Goal: Task Accomplishment & Management: Manage account settings

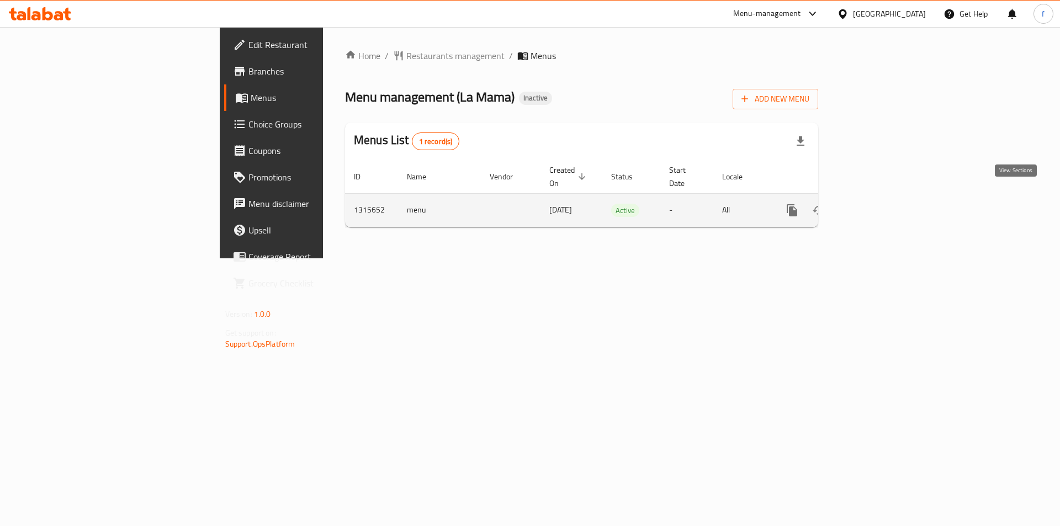
click at [885, 197] on link "enhanced table" at bounding box center [872, 210] width 27 height 27
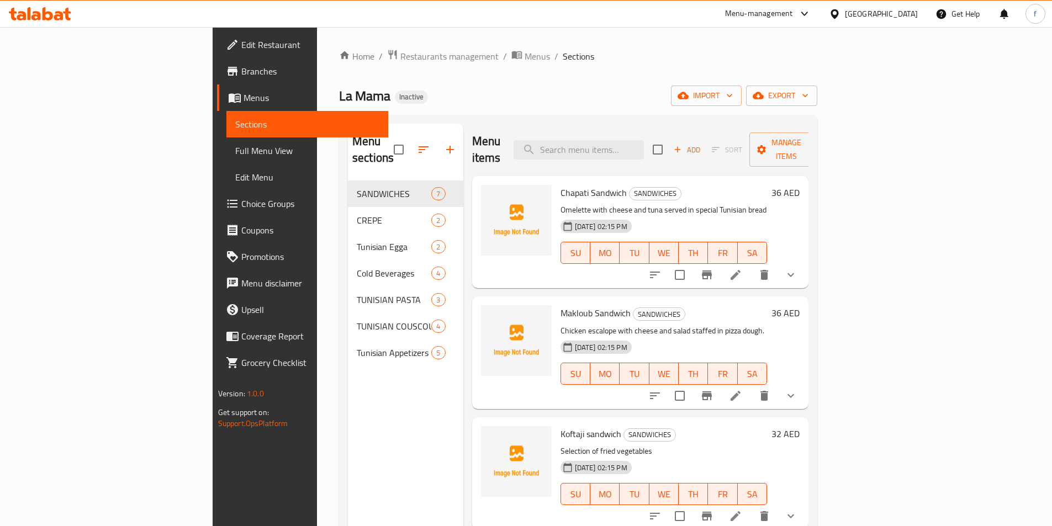
click at [560, 184] on span "Chapati Sandwich" at bounding box center [593, 192] width 66 height 17
click at [742, 268] on icon at bounding box center [735, 274] width 13 height 13
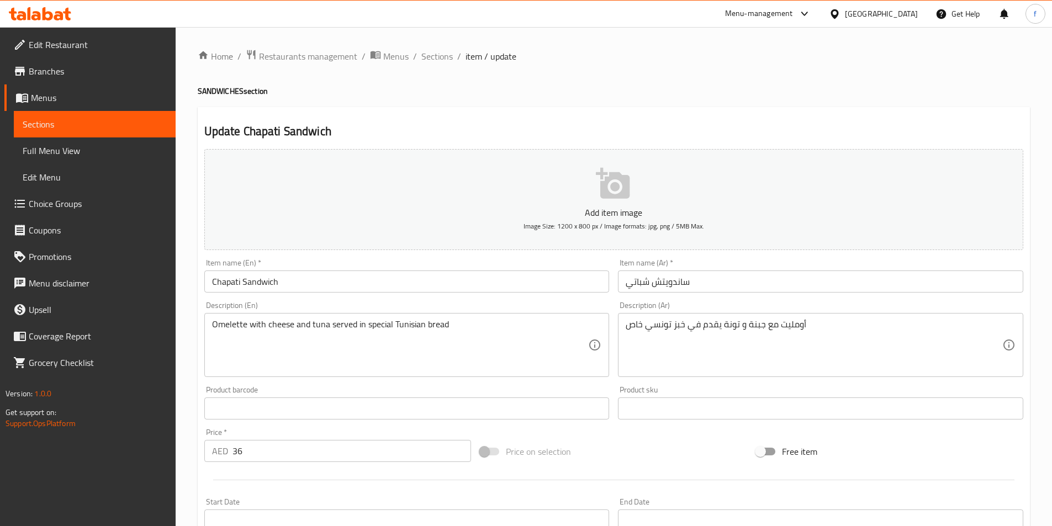
click at [440, 65] on div "Home / Restaurants management / Menus / Sections / item / update SANDWICHES sec…" at bounding box center [614, 412] width 832 height 727
click at [438, 61] on span "Sections" at bounding box center [436, 56] width 31 height 13
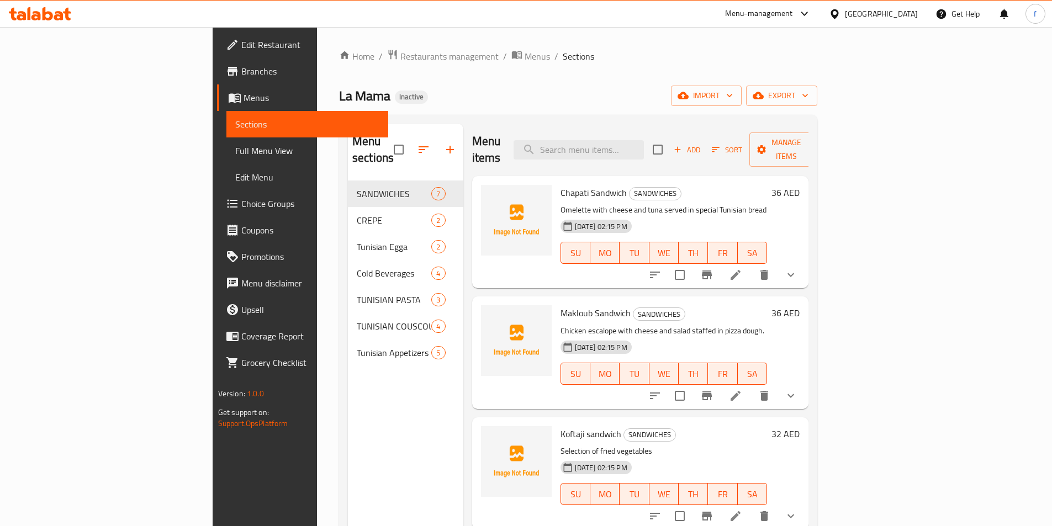
click at [241, 50] on span "Edit Restaurant" at bounding box center [310, 44] width 138 height 13
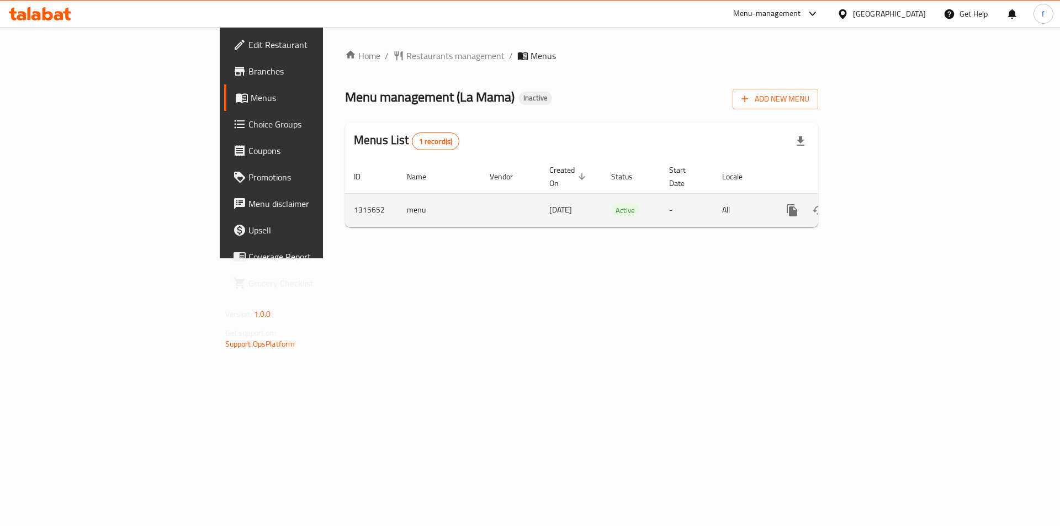
click at [549, 203] on span "[DATE]" at bounding box center [560, 210] width 23 height 14
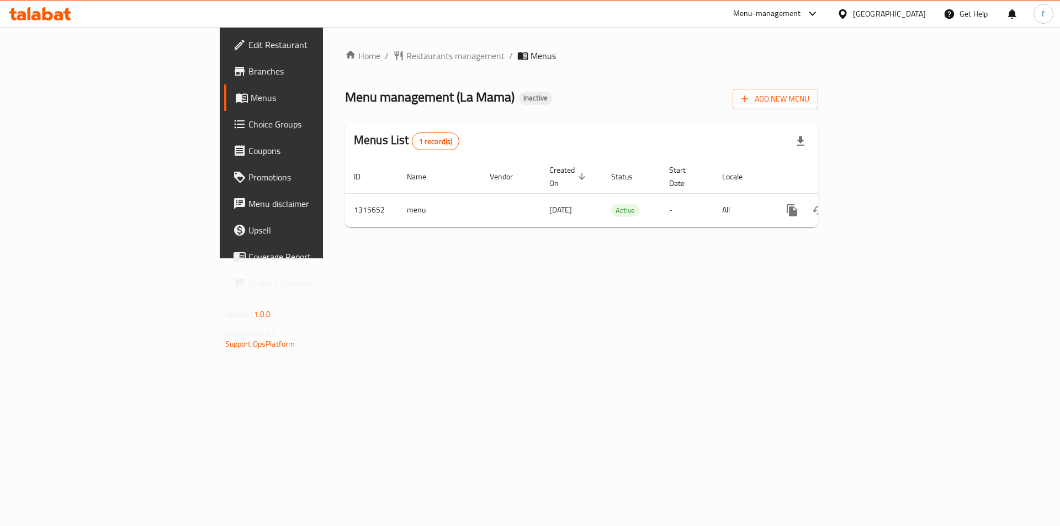
click at [437, 258] on div "Home / Restaurants management / Menus Menu management ( La Mama ) Inactive Add …" at bounding box center [581, 142] width 517 height 231
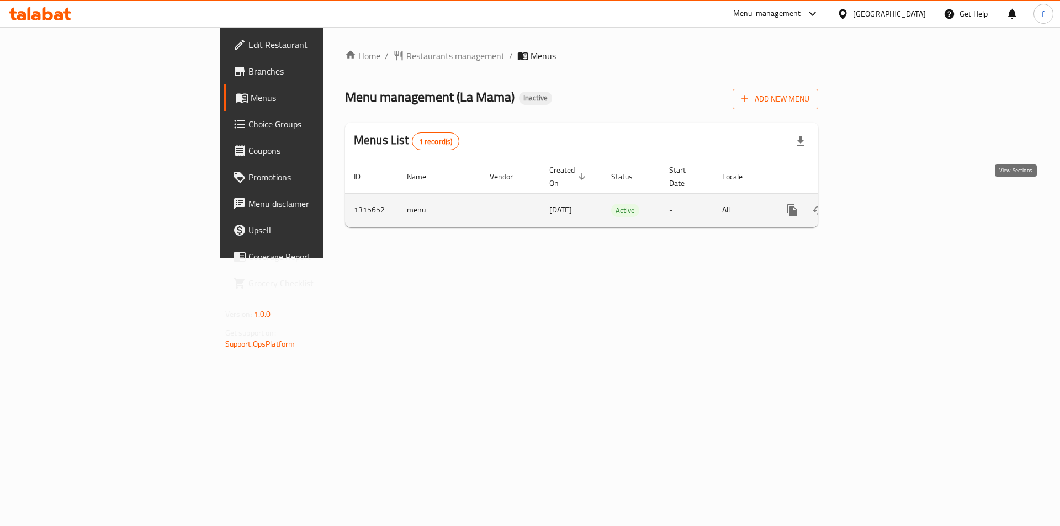
click at [878, 204] on icon "enhanced table" at bounding box center [871, 210] width 13 height 13
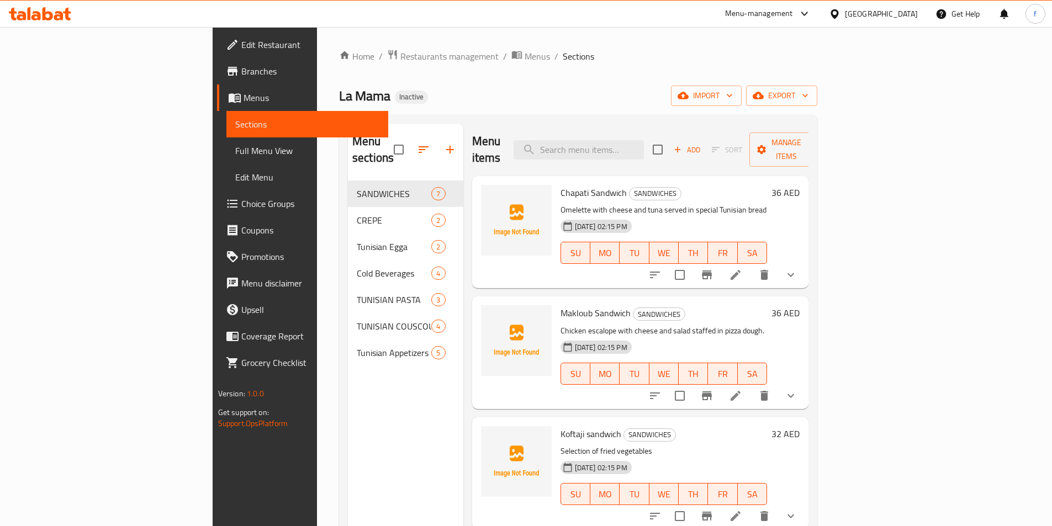
click at [243, 96] on span "Menus" at bounding box center [311, 97] width 136 height 13
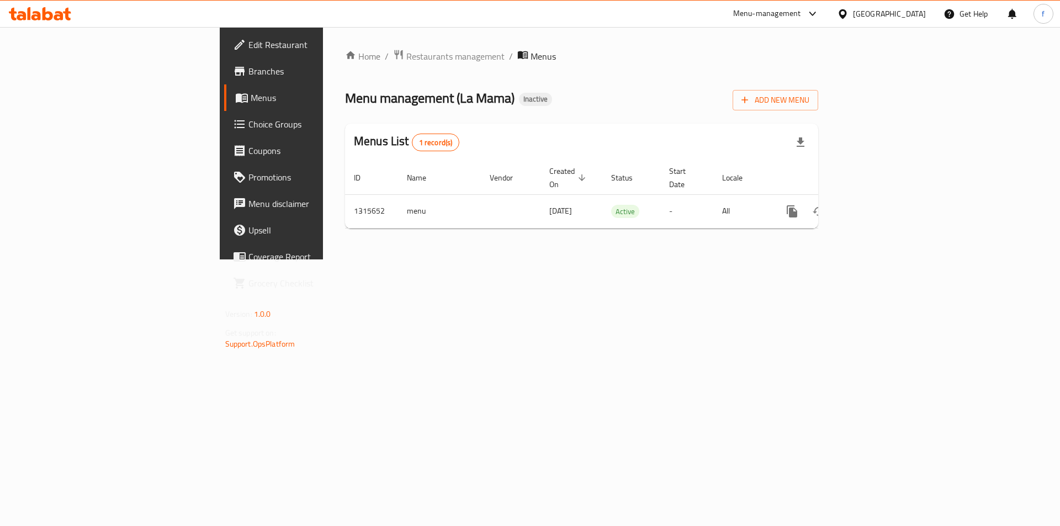
click at [248, 73] on span "Branches" at bounding box center [318, 71] width 140 height 13
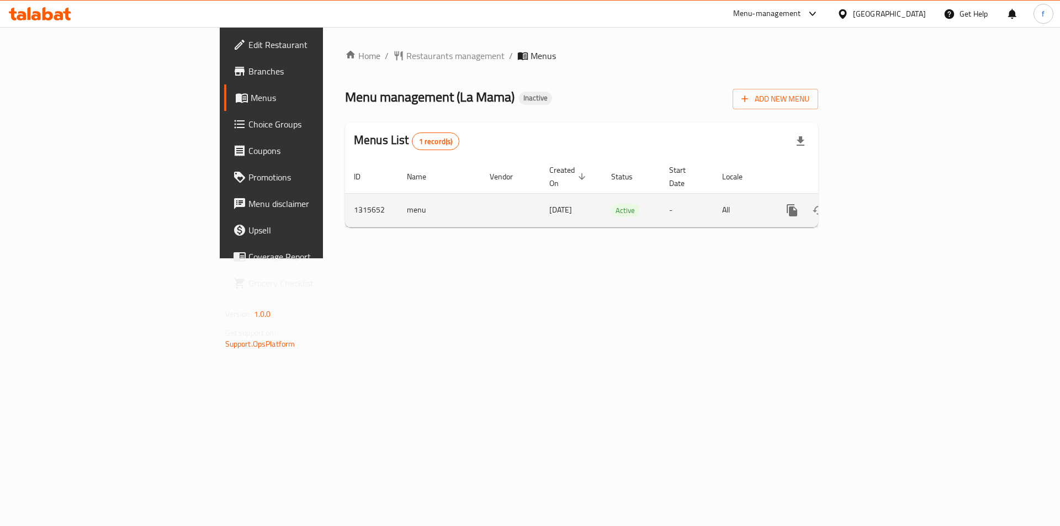
click at [878, 204] on icon "enhanced table" at bounding box center [871, 210] width 13 height 13
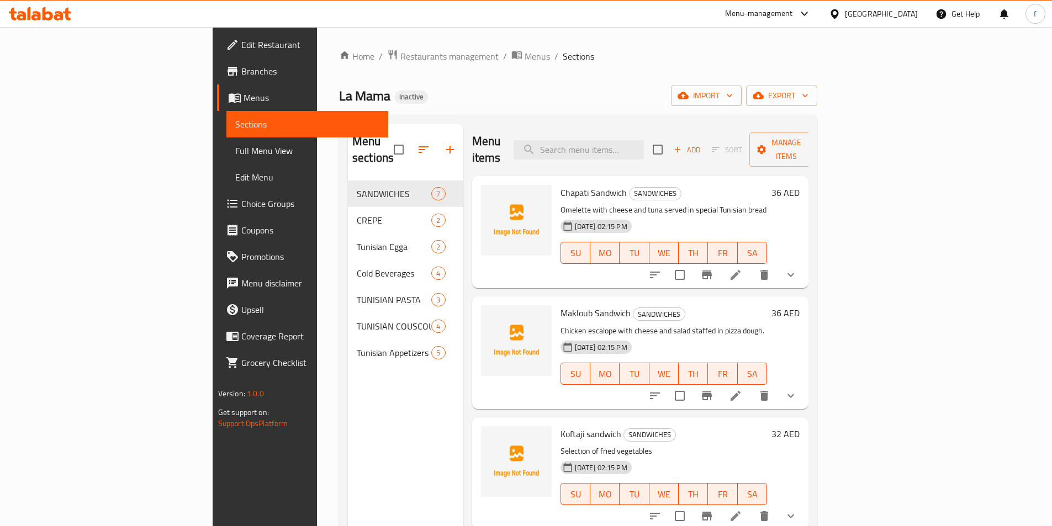
click at [348, 355] on div "Menu sections SANDWICHES 7 CREPE 2 Tunisian Egga 2 Cold Beverages 4 TUNISIAN PA…" at bounding box center [405, 387] width 115 height 526
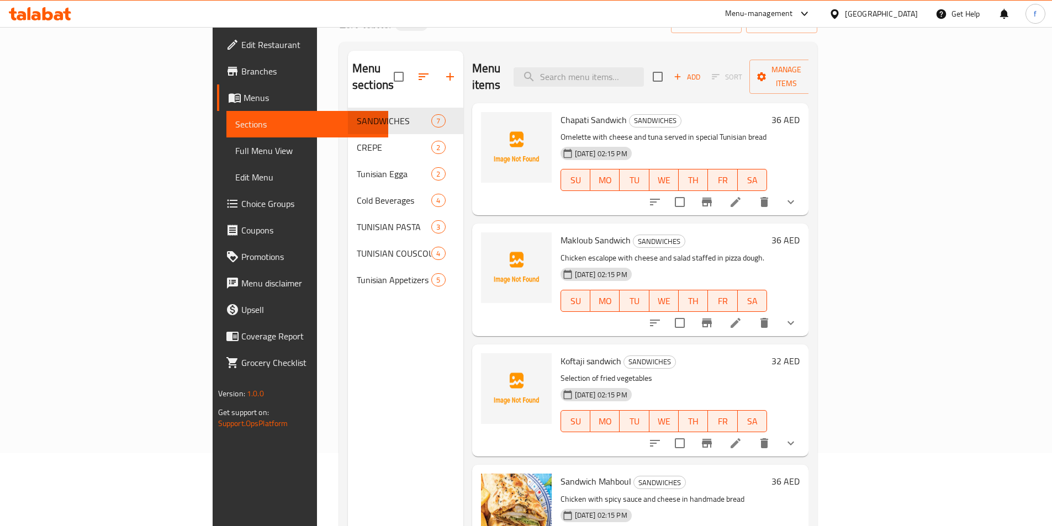
scroll to position [110, 0]
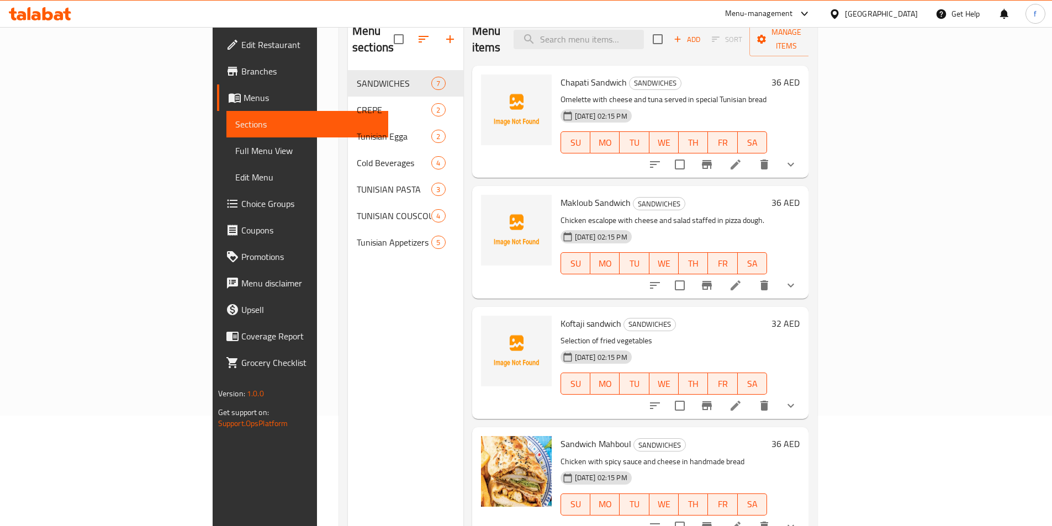
click at [226, 111] on link "Sections" at bounding box center [307, 124] width 162 height 27
click at [243, 99] on span "Menus" at bounding box center [311, 97] width 136 height 13
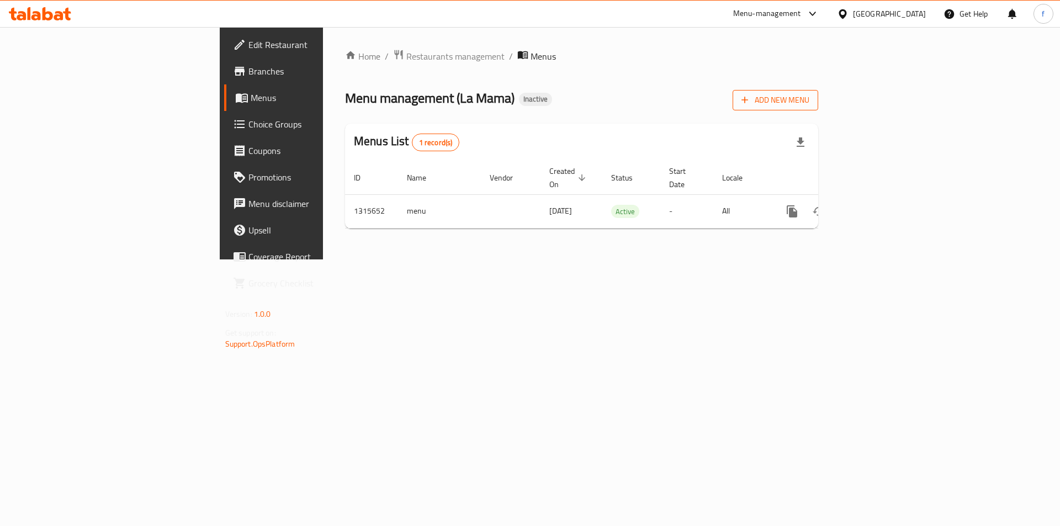
click at [818, 108] on button "Add New Menu" at bounding box center [776, 100] width 86 height 20
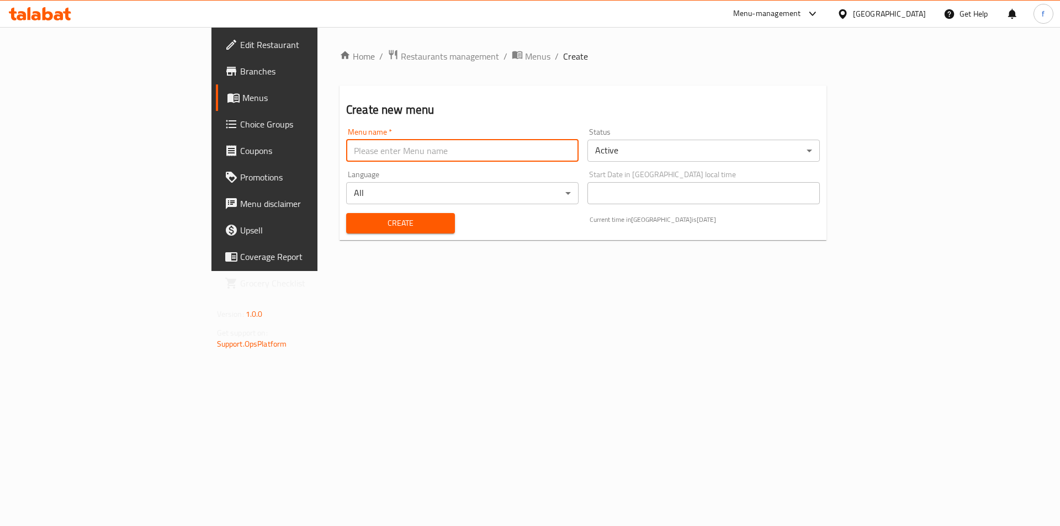
click at [363, 140] on input "text" at bounding box center [462, 151] width 232 height 22
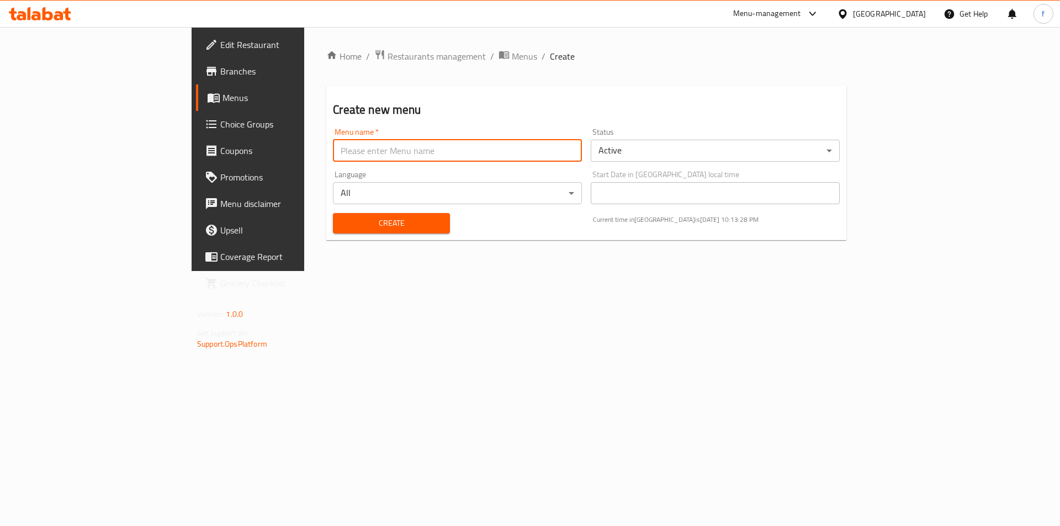
type input "menu"
click at [356, 227] on span "Create" at bounding box center [391, 223] width 99 height 14
click at [196, 89] on link "Menus" at bounding box center [282, 97] width 173 height 27
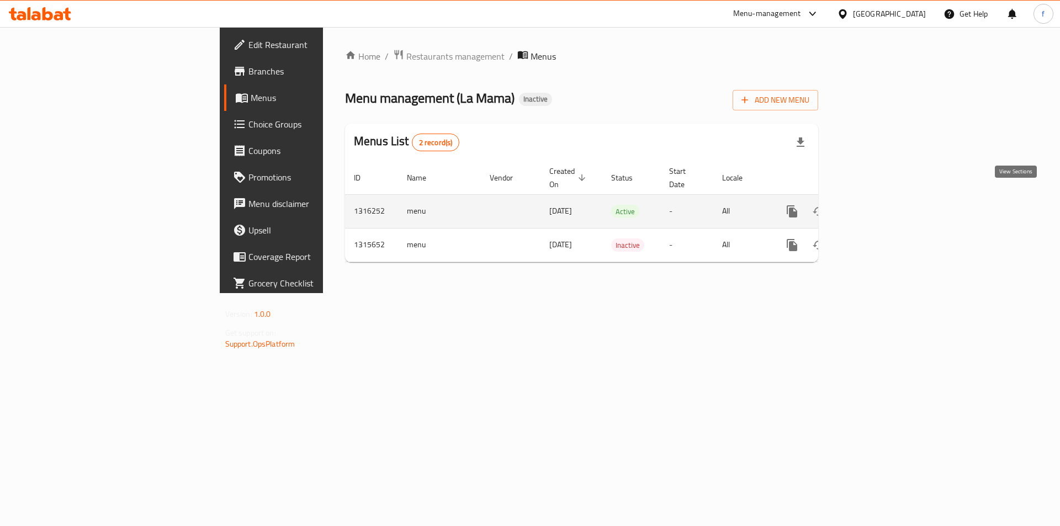
click at [878, 205] on icon "enhanced table" at bounding box center [871, 211] width 13 height 13
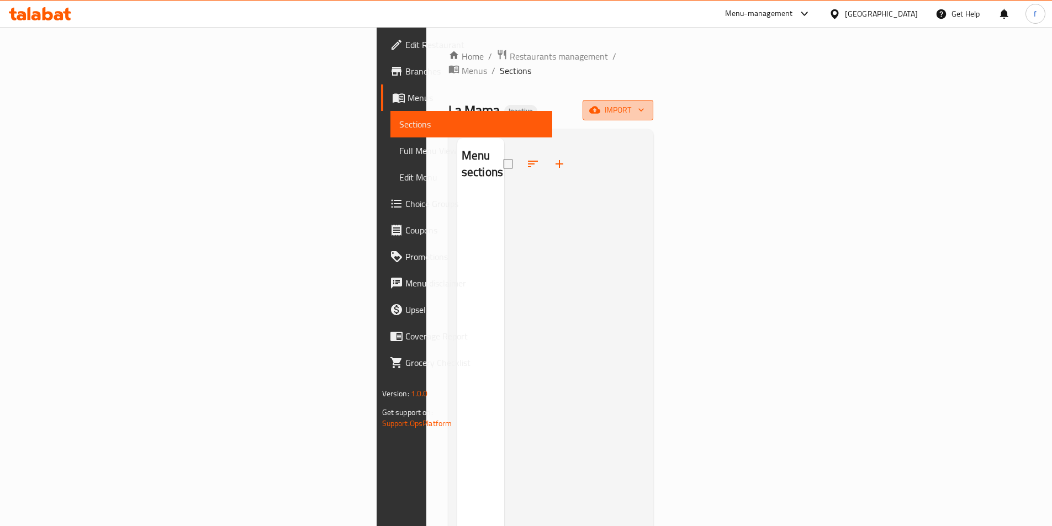
click at [644, 103] on span "import" at bounding box center [617, 110] width 53 height 14
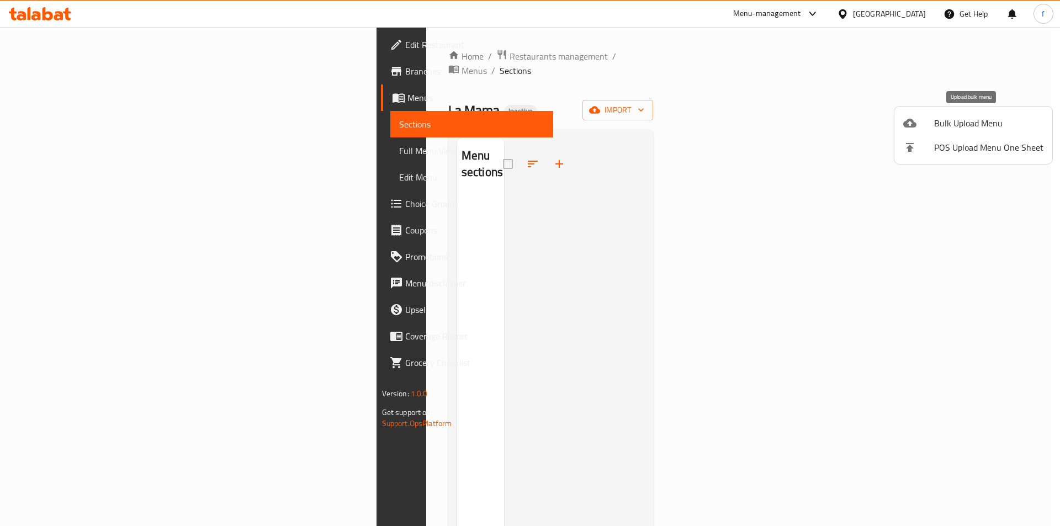
click at [971, 123] on span "Bulk Upload Menu" at bounding box center [988, 123] width 109 height 13
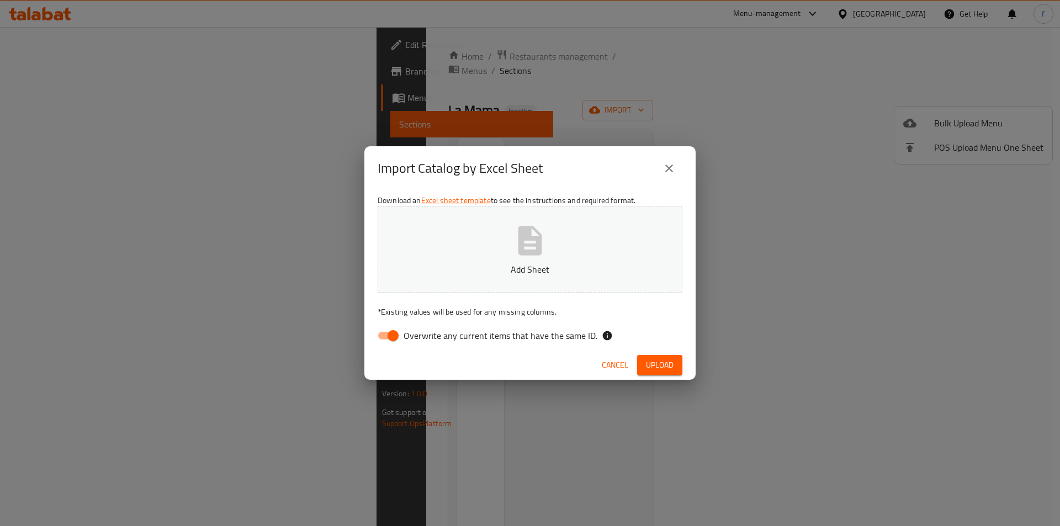
click at [398, 340] on input "Overwrite any current items that have the same ID." at bounding box center [393, 335] width 63 height 21
checkbox input "false"
click at [663, 368] on span "Upload" at bounding box center [660, 365] width 28 height 14
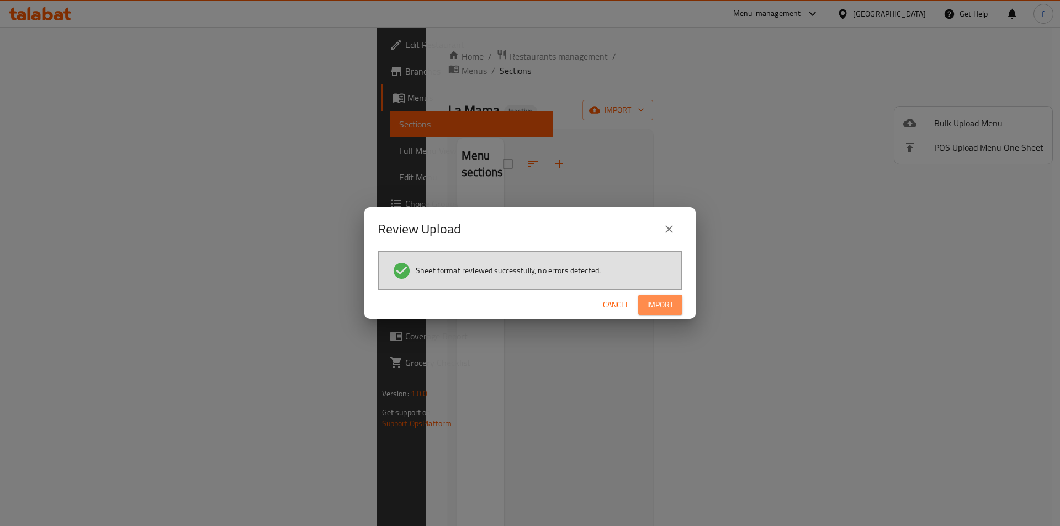
click at [671, 313] on button "Import" at bounding box center [660, 305] width 44 height 20
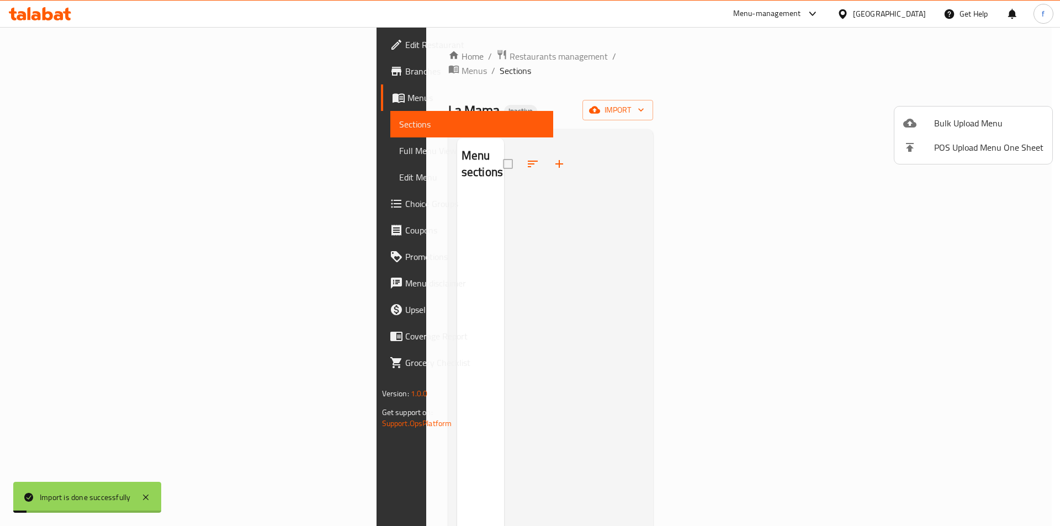
click at [587, 304] on div at bounding box center [530, 263] width 1060 height 526
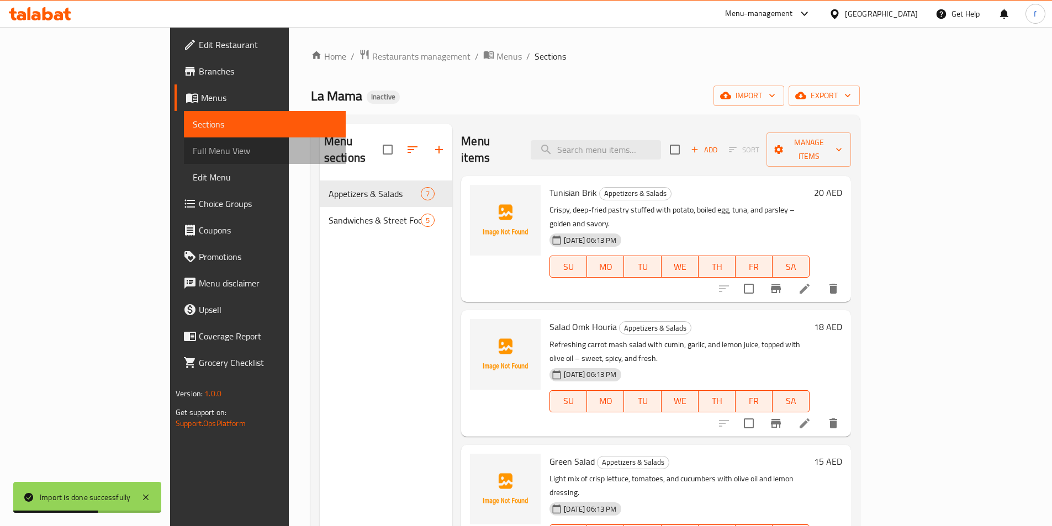
click at [193, 152] on span "Full Menu View" at bounding box center [265, 150] width 144 height 13
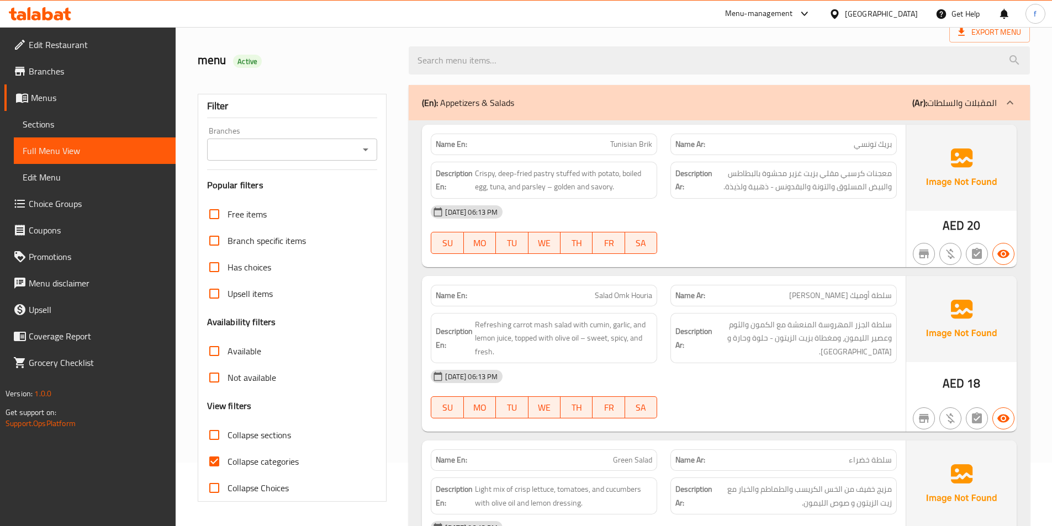
scroll to position [166, 0]
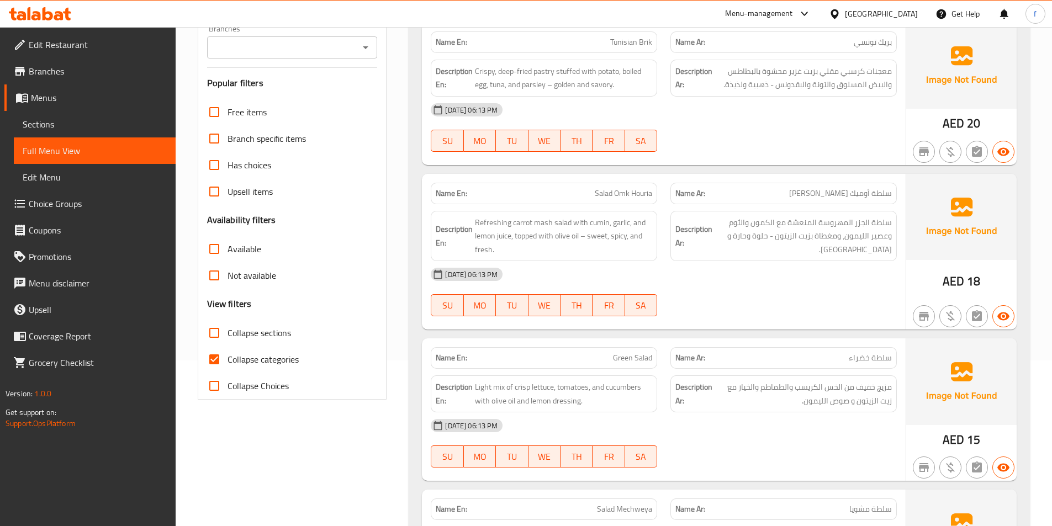
click at [285, 348] on label "Collapse categories" at bounding box center [250, 359] width 98 height 27
click at [227, 348] on input "Collapse categories" at bounding box center [214, 359] width 27 height 27
checkbox input "false"
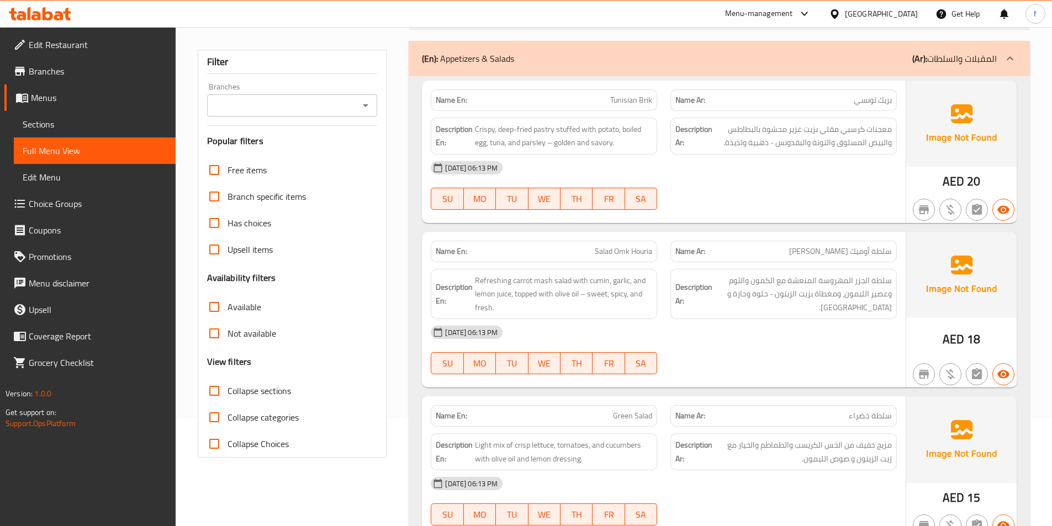
scroll to position [0, 0]
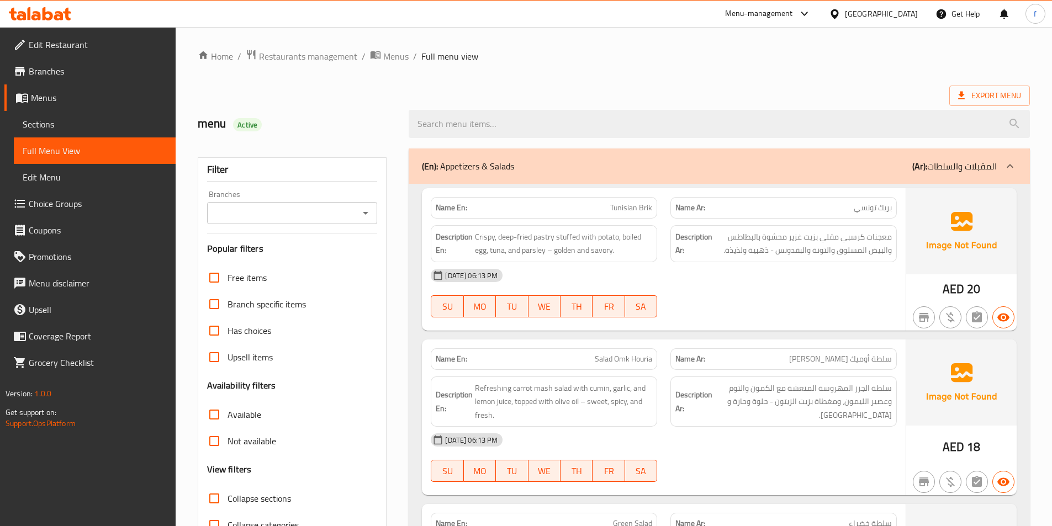
click at [624, 203] on span "Tunisian Brik" at bounding box center [631, 208] width 42 height 12
click at [549, 233] on span "Crispy, deep-fried pastry stuffed with potato, boiled egg, tuna, and parsley – …" at bounding box center [563, 243] width 177 height 27
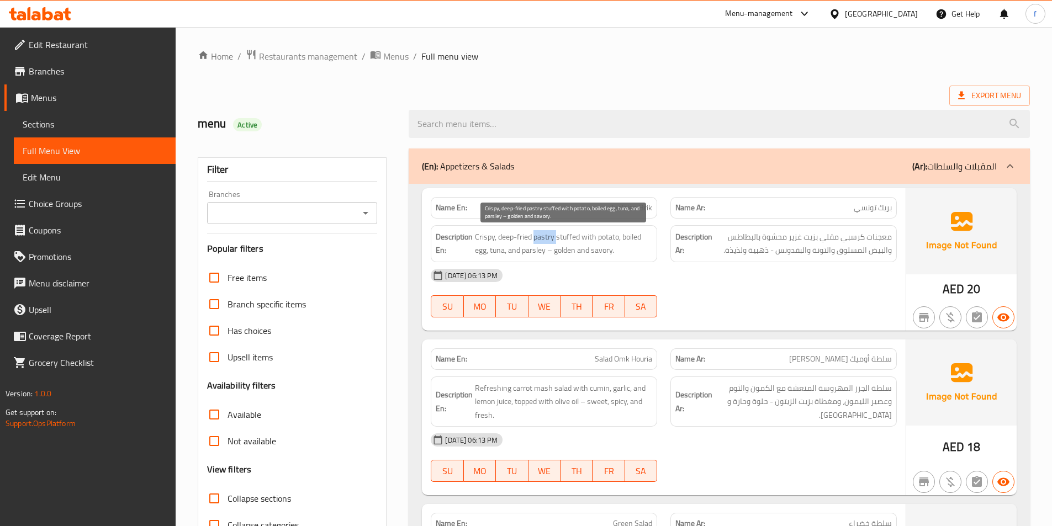
click at [549, 233] on span "Crispy, deep-fried pastry stuffed with potato, boiled egg, tuna, and parsley – …" at bounding box center [563, 243] width 177 height 27
click at [546, 253] on span "Crispy, deep-fried pastry stuffed with potato, boiled egg, tuna, and parsley – …" at bounding box center [563, 243] width 177 height 27
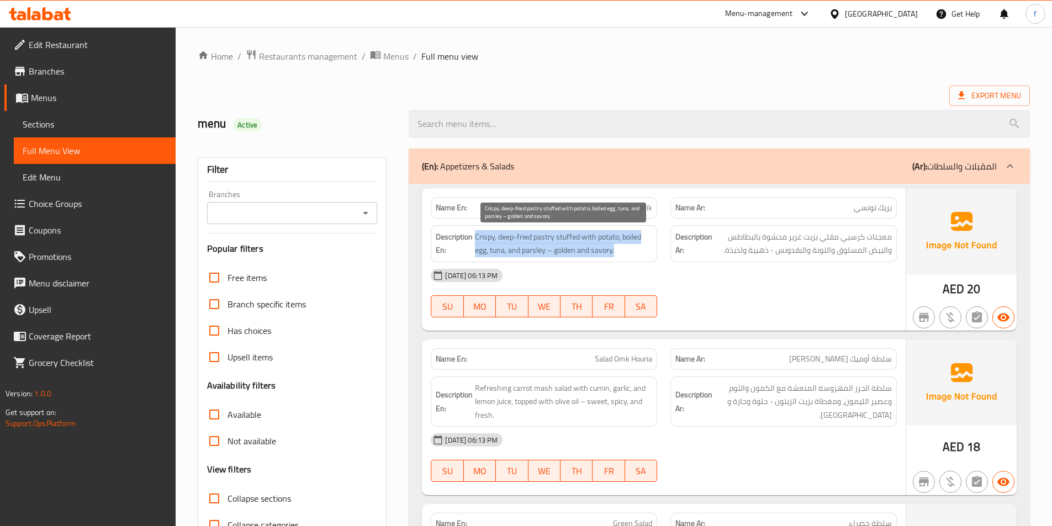
click at [546, 253] on span "Crispy, deep-fried pastry stuffed with potato, boiled egg, tuna, and parsley – …" at bounding box center [563, 243] width 177 height 27
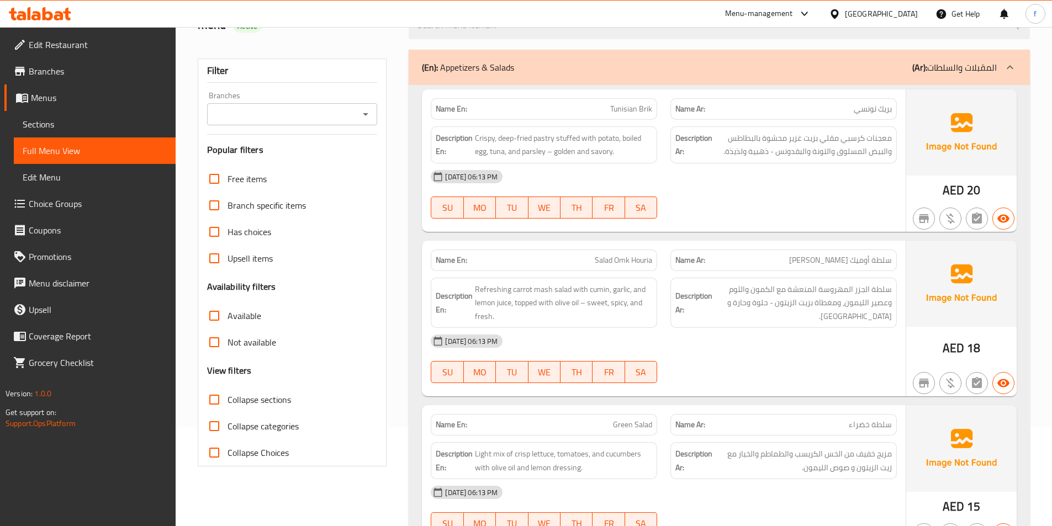
scroll to position [110, 0]
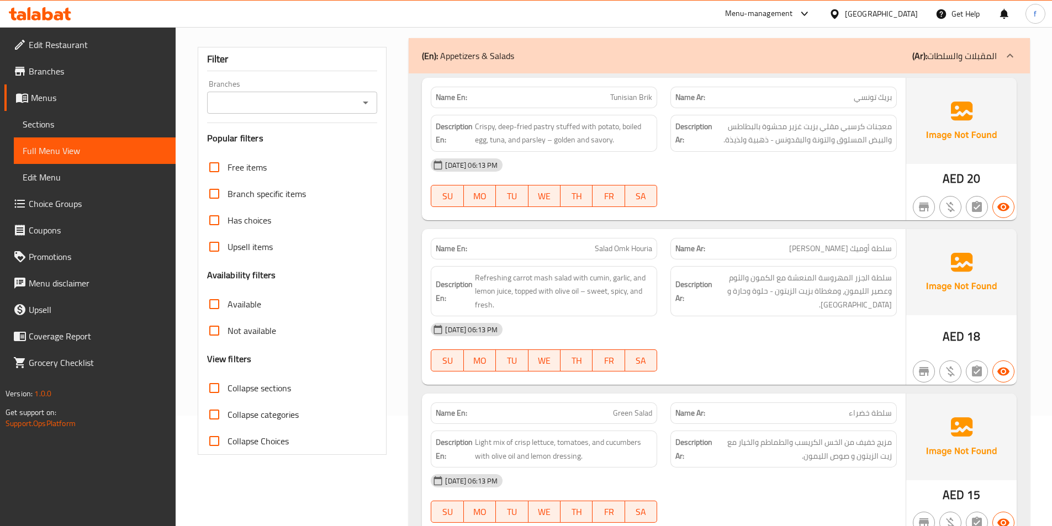
click at [649, 102] on span "Tunisian Brik" at bounding box center [631, 98] width 42 height 12
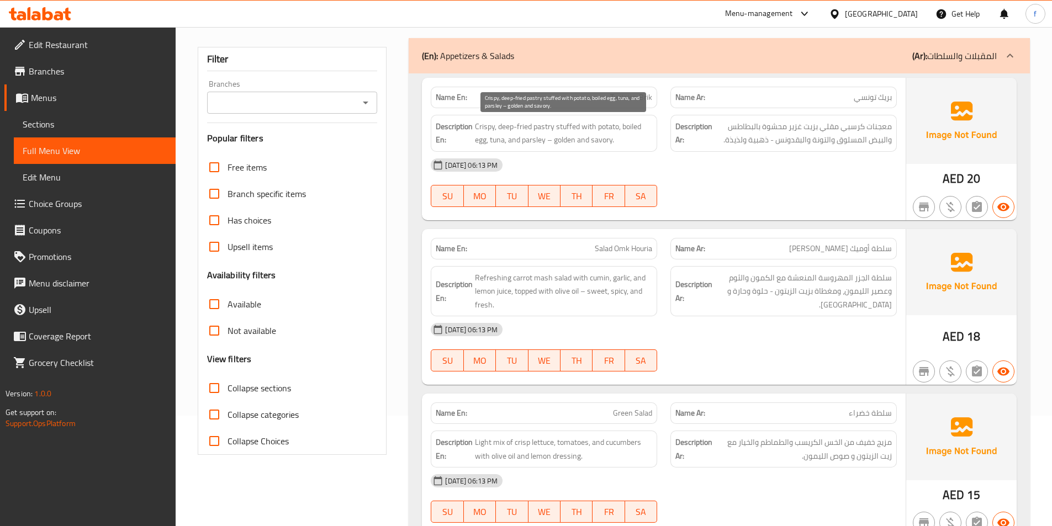
click at [484, 130] on span "Crispy, deep-fried pastry stuffed with potato, boiled egg, tuna, and parsley – …" at bounding box center [563, 133] width 177 height 27
click at [548, 131] on span "Crispy, deep-fried pastry stuffed with potato, boiled egg, tuna, and parsley – …" at bounding box center [563, 133] width 177 height 27
click at [482, 125] on span "Crispy, deep-fried pastry stuffed with potato, boiled egg, tuna, and parsley – …" at bounding box center [563, 133] width 177 height 27
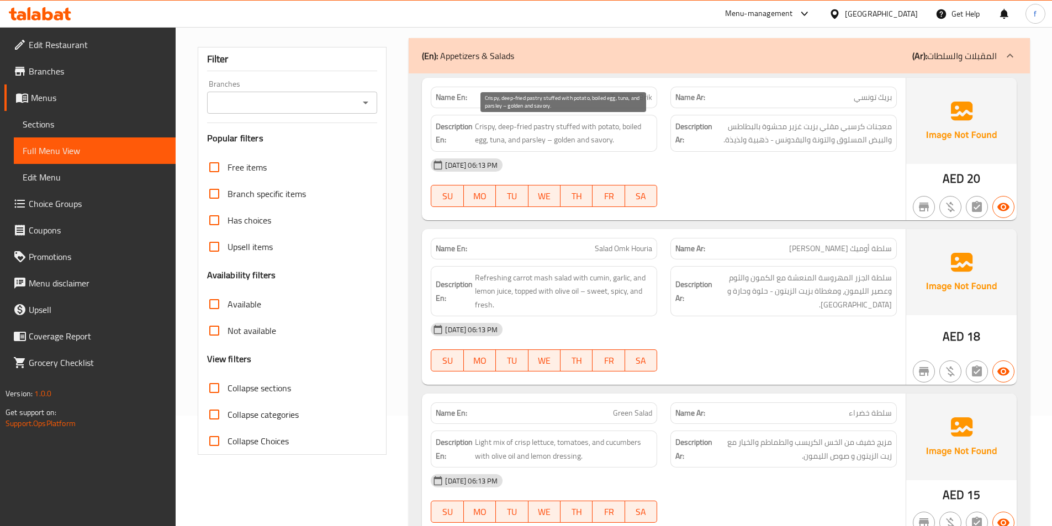
click at [498, 129] on span "Crispy, deep-fried pastry stuffed with potato, boiled egg, tuna, and parsley – …" at bounding box center [563, 133] width 177 height 27
click at [500, 129] on span "Crispy, deep-fried pastry stuffed with potato, boiled egg, tuna, and parsley – …" at bounding box center [563, 133] width 177 height 27
click at [564, 128] on span "Crispy, deep-fried pastry stuffed with potato, boiled egg, tuna, and parsley – …" at bounding box center [563, 133] width 177 height 27
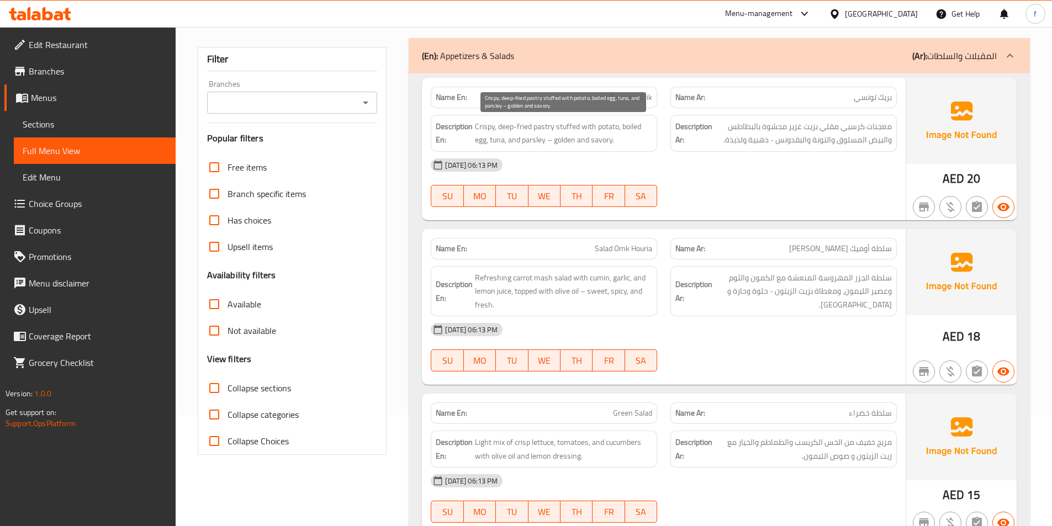
click at [591, 122] on span "Crispy, deep-fried pastry stuffed with potato, boiled egg, tuna, and parsley – …" at bounding box center [563, 133] width 177 height 27
click at [615, 126] on span "Crispy, deep-fried pastry stuffed with potato, boiled egg, tuna, and parsley – …" at bounding box center [563, 133] width 177 height 27
click at [636, 126] on span "Crispy, deep-fried pastry stuffed with potato, boiled egg, tuna, and parsley – …" at bounding box center [563, 133] width 177 height 27
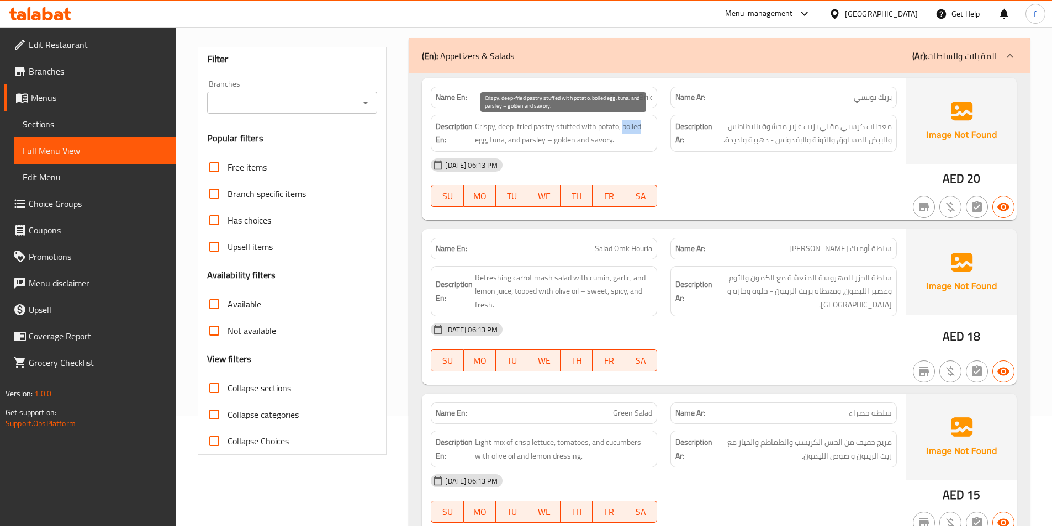
click at [636, 126] on span "Crispy, deep-fried pastry stuffed with potato, boiled egg, tuna, and parsley – …" at bounding box center [563, 133] width 177 height 27
click at [483, 139] on span "Crispy, deep-fried pastry stuffed with potato, boiled egg, tuna, and parsley – …" at bounding box center [563, 133] width 177 height 27
click at [498, 138] on span "Crispy, deep-fried pastry stuffed with potato, boiled egg, tuna, and parsley – …" at bounding box center [563, 133] width 177 height 27
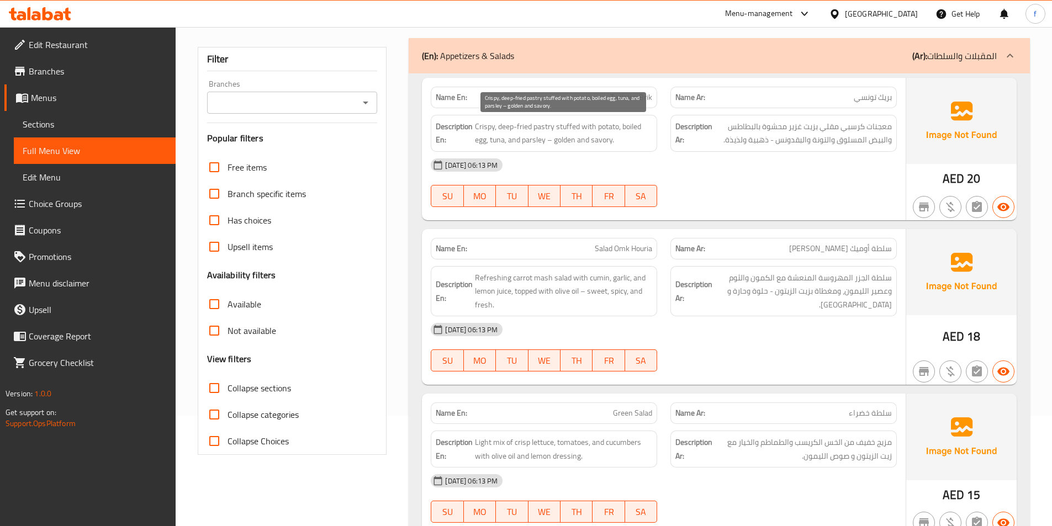
click at [526, 137] on span "Crispy, deep-fried pastry stuffed with potato, boiled egg, tuna, and parsley – …" at bounding box center [563, 133] width 177 height 27
click at [558, 136] on span "Crispy, deep-fried pastry stuffed with potato, boiled egg, tuna, and parsley – …" at bounding box center [563, 133] width 177 height 27
click at [606, 138] on span "Crispy, deep-fried pastry stuffed with potato, boiled egg, tuna, and parsley – …" at bounding box center [563, 133] width 177 height 27
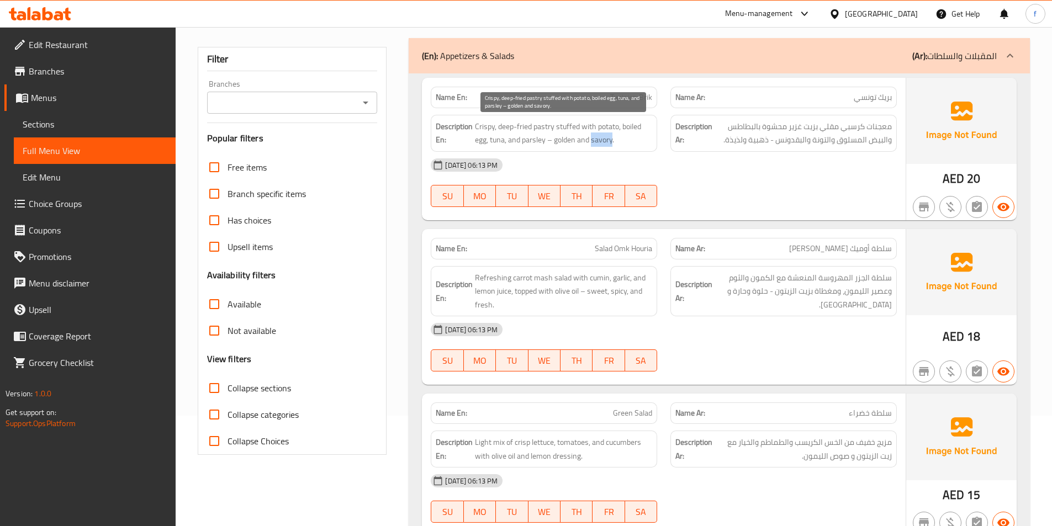
click at [606, 138] on span "Crispy, deep-fried pastry stuffed with potato, boiled egg, tuna, and parsley – …" at bounding box center [563, 133] width 177 height 27
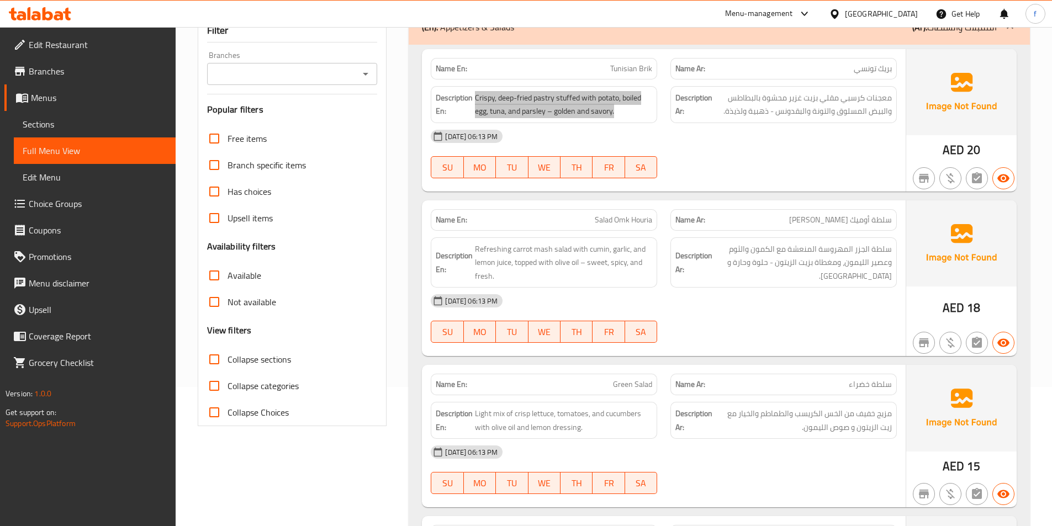
scroll to position [221, 0]
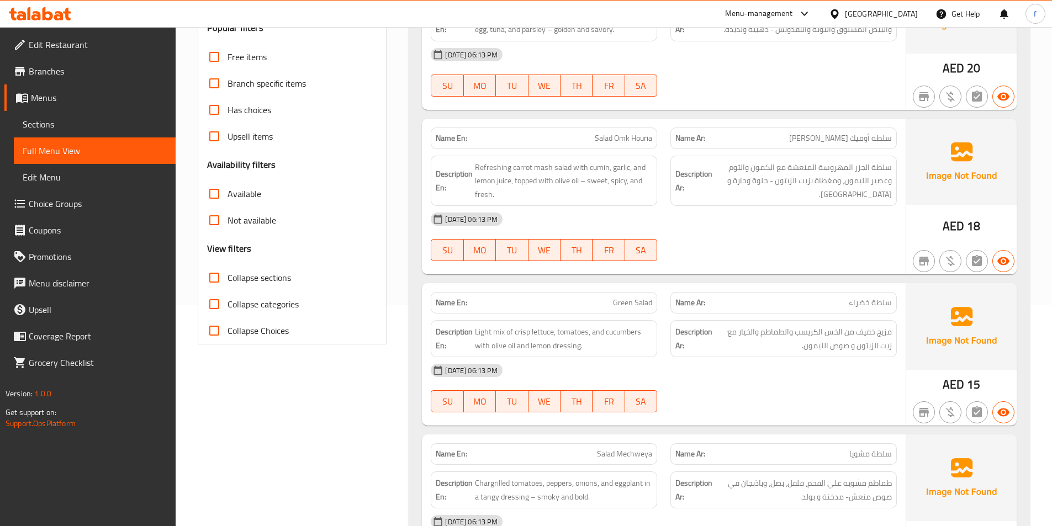
click at [607, 140] on span "Salad Omk Houria" at bounding box center [623, 139] width 57 height 12
click at [619, 137] on span "Salad Omk Houria" at bounding box center [623, 139] width 57 height 12
click at [637, 137] on span "Salad Omk Houria" at bounding box center [623, 139] width 57 height 12
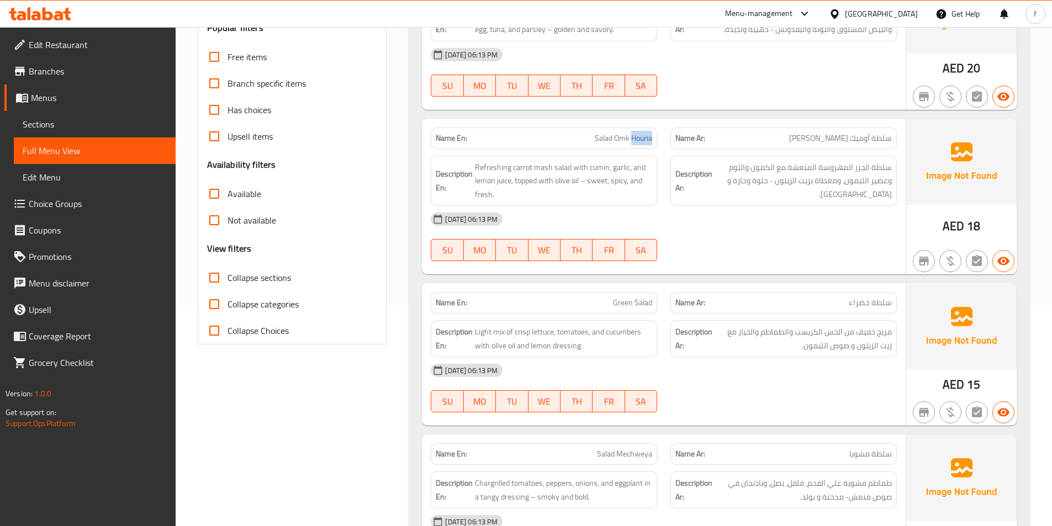
click at [637, 137] on span "Salad Omk Houria" at bounding box center [623, 139] width 57 height 12
click at [628, 144] on span "Salad Omk Houria" at bounding box center [623, 139] width 57 height 12
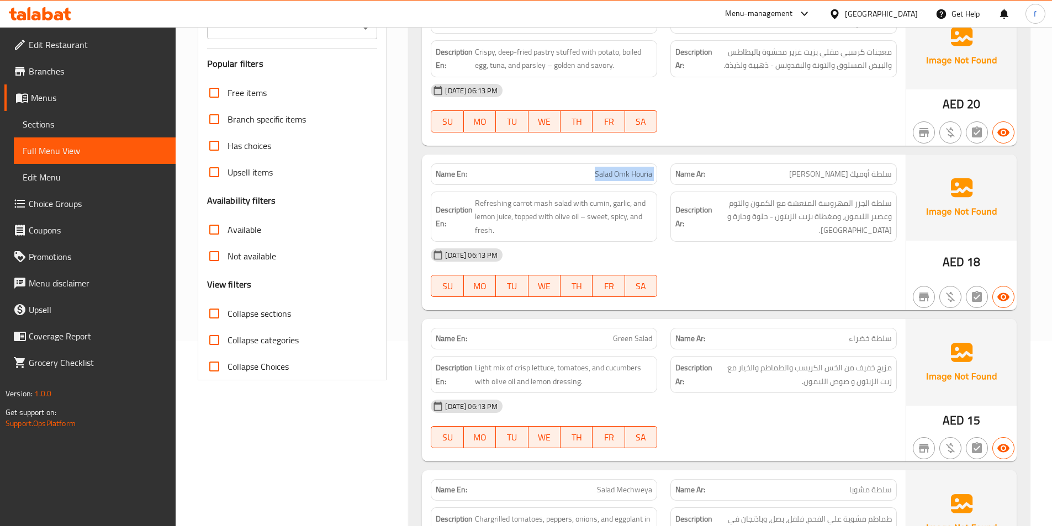
scroll to position [166, 0]
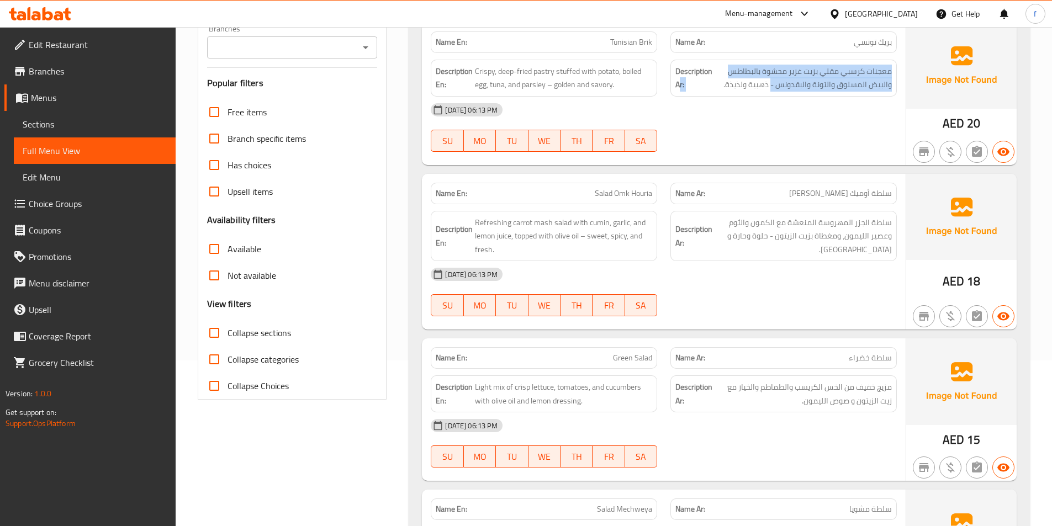
drag, startPoint x: 719, startPoint y: 88, endPoint x: 681, endPoint y: 89, distance: 38.1
click at [681, 89] on h6 "Description Ar: معجنات كرسبي مقلي بزيت غزير محشوة بالبطاطس والبيض المسلوق والتو…" at bounding box center [783, 78] width 216 height 27
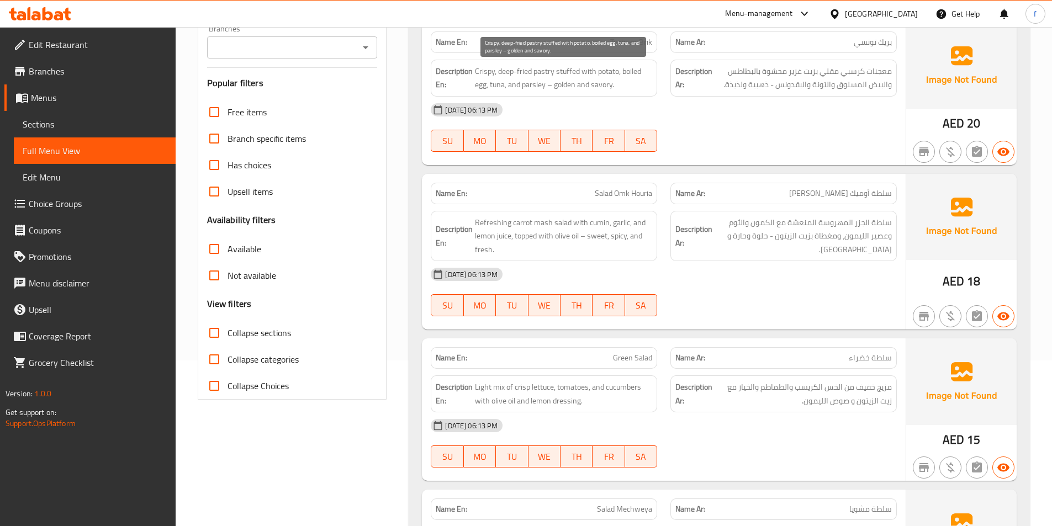
click at [587, 87] on span "Crispy, deep-fried pastry stuffed with potato, boiled egg, tuna, and parsley – …" at bounding box center [563, 78] width 177 height 27
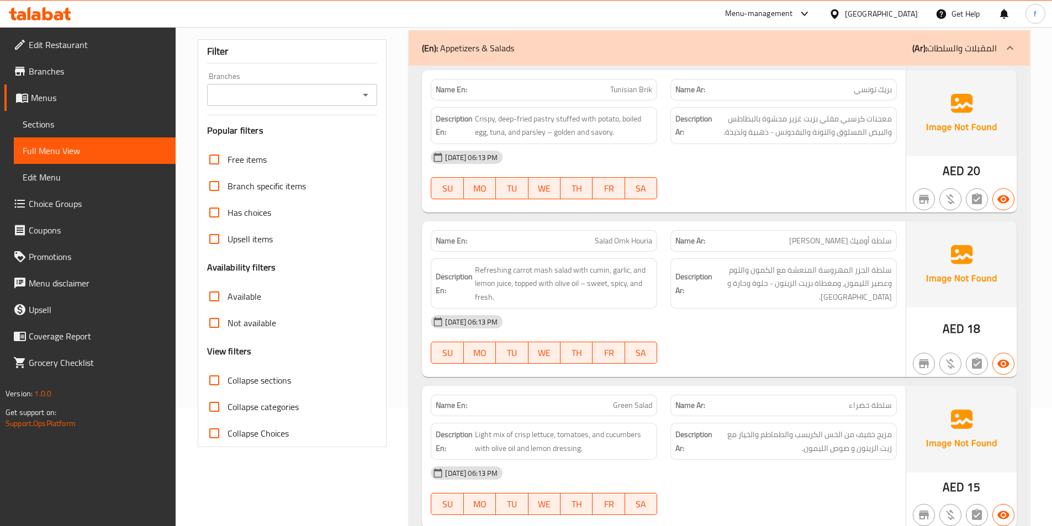
scroll to position [55, 0]
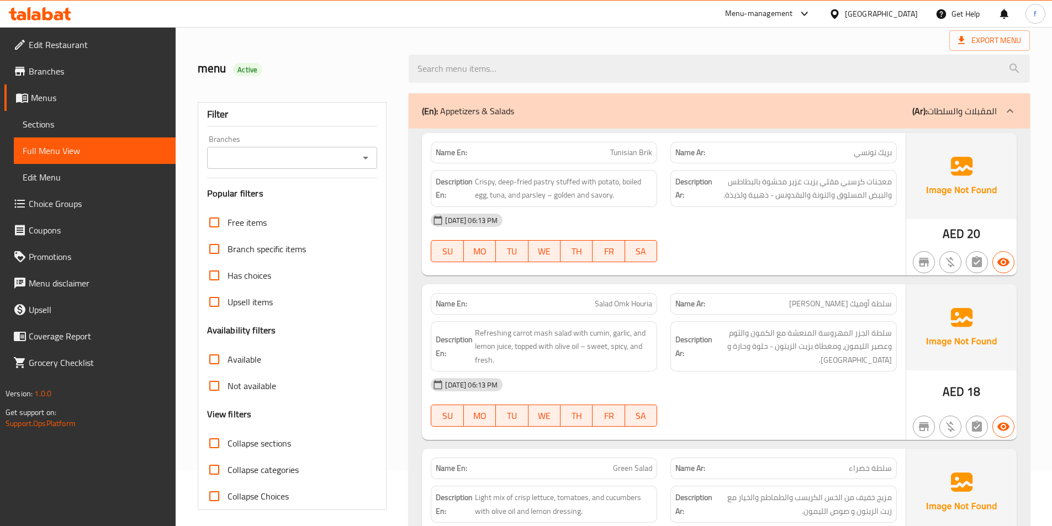
click at [624, 305] on span "Salad Omk Houria" at bounding box center [623, 304] width 57 height 12
copy span "Salad Omk Houria"
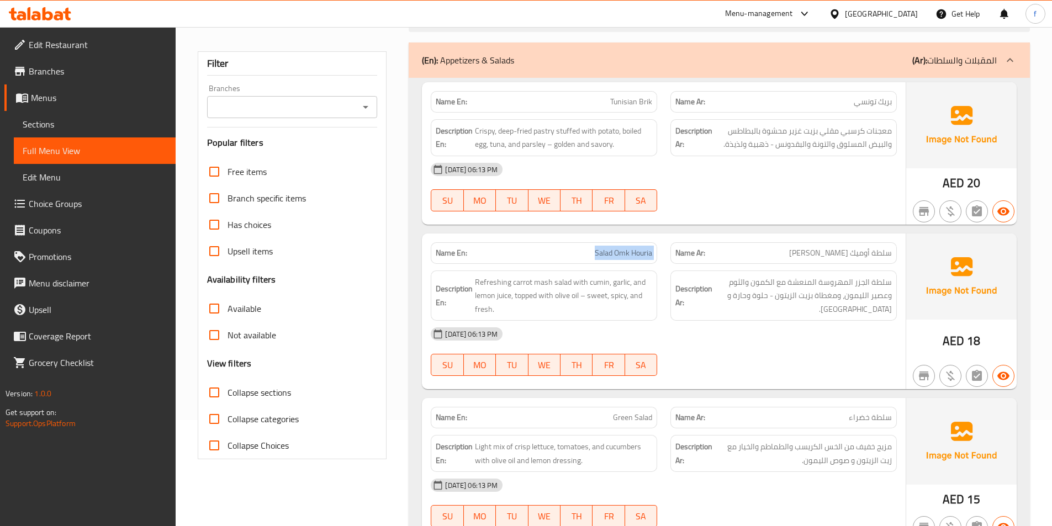
scroll to position [110, 0]
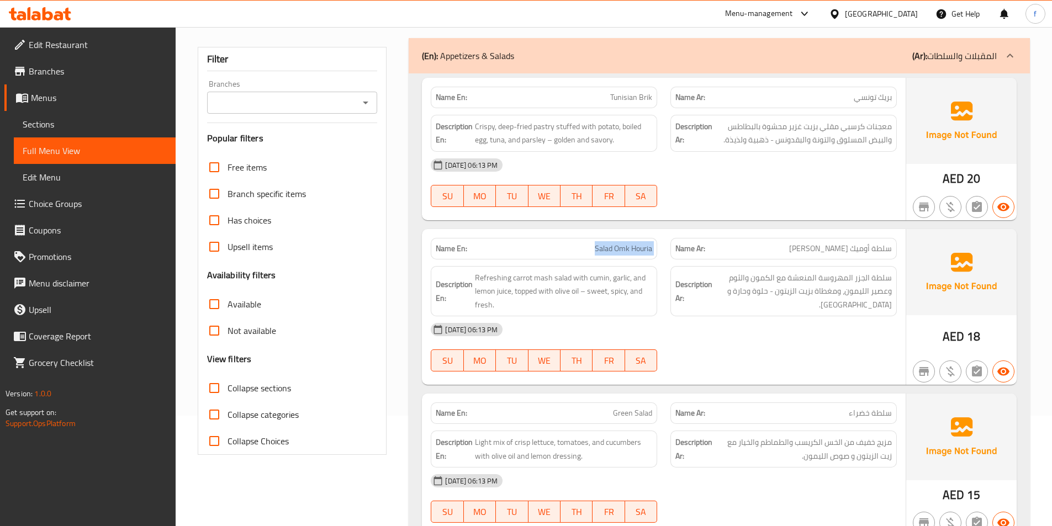
click at [603, 250] on span "Salad Omk Houria" at bounding box center [623, 249] width 57 height 12
click at [564, 278] on span "Refreshing carrot mash salad with cumin, garlic, and lemon juice, topped with o…" at bounding box center [563, 291] width 177 height 41
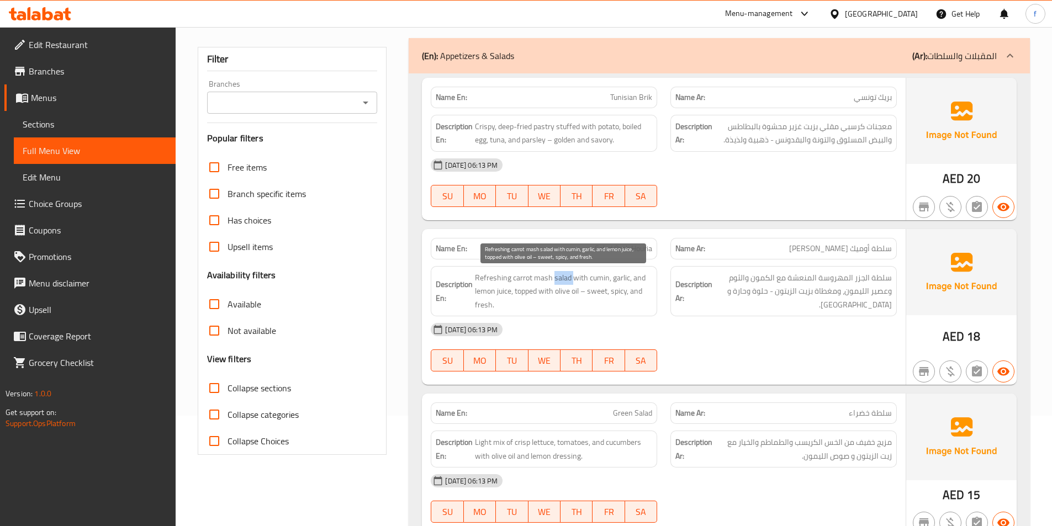
click at [564, 278] on span "Refreshing carrot mash salad with cumin, garlic, and lemon juice, topped with o…" at bounding box center [563, 291] width 177 height 41
click at [524, 280] on span "Refreshing carrot mash salad with cumin, garlic, and lemon juice, topped with o…" at bounding box center [563, 291] width 177 height 41
click at [540, 281] on span "Refreshing carrot mash salad with cumin, garlic, and lemon juice, topped with o…" at bounding box center [563, 291] width 177 height 41
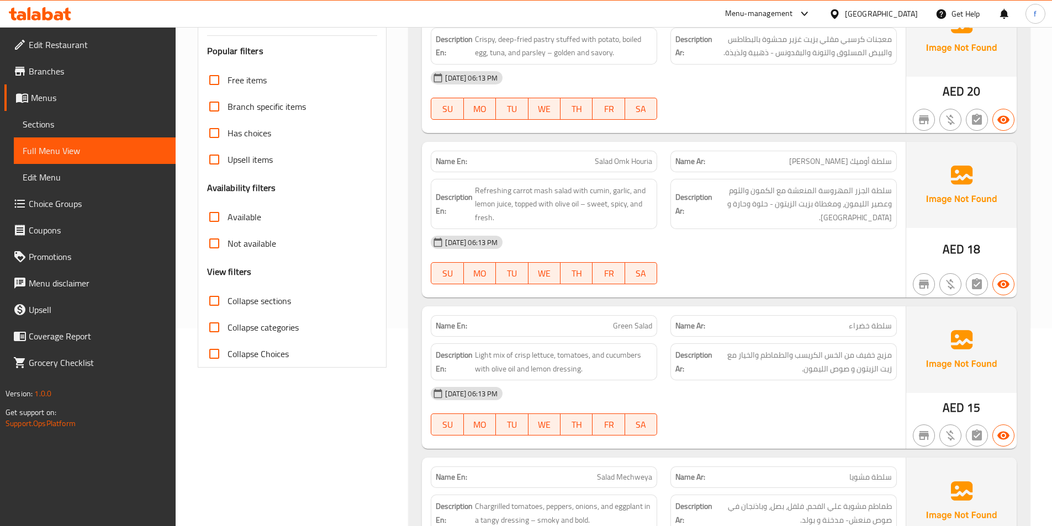
scroll to position [221, 0]
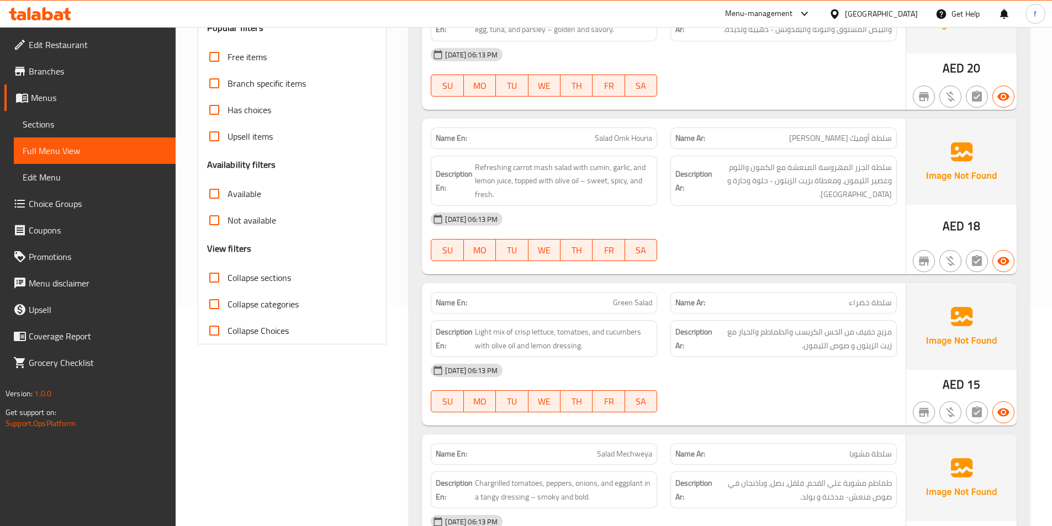
click at [597, 137] on span "Salad Omk Houria" at bounding box center [623, 139] width 57 height 12
click at [612, 137] on span "Salad Omk Houria" at bounding box center [623, 139] width 57 height 12
click at [638, 137] on span "Salad Omk Houria" at bounding box center [623, 139] width 57 height 12
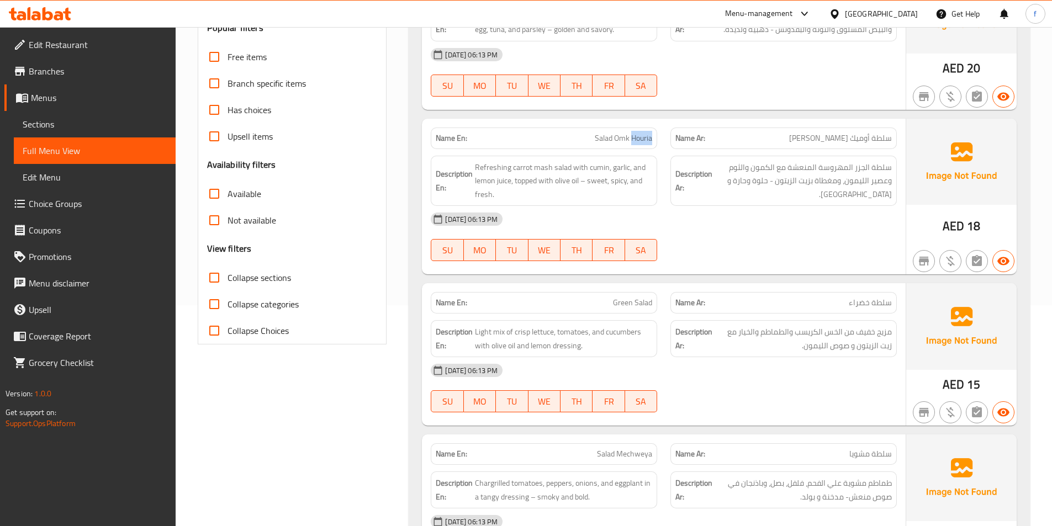
click at [638, 137] on span "Salad Omk Houria" at bounding box center [623, 139] width 57 height 12
click at [568, 171] on span "Refreshing carrot mash salad with cumin, garlic, and lemon juice, topped with o…" at bounding box center [563, 181] width 177 height 41
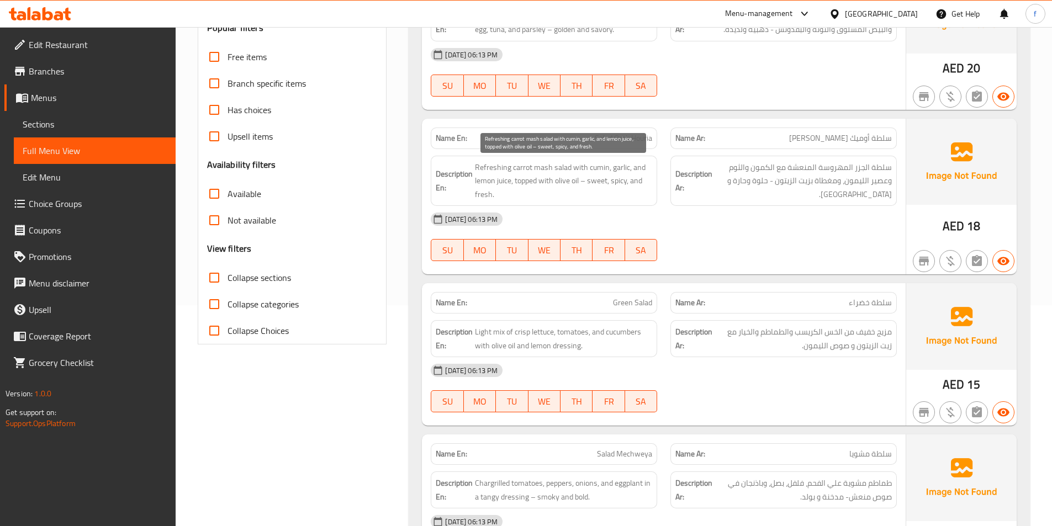
click at [555, 168] on span "Refreshing carrot mash salad with cumin, garlic, and lemon juice, topped with o…" at bounding box center [563, 181] width 177 height 41
click at [511, 168] on span "Refreshing carrot mash salad with cumin, garlic, and lemon juice, topped with o…" at bounding box center [563, 181] width 177 height 41
click at [542, 167] on span "Refreshing carrot mash salad with cumin, garlic, and lemon juice, topped with o…" at bounding box center [563, 181] width 177 height 41
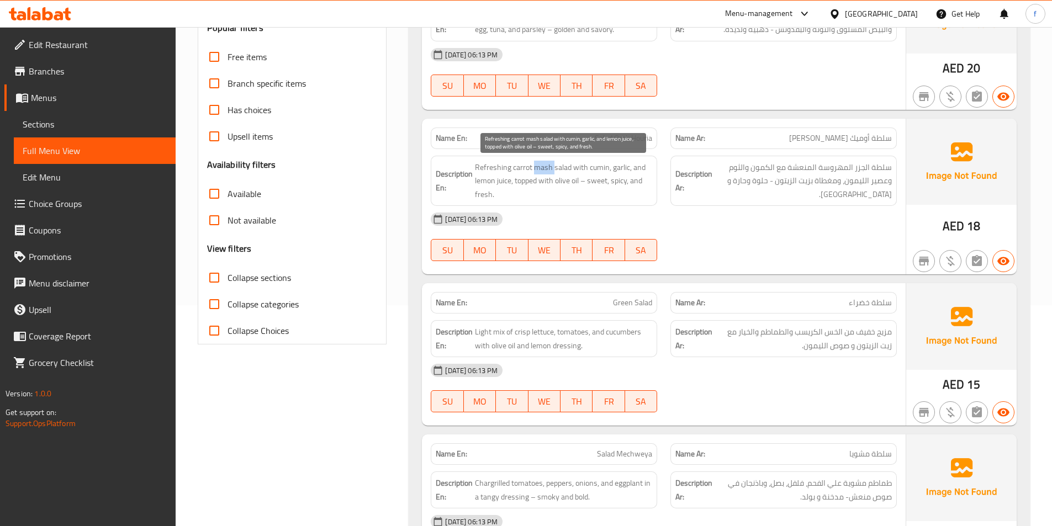
drag, startPoint x: 542, startPoint y: 167, endPoint x: 523, endPoint y: 166, distance: 18.2
click at [543, 167] on span "Refreshing carrot mash salad with cumin, garlic, and lemon juice, topped with o…" at bounding box center [563, 181] width 177 height 41
click at [488, 162] on span "Refreshing carrot mash salad with cumin, garlic, and lemon juice, topped with o…" at bounding box center [563, 181] width 177 height 41
click at [592, 168] on span "Refreshing carrot mash salad with cumin, garlic, and lemon juice, topped with o…" at bounding box center [563, 181] width 177 height 41
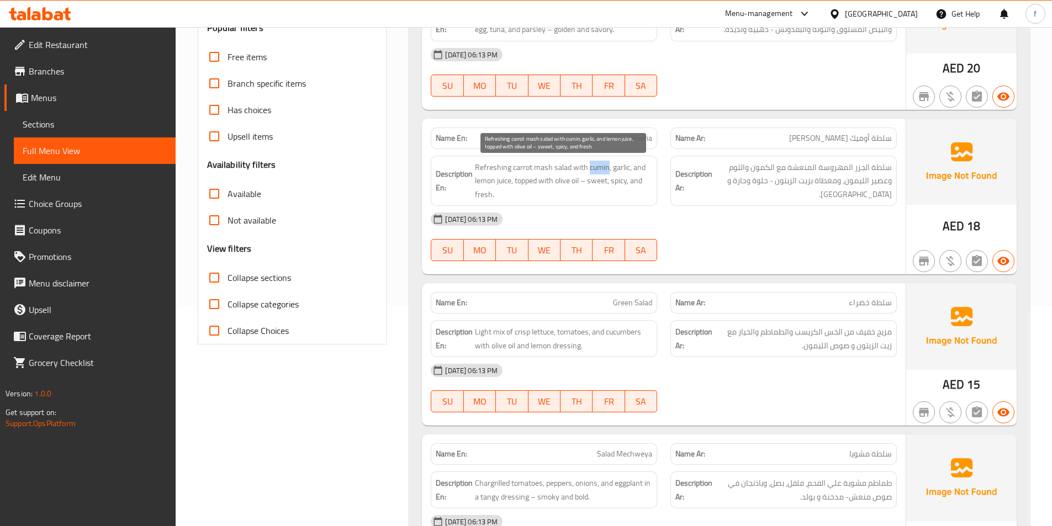
click at [592, 168] on span "Refreshing carrot mash salad with cumin, garlic, and lemon juice, topped with o…" at bounding box center [563, 181] width 177 height 41
click at [624, 167] on span "Refreshing carrot mash salad with cumin, garlic, and lemon juice, topped with o…" at bounding box center [563, 181] width 177 height 41
click at [479, 179] on span "Refreshing carrot mash salad with cumin, garlic, and lemon juice, topped with o…" at bounding box center [563, 181] width 177 height 41
drag, startPoint x: 479, startPoint y: 179, endPoint x: 492, endPoint y: 183, distance: 13.8
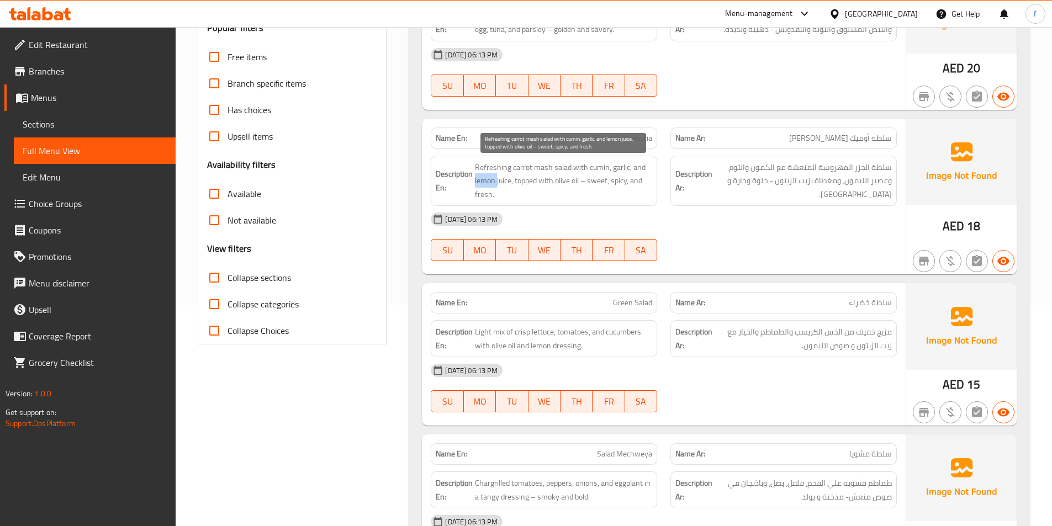
click at [484, 182] on span "Refreshing carrot mash salad with cumin, garlic, and lemon juice, topped with o…" at bounding box center [563, 181] width 177 height 41
click at [510, 181] on span "Refreshing carrot mash salad with cumin, garlic, and lemon juice, topped with o…" at bounding box center [563, 181] width 177 height 41
click at [530, 179] on span "Refreshing carrot mash salad with cumin, garlic, and lemon juice, topped with o…" at bounding box center [563, 181] width 177 height 41
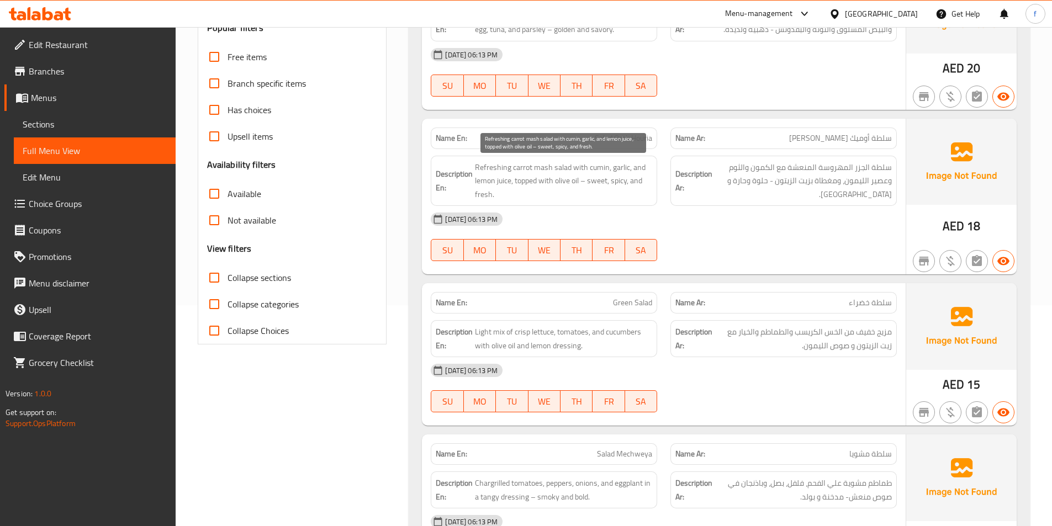
click at [547, 183] on span "Refreshing carrot mash salad with cumin, garlic, and lemon juice, topped with o…" at bounding box center [563, 181] width 177 height 41
click at [563, 182] on span "Refreshing carrot mash salad with cumin, garlic, and lemon juice, topped with o…" at bounding box center [563, 181] width 177 height 41
click at [570, 181] on span "Refreshing carrot mash salad with cumin, garlic, and lemon juice, topped with o…" at bounding box center [563, 181] width 177 height 41
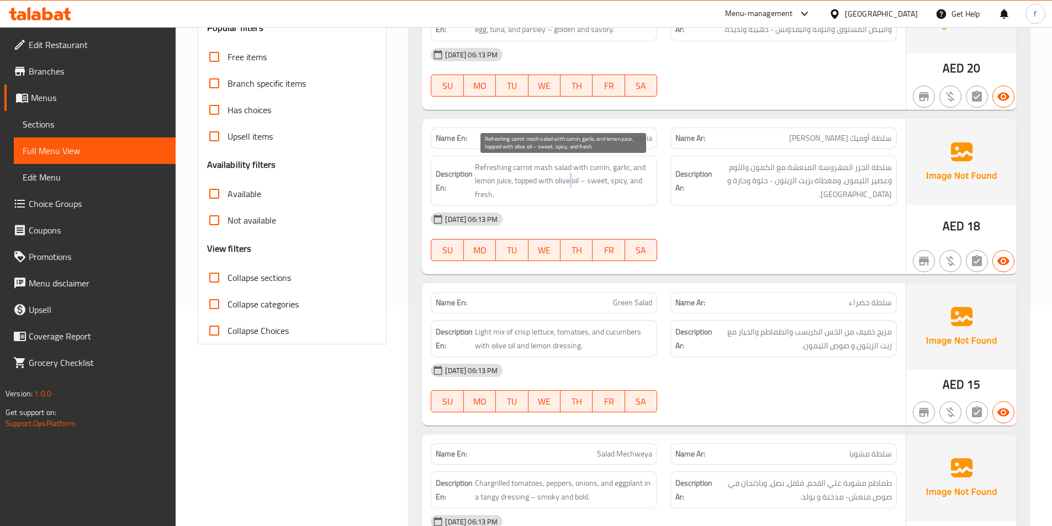
click at [570, 181] on span "Refreshing carrot mash salad with cumin, garlic, and lemon juice, topped with o…" at bounding box center [563, 181] width 177 height 41
click at [578, 182] on span "Refreshing carrot mash salad with cumin, garlic, and lemon juice, topped with o…" at bounding box center [563, 181] width 177 height 41
click at [596, 182] on span "Refreshing carrot mash salad with cumin, garlic, and lemon juice, topped with o…" at bounding box center [563, 181] width 177 height 41
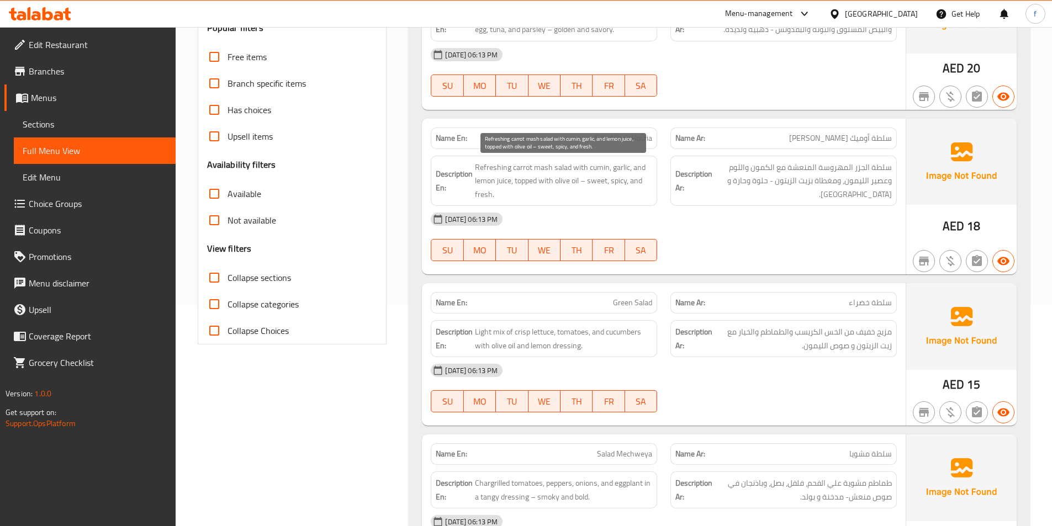
click at [623, 181] on span "Refreshing carrot mash salad with cumin, garlic, and lemon juice, topped with o…" at bounding box center [563, 181] width 177 height 41
click at [484, 195] on span "Refreshing carrot mash salad with cumin, garlic, and lemon juice, topped with o…" at bounding box center [563, 181] width 177 height 41
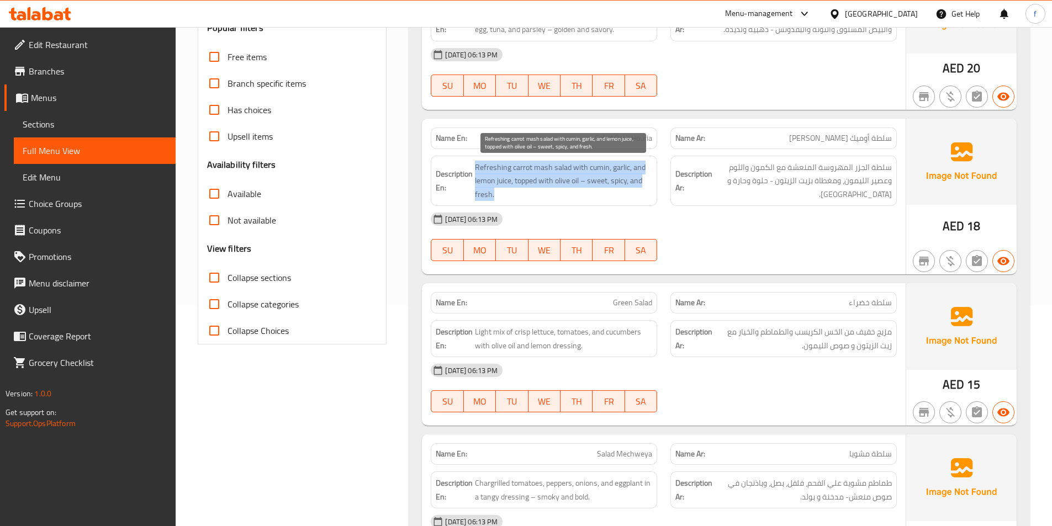
drag, startPoint x: 484, startPoint y: 195, endPoint x: 1059, endPoint y: 246, distance: 577.0
click at [630, 205] on div "Description En: Refreshing carrot mash salad with cumin, garlic, and lemon juic…" at bounding box center [544, 181] width 226 height 51
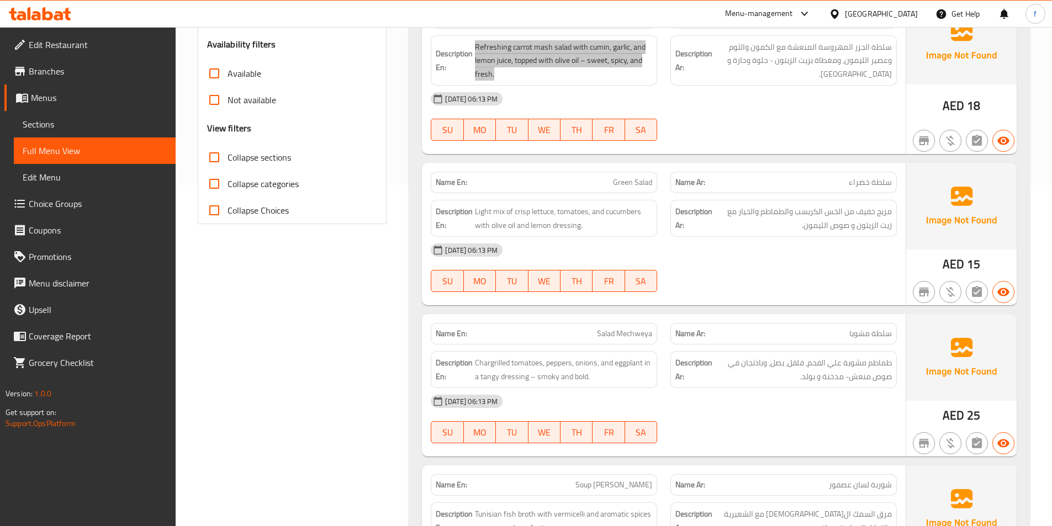
scroll to position [331, 0]
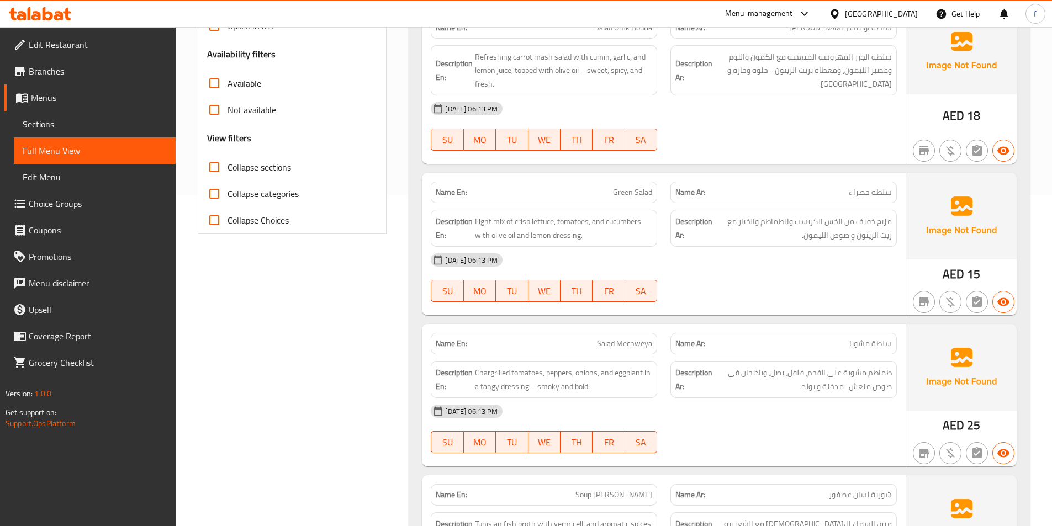
click at [629, 187] on span "Green Salad" at bounding box center [632, 193] width 39 height 12
click at [501, 218] on span "Light mix of crisp lettuce, tomatoes, and cucumbers with olive oil and lemon dr…" at bounding box center [563, 228] width 177 height 27
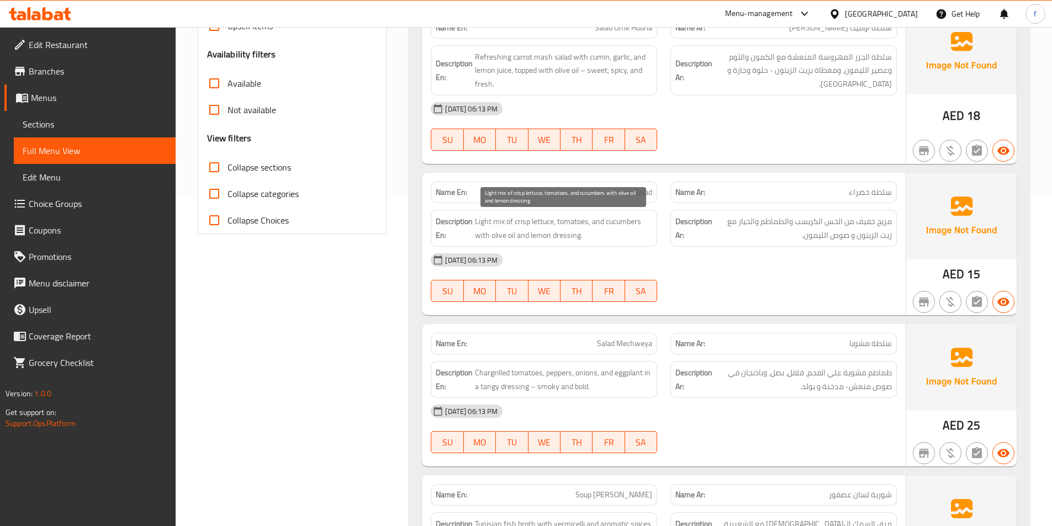
click at [489, 220] on span "Light mix of crisp lettuce, tomatoes, and cucumbers with olive oil and lemon dr…" at bounding box center [563, 228] width 177 height 27
click at [511, 223] on span "Light mix of crisp lettuce, tomatoes, and cucumbers with olive oil and lemon dr…" at bounding box center [563, 228] width 177 height 27
click at [527, 222] on span "Light mix of crisp lettuce, tomatoes, and cucumbers with olive oil and lemon dr…" at bounding box center [563, 228] width 177 height 27
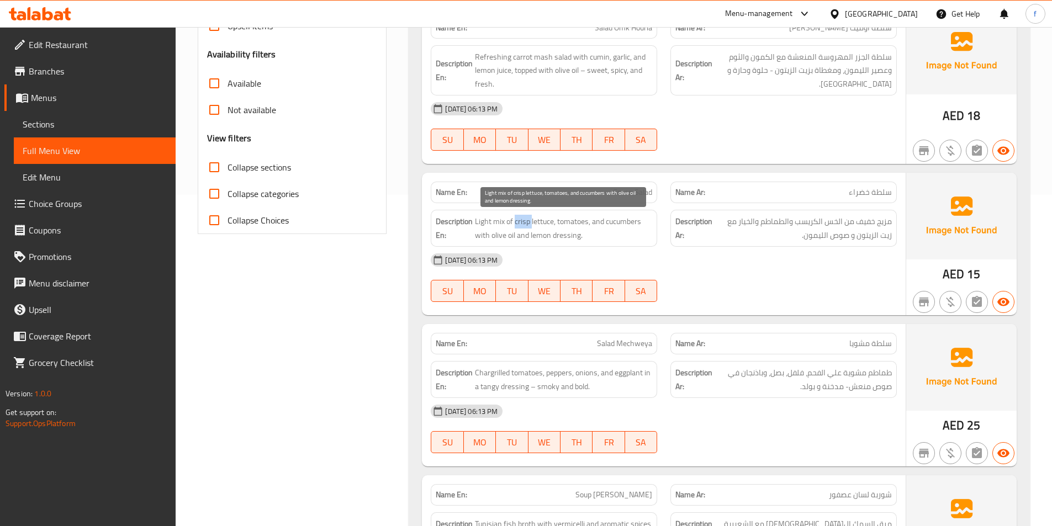
click at [527, 222] on span "Light mix of crisp lettuce, tomatoes, and cucumbers with olive oil and lemon dr…" at bounding box center [563, 228] width 177 height 27
click at [536, 222] on span "Light mix of crisp lettuce, tomatoes, and cucumbers with olive oil and lemon dr…" at bounding box center [563, 228] width 177 height 27
click at [570, 219] on span "Light mix of crisp lettuce, tomatoes, and cucumbers with olive oil and lemon dr…" at bounding box center [563, 228] width 177 height 27
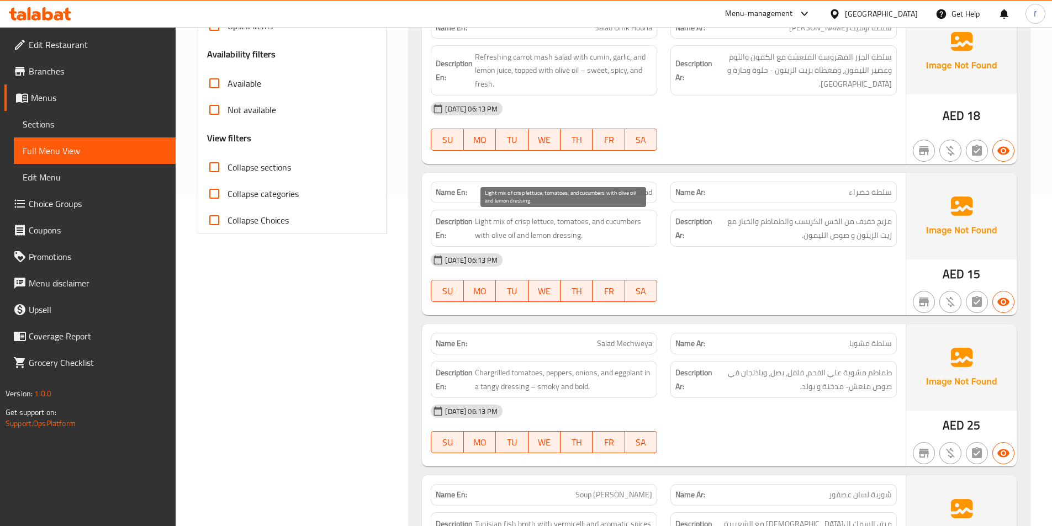
click at [634, 227] on span "Light mix of crisp lettuce, tomatoes, and cucumbers with olive oil and lemon dr…" at bounding box center [563, 228] width 177 height 27
click at [491, 238] on span "Light mix of crisp lettuce, tomatoes, and cucumbers with olive oil and lemon dr…" at bounding box center [563, 228] width 177 height 27
click at [513, 237] on span "Light mix of crisp lettuce, tomatoes, and cucumbers with olive oil and lemon dr…" at bounding box center [563, 228] width 177 height 27
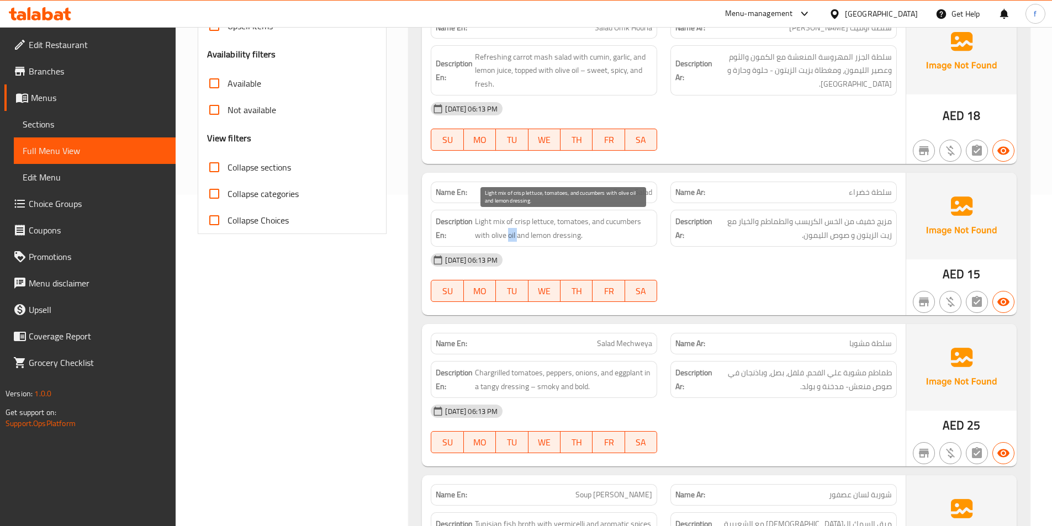
click at [513, 237] on span "Light mix of crisp lettuce, tomatoes, and cucumbers with olive oil and lemon dr…" at bounding box center [563, 228] width 177 height 27
click at [540, 234] on span "Light mix of crisp lettuce, tomatoes, and cucumbers with olive oil and lemon dr…" at bounding box center [563, 228] width 177 height 27
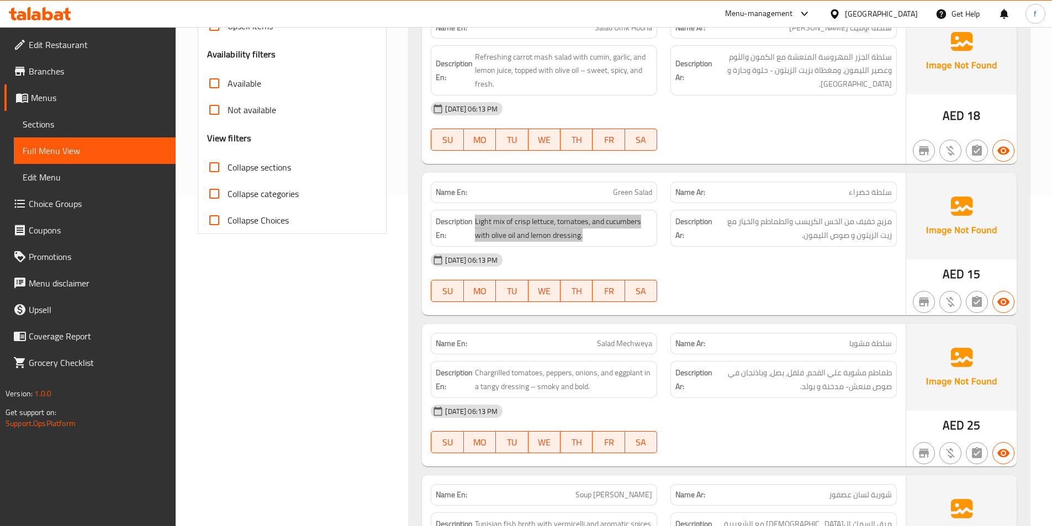
scroll to position [552, 0]
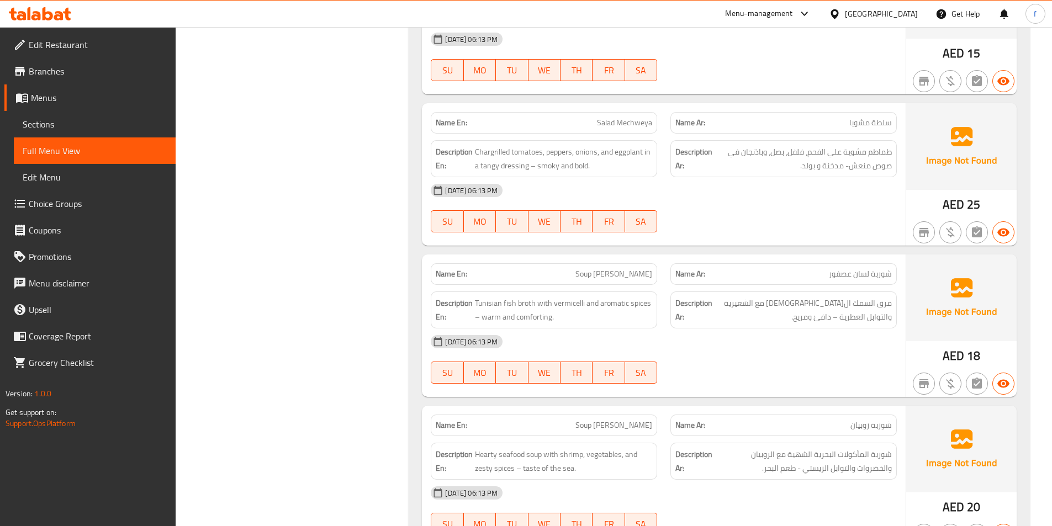
click at [623, 124] on span "Salad Mechweya" at bounding box center [624, 123] width 55 height 12
click at [526, 150] on span "Chargrilled tomatoes, peppers, onions, and eggplant in a tangy dressing – smoky…" at bounding box center [563, 158] width 177 height 27
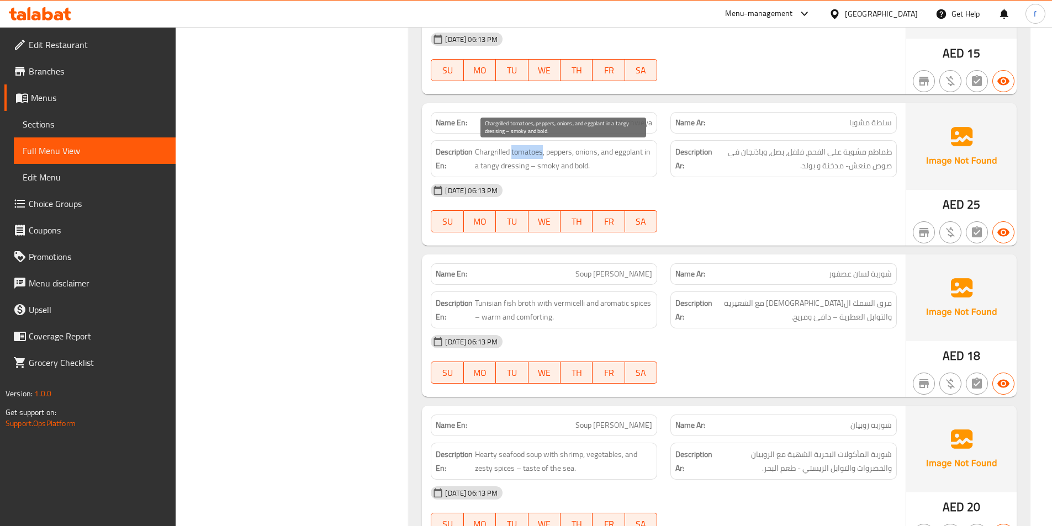
click at [526, 150] on span "Chargrilled tomatoes, peppers, onions, and eggplant in a tangy dressing – smoky…" at bounding box center [563, 158] width 177 height 27
click at [484, 151] on span "Chargrilled tomatoes, peppers, onions, and eggplant in a tangy dressing – smoky…" at bounding box center [563, 158] width 177 height 27
click at [558, 151] on span "Chargrilled tomatoes, peppers, onions, and eggplant in a tangy dressing – smoky…" at bounding box center [563, 158] width 177 height 27
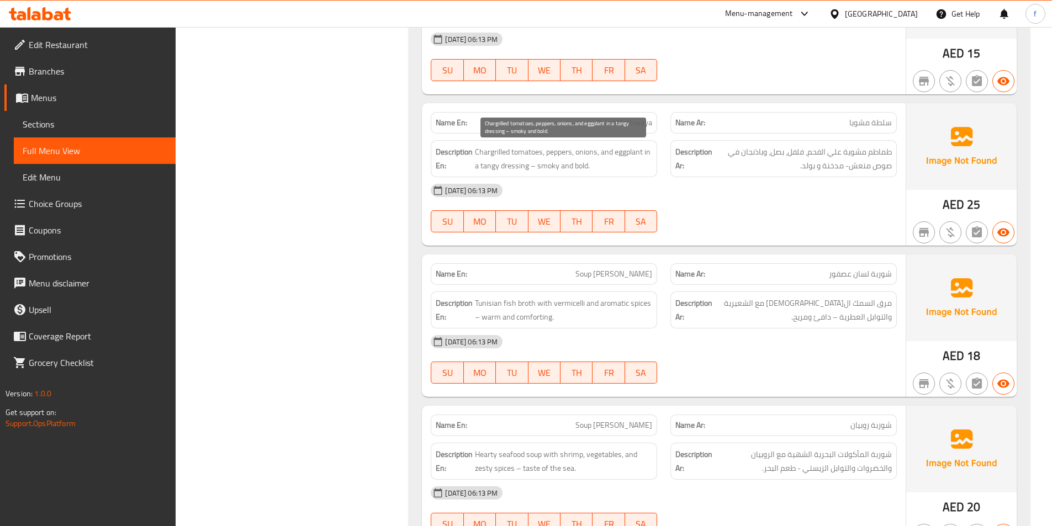
click at [588, 152] on span "Chargrilled tomatoes, peppers, onions, and eggplant in a tangy dressing – smoky…" at bounding box center [563, 158] width 177 height 27
click at [623, 151] on span "Chargrilled tomatoes, peppers, onions, and eggplant in a tangy dressing – smoky…" at bounding box center [563, 158] width 177 height 27
click at [645, 153] on span "Chargrilled tomatoes, peppers, onions, and eggplant in a tangy dressing – smoky…" at bounding box center [563, 158] width 177 height 27
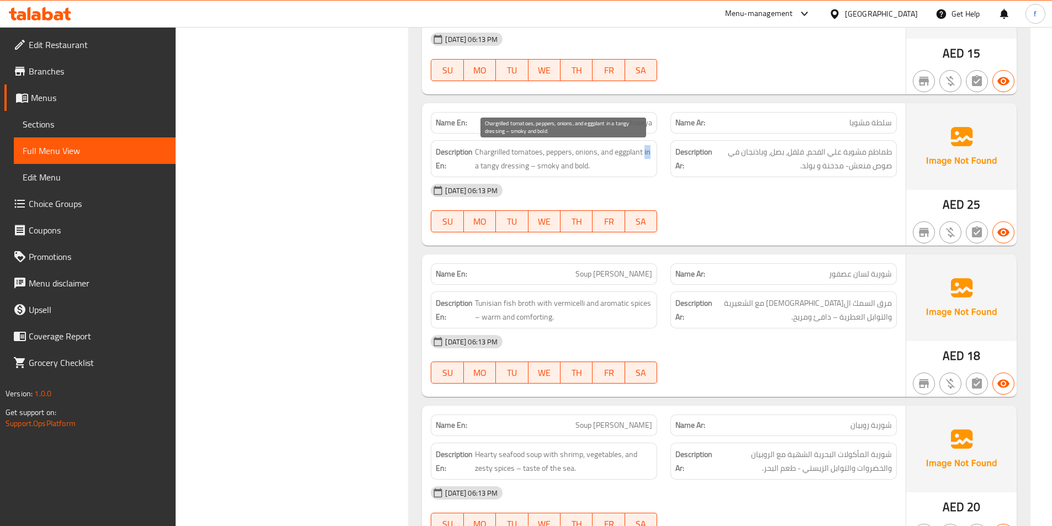
click at [645, 153] on span "Chargrilled tomatoes, peppers, onions, and eggplant in a tangy dressing – smoky…" at bounding box center [563, 158] width 177 height 27
click at [541, 171] on span "Chargrilled tomatoes, peppers, onions, and eggplant in a tangy dressing – smoky…" at bounding box center [563, 158] width 177 height 27
click at [508, 164] on span "Chargrilled tomatoes, peppers, onions, and eggplant in a tangy dressing – smoky…" at bounding box center [563, 158] width 177 height 27
click at [478, 170] on span "Chargrilled tomatoes, peppers, onions, and eggplant in a tangy dressing – smoky…" at bounding box center [563, 158] width 177 height 27
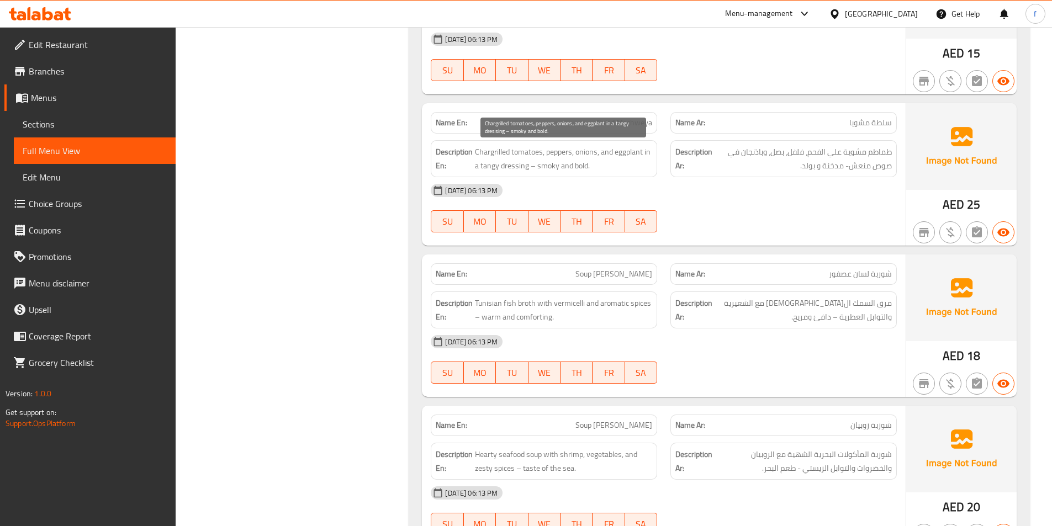
click at [513, 166] on span "Chargrilled tomatoes, peppers, onions, and eggplant in a tangy dressing – smoky…" at bounding box center [563, 158] width 177 height 27
click at [493, 167] on span "Chargrilled tomatoes, peppers, onions, and eggplant in a tangy dressing – smoky…" at bounding box center [563, 158] width 177 height 27
click at [547, 165] on span "Chargrilled tomatoes, peppers, onions, and eggplant in a tangy dressing – smoky…" at bounding box center [563, 158] width 177 height 27
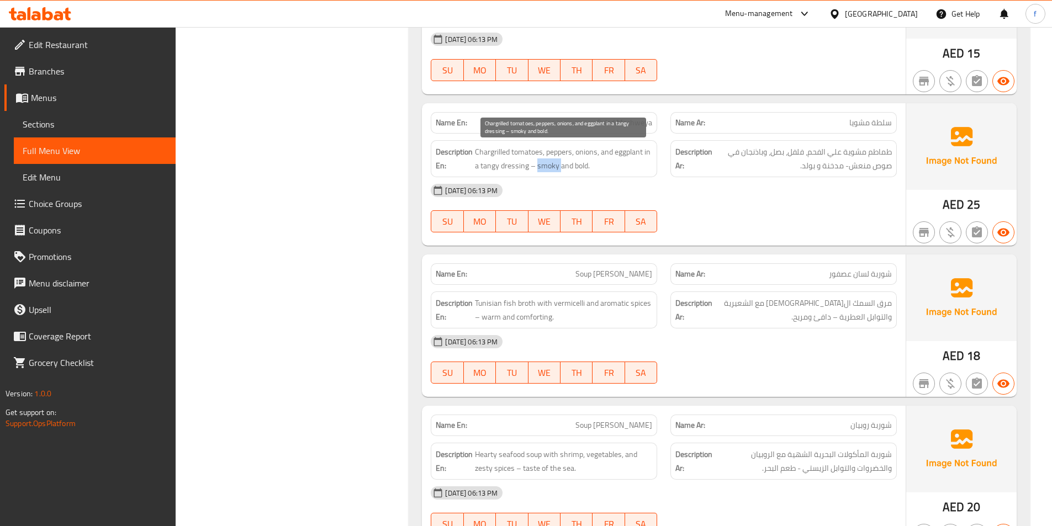
click at [547, 165] on span "Chargrilled tomatoes, peppers, onions, and eggplant in a tangy dressing – smoky…" at bounding box center [563, 158] width 177 height 27
click at [589, 165] on span "Chargrilled tomatoes, peppers, onions, and eggplant in a tangy dressing – smoky…" at bounding box center [563, 158] width 177 height 27
click at [579, 166] on span "Chargrilled tomatoes, peppers, onions, and eggplant in a tangy dressing – smoky…" at bounding box center [563, 158] width 177 height 27
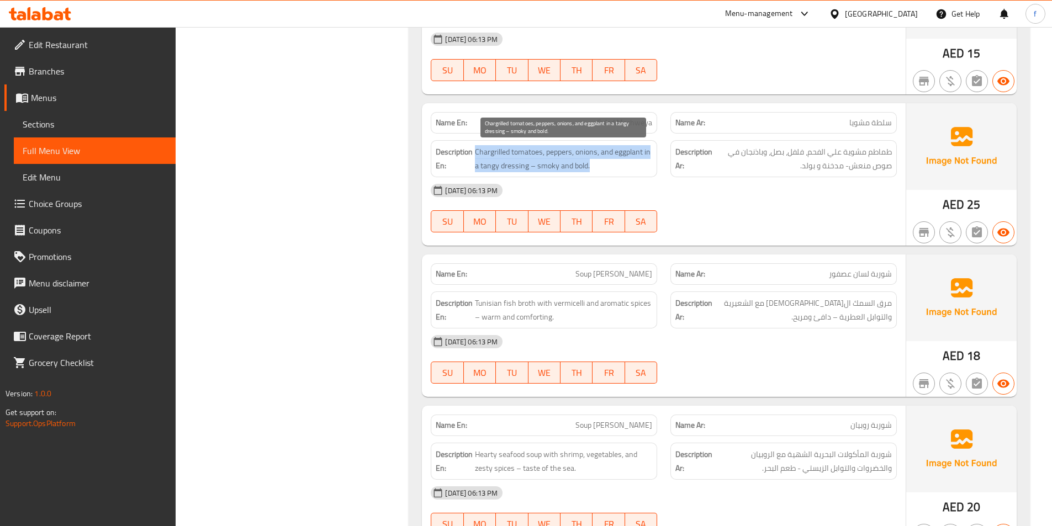
click at [579, 166] on span "Chargrilled tomatoes, peppers, onions, and eggplant in a tangy dressing – smoky…" at bounding box center [563, 158] width 177 height 27
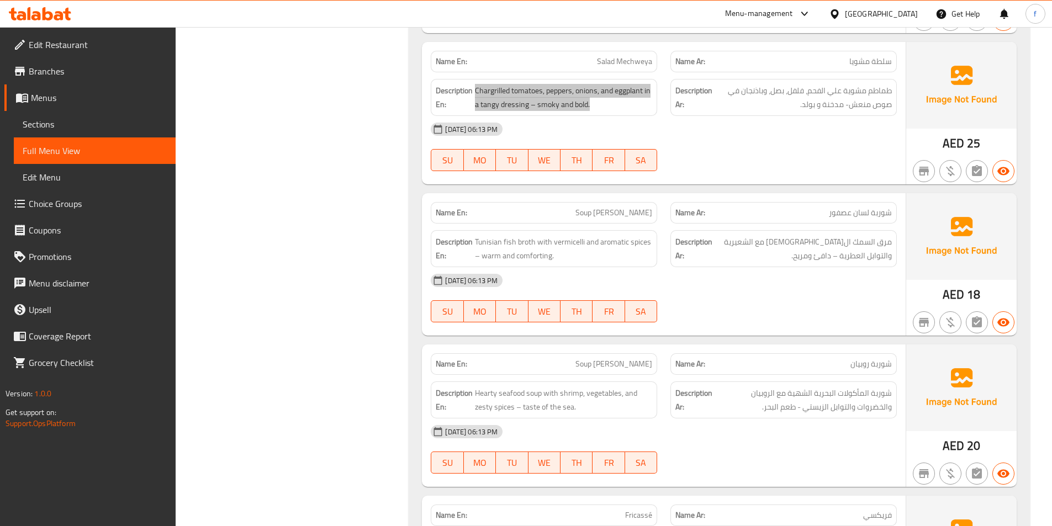
scroll to position [718, 0]
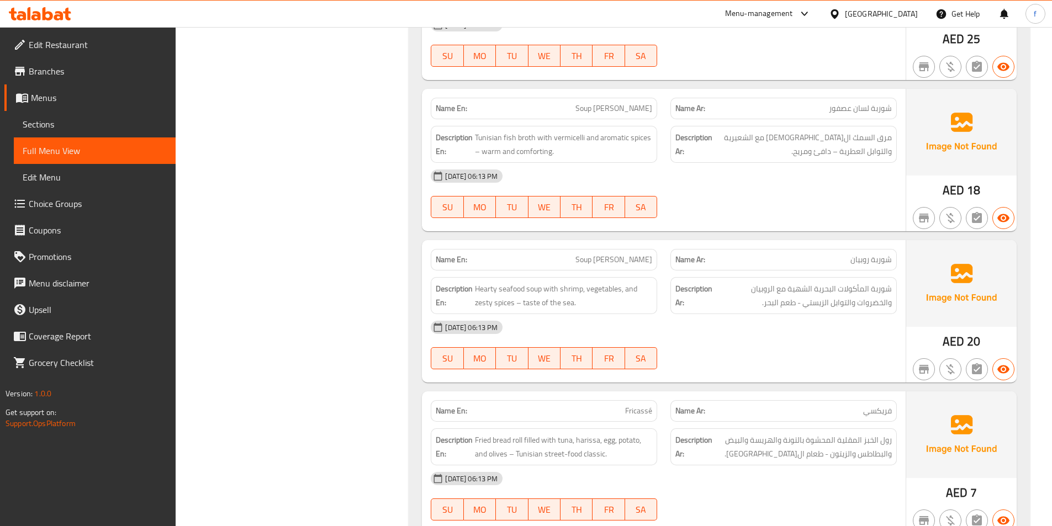
click at [601, 108] on span "Soup [PERSON_NAME]" at bounding box center [613, 109] width 77 height 12
click at [610, 108] on span "Soup [PERSON_NAME]" at bounding box center [613, 109] width 77 height 12
click at [642, 104] on span "Soup [PERSON_NAME]" at bounding box center [613, 109] width 77 height 12
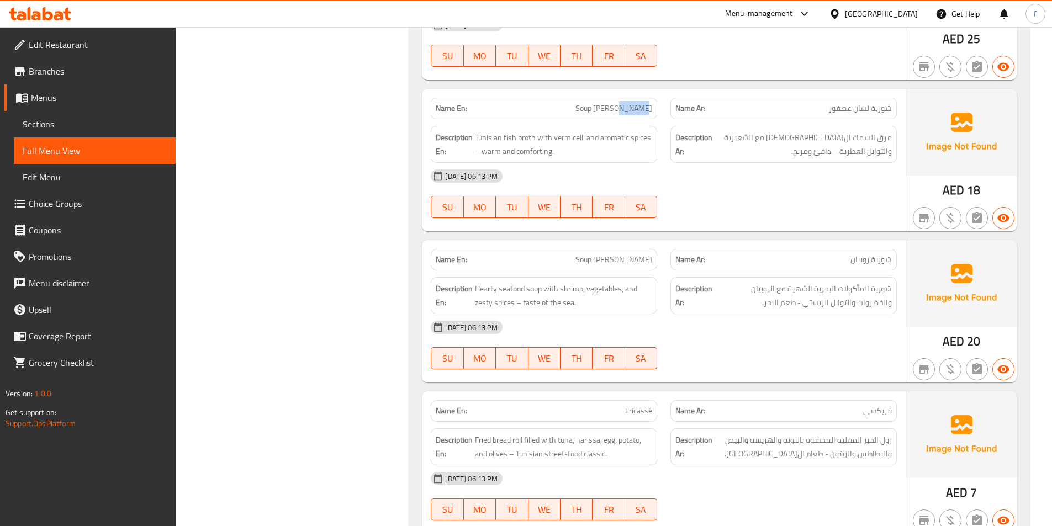
click at [642, 104] on span "Soup [PERSON_NAME]" at bounding box center [613, 109] width 77 height 12
click at [528, 135] on span "Tunisian fish broth with vermicelli and aromatic spices – warm and comforting." at bounding box center [563, 144] width 177 height 27
drag, startPoint x: 528, startPoint y: 135, endPoint x: 501, endPoint y: 140, distance: 28.2
click at [527, 135] on span "Tunisian fish broth with vermicelli and aromatic spices – warm and comforting." at bounding box center [563, 144] width 177 height 27
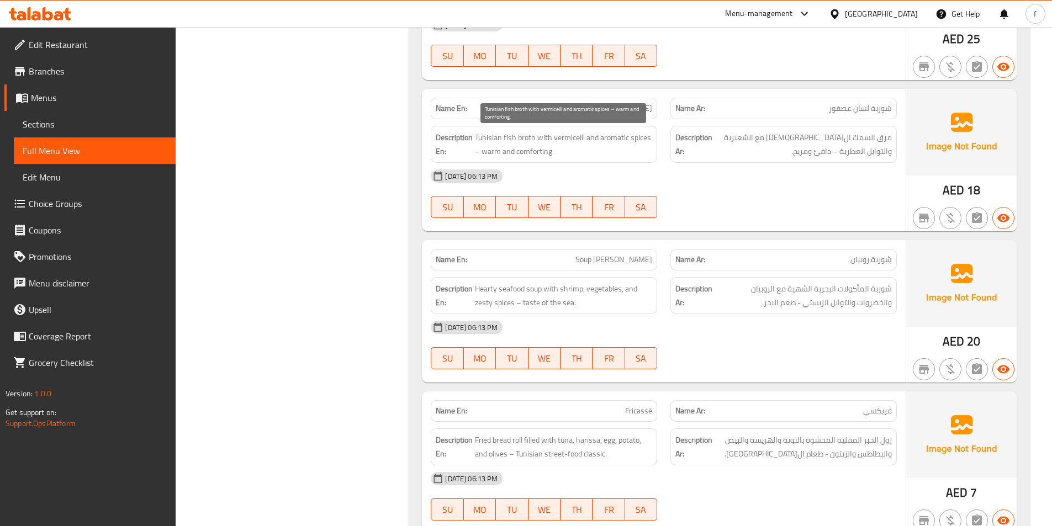
click at [511, 139] on span "Tunisian fish broth with vermicelli and aromatic spices – warm and comforting." at bounding box center [563, 144] width 177 height 27
click at [494, 139] on span "Tunisian fish broth with vermicelli and aromatic spices – warm and comforting." at bounding box center [563, 144] width 177 height 27
click at [539, 139] on span "Tunisian fish broth with vermicelli and aromatic spices – warm and comforting." at bounding box center [563, 144] width 177 height 27
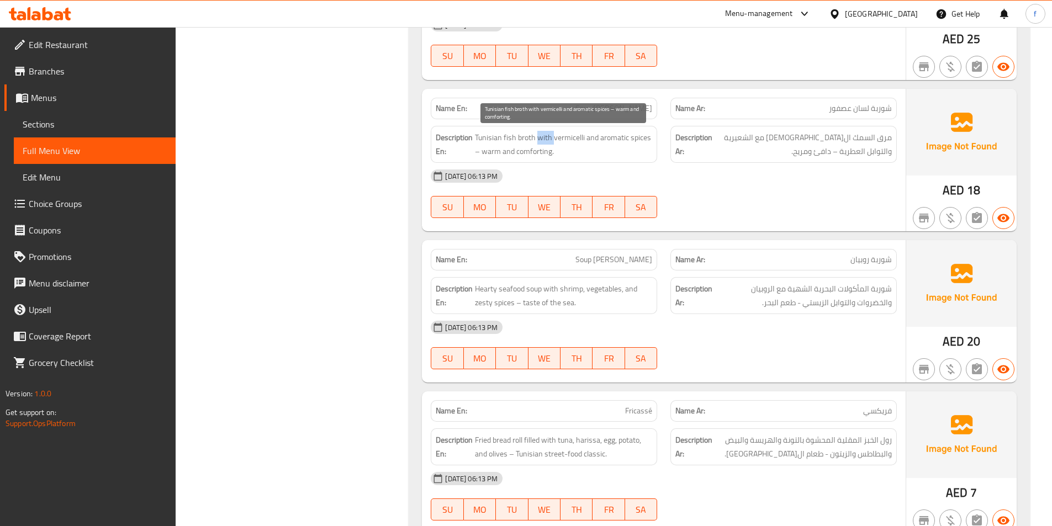
click at [539, 139] on span "Tunisian fish broth with vermicelli and aromatic spices – warm and comforting." at bounding box center [563, 144] width 177 height 27
click at [568, 137] on span "Tunisian fish broth with vermicelli and aromatic spices – warm and comforting." at bounding box center [563, 144] width 177 height 27
click at [610, 137] on span "Tunisian fish broth with vermicelli and aromatic spices – warm and comforting." at bounding box center [563, 144] width 177 height 27
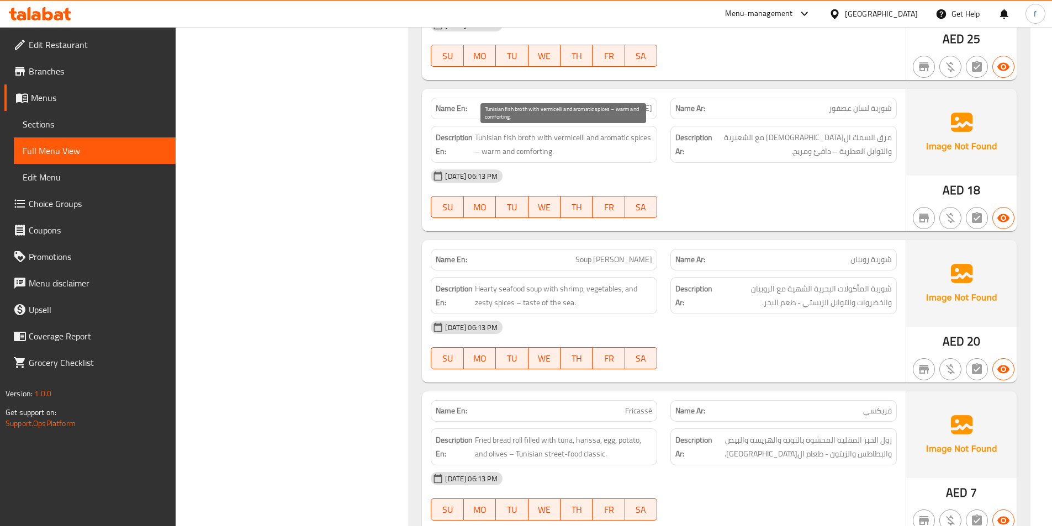
click at [640, 139] on span "Tunisian fish broth with vermicelli and aromatic spices – warm and comforting." at bounding box center [563, 144] width 177 height 27
click at [496, 152] on span "Tunisian fish broth with vermicelli and aromatic spices – warm and comforting." at bounding box center [563, 144] width 177 height 27
click at [534, 152] on span "Tunisian fish broth with vermicelli and aromatic spices – warm and comforting." at bounding box center [563, 144] width 177 height 27
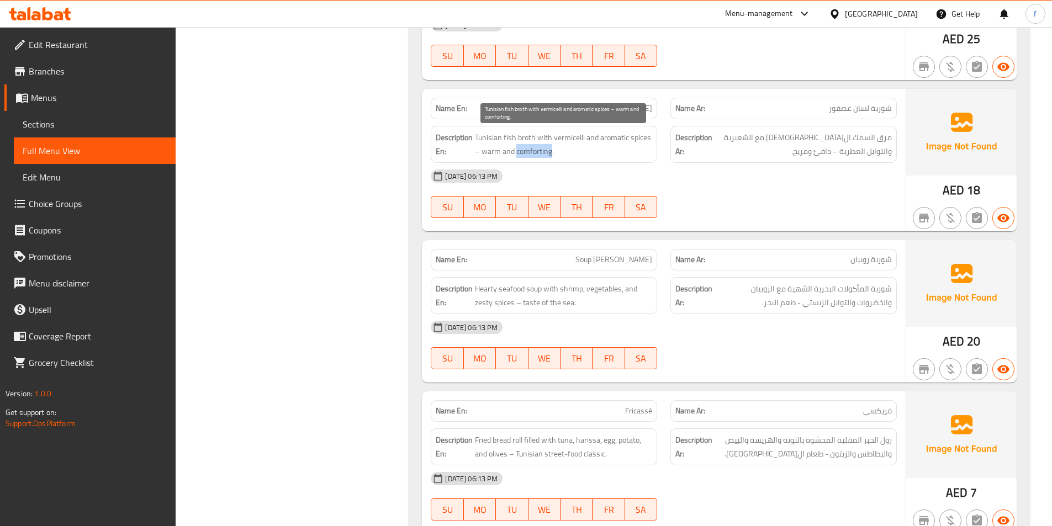
click at [534, 152] on span "Tunisian fish broth with vermicelli and aromatic spices – warm and comforting." at bounding box center [563, 144] width 177 height 27
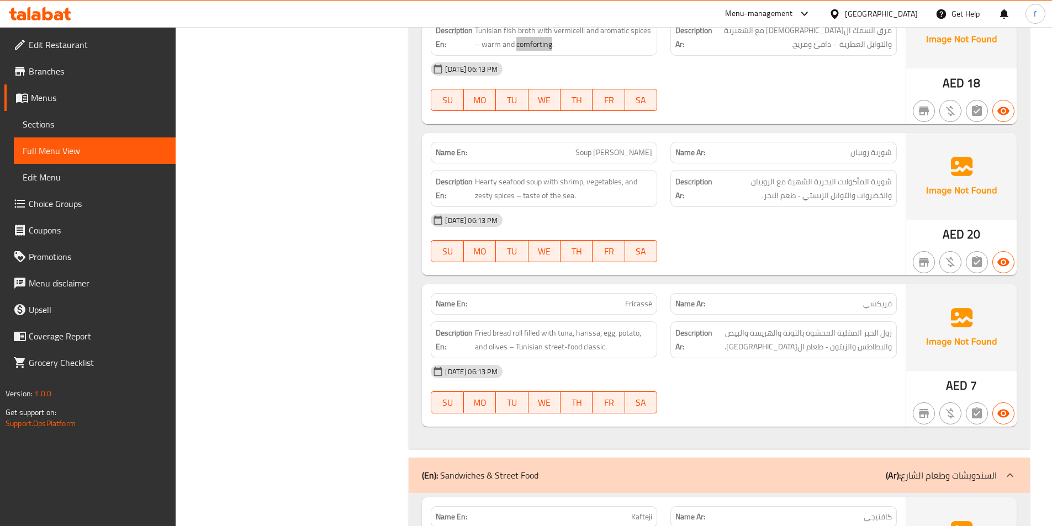
scroll to position [828, 0]
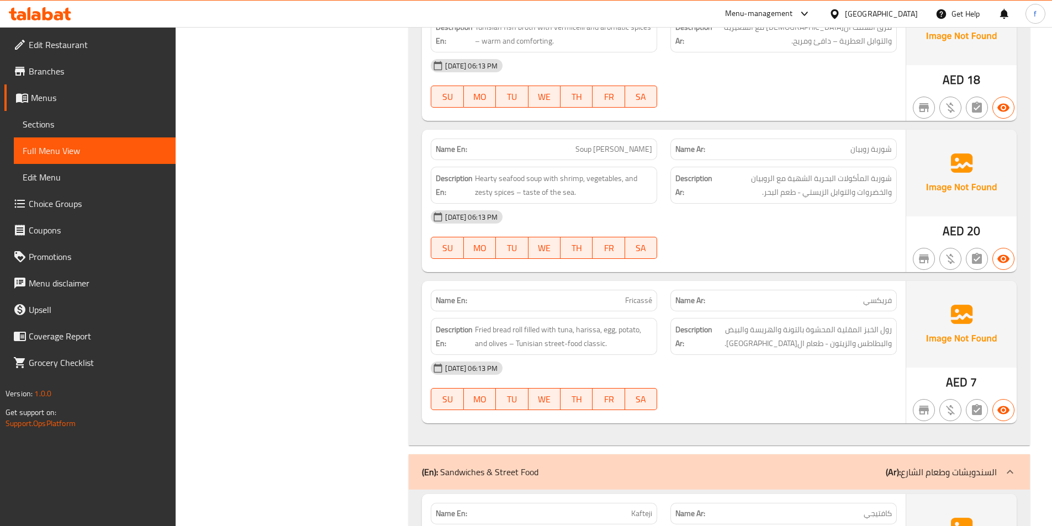
click at [621, 149] on span "Soup [PERSON_NAME]" at bounding box center [613, 150] width 77 height 12
click at [643, 149] on span "Soup [PERSON_NAME]" at bounding box center [613, 150] width 77 height 12
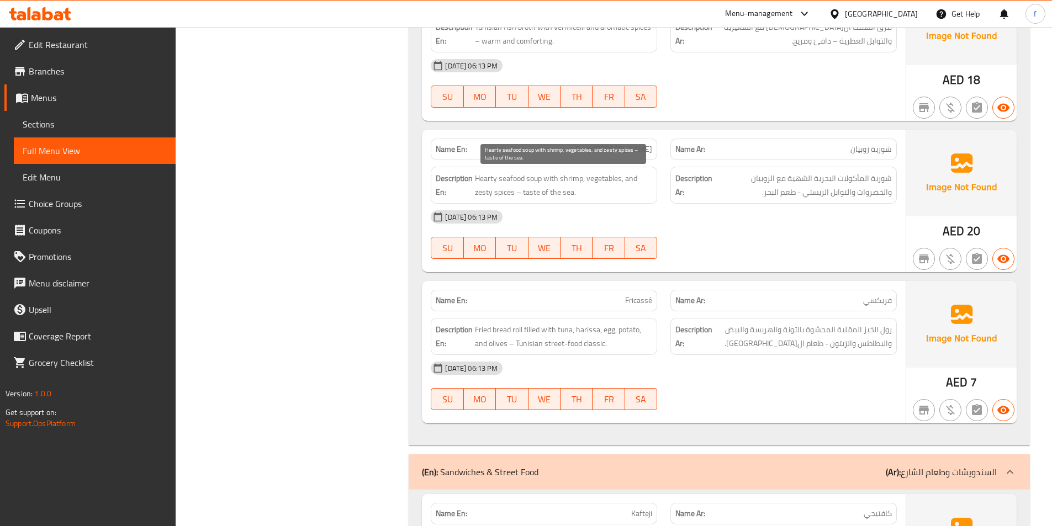
click at [531, 178] on span "Hearty seafood soup with shrimp, vegetables, and zesty spices – taste of the se…" at bounding box center [563, 185] width 177 height 27
click at [518, 178] on span "Hearty seafood soup with shrimp, vegetables, and zesty spices – taste of the se…" at bounding box center [563, 185] width 177 height 27
click at [483, 181] on span "Hearty seafood soup with shrimp, vegetables, and zesty spices – taste of the se…" at bounding box center [563, 185] width 177 height 27
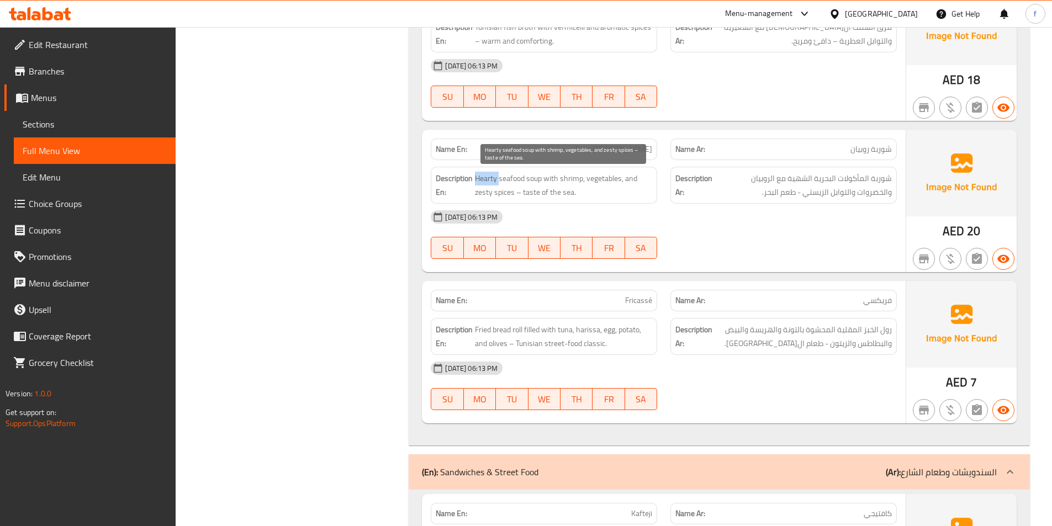
click at [483, 181] on span "Hearty seafood soup with shrimp, vegetables, and zesty spices – taste of the se…" at bounding box center [563, 185] width 177 height 27
click at [564, 181] on span "Hearty seafood soup with shrimp, vegetables, and zesty spices – taste of the se…" at bounding box center [563, 185] width 177 height 27
click at [602, 177] on span "Hearty seafood soup with shrimp, vegetables, and zesty spices – taste of the se…" at bounding box center [563, 185] width 177 height 27
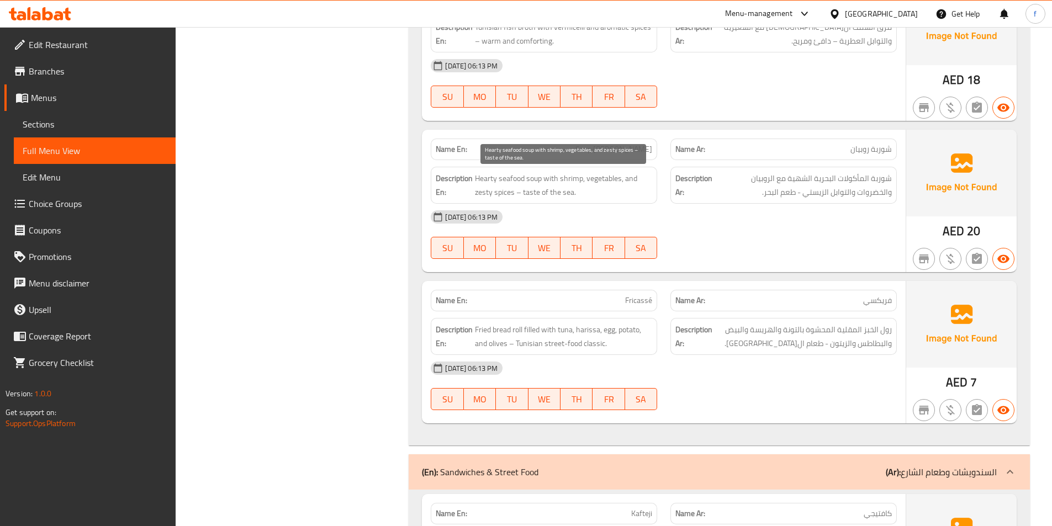
click at [500, 194] on span "Hearty seafood soup with shrimp, vegetables, and zesty spices – taste of the se…" at bounding box center [563, 185] width 177 height 27
click at [490, 194] on span "Hearty seafood soup with shrimp, vegetables, and zesty spices – taste of the se…" at bounding box center [563, 185] width 177 height 27
click at [540, 191] on span "Hearty seafood soup with shrimp, vegetables, and zesty spices – taste of the se…" at bounding box center [563, 185] width 177 height 27
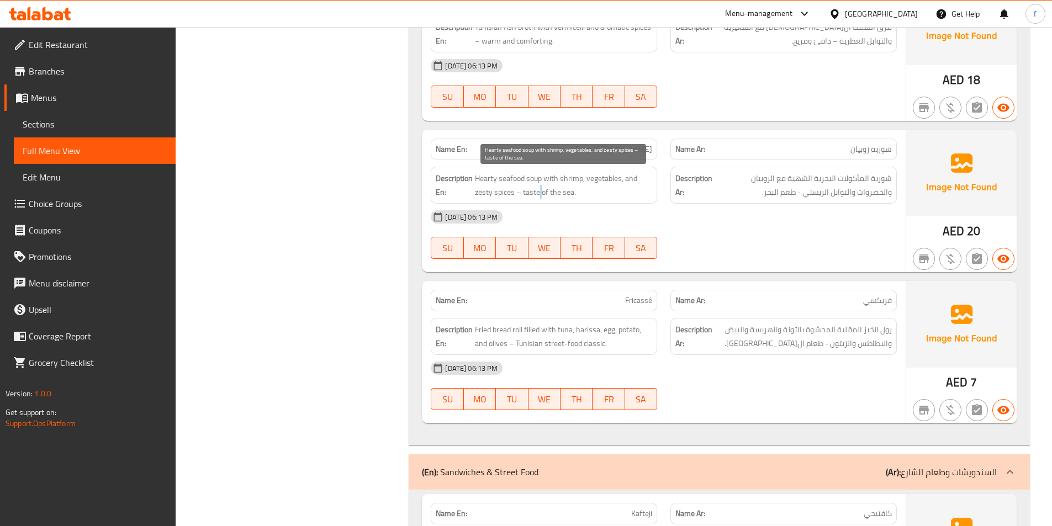
click at [540, 191] on span "Hearty seafood soup with shrimp, vegetables, and zesty spices – taste of the se…" at bounding box center [563, 185] width 177 height 27
click at [565, 195] on span "Hearty seafood soup with shrimp, vegetables, and zesty spices – taste of the se…" at bounding box center [563, 185] width 177 height 27
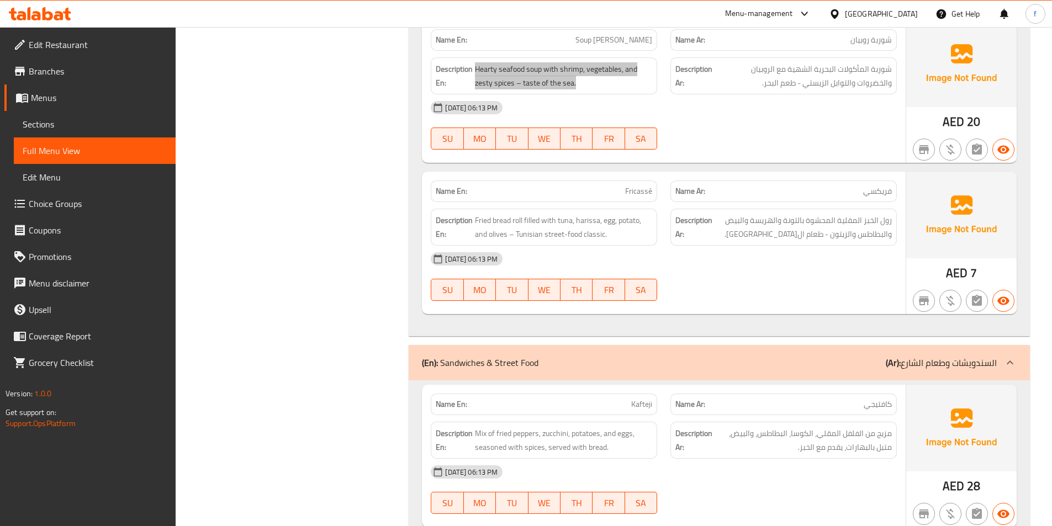
scroll to position [939, 0]
click at [643, 192] on span "Fricassé" at bounding box center [638, 190] width 27 height 12
drag, startPoint x: 643, startPoint y: 192, endPoint x: 528, endPoint y: 214, distance: 116.3
click at [601, 200] on div "Name En: Fricassé" at bounding box center [544, 190] width 226 height 22
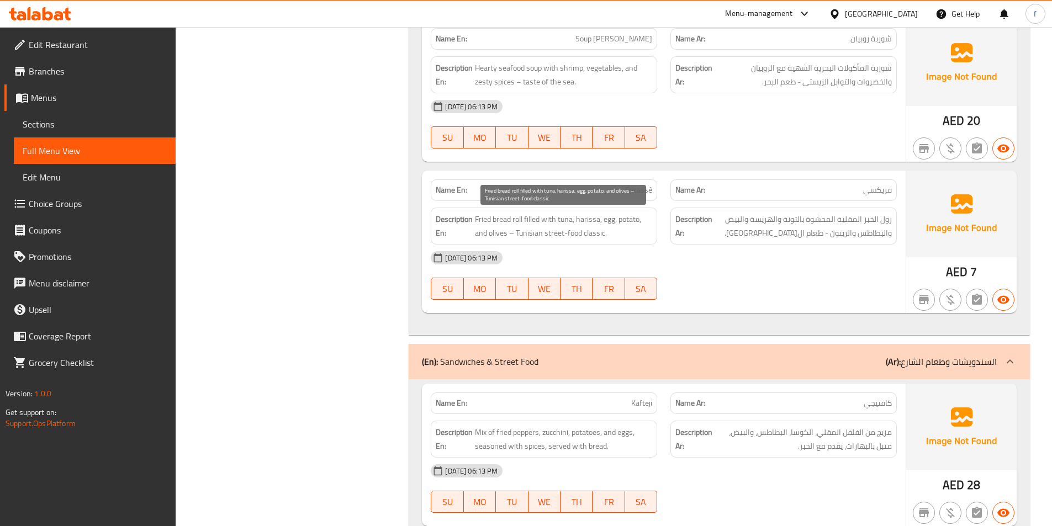
click at [513, 218] on span "Fried bread roll filled with tuna, harissa, egg, potato, and olives – Tunisian …" at bounding box center [563, 226] width 177 height 27
click at [507, 218] on span "Fried bread roll filled with tuna, harissa, egg, potato, and olives – Tunisian …" at bounding box center [563, 226] width 177 height 27
click at [507, 219] on span "Fried bread roll filled with tuna, harissa, egg, potato, and olives – Tunisian …" at bounding box center [563, 226] width 177 height 27
click at [478, 221] on span "Fried bread roll filled with tuna, harissa, egg, potato, and olives – Tunisian …" at bounding box center [563, 226] width 177 height 27
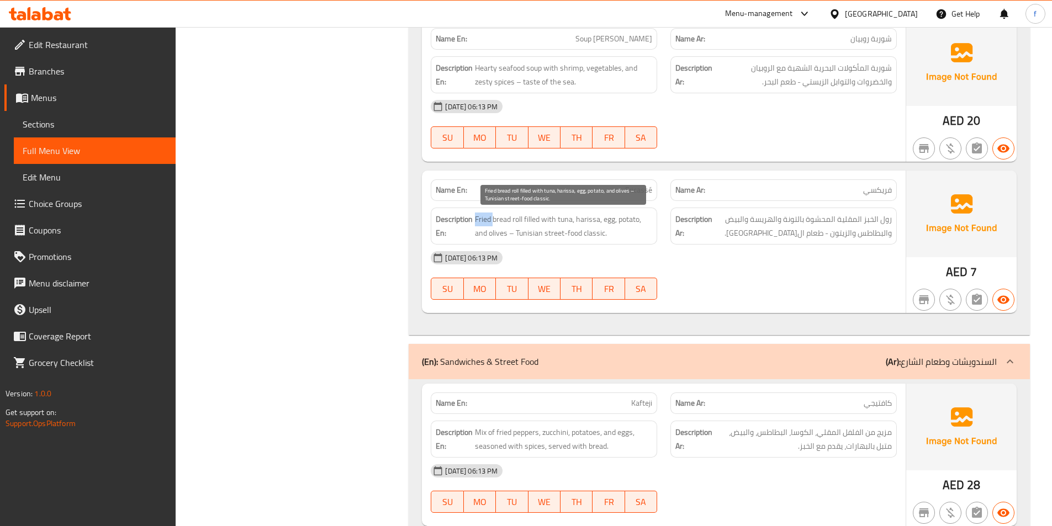
click at [478, 221] on span "Fried bread roll filled with tuna, harissa, egg, potato, and olives – Tunisian …" at bounding box center [563, 226] width 177 height 27
click at [527, 219] on span "Fried bread roll filled with tuna, harissa, egg, potato, and olives – Tunisian …" at bounding box center [563, 226] width 177 height 27
click at [530, 219] on span "Fried bread roll filled with tuna, harissa, egg, potato, and olives – Tunisian …" at bounding box center [563, 226] width 177 height 27
click at [565, 219] on span "Fried bread roll filled with tuna, harissa, egg, potato, and olives – Tunisian …" at bounding box center [563, 226] width 177 height 27
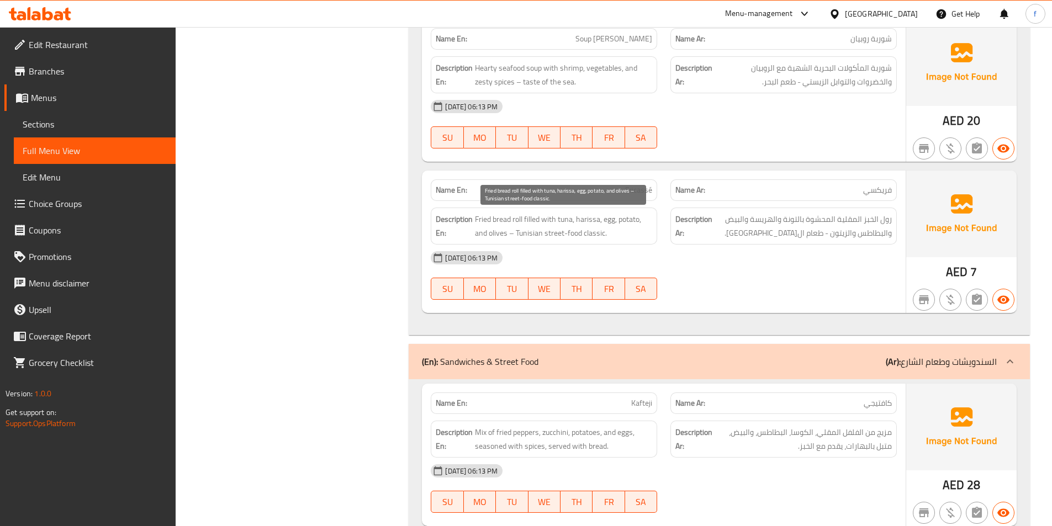
click at [590, 218] on span "Fried bread roll filled with tuna, harissa, egg, potato, and olives – Tunisian …" at bounding box center [563, 226] width 177 height 27
click at [610, 218] on span "Fried bread roll filled with tuna, harissa, egg, potato, and olives – Tunisian …" at bounding box center [563, 226] width 177 height 27
click at [632, 219] on span "Fried bread roll filled with tuna, harissa, egg, potato, and olives – Tunisian …" at bounding box center [563, 226] width 177 height 27
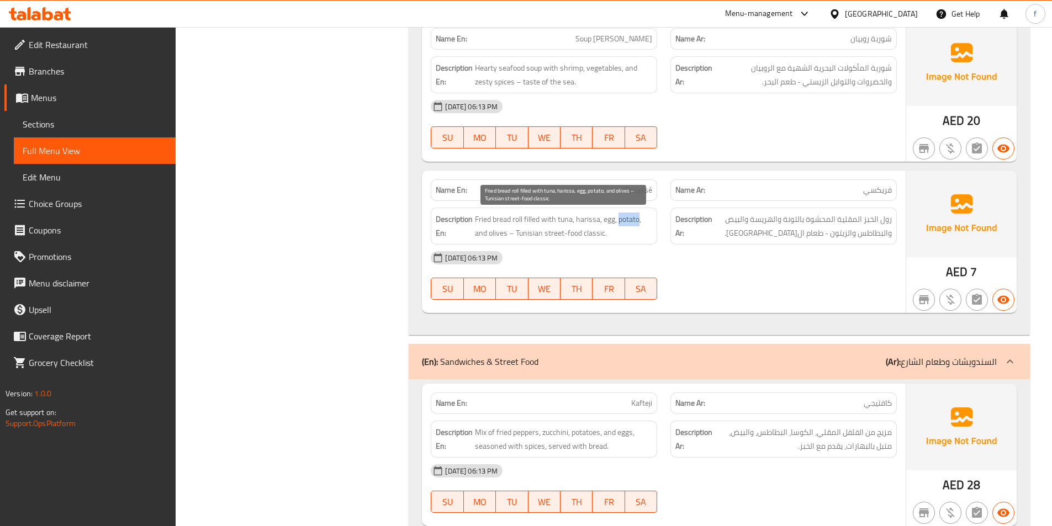
click at [632, 219] on span "Fried bread roll filled with tuna, harissa, egg, potato, and olives – Tunisian …" at bounding box center [563, 226] width 177 height 27
click at [490, 234] on span "Fried bread roll filled with tuna, harissa, egg, potato, and olives – Tunisian …" at bounding box center [563, 226] width 177 height 27
click at [529, 236] on span "Fried bread roll filled with tuna, harissa, egg, potato, and olives – Tunisian …" at bounding box center [563, 226] width 177 height 27
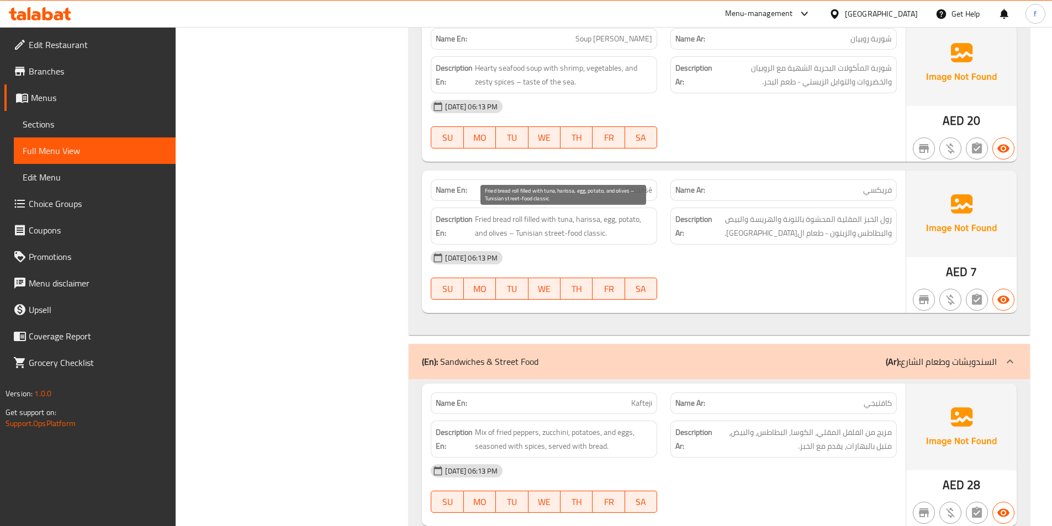
click at [569, 231] on span "Fried bread roll filled with tuna, harissa, egg, potato, and olives – Tunisian …" at bounding box center [563, 226] width 177 height 27
click at [555, 236] on span "Fried bread roll filled with tuna, harissa, egg, potato, and olives – Tunisian …" at bounding box center [563, 226] width 177 height 27
click at [529, 232] on span "Fried bread roll filled with tuna, harissa, egg, potato, and olives – Tunisian …" at bounding box center [563, 226] width 177 height 27
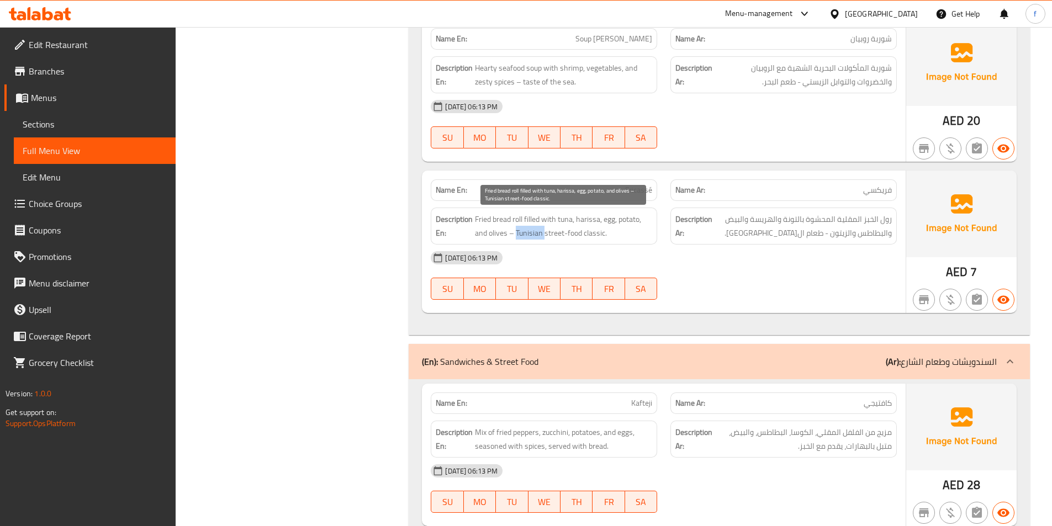
drag, startPoint x: 529, startPoint y: 232, endPoint x: 612, endPoint y: 235, distance: 83.4
click at [536, 232] on span "Fried bread roll filled with tuna, harissa, egg, potato, and olives – Tunisian …" at bounding box center [563, 226] width 177 height 27
click at [613, 235] on span "Fried bread roll filled with tuna, harissa, egg, potato, and olives – Tunisian …" at bounding box center [563, 226] width 177 height 27
click at [605, 235] on span "Fried bread roll filled with tuna, harissa, egg, potato, and olives – Tunisian …" at bounding box center [563, 226] width 177 height 27
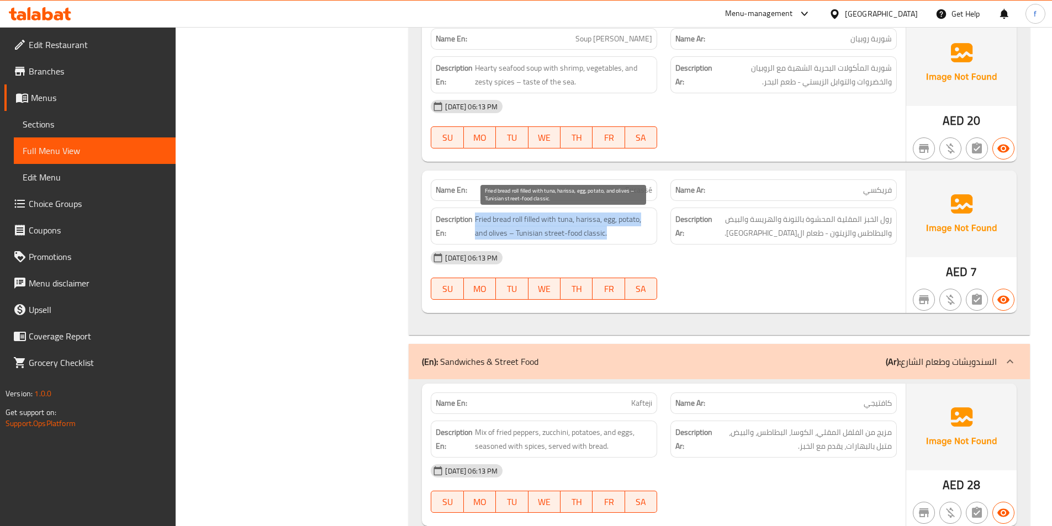
click at [605, 235] on span "Fried bread roll filled with tuna, harissa, egg, potato, and olives – Tunisian …" at bounding box center [563, 226] width 177 height 27
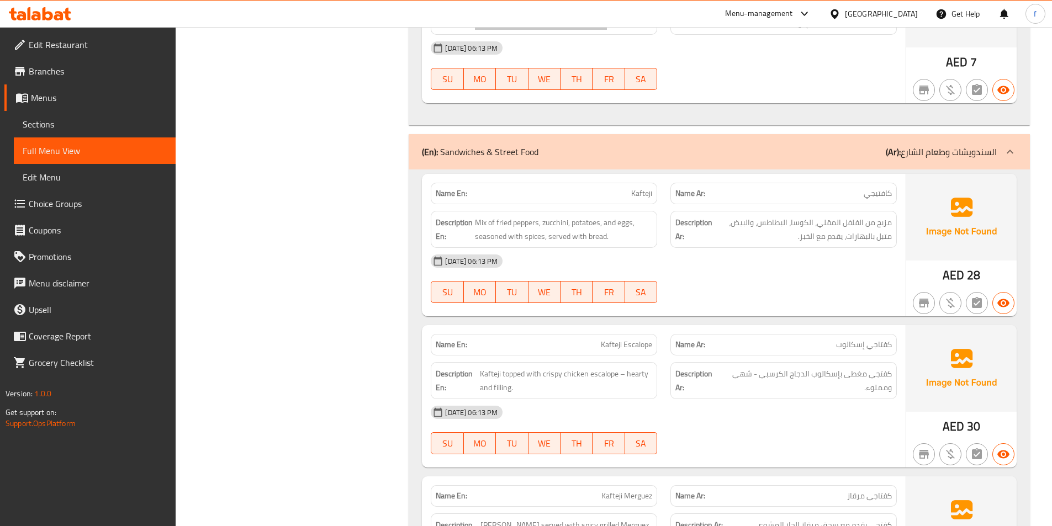
scroll to position [1215, 0]
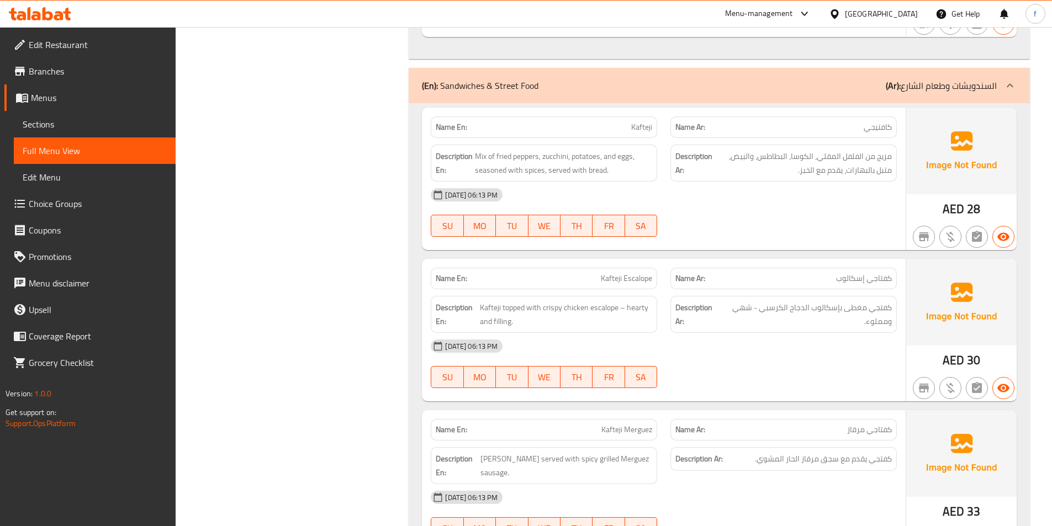
click at [644, 129] on span "Kafteji" at bounding box center [641, 127] width 21 height 12
click at [481, 155] on span "Mix of fried peppers, zucchini, potatoes, and eggs, seasoned with spices, serve…" at bounding box center [563, 163] width 177 height 27
click at [522, 156] on span "Mix of fried peppers, zucchini, potatoes, and eggs, seasoned with spices, serve…" at bounding box center [563, 163] width 177 height 27
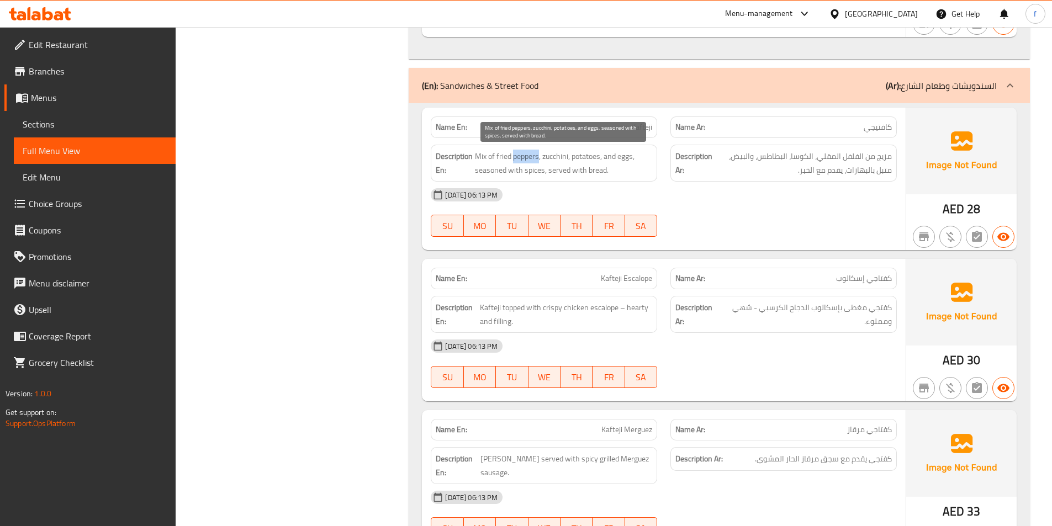
click at [522, 156] on span "Mix of fried peppers, zucchini, potatoes, and eggs, seasoned with spices, serve…" at bounding box center [563, 163] width 177 height 27
click at [501, 160] on span "Mix of fried peppers, zucchini, potatoes, and eggs, seasoned with spices, serve…" at bounding box center [563, 163] width 177 height 27
click at [555, 159] on span "Mix of fried peppers, zucchini, potatoes, and eggs, seasoned with spices, serve…" at bounding box center [563, 163] width 177 height 27
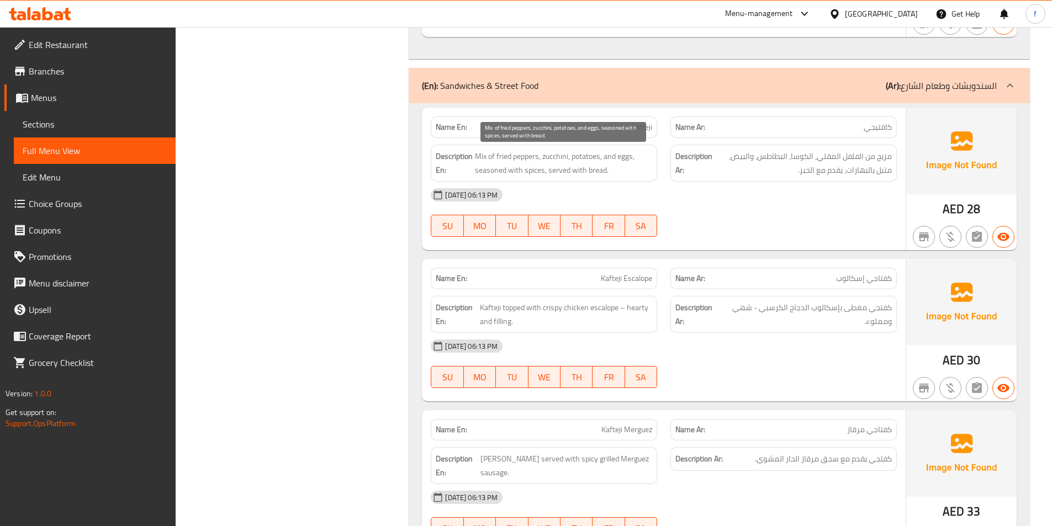
click at [584, 158] on span "Mix of fried peppers, zucchini, potatoes, and eggs, seasoned with spices, serve…" at bounding box center [563, 163] width 177 height 27
click at [631, 154] on span "Mix of fried peppers, zucchini, potatoes, and eggs, seasoned with spices, serve…" at bounding box center [563, 163] width 177 height 27
click at [492, 170] on span "Mix of fried peppers, zucchini, potatoes, and eggs, seasoned with spices, serve…" at bounding box center [563, 163] width 177 height 27
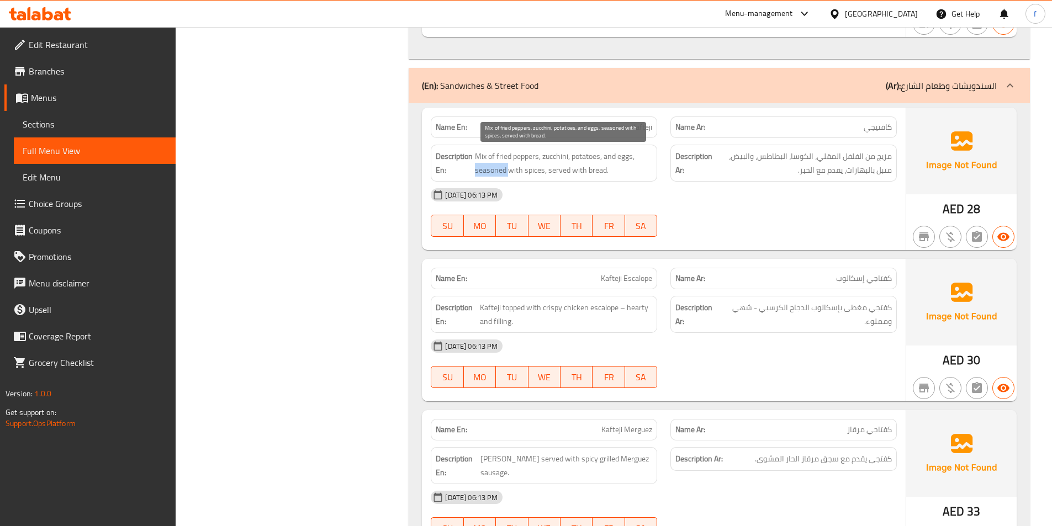
click at [492, 170] on span "Mix of fried peppers, zucchini, potatoes, and eggs, seasoned with spices, serve…" at bounding box center [563, 163] width 177 height 27
click at [527, 168] on span "Mix of fried peppers, zucchini, potatoes, and eggs, seasoned with spices, serve…" at bounding box center [563, 163] width 177 height 27
click at [528, 168] on span "Mix of fried peppers, zucchini, potatoes, and eggs, seasoned with spices, serve…" at bounding box center [563, 163] width 177 height 27
click at [570, 173] on span "Mix of fried peppers, zucchini, potatoes, and eggs, seasoned with spices, serve…" at bounding box center [563, 163] width 177 height 27
click at [563, 175] on span "Mix of fried peppers, zucchini, potatoes, and eggs, seasoned with spices, serve…" at bounding box center [563, 163] width 177 height 27
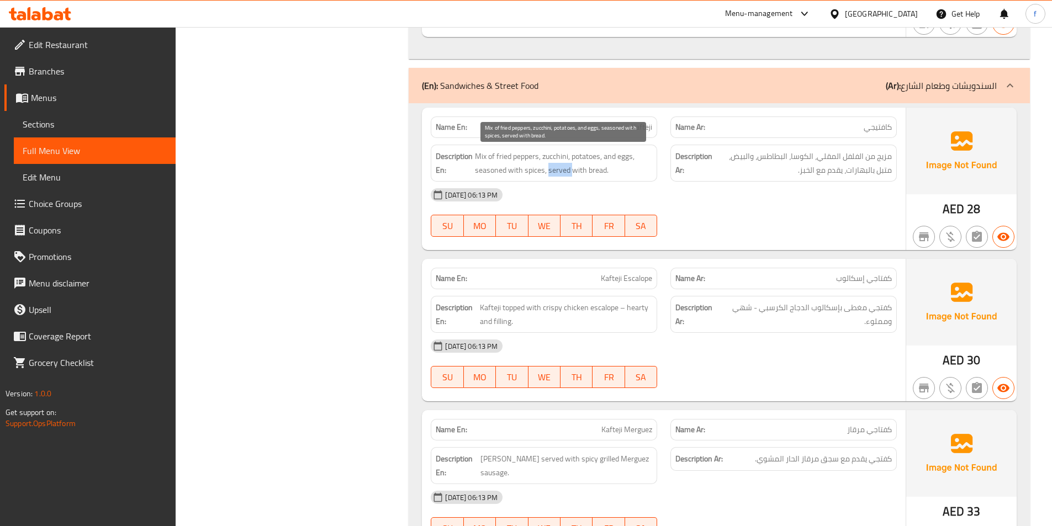
click at [563, 175] on span "Mix of fried peppers, zucchini, potatoes, and eggs, seasoned with spices, serve…" at bounding box center [563, 163] width 177 height 27
click at [587, 172] on span "Mix of fried peppers, zucchini, potatoes, and eggs, seasoned with spices, serve…" at bounding box center [563, 163] width 177 height 27
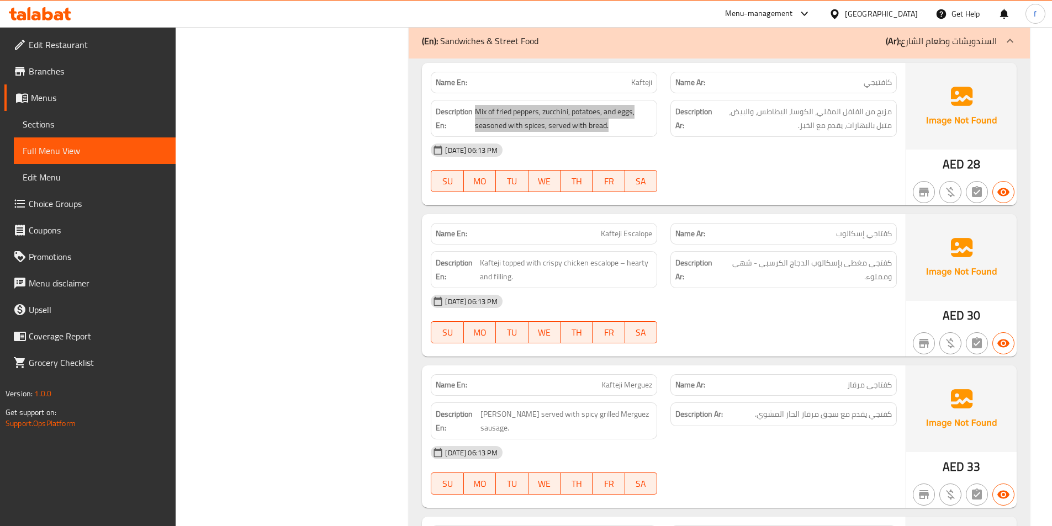
scroll to position [1325, 0]
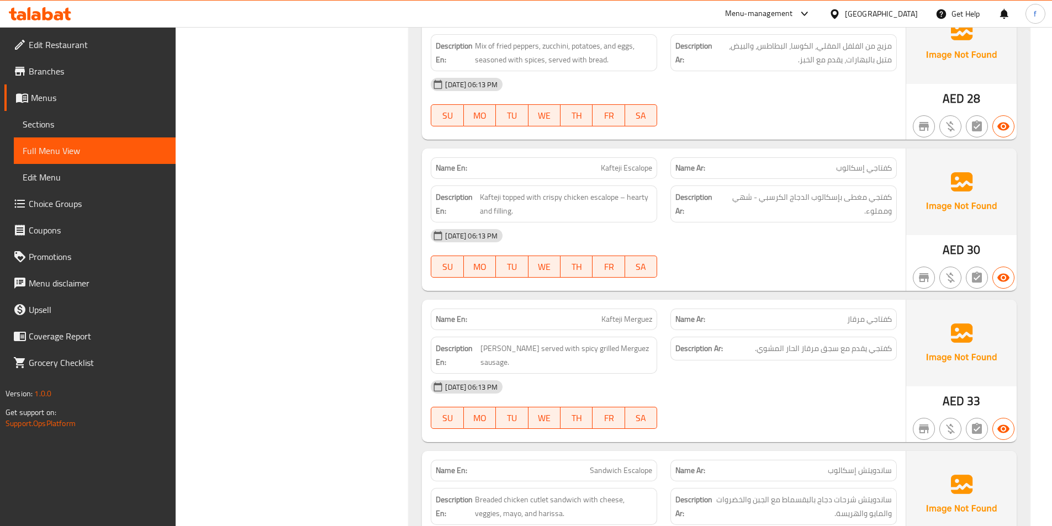
click at [621, 169] on span "Kafteji Escalope" at bounding box center [626, 168] width 51 height 12
click at [486, 195] on span "Kafteji topped with crispy chicken escalope – hearty and filling." at bounding box center [566, 203] width 172 height 27
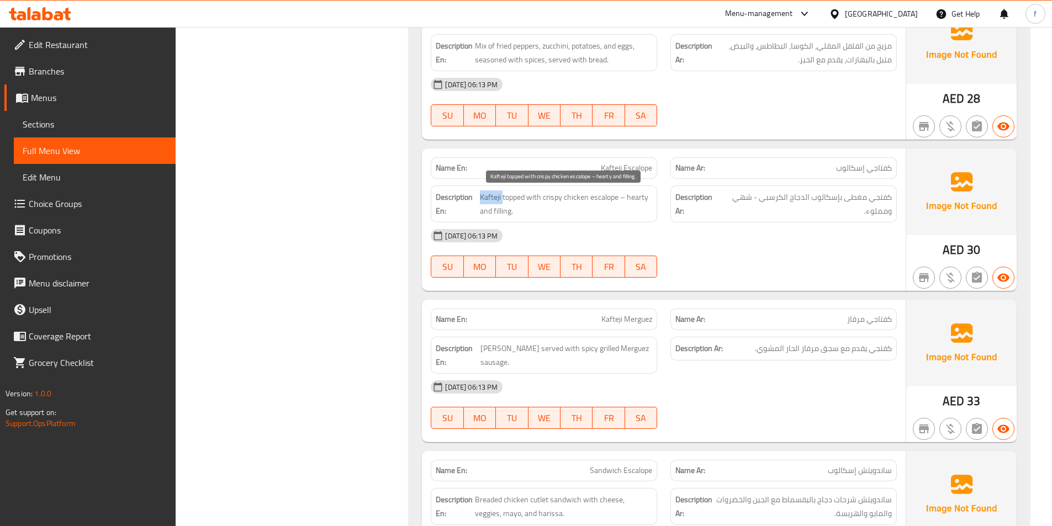
click at [486, 195] on span "Kafteji topped with crispy chicken escalope – hearty and filling." at bounding box center [566, 203] width 172 height 27
click at [515, 193] on span "Kafteji topped with crispy chicken escalope – hearty and filling." at bounding box center [566, 203] width 172 height 27
click at [596, 197] on span "Kafteji topped with crispy chicken escalope – hearty and filling." at bounding box center [566, 203] width 172 height 27
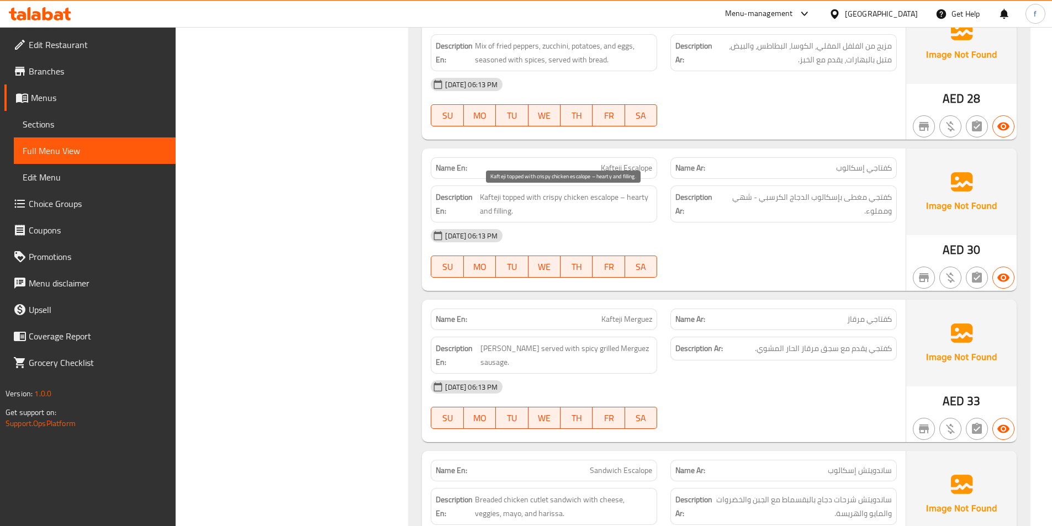
click at [574, 198] on span "Kafteji topped with crispy chicken escalope – hearty and filling." at bounding box center [566, 203] width 172 height 27
click at [555, 200] on span "Kafteji topped with crispy chicken escalope – hearty and filling." at bounding box center [566, 203] width 172 height 27
click at [638, 200] on span "Kafteji topped with crispy chicken escalope – hearty and filling." at bounding box center [566, 203] width 172 height 27
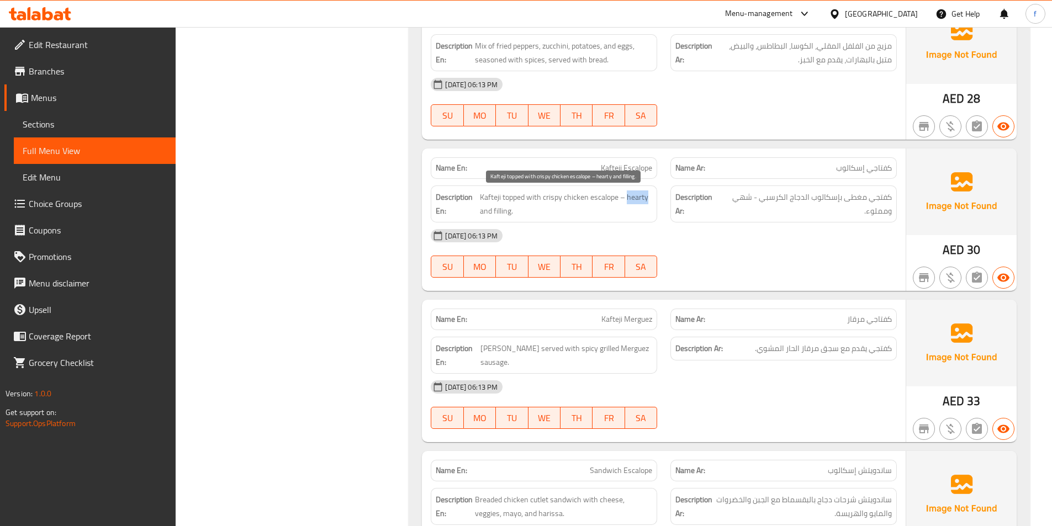
click at [638, 200] on span "Kafteji topped with crispy chicken escalope – hearty and filling." at bounding box center [566, 203] width 172 height 27
click at [498, 214] on span "Kafteji topped with crispy chicken escalope – hearty and filling." at bounding box center [566, 203] width 172 height 27
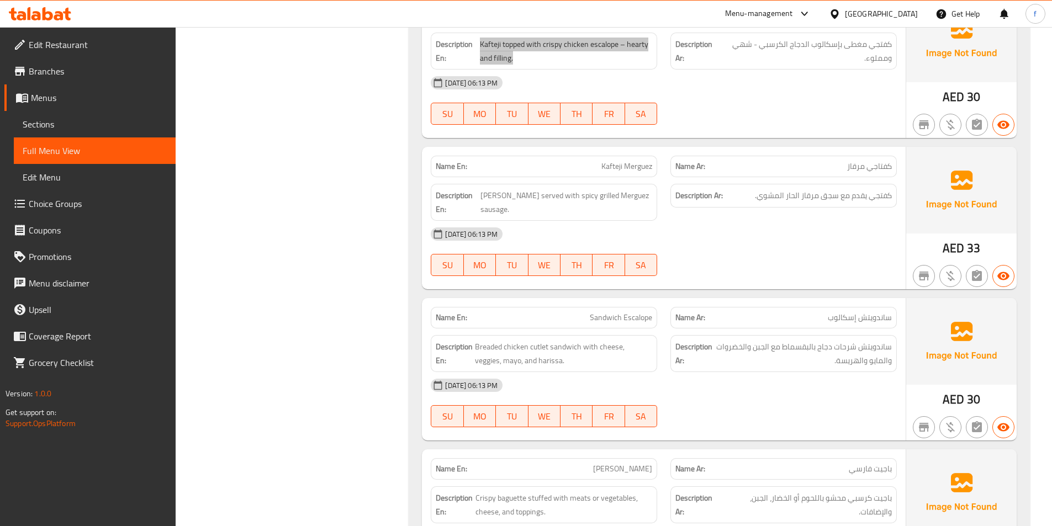
scroll to position [1491, 0]
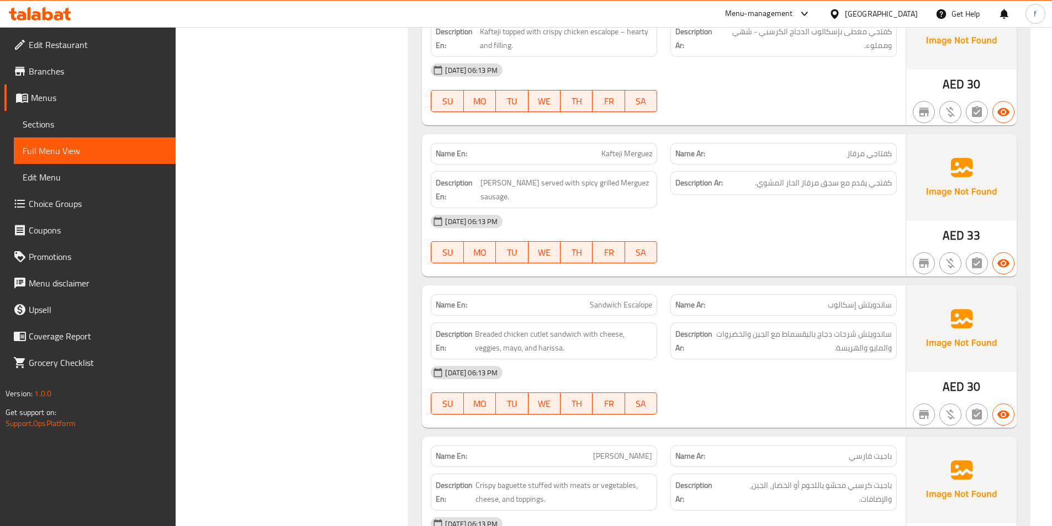
click at [613, 157] on span "Kafteji Merguez" at bounding box center [626, 154] width 51 height 12
click at [637, 156] on span "Kafteji Merguez" at bounding box center [626, 154] width 51 height 12
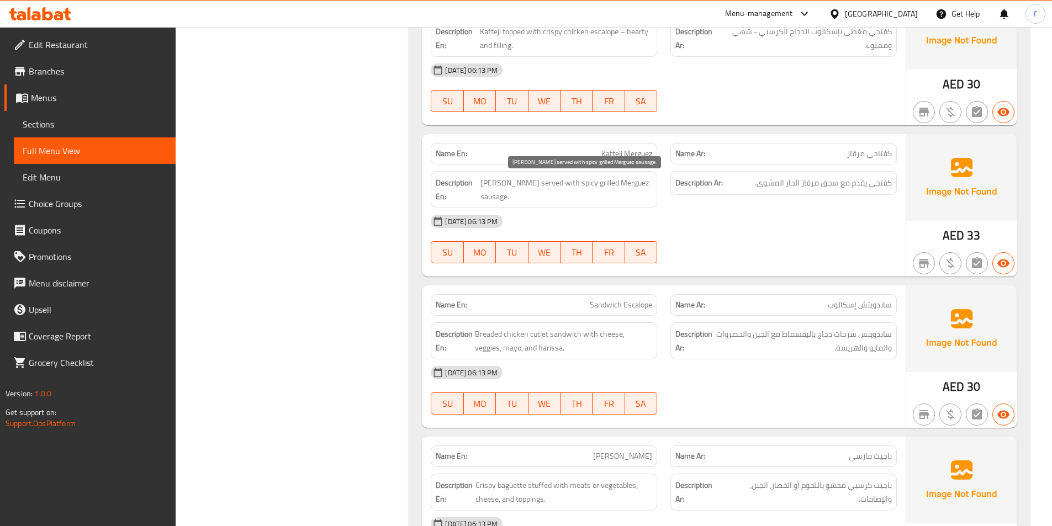
click at [499, 182] on span "[PERSON_NAME] served with spicy grilled Merguez sausage." at bounding box center [566, 189] width 172 height 27
click at [529, 188] on span "[PERSON_NAME] served with spicy grilled Merguez sausage." at bounding box center [566, 189] width 172 height 27
click at [546, 181] on span "[PERSON_NAME] served with spicy grilled Merguez sausage." at bounding box center [566, 189] width 172 height 27
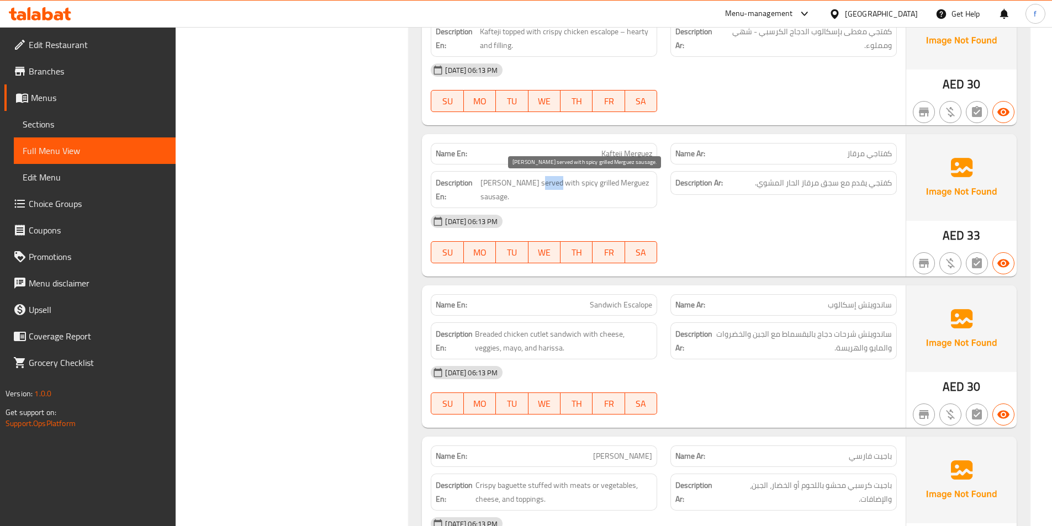
click at [546, 181] on span "[PERSON_NAME] served with spicy grilled Merguez sausage." at bounding box center [566, 189] width 172 height 27
click at [632, 185] on span "[PERSON_NAME] served with spicy grilled Merguez sausage." at bounding box center [566, 189] width 172 height 27
click at [612, 183] on span "[PERSON_NAME] served with spicy grilled Merguez sausage." at bounding box center [566, 189] width 172 height 27
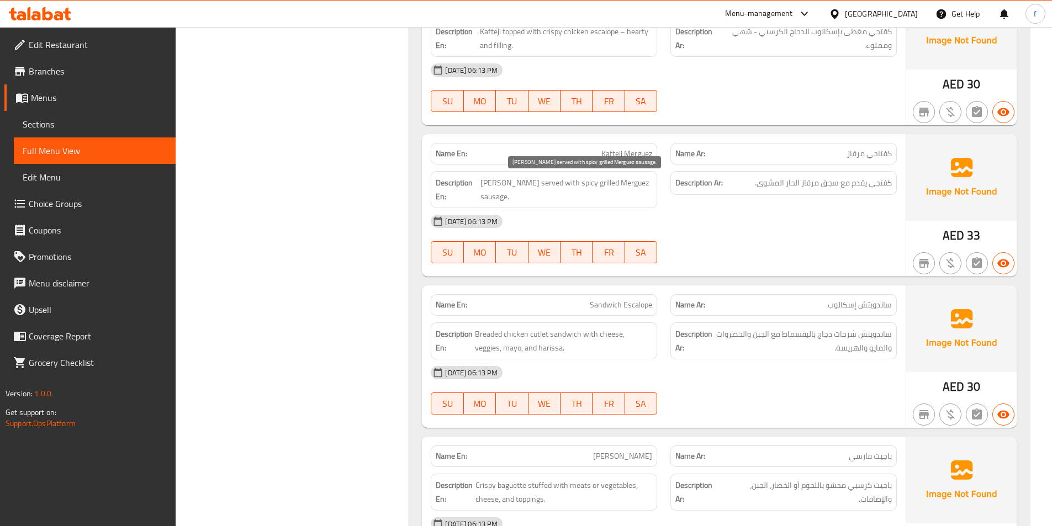
click at [581, 183] on span "[PERSON_NAME] served with spicy grilled Merguez sausage." at bounding box center [566, 189] width 172 height 27
click at [564, 184] on span "[PERSON_NAME] served with spicy grilled Merguez sausage." at bounding box center [566, 189] width 172 height 27
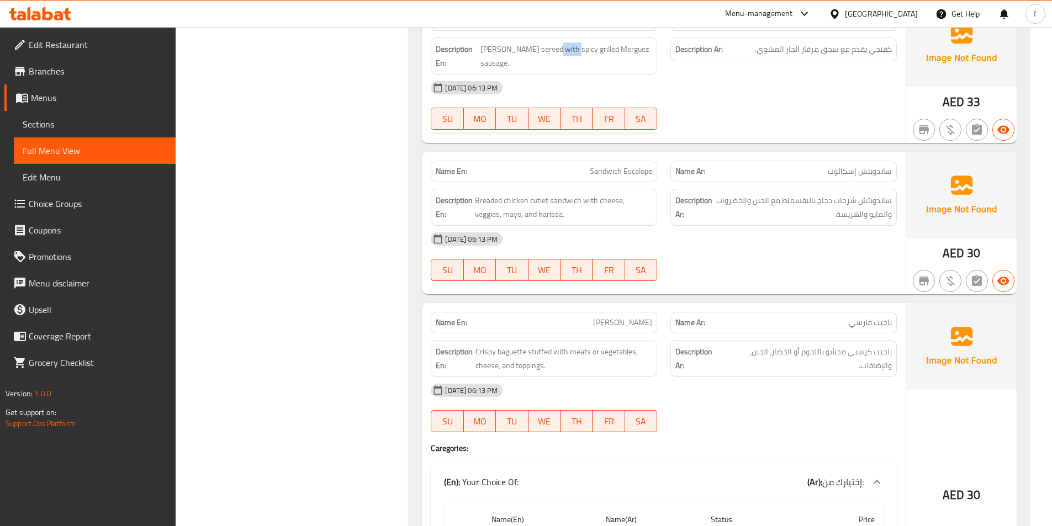
scroll to position [1656, 0]
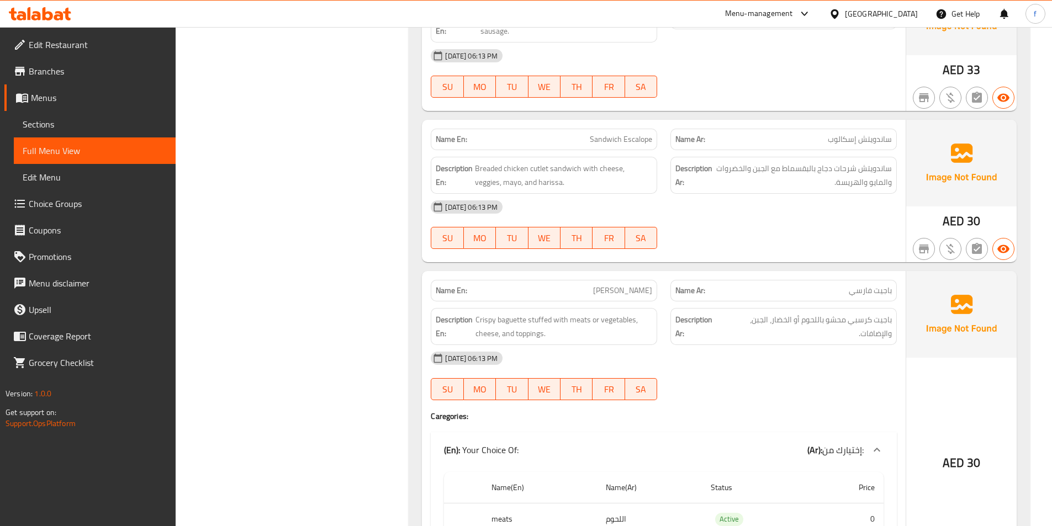
click at [594, 134] on span "Sandwich Escalope" at bounding box center [621, 140] width 62 height 12
click at [619, 134] on span "Sandwich Escalope" at bounding box center [621, 140] width 62 height 12
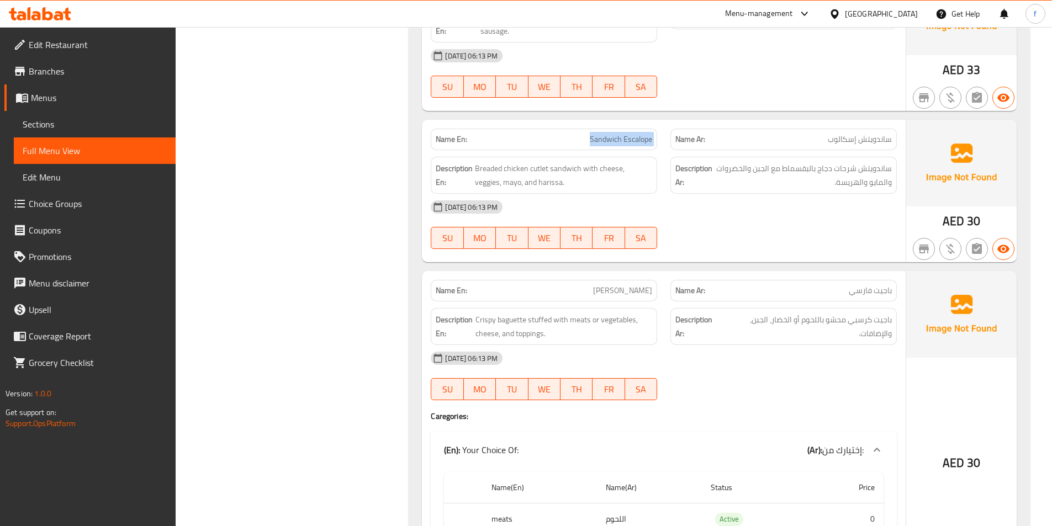
drag, startPoint x: 619, startPoint y: 126, endPoint x: 553, endPoint y: 163, distance: 75.6
click at [602, 138] on div "Name En: Sandwich Escalope Name Ar: ساندويتش إسكالوب Description En: Breaded ch…" at bounding box center [664, 191] width 484 height 142
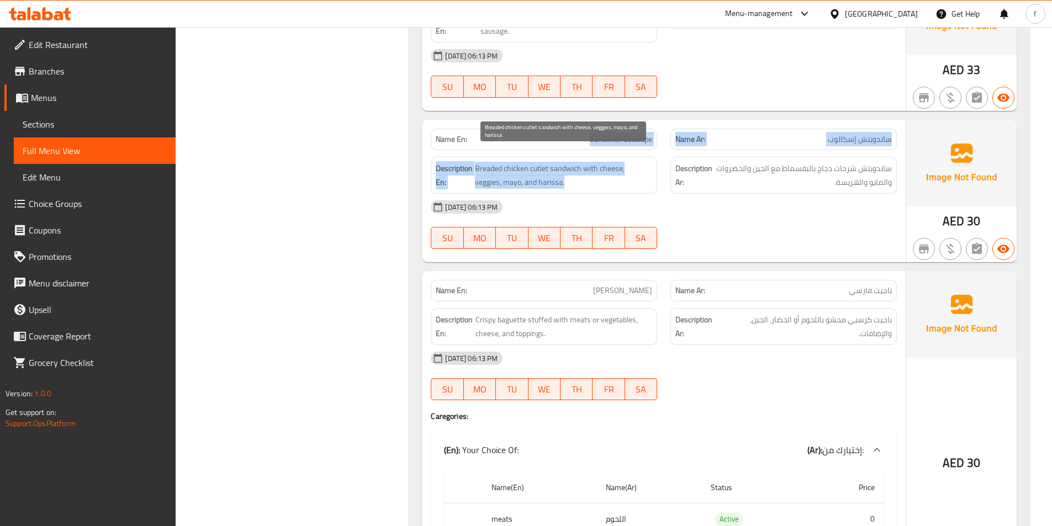
click at [535, 162] on span "Breaded chicken cutlet sandwich with cheese, veggies, mayo, and harissa." at bounding box center [563, 175] width 177 height 27
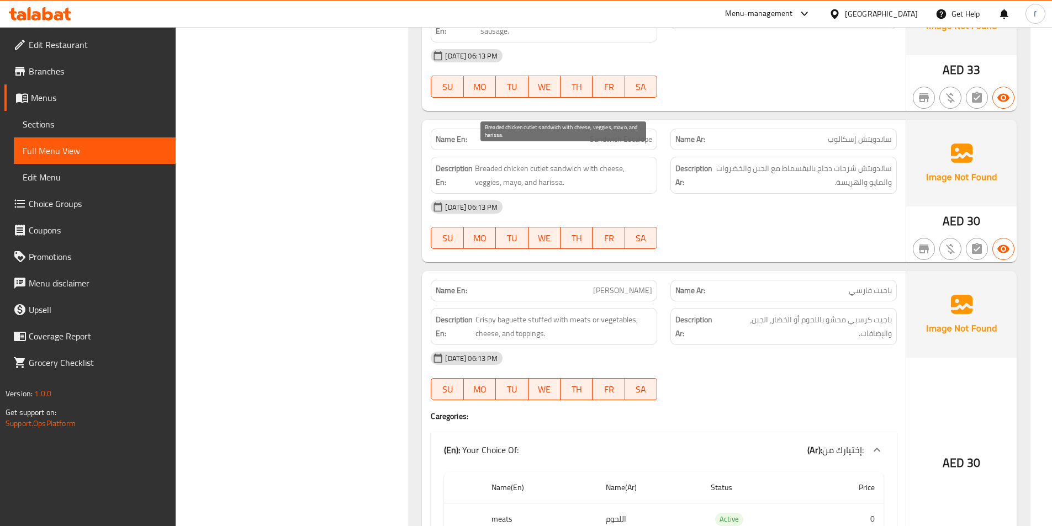
click at [568, 162] on span "Breaded chicken cutlet sandwich with cheese, veggies, mayo, and harissa." at bounding box center [563, 175] width 177 height 27
click at [542, 162] on span "Breaded chicken cutlet sandwich with cheese, veggies, mayo, and harissa." at bounding box center [563, 175] width 177 height 27
click at [517, 162] on span "Breaded chicken cutlet sandwich with cheese, veggies, mayo, and harissa." at bounding box center [563, 175] width 177 height 27
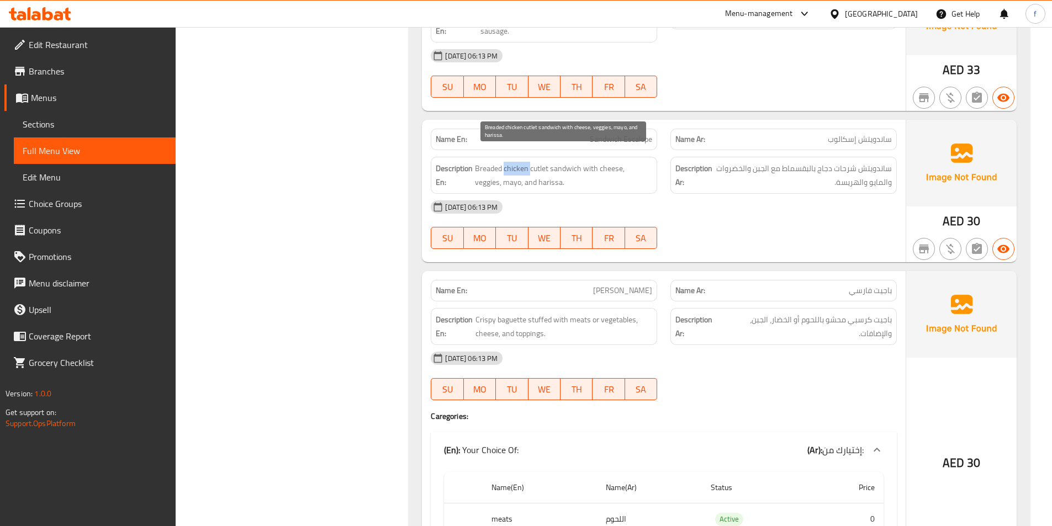
click at [517, 162] on span "Breaded chicken cutlet sandwich with cheese, veggies, mayo, and harissa." at bounding box center [563, 175] width 177 height 27
click at [487, 162] on span "Breaded chicken cutlet sandwich with cheese, veggies, mayo, and harissa." at bounding box center [563, 175] width 177 height 27
click at [591, 162] on span "Breaded chicken cutlet sandwich with cheese, veggies, mayo, and harissa." at bounding box center [563, 175] width 177 height 27
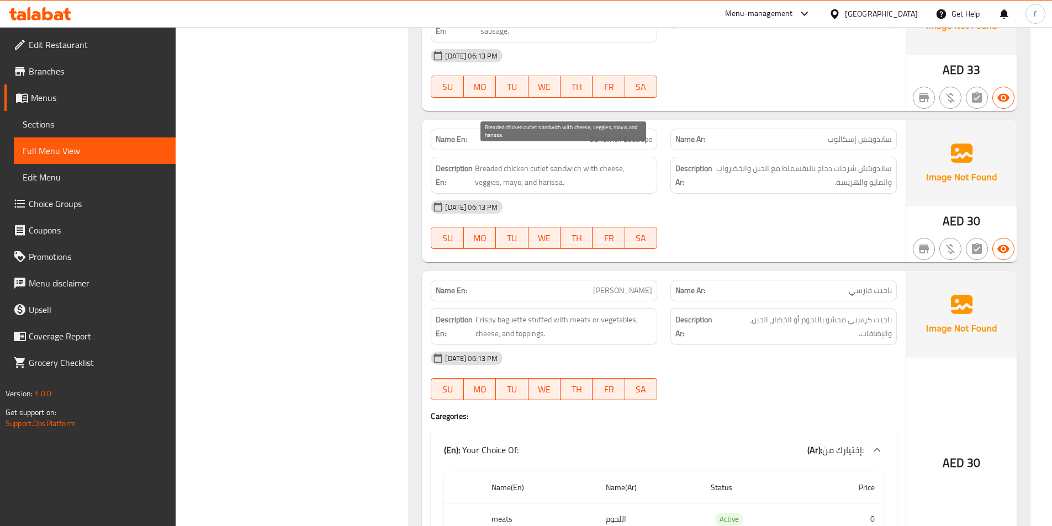
click at [603, 162] on span "Breaded chicken cutlet sandwich with cheese, veggies, mayo, and harissa." at bounding box center [563, 175] width 177 height 27
click at [630, 162] on span "Breaded chicken cutlet sandwich with cheese, veggies, mayo, and harissa." at bounding box center [563, 175] width 177 height 27
click at [478, 167] on span "Breaded chicken cutlet sandwich with cheese, veggies, mayo, and harissa." at bounding box center [563, 175] width 177 height 27
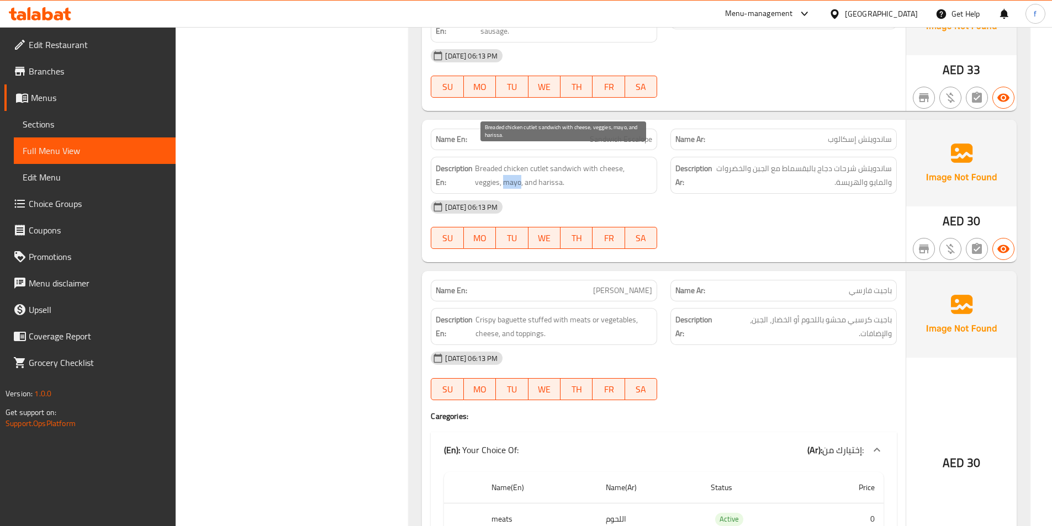
click at [478, 167] on span "Breaded chicken cutlet sandwich with cheese, veggies, mayo, and harissa." at bounding box center [563, 175] width 177 height 27
click at [511, 166] on span "Breaded chicken cutlet sandwich with cheese, veggies, mayo, and harissa." at bounding box center [563, 175] width 177 height 27
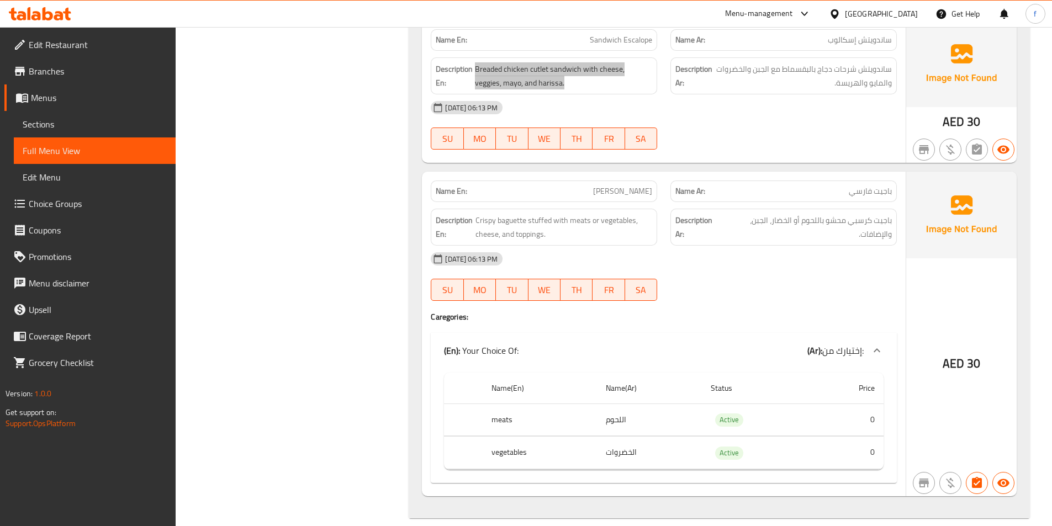
scroll to position [1757, 0]
click at [611, 184] on span "[PERSON_NAME]" at bounding box center [622, 190] width 59 height 12
click at [648, 184] on span "[PERSON_NAME]" at bounding box center [622, 190] width 59 height 12
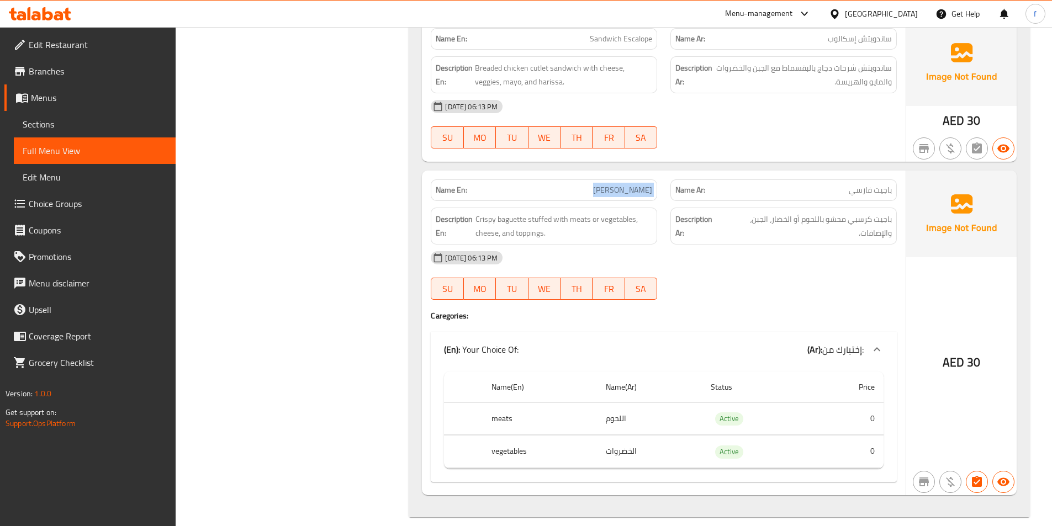
click at [648, 184] on span "[PERSON_NAME]" at bounding box center [622, 190] width 59 height 12
click at [511, 213] on span "Crispy baguette stuffed with meats or vegetables, cheese, and toppings." at bounding box center [563, 226] width 177 height 27
click at [485, 213] on span "Crispy baguette stuffed with meats or vegetables, cheese, and toppings." at bounding box center [563, 226] width 177 height 27
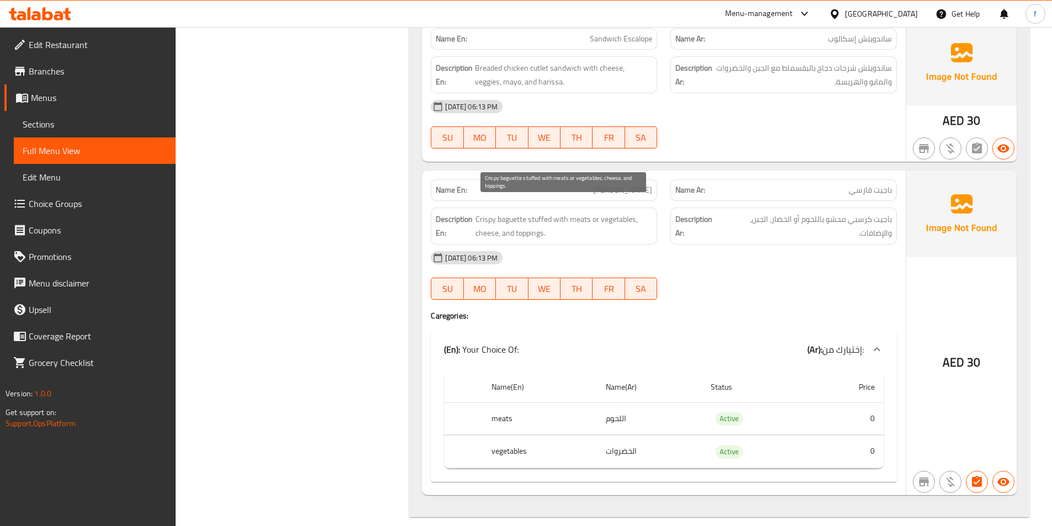
click at [528, 213] on span "Crispy baguette stuffed with meats or vegetables, cheese, and toppings." at bounding box center [563, 226] width 177 height 27
click at [571, 213] on span "Crispy baguette stuffed with meats or vegetables, cheese, and toppings." at bounding box center [563, 226] width 177 height 27
click at [619, 213] on span "Crispy baguette stuffed with meats or vegetables, cheese, and toppings." at bounding box center [563, 226] width 177 height 27
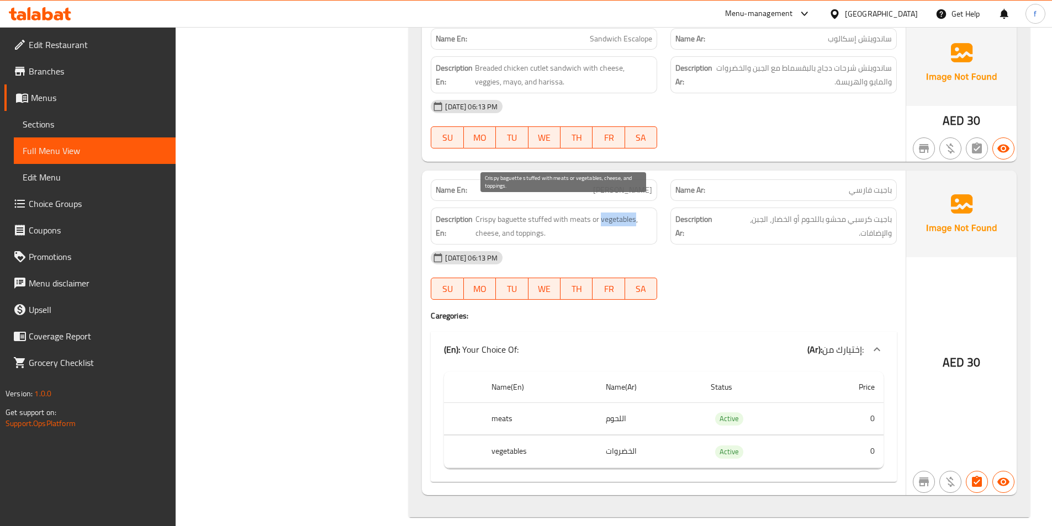
click at [619, 213] on span "Crispy baguette stuffed with meats or vegetables, cheese, and toppings." at bounding box center [563, 226] width 177 height 27
click at [495, 220] on span "Crispy baguette stuffed with meats or vegetables, cheese, and toppings." at bounding box center [563, 226] width 177 height 27
click at [538, 220] on span "Crispy baguette stuffed with meats or vegetables, cheese, and toppings." at bounding box center [563, 226] width 177 height 27
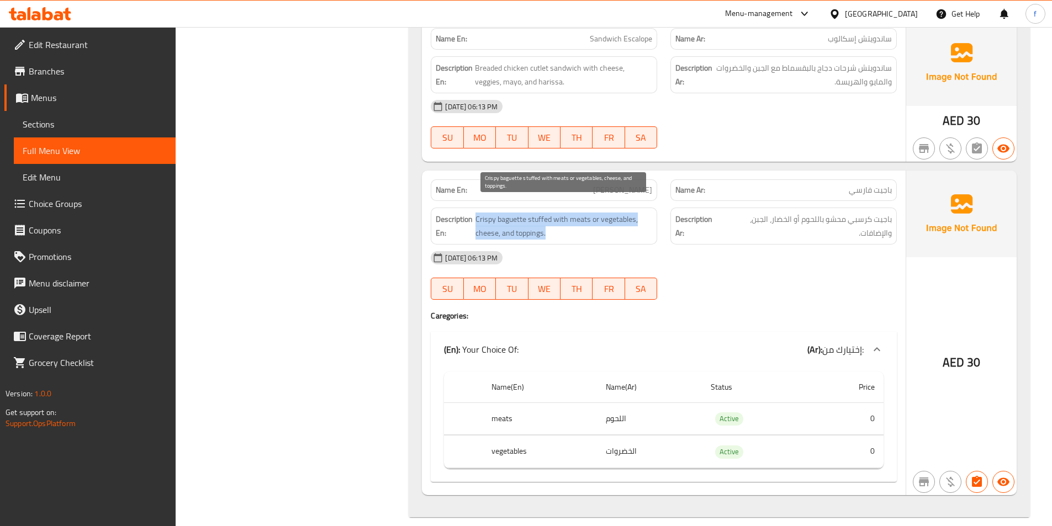
click at [538, 220] on span "Crispy baguette stuffed with meats or vegetables, cheese, and toppings." at bounding box center [563, 226] width 177 height 27
click at [590, 221] on span "Crispy baguette stuffed with meats or vegetables, cheese, and toppings." at bounding box center [563, 226] width 177 height 27
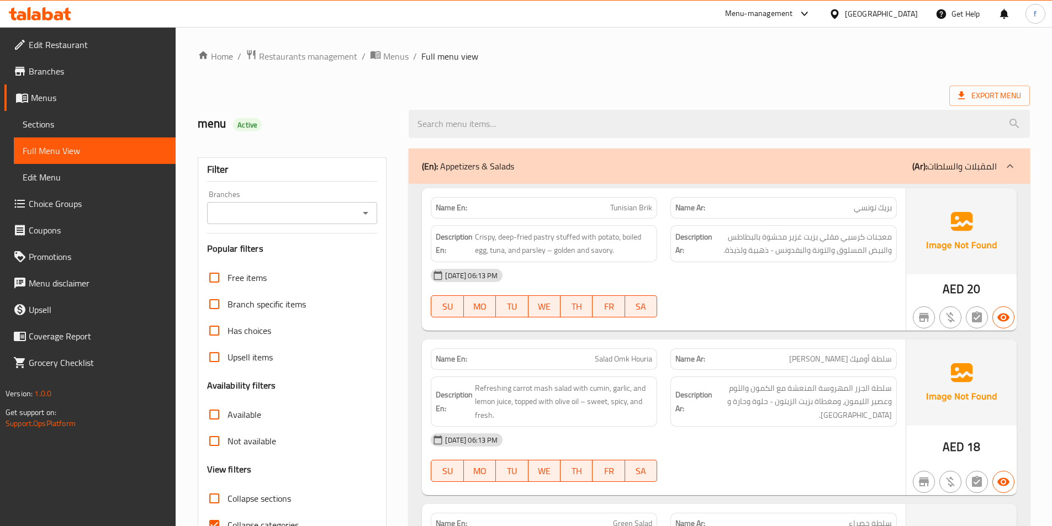
click at [100, 120] on span "Sections" at bounding box center [95, 124] width 144 height 13
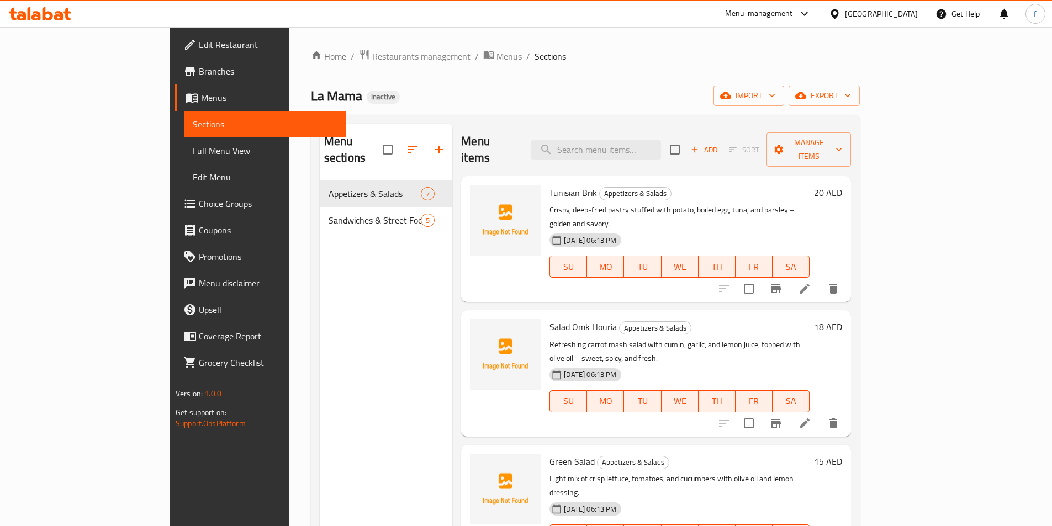
click at [811, 282] on icon at bounding box center [804, 288] width 13 height 13
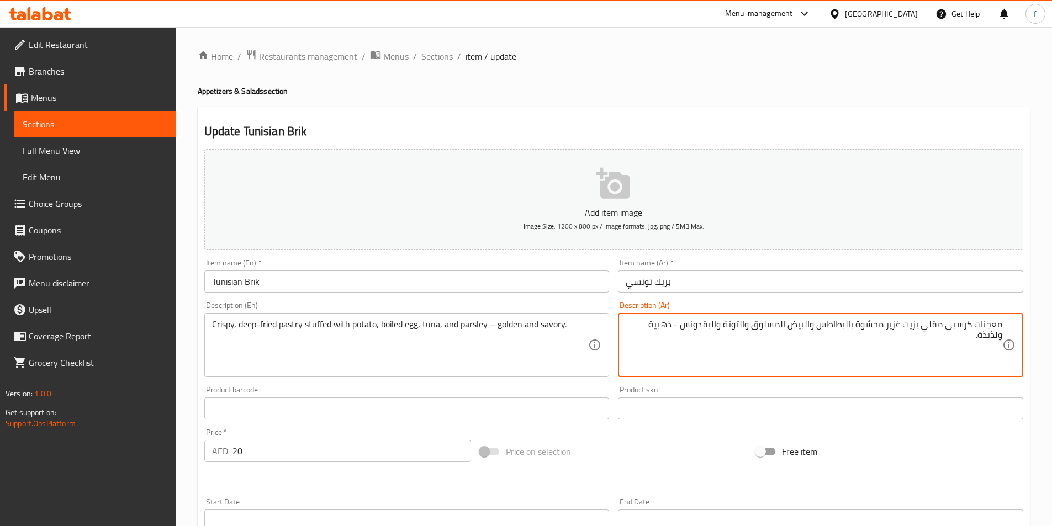
click at [659, 326] on textarea "معجنات كرسبي مقلي بزيت غزير محشوة بالبطاطس والبيض المسلوق والتونة والبقدونس - ذ…" at bounding box center [814, 345] width 377 height 52
click at [996, 337] on textarea "معجنات كرسبي مقلي بزيت غزير محشوة بالبطاطس والبيض المسلوق والتونة والبقدونس - ذ…" at bounding box center [814, 345] width 377 height 52
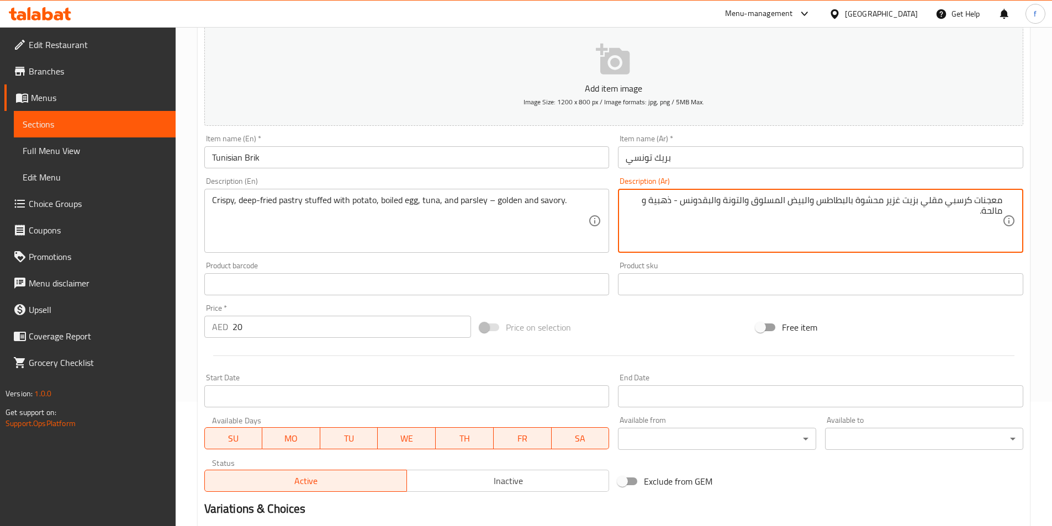
scroll to position [254, 0]
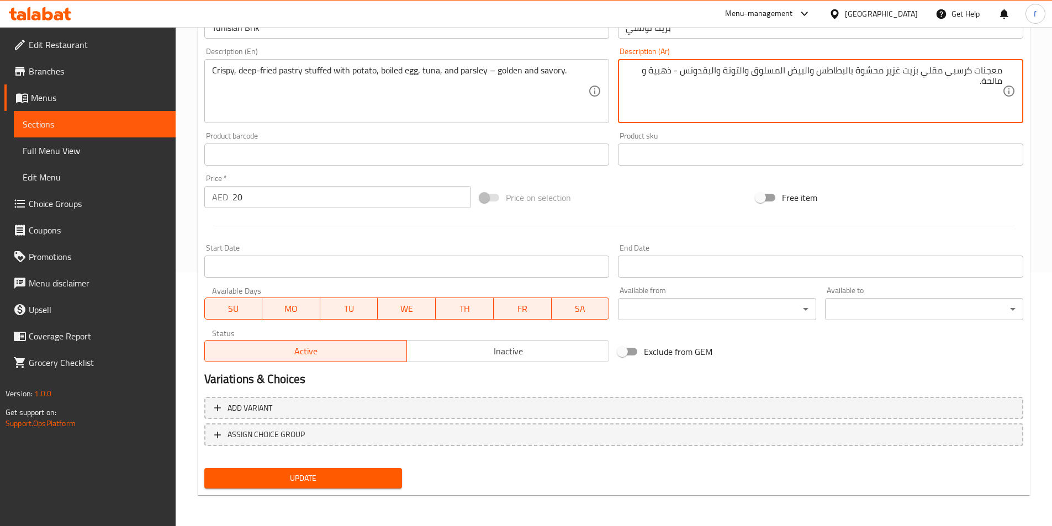
type textarea "معجنات كرسبي مقلي بزيت غزير محشوة بالبطاطس والبيض المسلوق والتونة والبقدونس - ذ…"
click at [331, 484] on span "Update" at bounding box center [303, 479] width 181 height 14
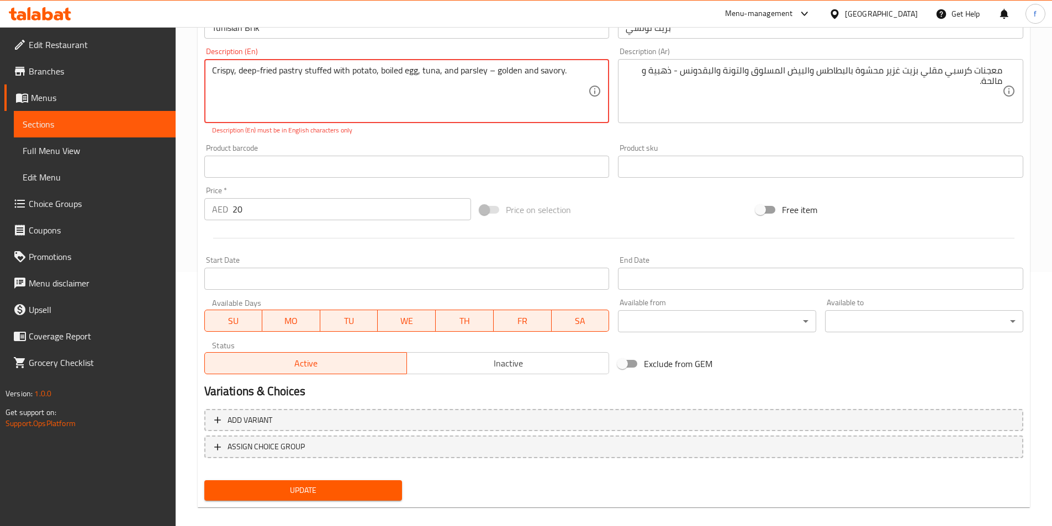
scroll to position [0, 0]
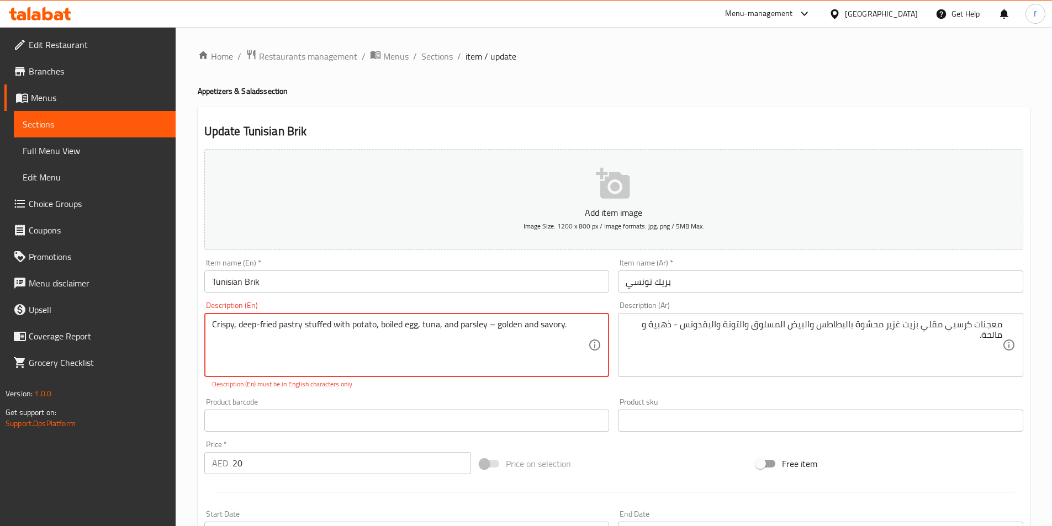
click at [494, 326] on textarea "Crispy, deep-fried pastry stuffed with potato, boiled egg, tuna, and parsley – …" at bounding box center [400, 345] width 377 height 52
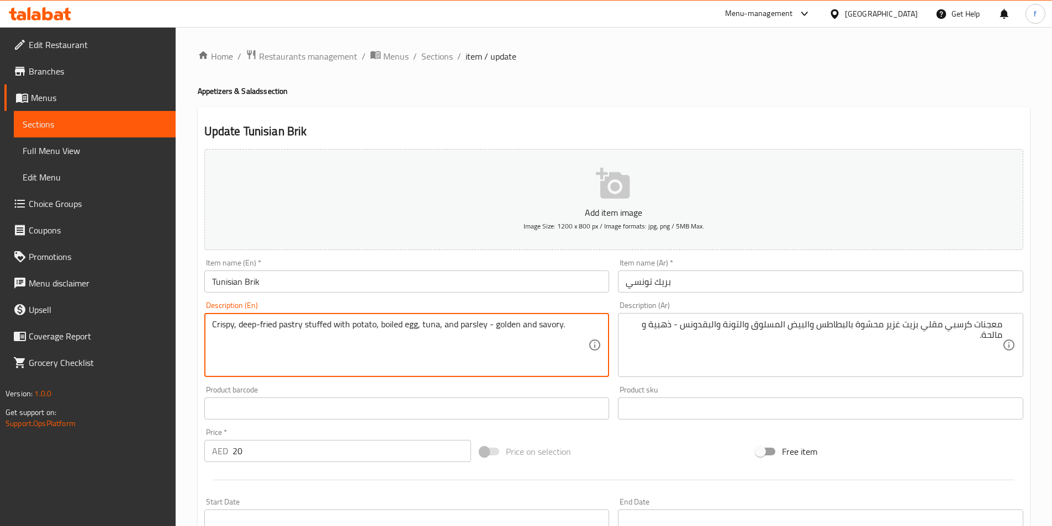
scroll to position [254, 0]
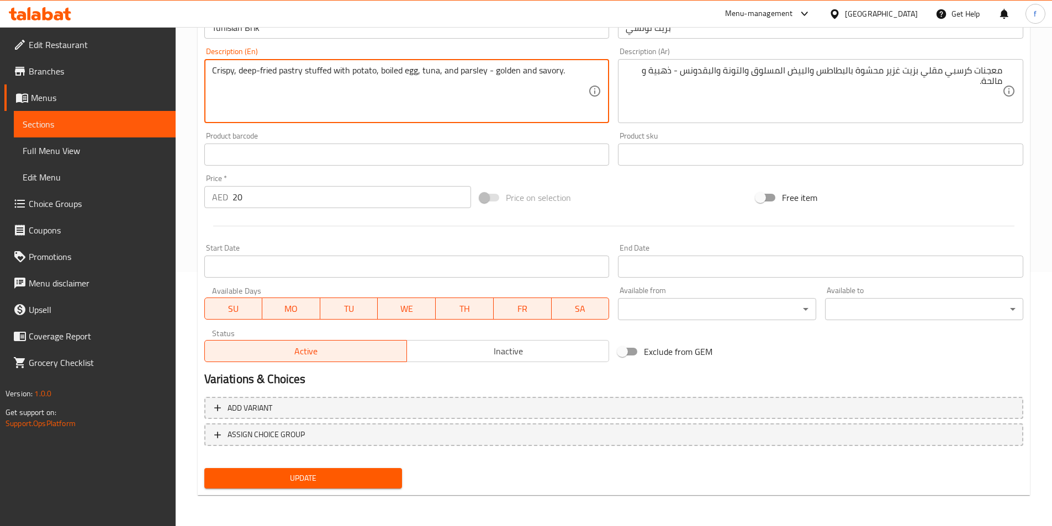
type textarea "Crispy, deep-fried pastry stuffed with potato, boiled egg, tuna, and parsley - …"
click at [351, 483] on span "Update" at bounding box center [303, 479] width 181 height 14
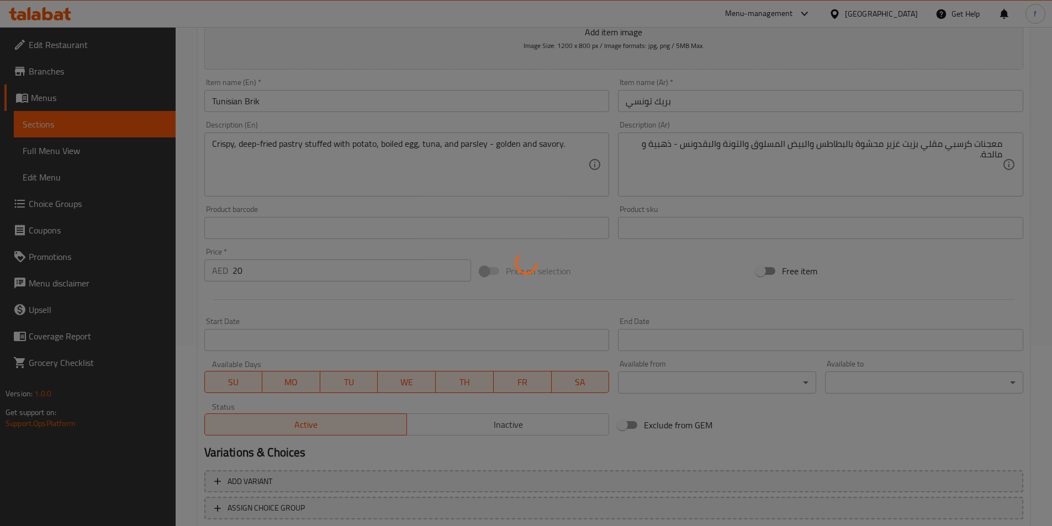
scroll to position [0, 0]
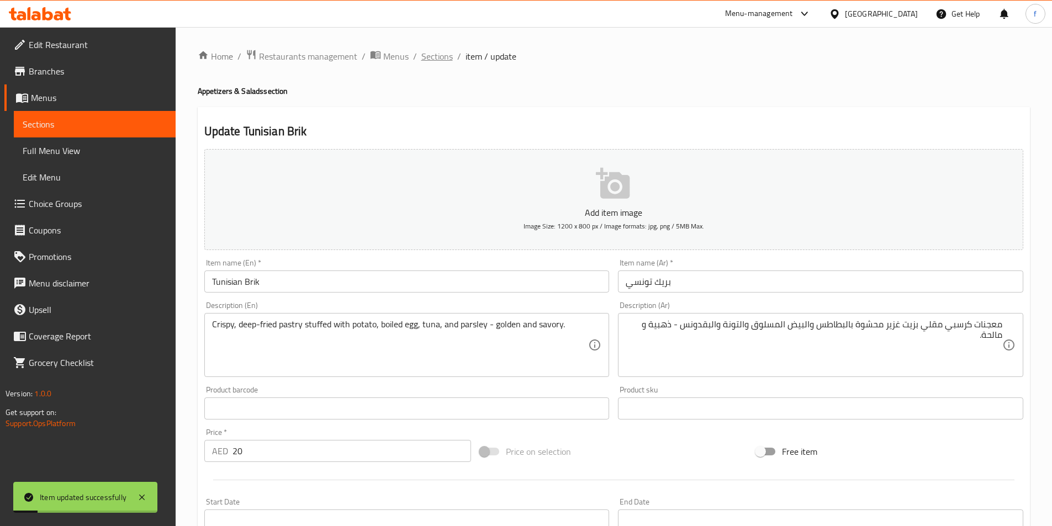
click at [450, 57] on span "Sections" at bounding box center [436, 56] width 31 height 13
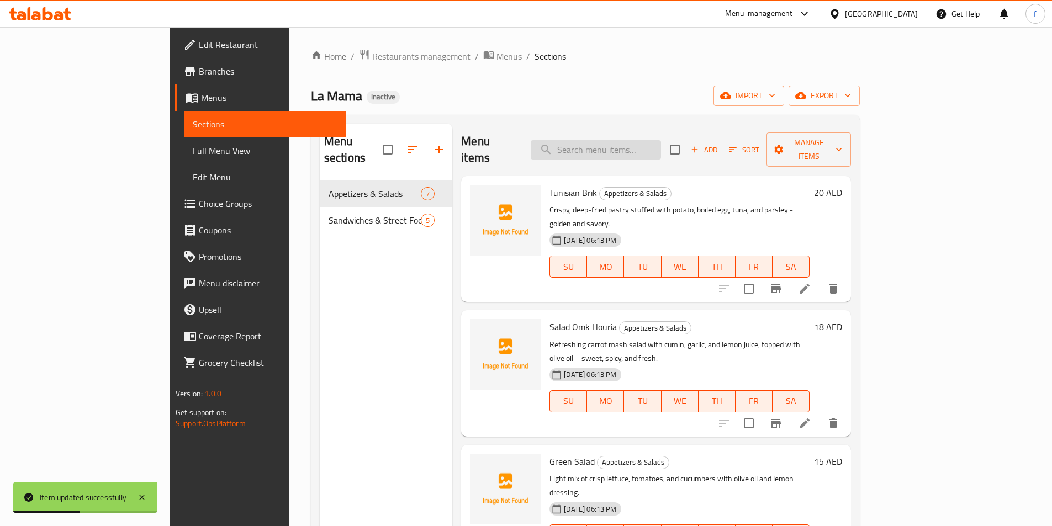
click at [661, 147] on input "search" at bounding box center [596, 149] width 130 height 19
paste input "Salad Omk Houria"
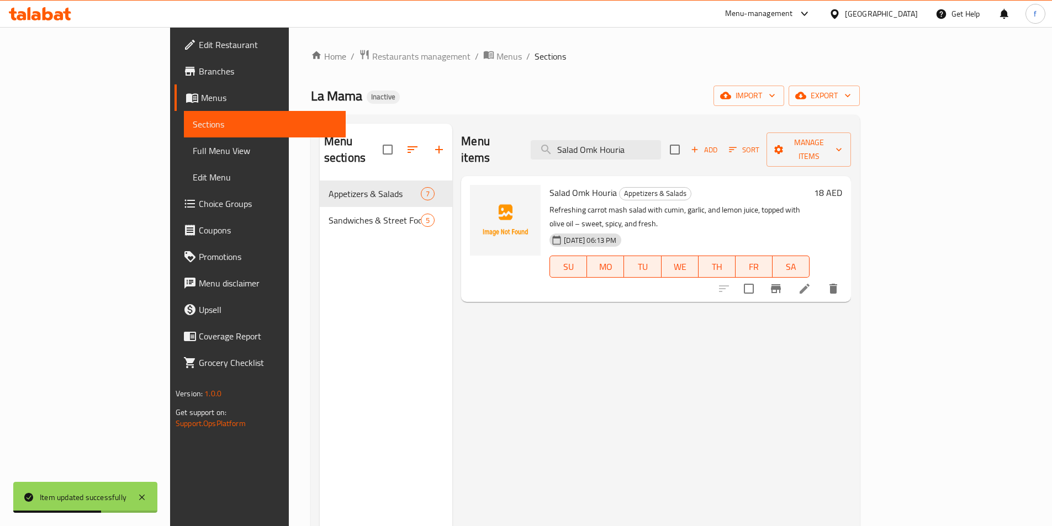
type input "Salad Omk Houria"
click at [811, 282] on icon at bounding box center [804, 288] width 13 height 13
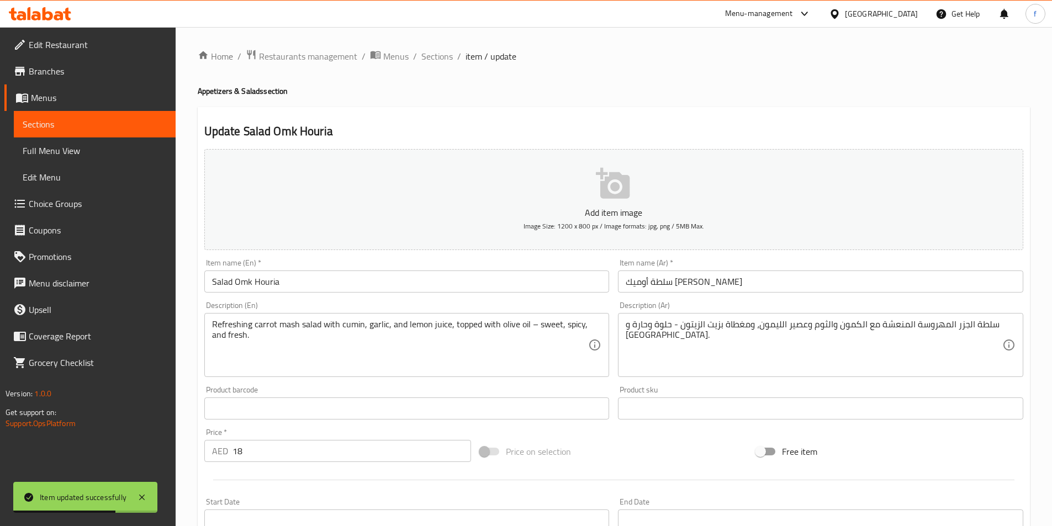
click at [893, 283] on input "سلطة أوميك حوريا" at bounding box center [820, 282] width 405 height 22
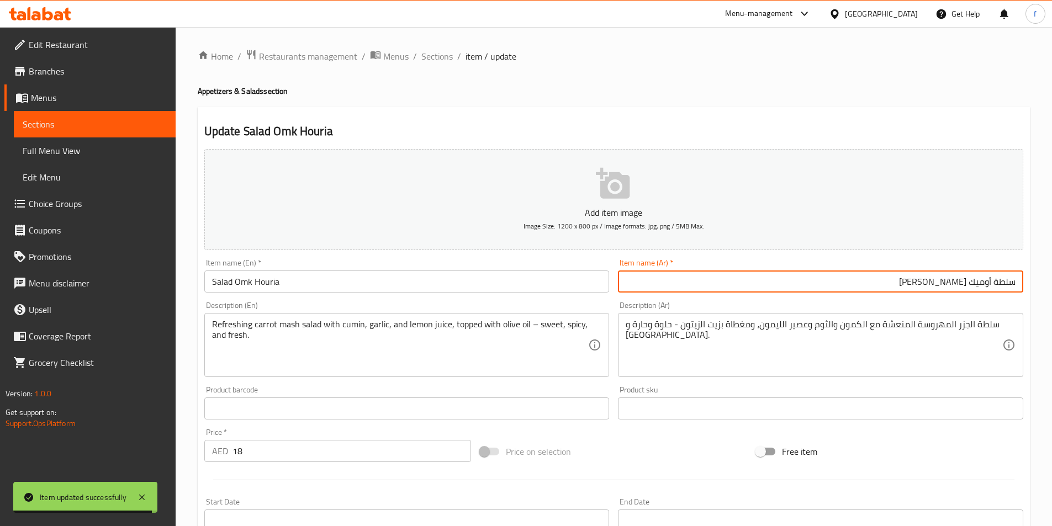
click at [976, 283] on input "سلطة أوميك حوريا" at bounding box center [820, 282] width 405 height 22
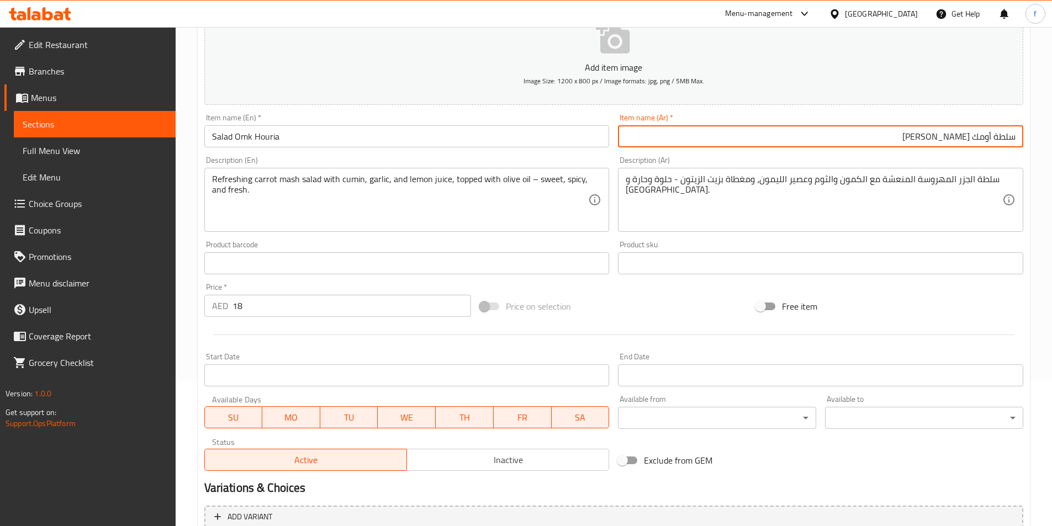
scroll to position [254, 0]
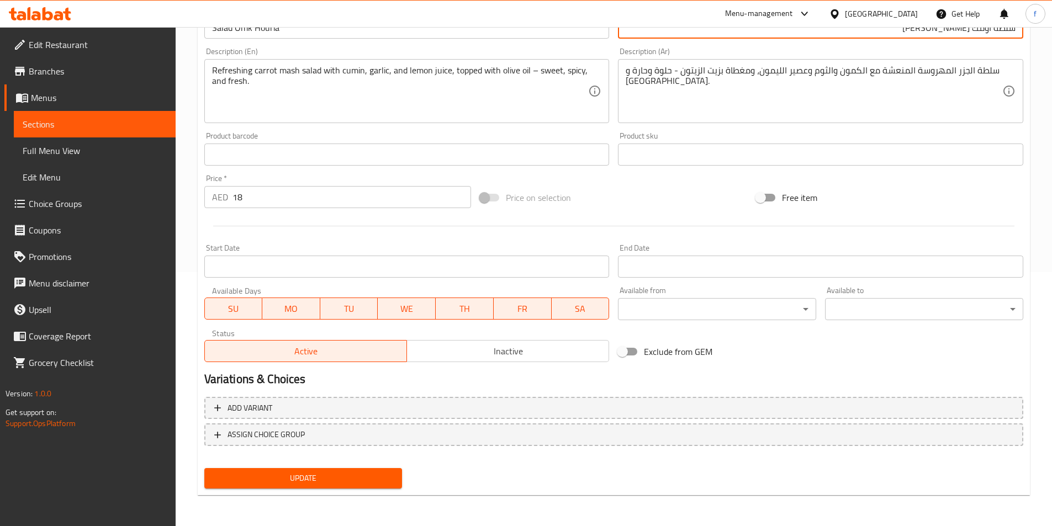
type input "سلطة أومك حوريا"
click at [351, 477] on span "Update" at bounding box center [303, 479] width 181 height 14
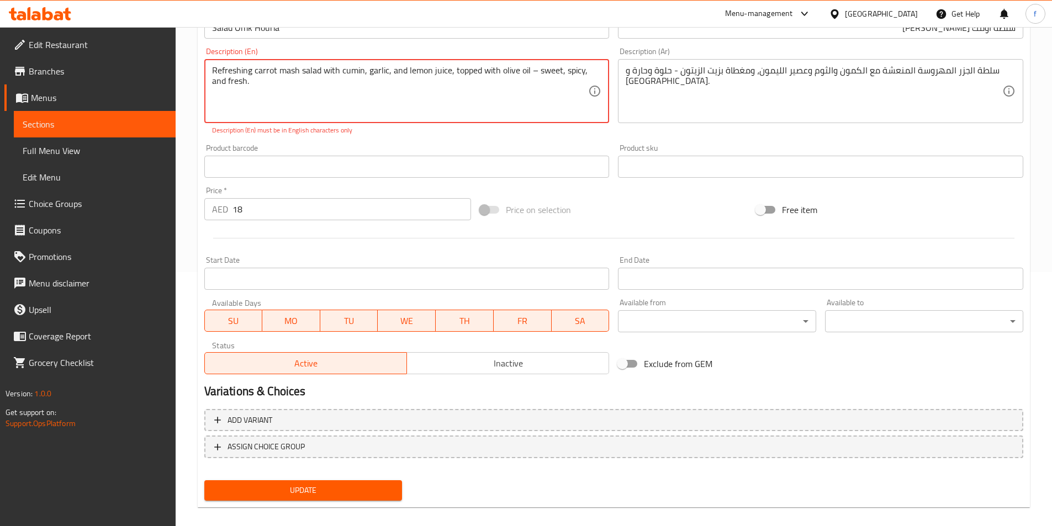
scroll to position [0, 0]
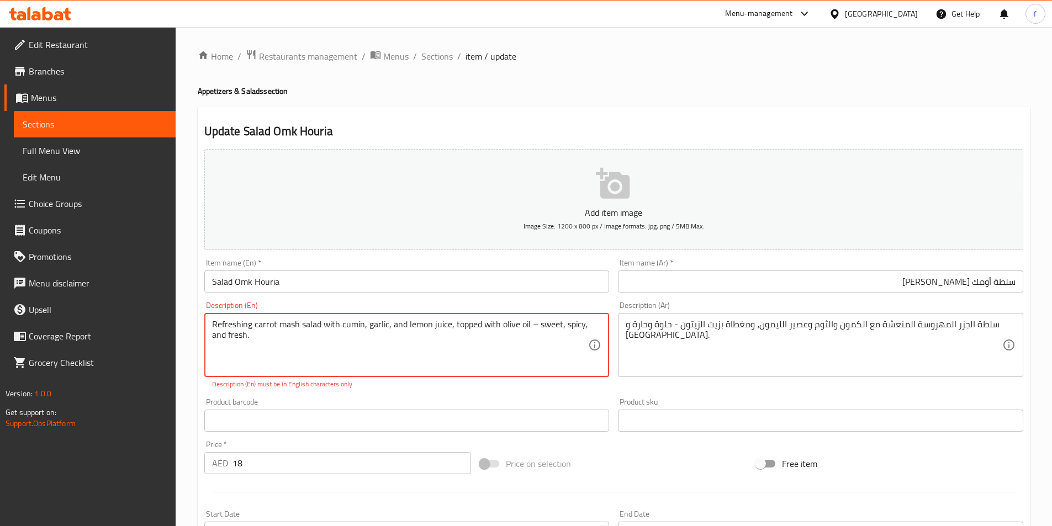
click at [532, 323] on textarea "Refreshing carrot mash salad with cumin, garlic, and lemon juice, topped with o…" at bounding box center [400, 345] width 377 height 52
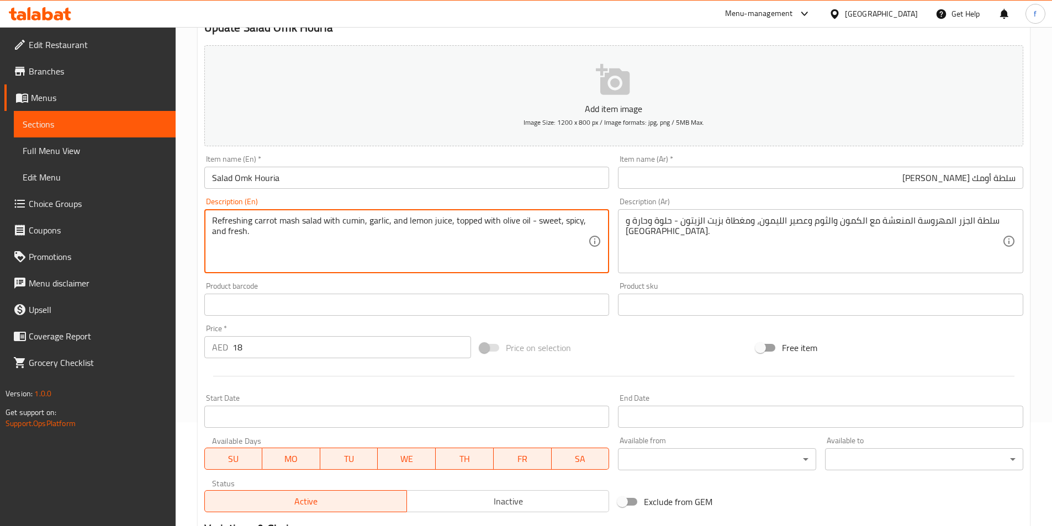
scroll to position [254, 0]
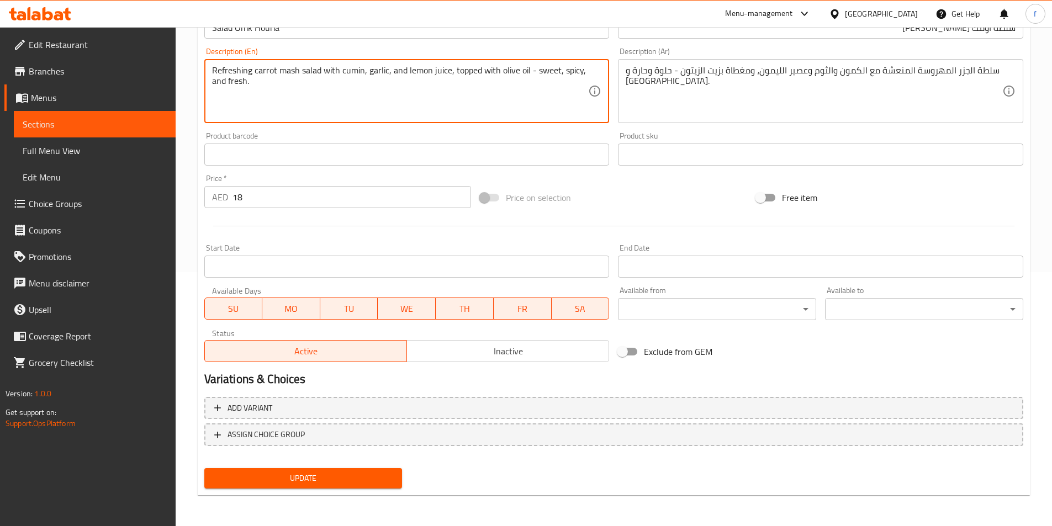
type textarea "Refreshing carrot mash salad with cumin, garlic, and lemon juice, topped with o…"
click at [347, 474] on span "Update" at bounding box center [303, 479] width 181 height 14
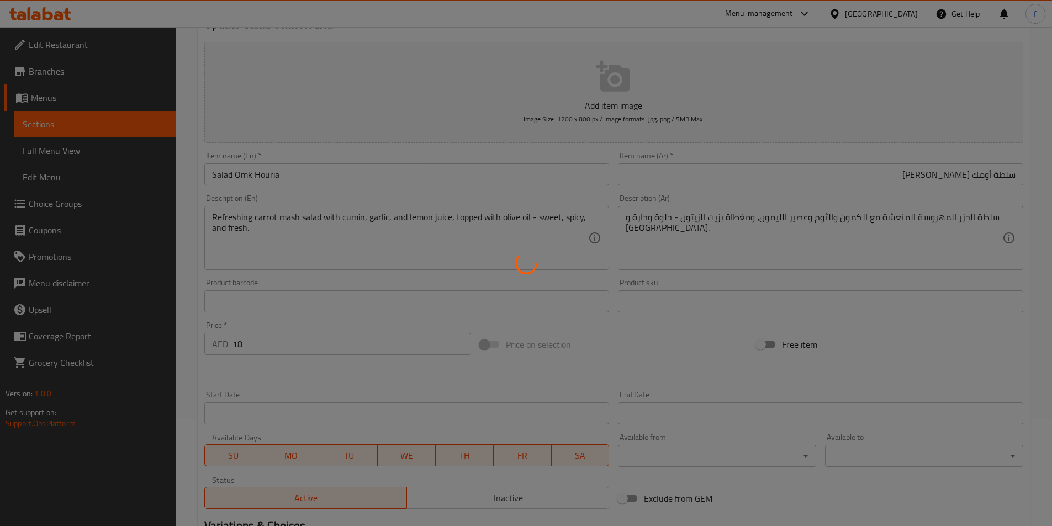
scroll to position [0, 0]
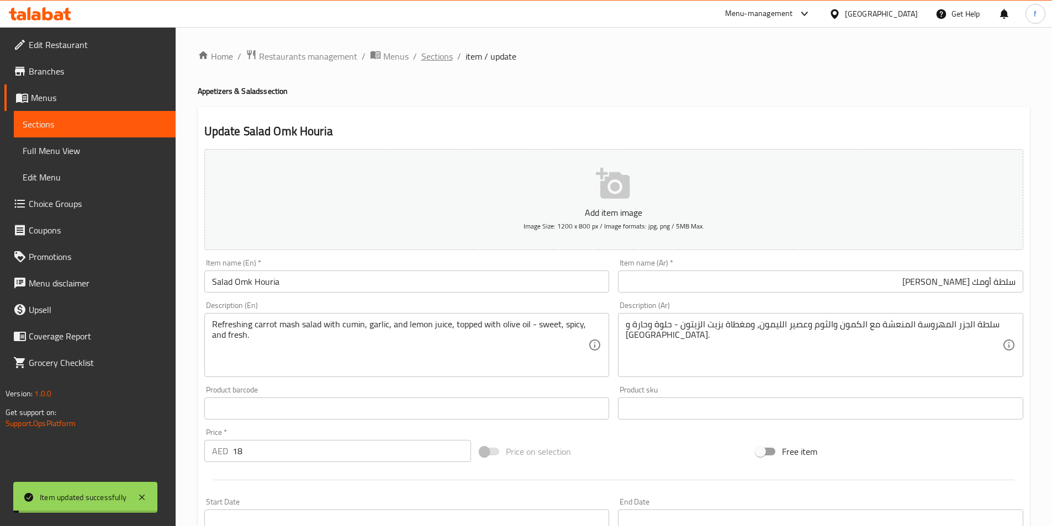
click at [428, 56] on span "Sections" at bounding box center [436, 56] width 31 height 13
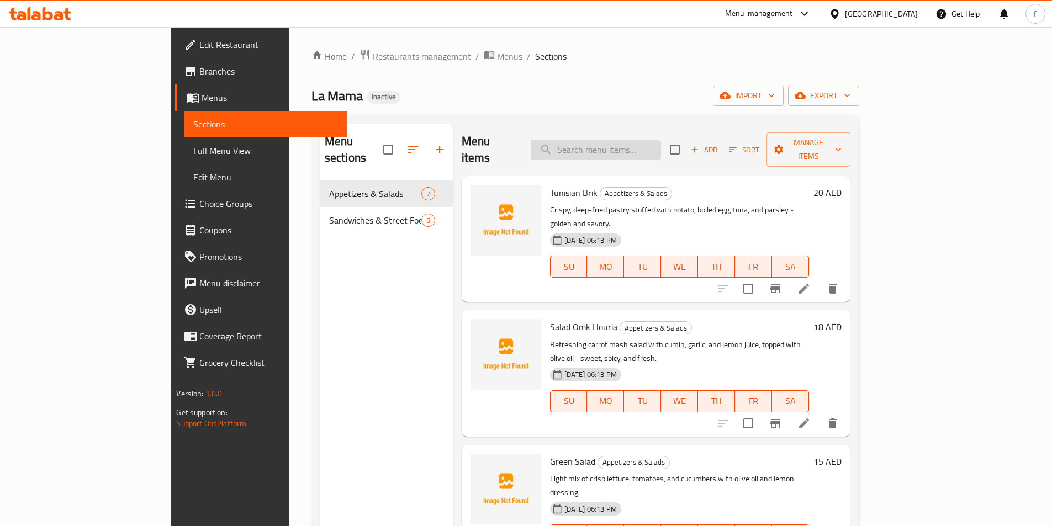
click at [628, 143] on input "search" at bounding box center [596, 149] width 130 height 19
click at [627, 140] on input "search" at bounding box center [596, 149] width 130 height 19
paste input "Salad Omk Houria"
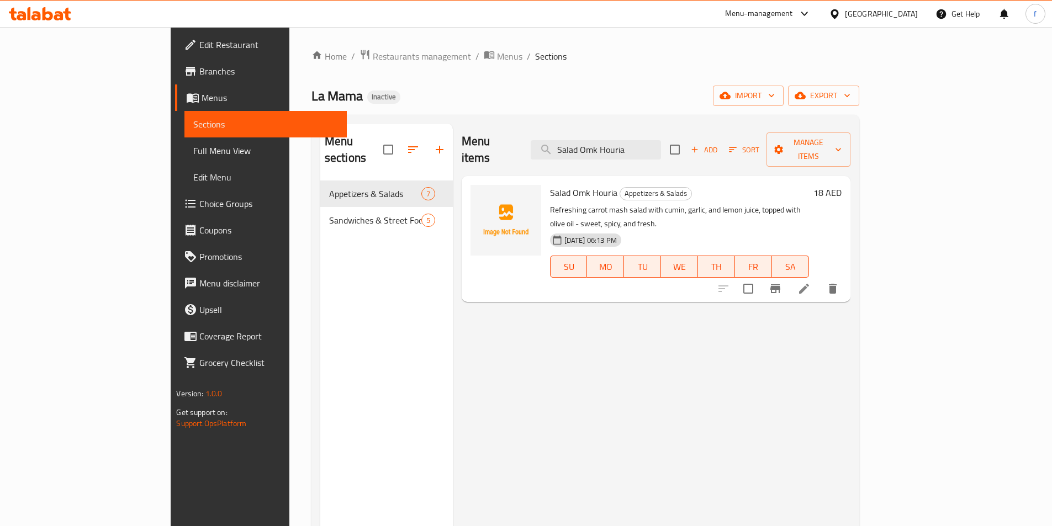
type input "Salad Omk Houria"
click at [811, 282] on icon at bounding box center [803, 288] width 13 height 13
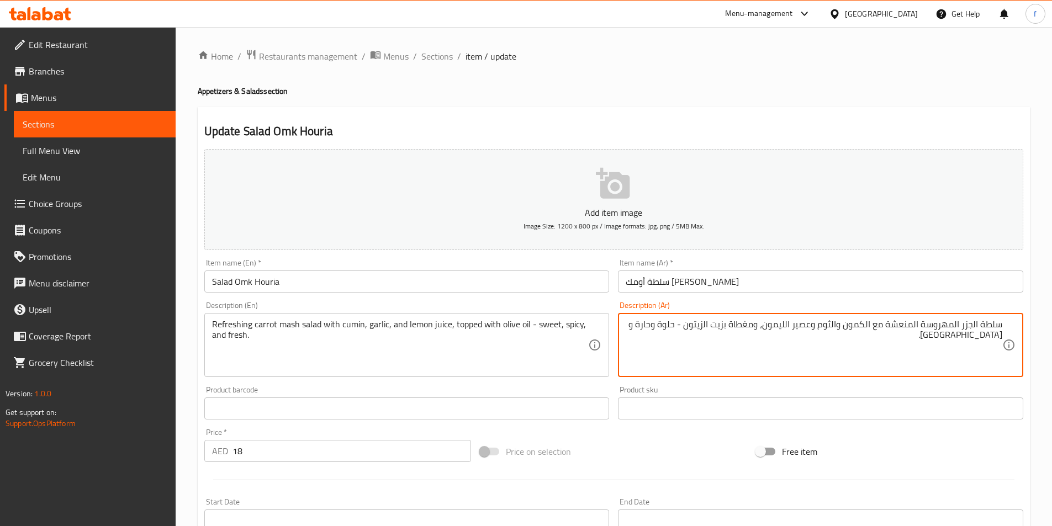
click at [985, 335] on textarea "سلطة الجزر المهروسة المنعشة مع الكمون والثوم وعصير الليمون، ومغطاة بزيت الزيتون…" at bounding box center [814, 345] width 377 height 52
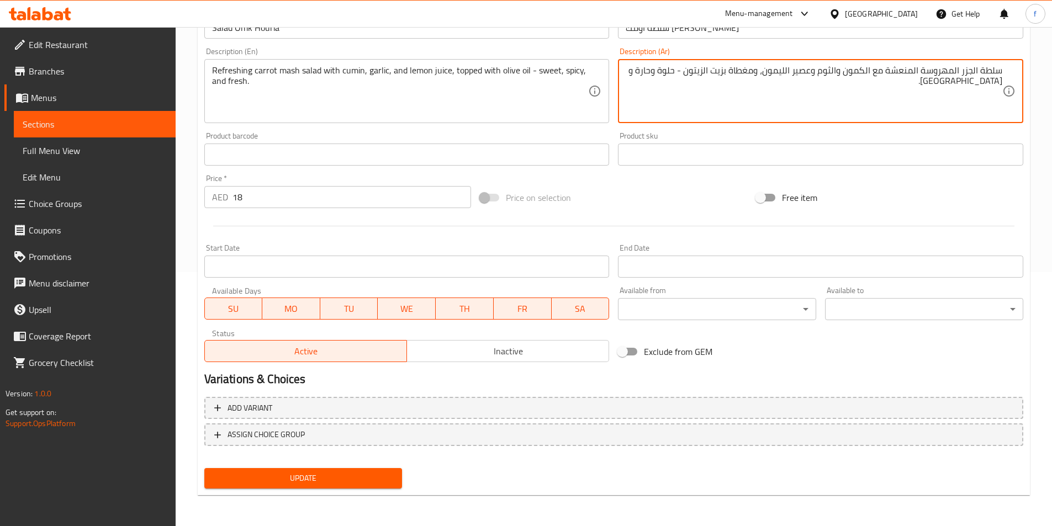
type textarea "سلطة الجزر المهروسة المنعشة مع الكمون والثوم وعصير الليمون، ومغطاة بزيت الزيتون…"
click at [389, 476] on span "Update" at bounding box center [303, 479] width 181 height 14
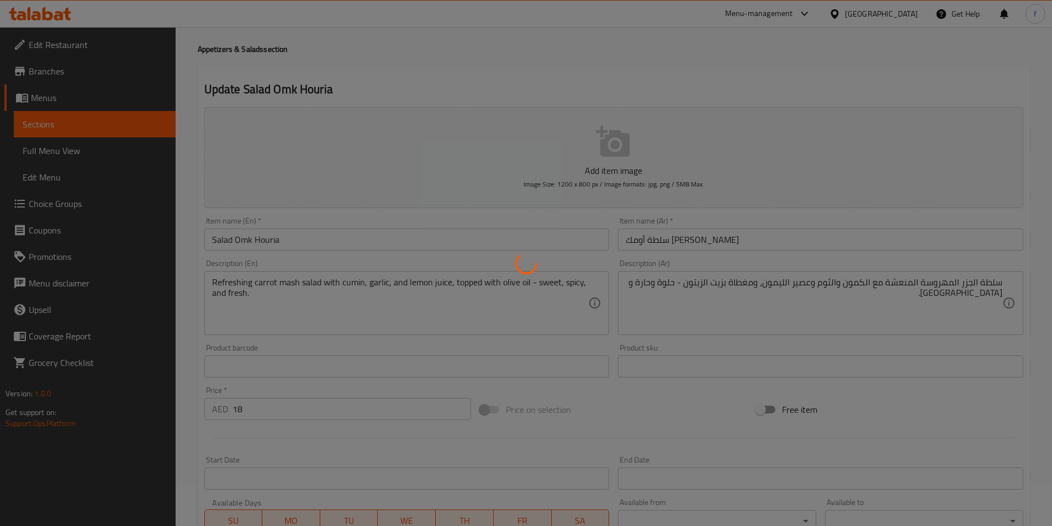
scroll to position [0, 0]
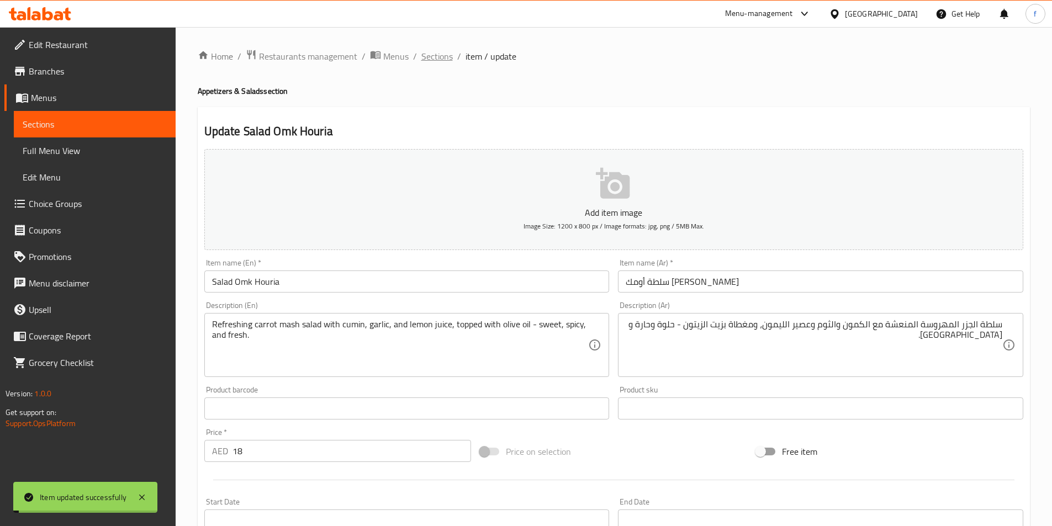
click at [433, 54] on span "Sections" at bounding box center [436, 56] width 31 height 13
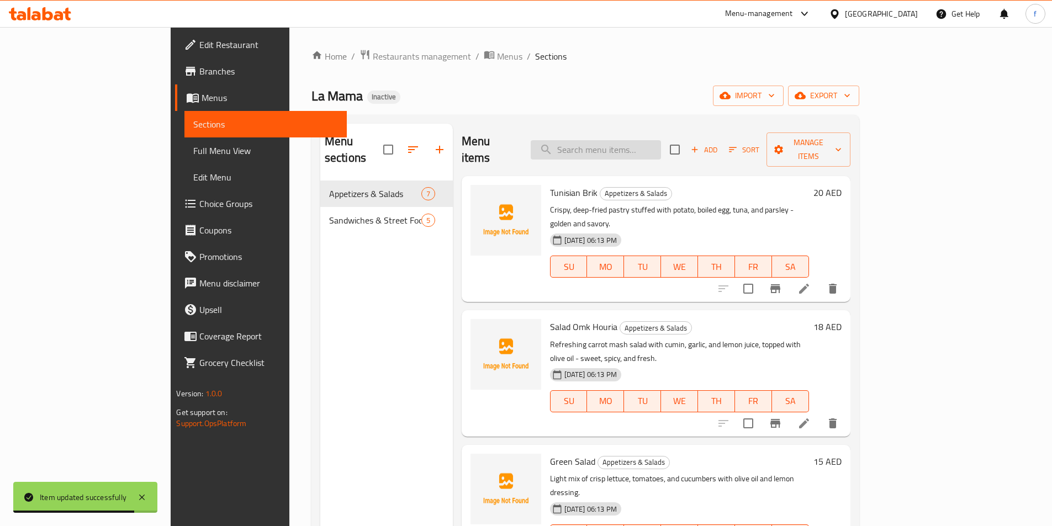
click at [656, 140] on input "search" at bounding box center [596, 149] width 130 height 19
paste input "Fricassé"
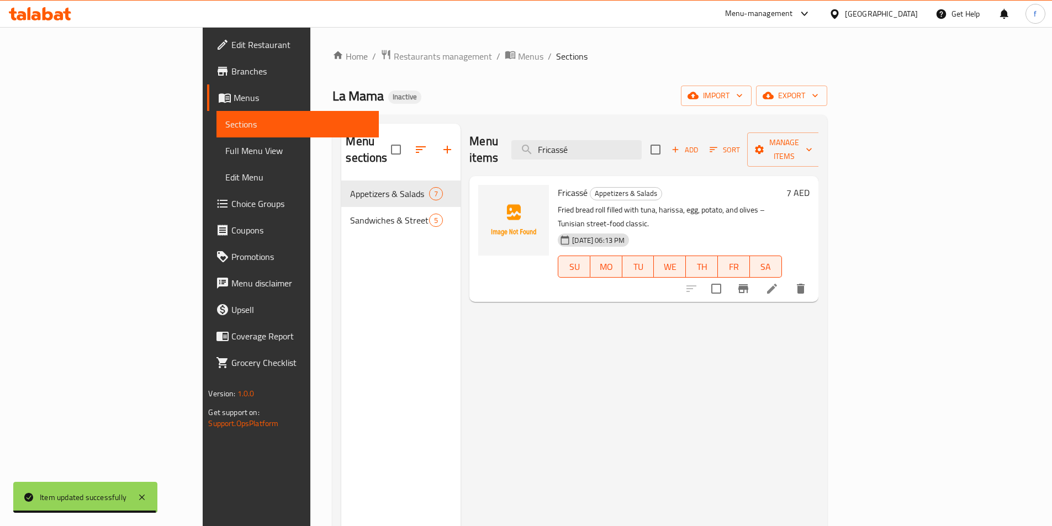
type input "Fricassé"
click at [787, 279] on li at bounding box center [771, 289] width 31 height 20
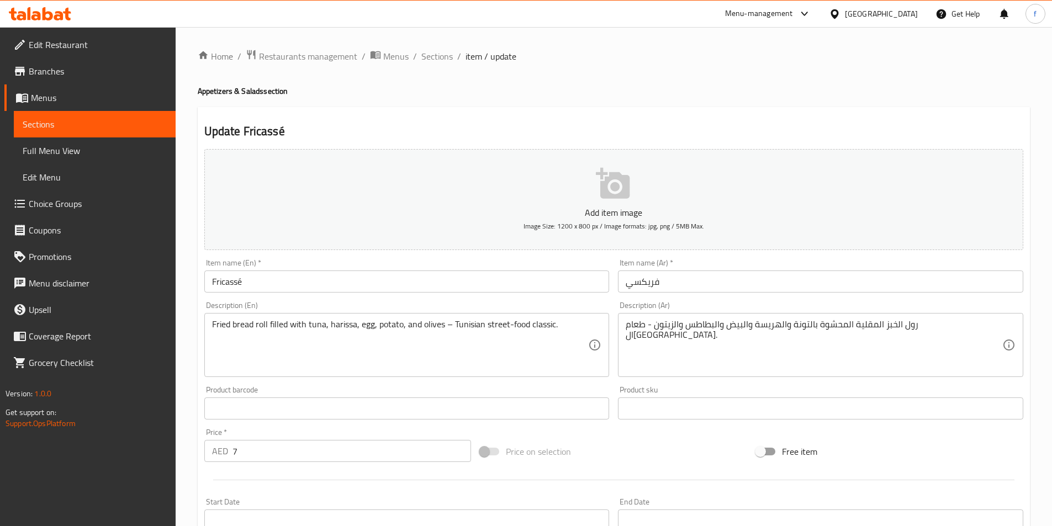
drag, startPoint x: 692, startPoint y: 371, endPoint x: 700, endPoint y: 369, distance: 8.0
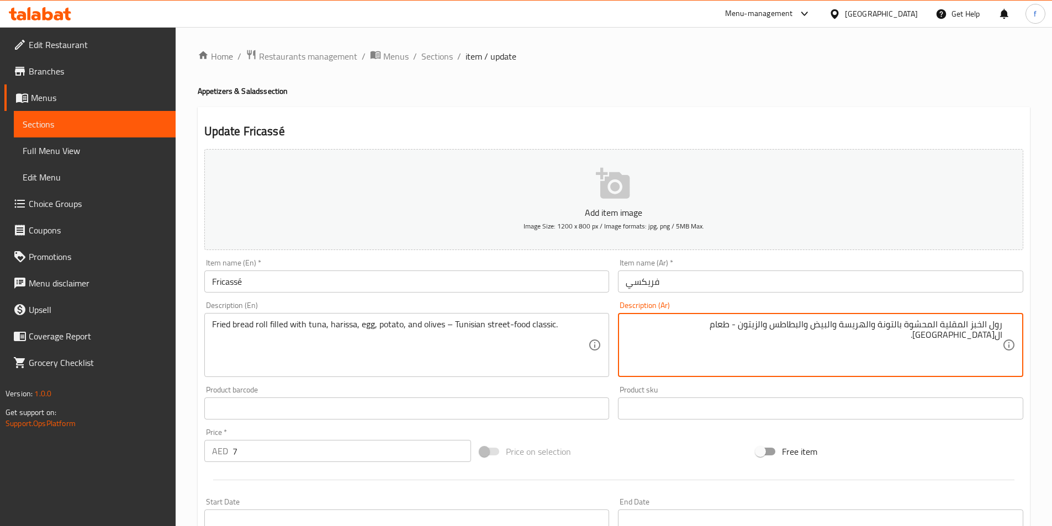
click at [702, 330] on textarea "رول الخبز المقلية المحشوة بالتونة والهريسة والبيض والبطاطس والزيتون - طعام الشا…" at bounding box center [814, 345] width 377 height 52
click at [679, 324] on textarea "رول الخبز المقلية المحشوة بالتونة والهريسة والبيض والبطاطس والزيتون - طعام ستري…" at bounding box center [814, 345] width 377 height 52
click at [934, 339] on textarea "رول الخبز المقلية المحشوة بالتونة والهريسة والبيض والبطاطس والزيتون - طعام ستري…" at bounding box center [814, 345] width 377 height 52
click at [996, 335] on textarea "رول الخبز المقلية المحشوة بالتونة والهريسة والبيض والبطاطس والزيتون - طعام ستري…" at bounding box center [814, 345] width 377 height 52
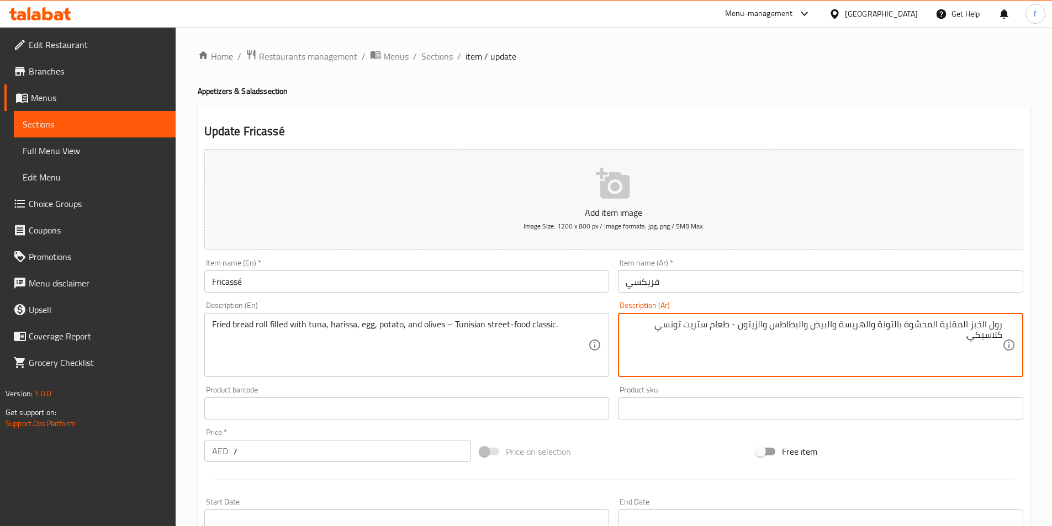
scroll to position [254, 0]
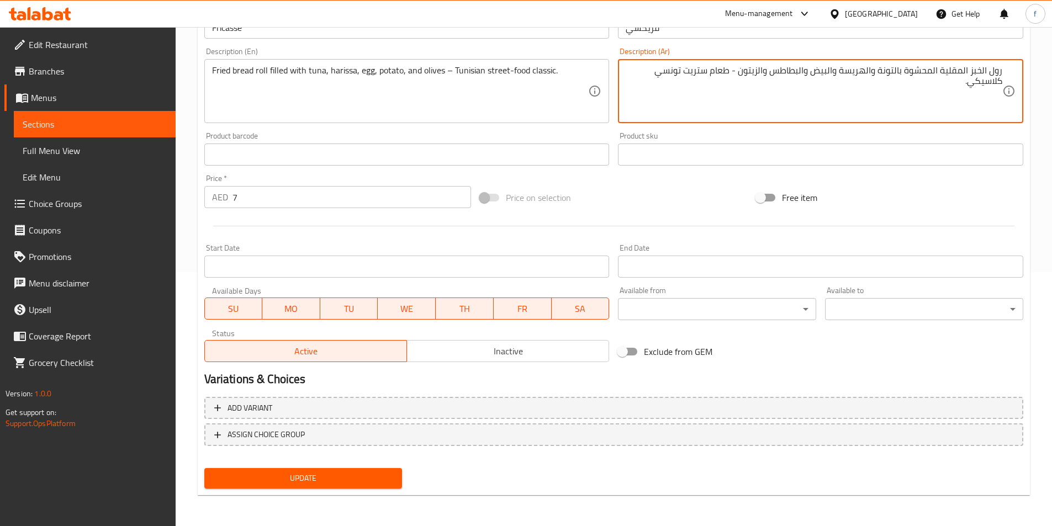
type textarea "رول الخبز المقلية المحشوة بالتونة والهريسة والبيض والبطاطس والزيتون - طعام ستري…"
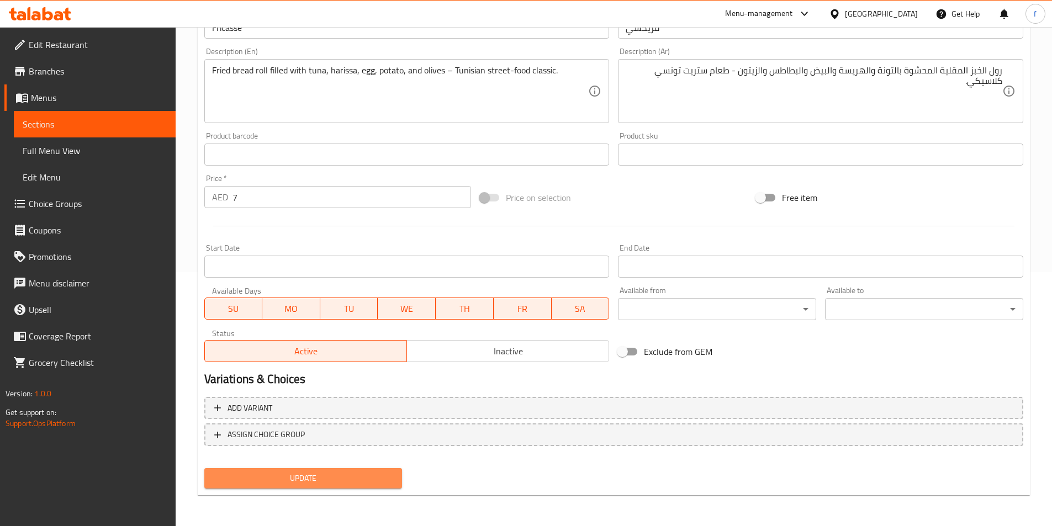
click at [294, 479] on span "Update" at bounding box center [303, 479] width 181 height 14
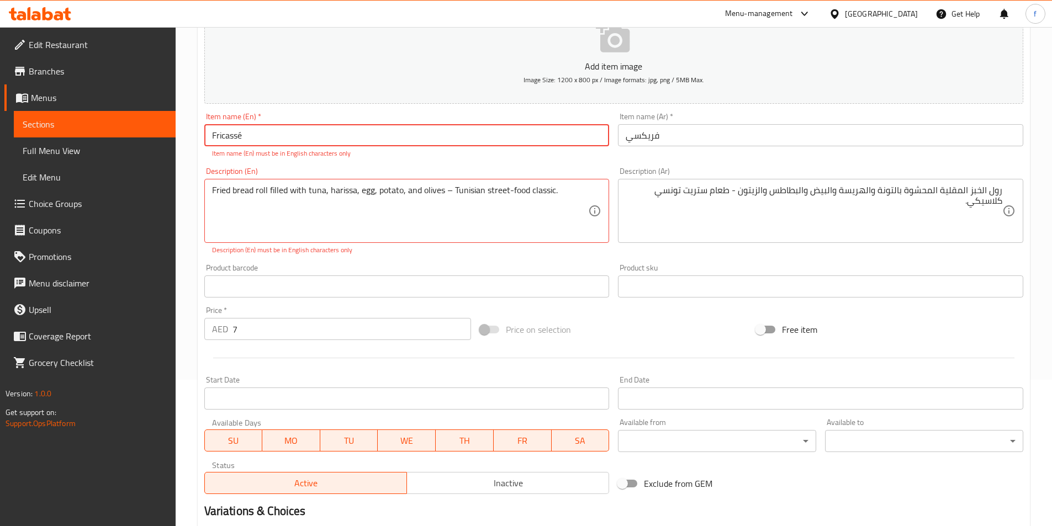
scroll to position [0, 0]
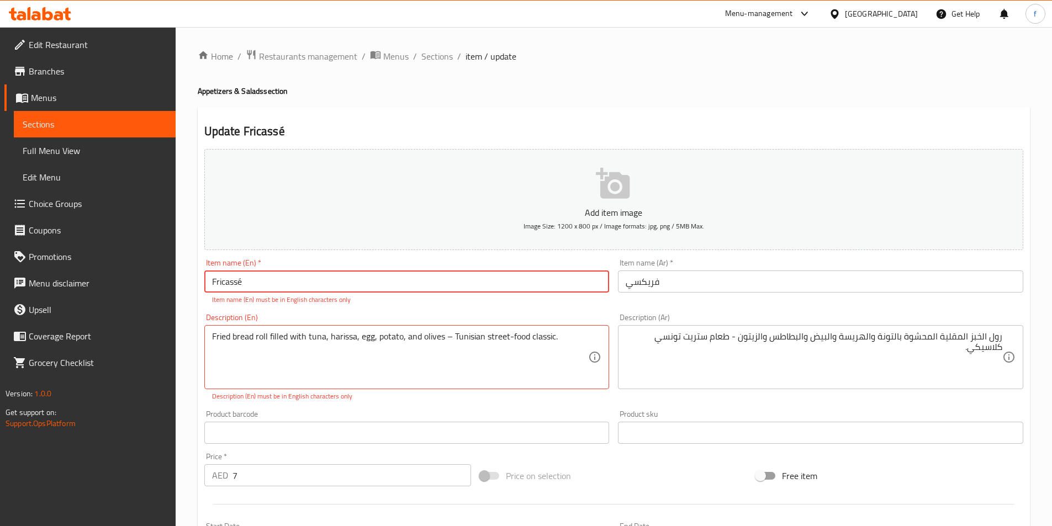
click at [261, 280] on input "Fricassé" at bounding box center [406, 282] width 405 height 22
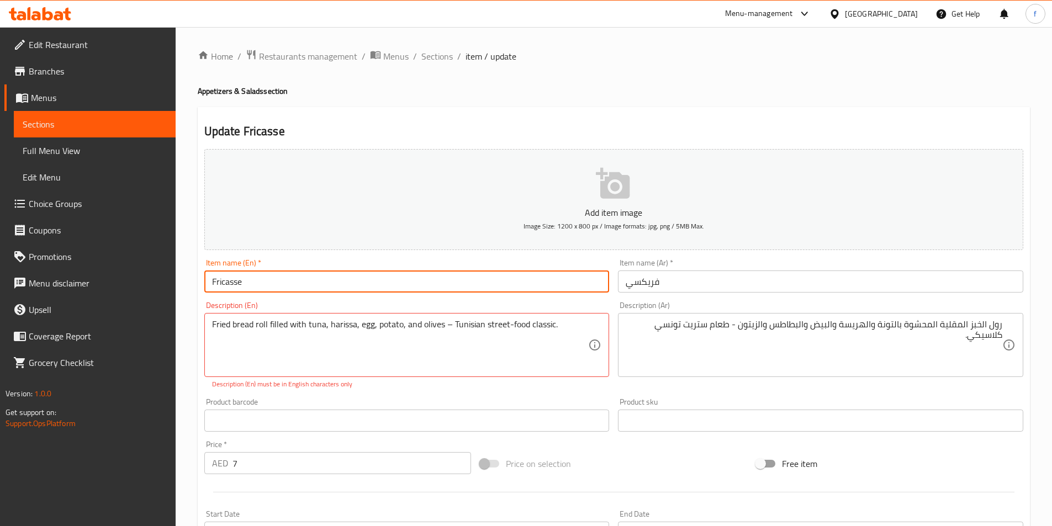
scroll to position [266, 0]
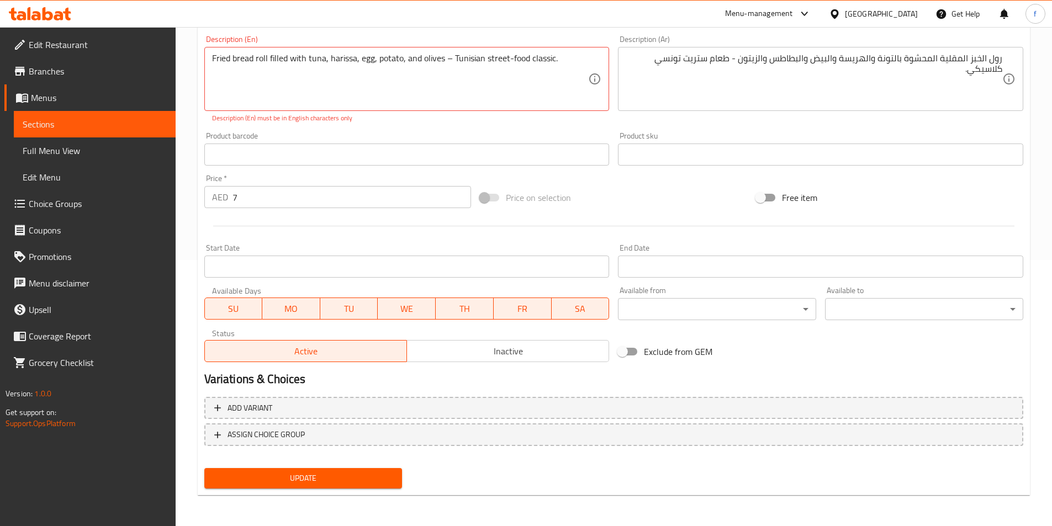
type input "Fricasse"
click at [229, 484] on span "Update" at bounding box center [303, 479] width 181 height 14
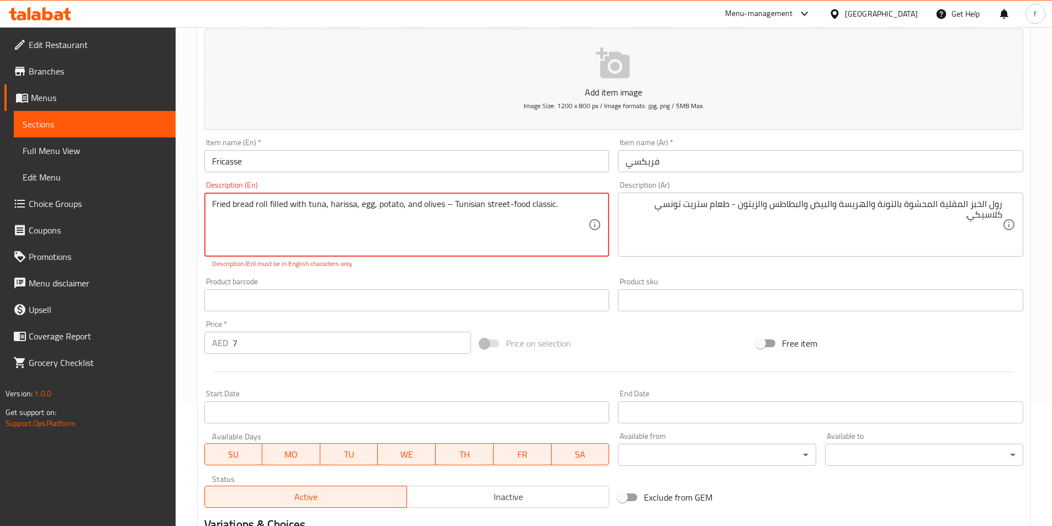
scroll to position [0, 0]
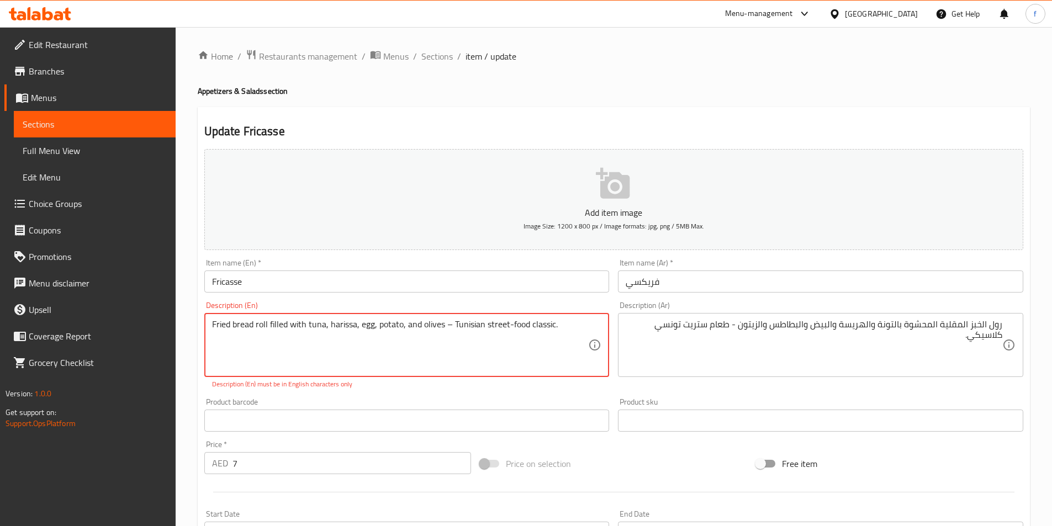
click at [447, 321] on textarea "Fried bread roll filled with tuna, harissa, egg, potato, and olives – Tunisian …" at bounding box center [400, 345] width 377 height 52
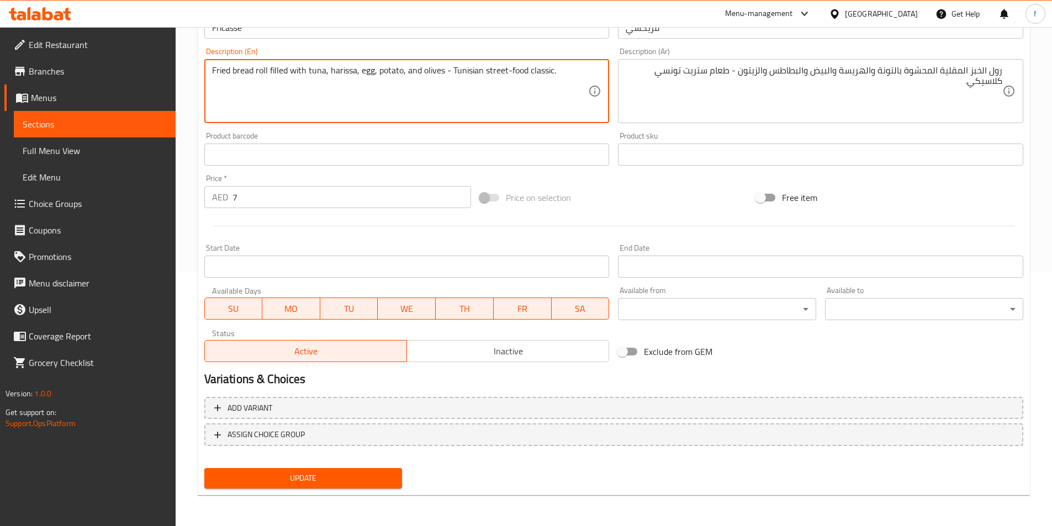
type textarea "Fried bread roll filled with tuna, harissa, egg, potato, and olives - Tunisian …"
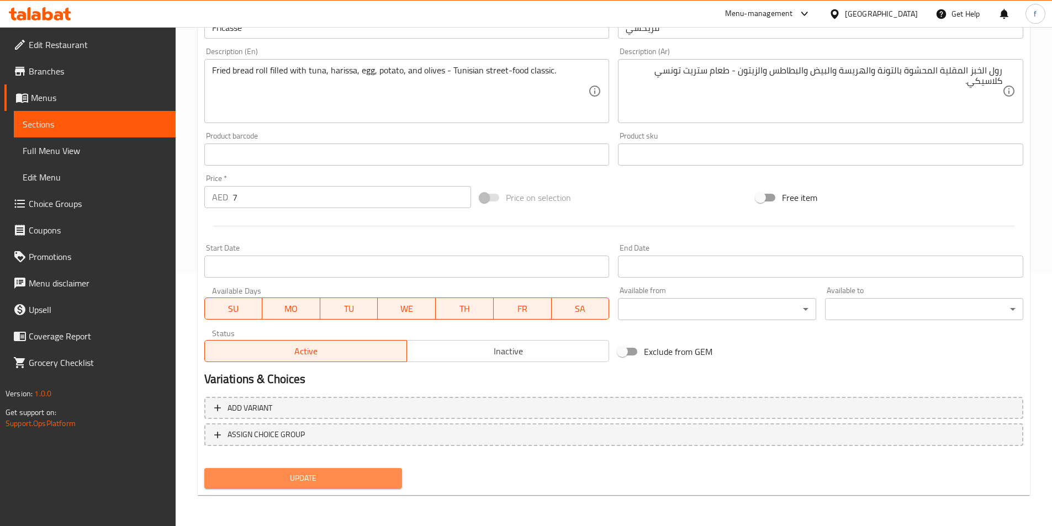
click at [338, 480] on span "Update" at bounding box center [303, 479] width 181 height 14
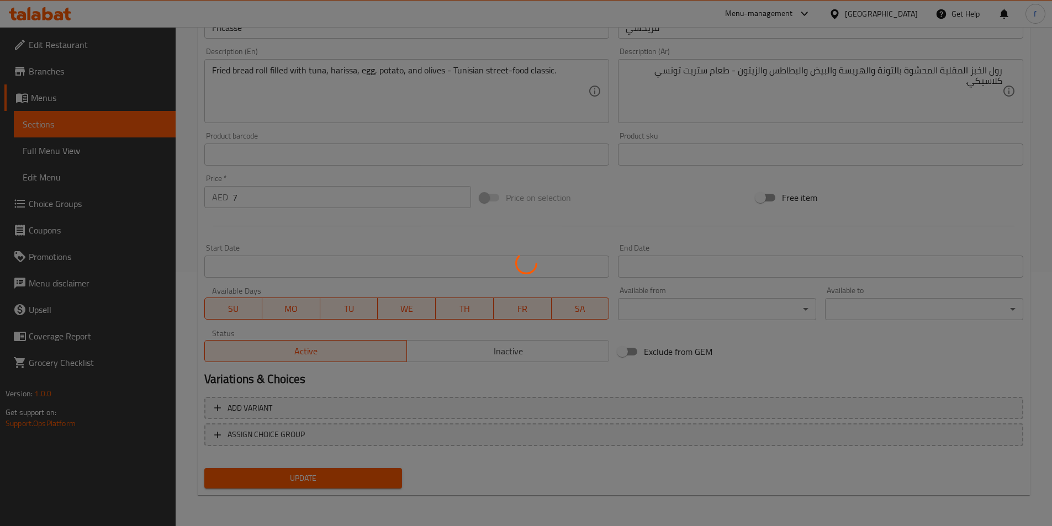
scroll to position [0, 0]
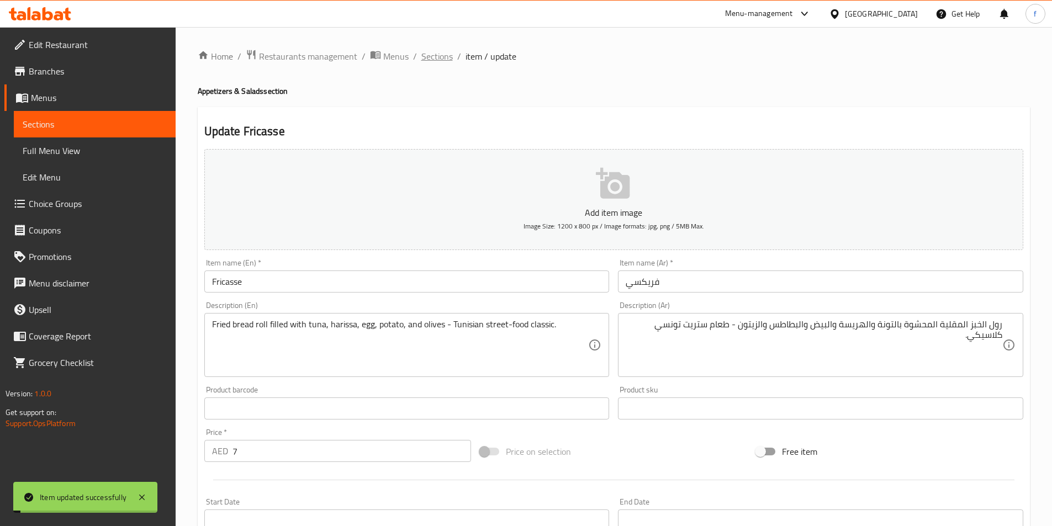
click at [443, 61] on span "Sections" at bounding box center [436, 56] width 31 height 13
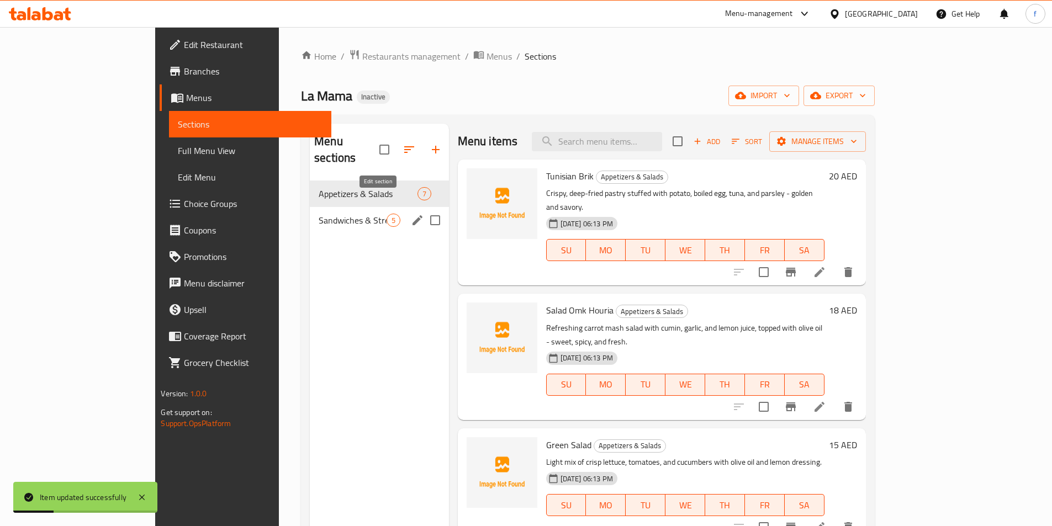
click at [411, 214] on icon "edit" at bounding box center [417, 220] width 13 height 13
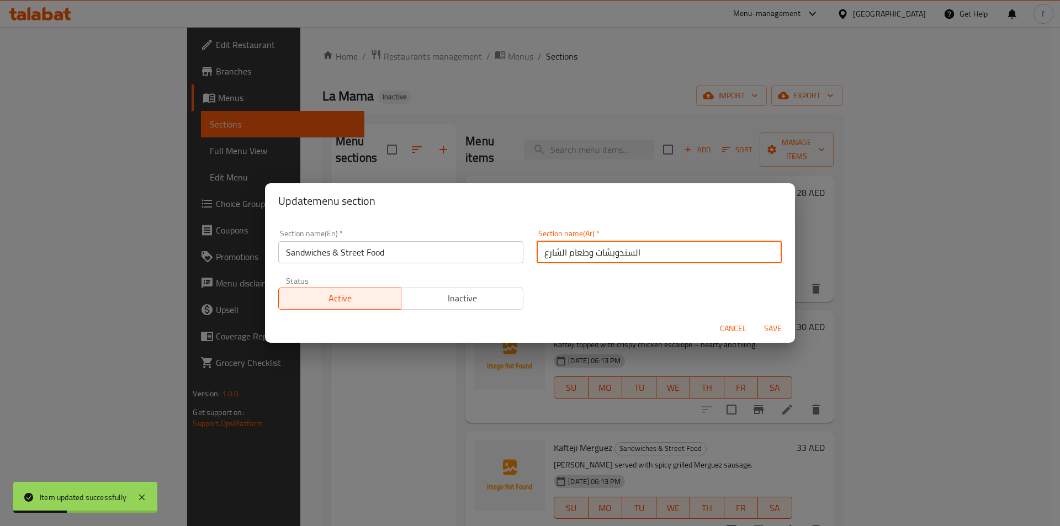
click at [715, 260] on input "السندويشات وطعام الشارع" at bounding box center [659, 252] width 245 height 22
click at [713, 247] on input "السندويشات وطعام الشارع" at bounding box center [659, 252] width 245 height 22
click at [678, 249] on input "السندويشات وطعام الشارع" at bounding box center [659, 252] width 245 height 22
click at [682, 244] on input "السندويشات وطعام الشارع" at bounding box center [659, 252] width 245 height 22
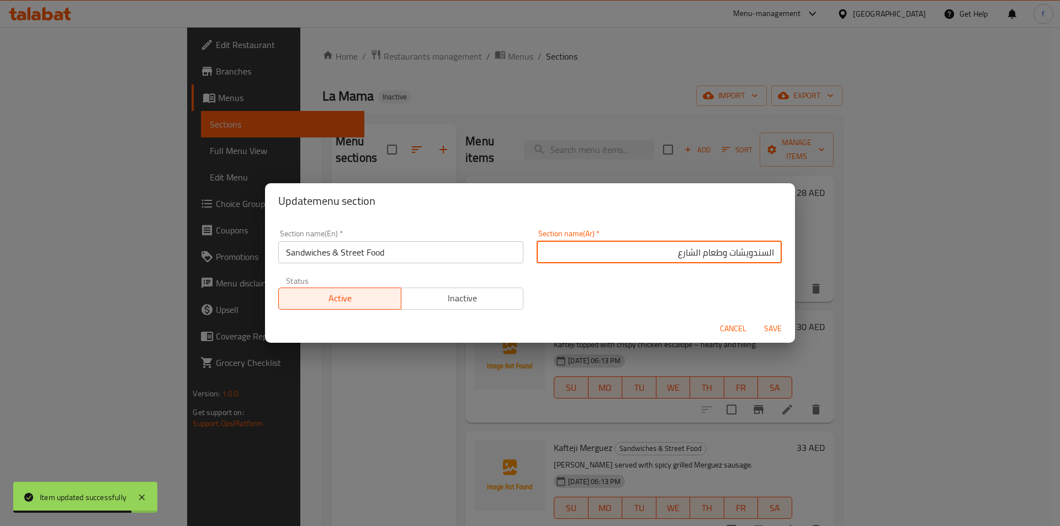
click at [683, 256] on input "السندويشات وطعام الشارع" at bounding box center [659, 252] width 245 height 22
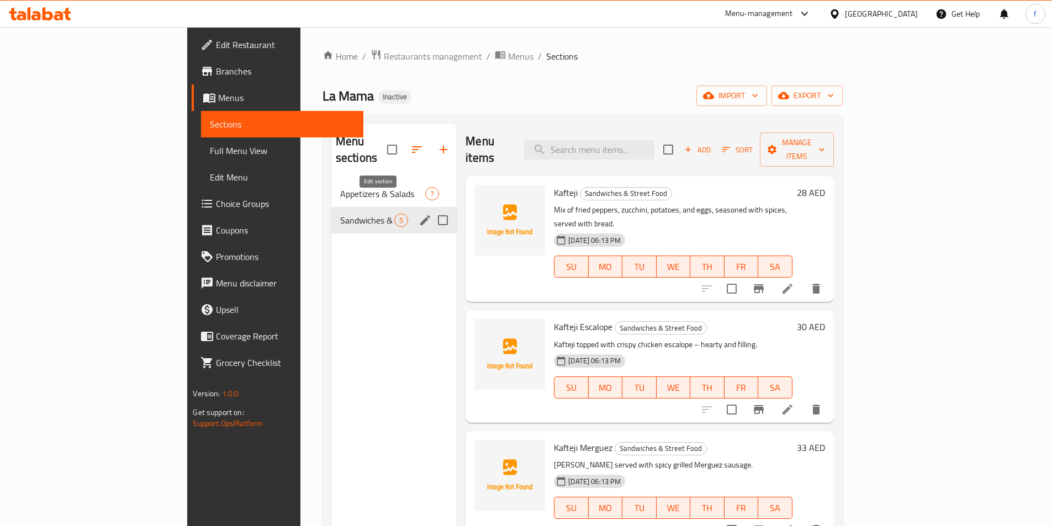
click at [419, 214] on icon "edit" at bounding box center [425, 220] width 13 height 13
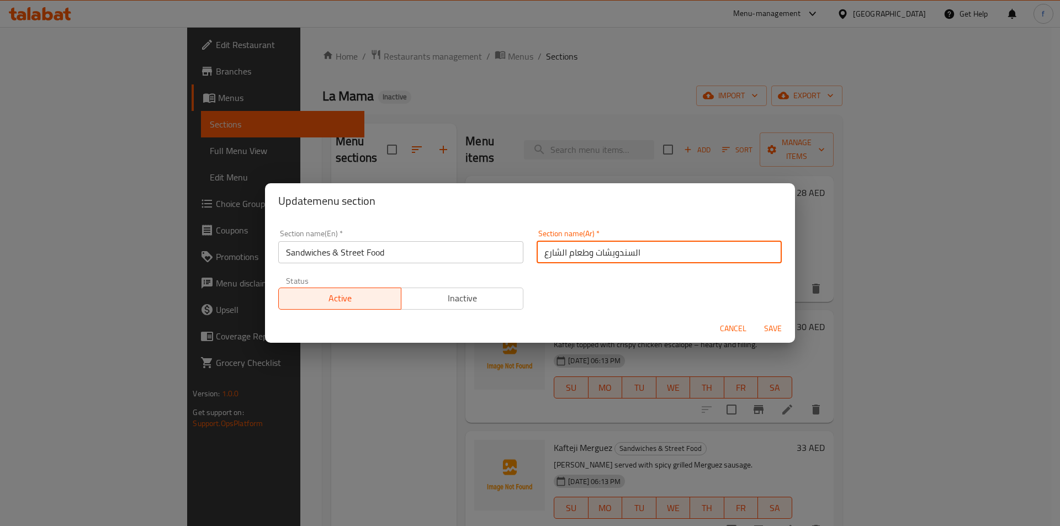
click at [556, 253] on input "السندويشات وطعام الشارع" at bounding box center [659, 252] width 245 height 22
type input "السندويشات وطعام ستريت"
click at [767, 324] on span "Save" at bounding box center [773, 329] width 27 height 14
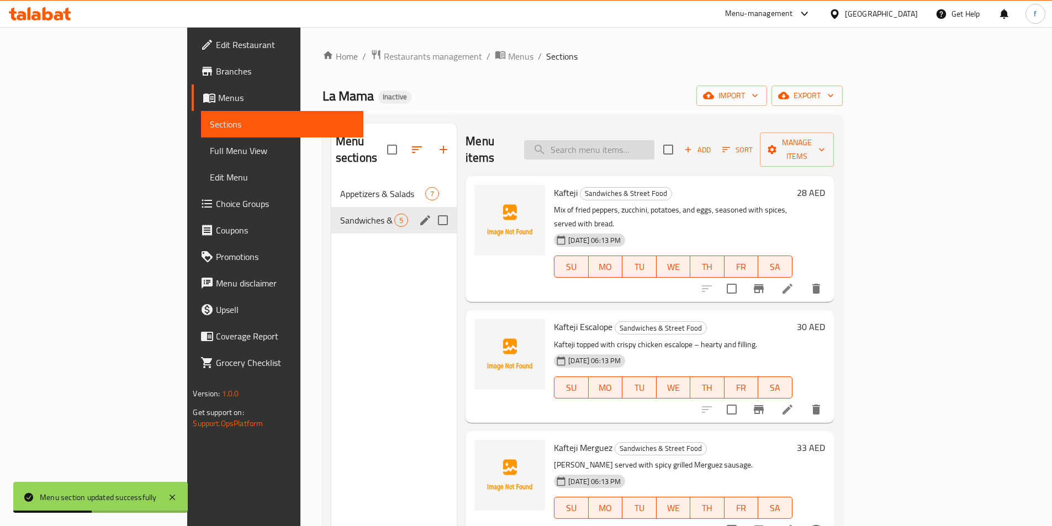
click at [649, 140] on input "search" at bounding box center [589, 149] width 130 height 19
paste input "Fricassé"
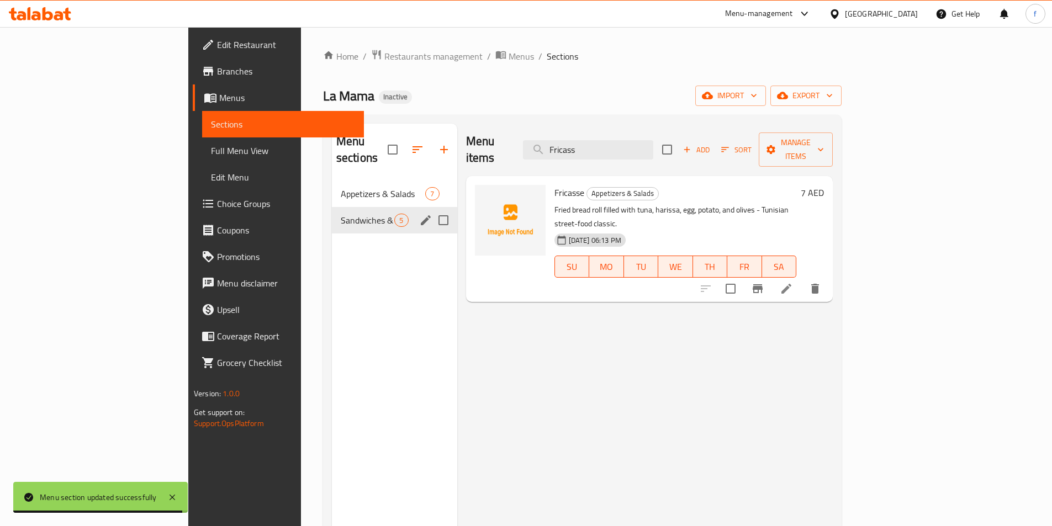
type input "Fricass"
click at [791, 284] on icon at bounding box center [786, 289] width 10 height 10
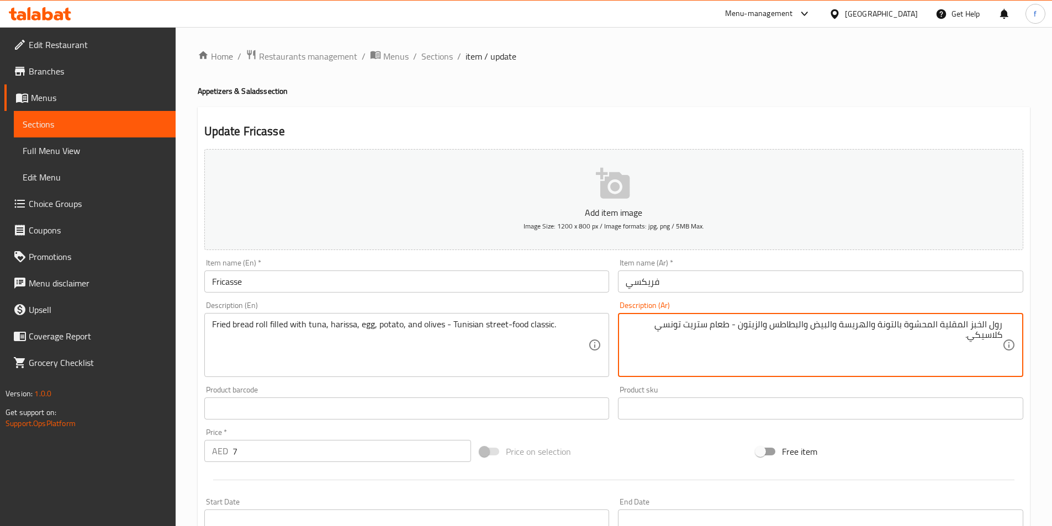
click at [657, 335] on textarea "رول الخبز المقلية المحشوة بالتونة والهريسة والبيض والبطاطس والزيتون - طعام ستري…" at bounding box center [814, 345] width 377 height 52
click at [925, 338] on textarea "رول الخبز المقلية المحشوة بالتونة والهريسة والبيض والبطاطس والزيتون - طعام ستري…" at bounding box center [814, 345] width 377 height 52
drag, startPoint x: 399, startPoint y: 341, endPoint x: 380, endPoint y: 343, distance: 18.4
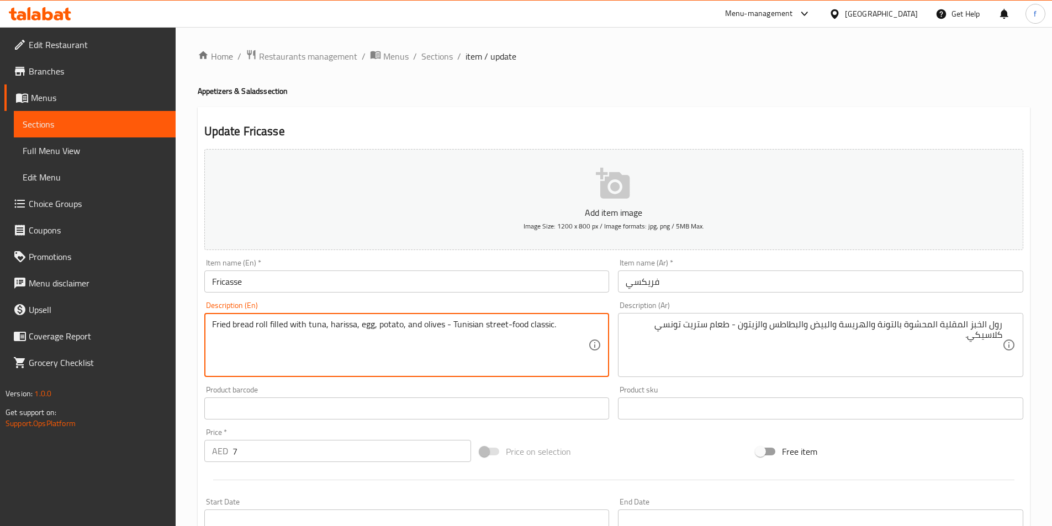
click at [613, 340] on div "Description (En) Fried bread roll filled with tuna, harissa, egg, potato, and o…" at bounding box center [407, 339] width 414 height 84
drag, startPoint x: 444, startPoint y: 330, endPoint x: 780, endPoint y: 334, distance: 335.2
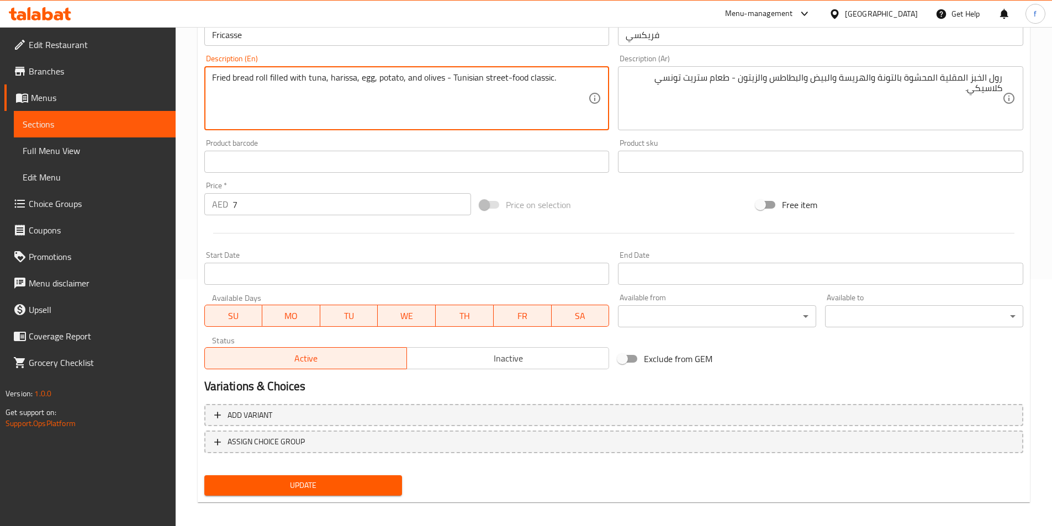
scroll to position [254, 0]
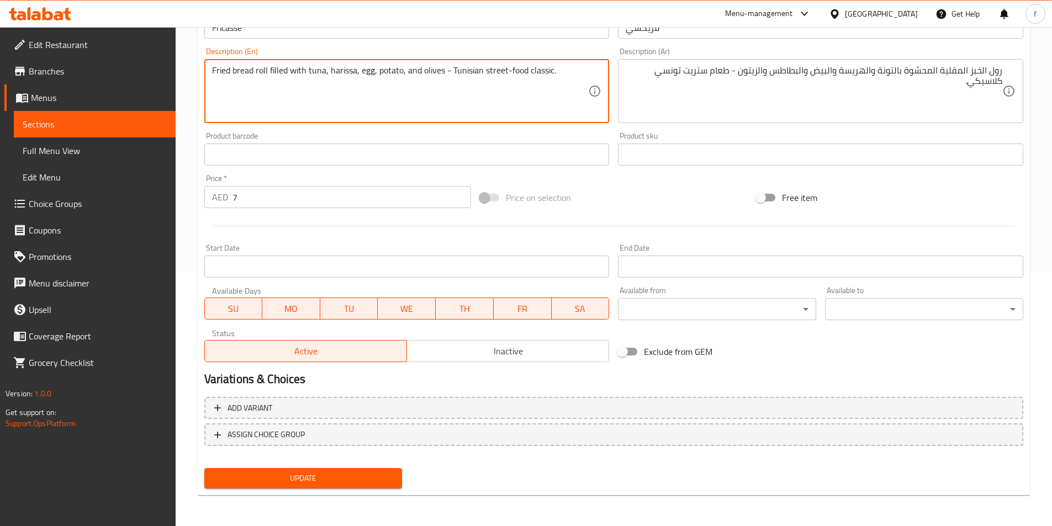
drag, startPoint x: 365, startPoint y: 480, endPoint x: 388, endPoint y: 455, distance: 33.6
click at [366, 478] on span "Update" at bounding box center [303, 479] width 181 height 14
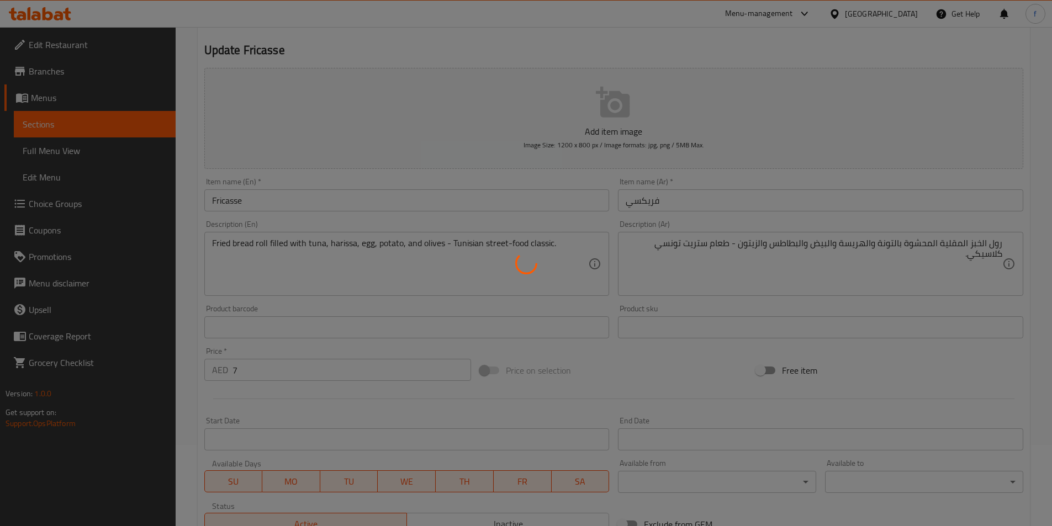
scroll to position [0, 0]
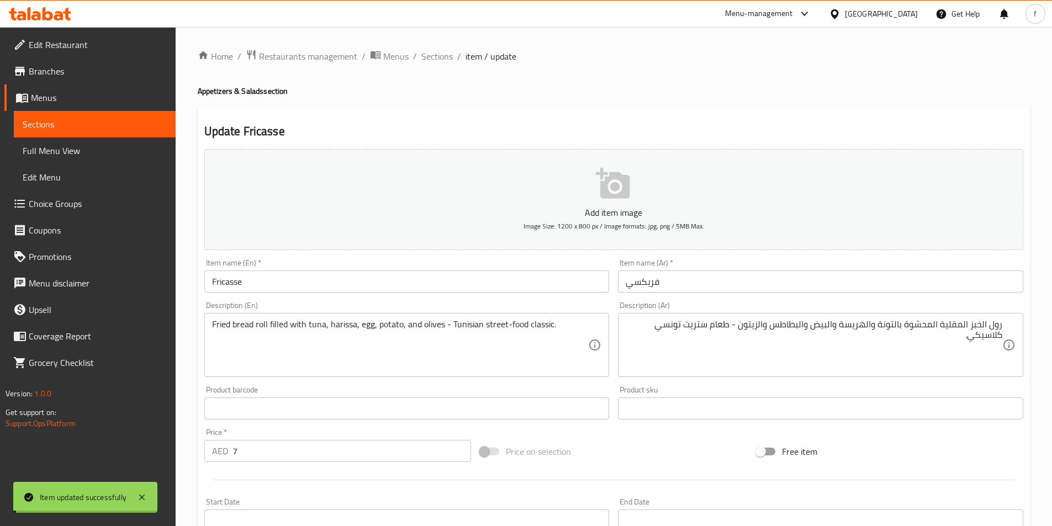
click at [438, 52] on span "Sections" at bounding box center [436, 56] width 31 height 13
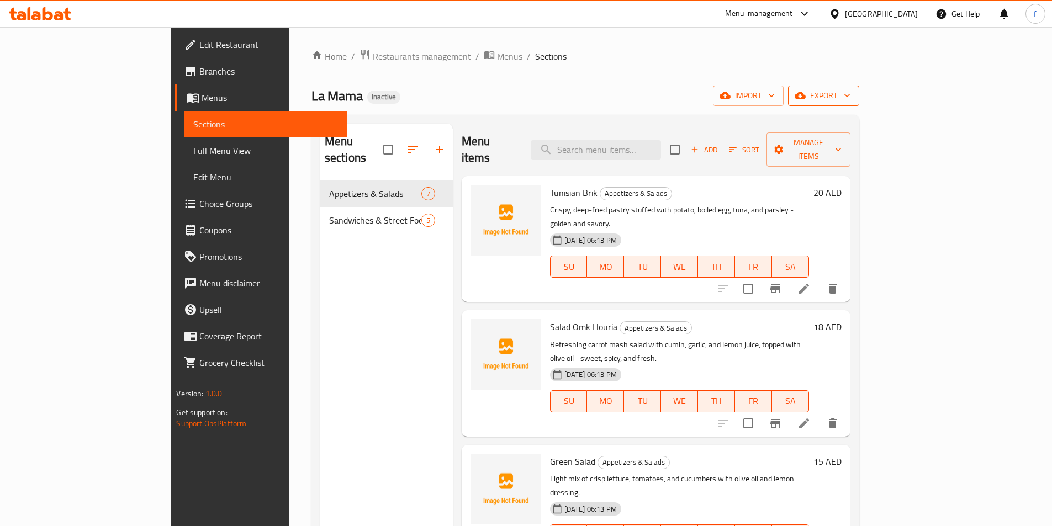
click at [859, 101] on button "export" at bounding box center [823, 96] width 71 height 20
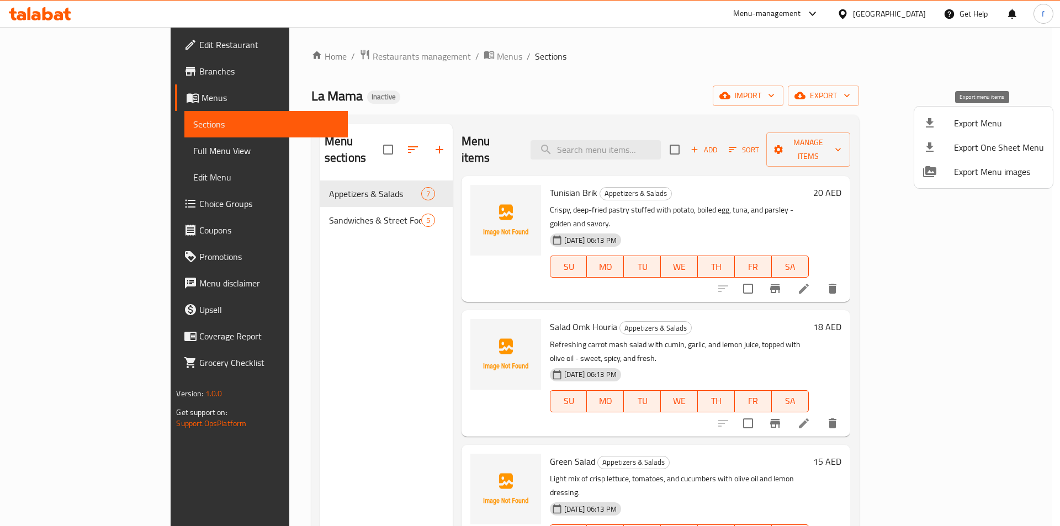
click at [955, 123] on span "Export Menu" at bounding box center [999, 123] width 90 height 13
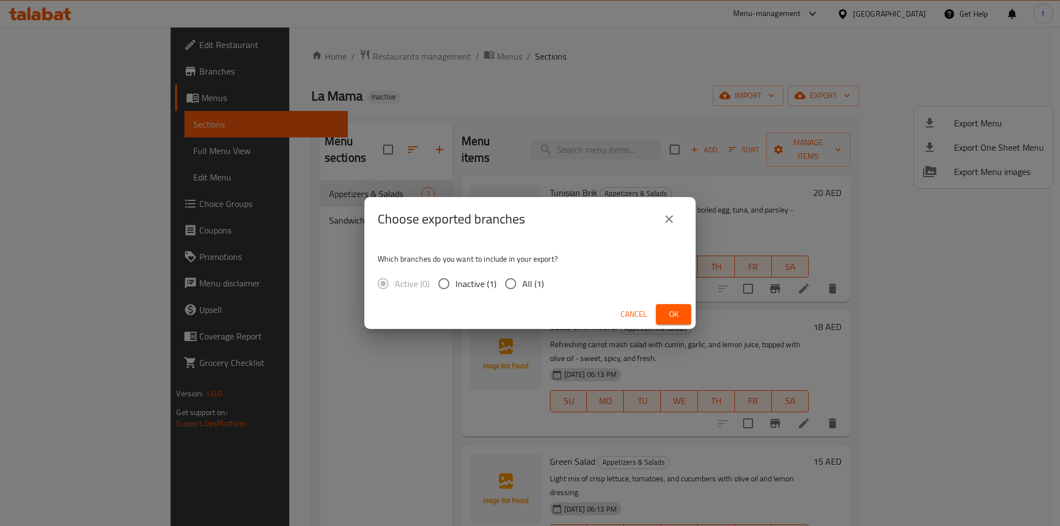
click at [517, 271] on div "Which branches do you want to include in your export? Active (0) Inactive (1) A…" at bounding box center [529, 270] width 331 height 59
click at [509, 288] on input "All (1)" at bounding box center [510, 283] width 23 height 23
radio input "true"
click at [672, 314] on span "Ok" at bounding box center [674, 315] width 18 height 14
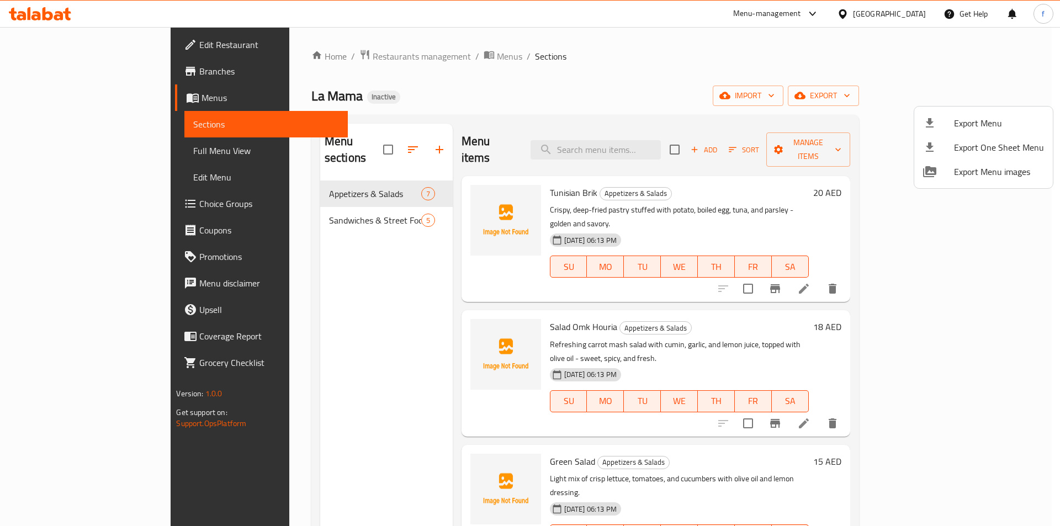
click at [490, 80] on div at bounding box center [530, 263] width 1060 height 526
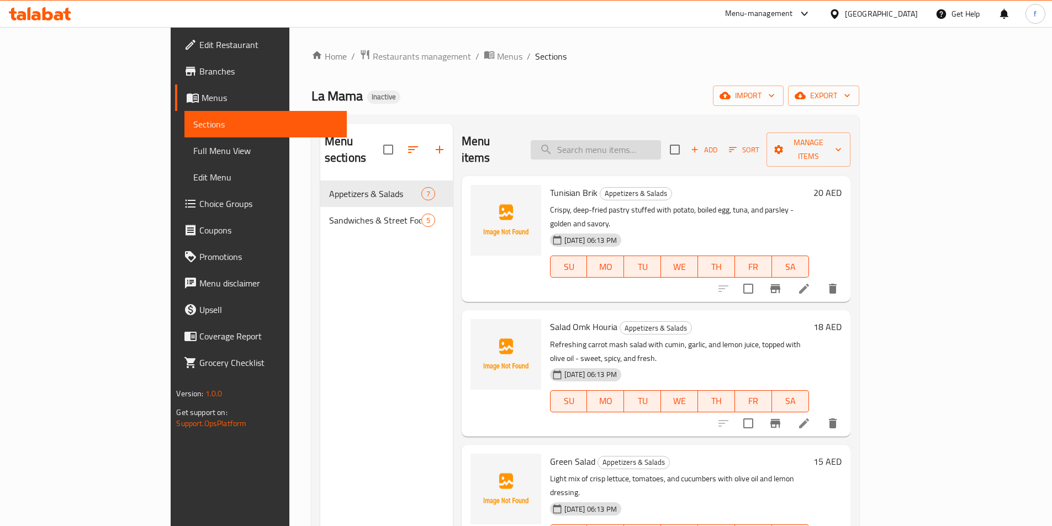
click at [608, 142] on input "search" at bounding box center [596, 149] width 130 height 19
paste input "Soup [PERSON_NAME]"
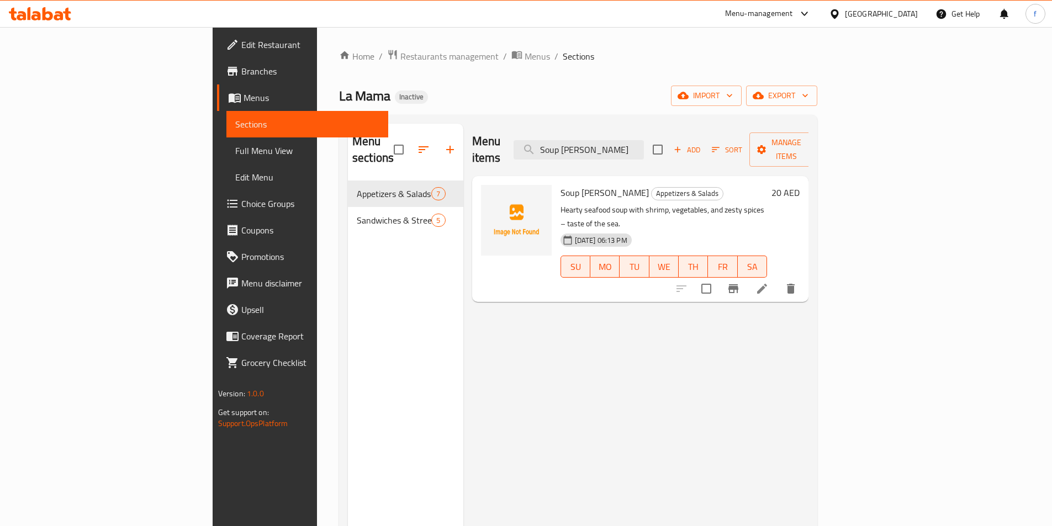
type input "Soup [PERSON_NAME]"
click at [777, 279] on li at bounding box center [761, 289] width 31 height 20
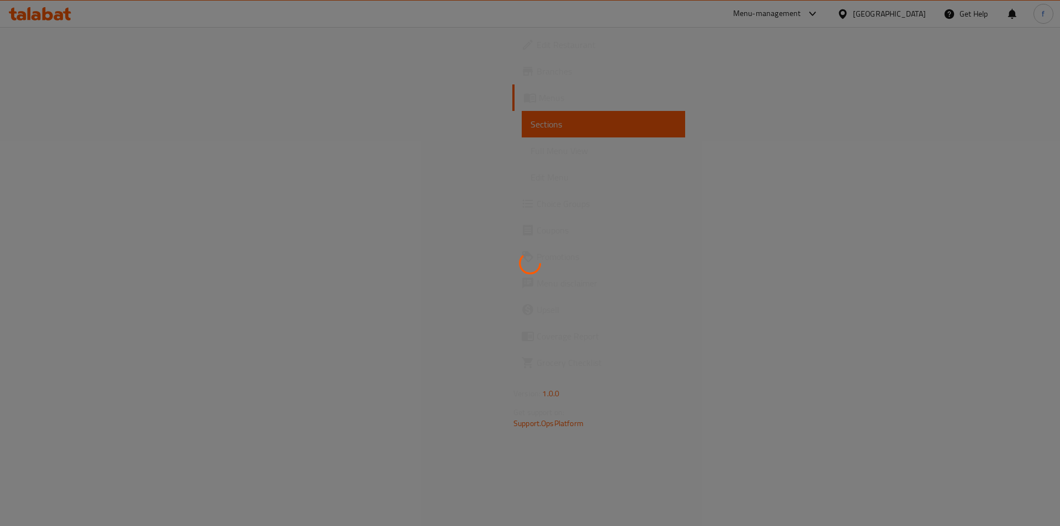
click at [852, 333] on div at bounding box center [530, 263] width 1060 height 526
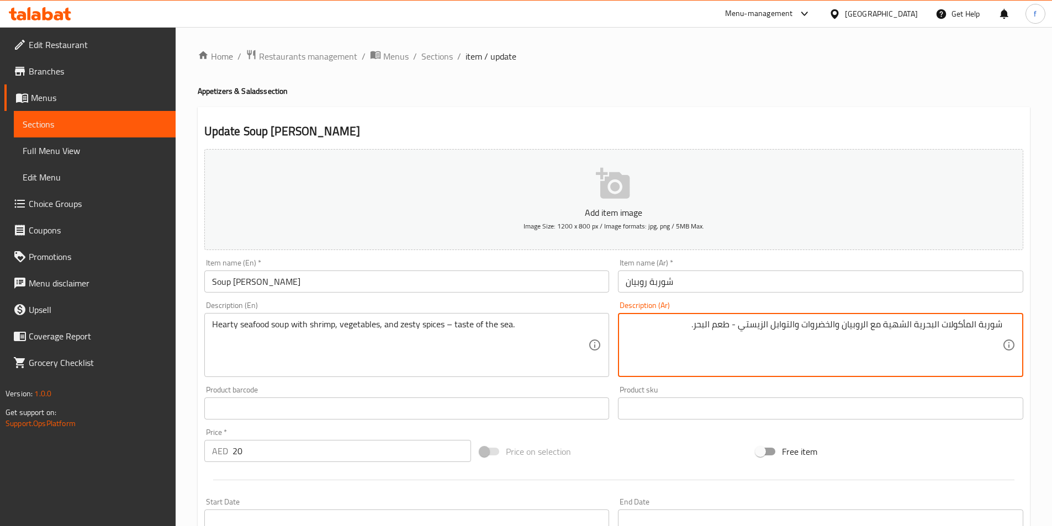
click at [898, 322] on textarea "شوربة المأكولات البحرية الشهية مع الروبيان والخضروات والتوابل الزيستي - طعم الب…" at bounding box center [814, 345] width 377 height 52
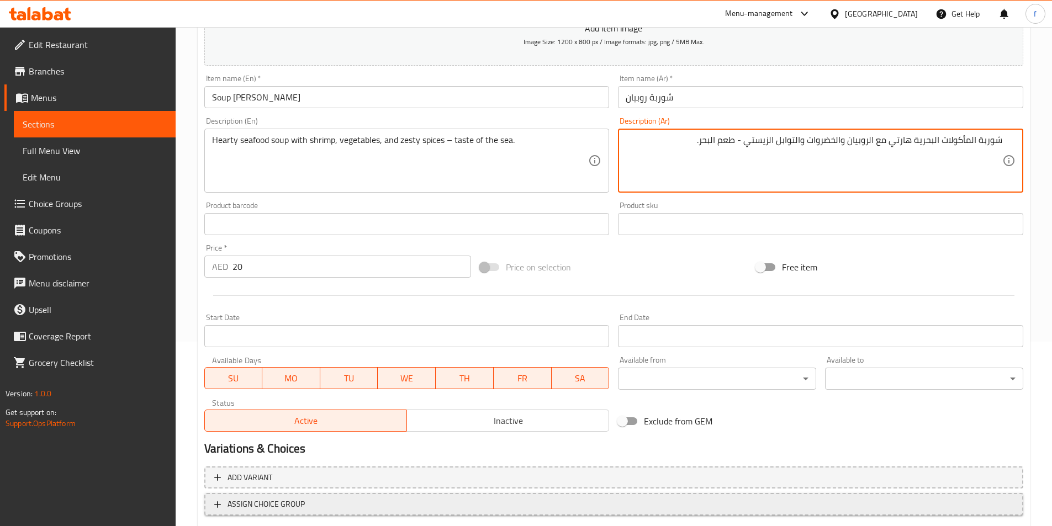
scroll to position [254, 0]
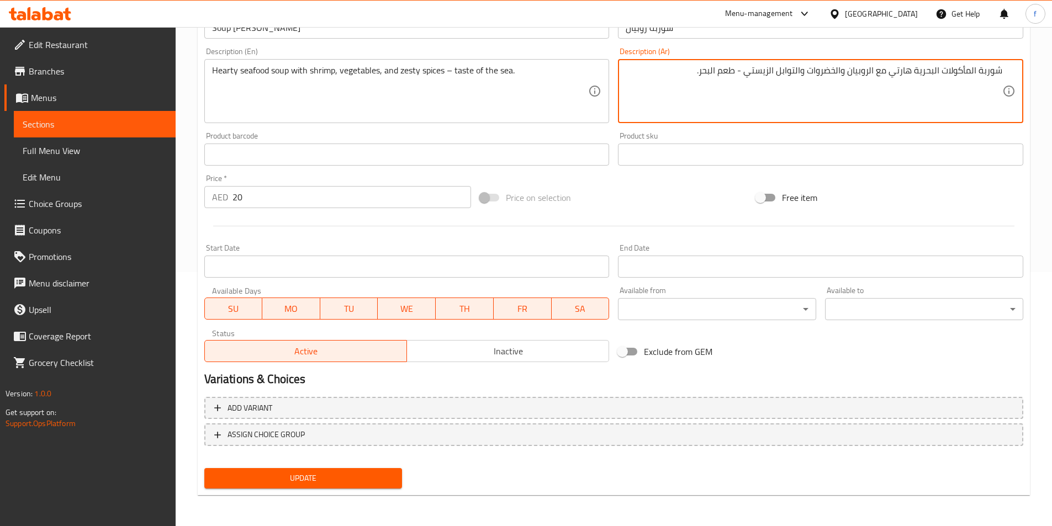
type textarea "شوربة المأكولات البحرية هارتي مع الروبيان والخضروات والتوابل الزيستي - طعم البح…"
click at [258, 490] on div "Update" at bounding box center [303, 478] width 207 height 29
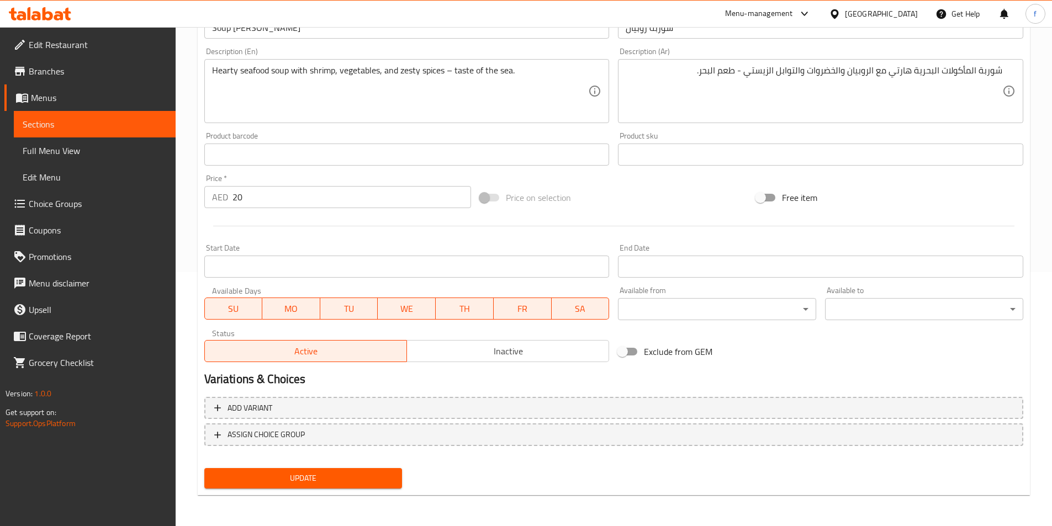
click at [278, 480] on span "Update" at bounding box center [303, 479] width 181 height 14
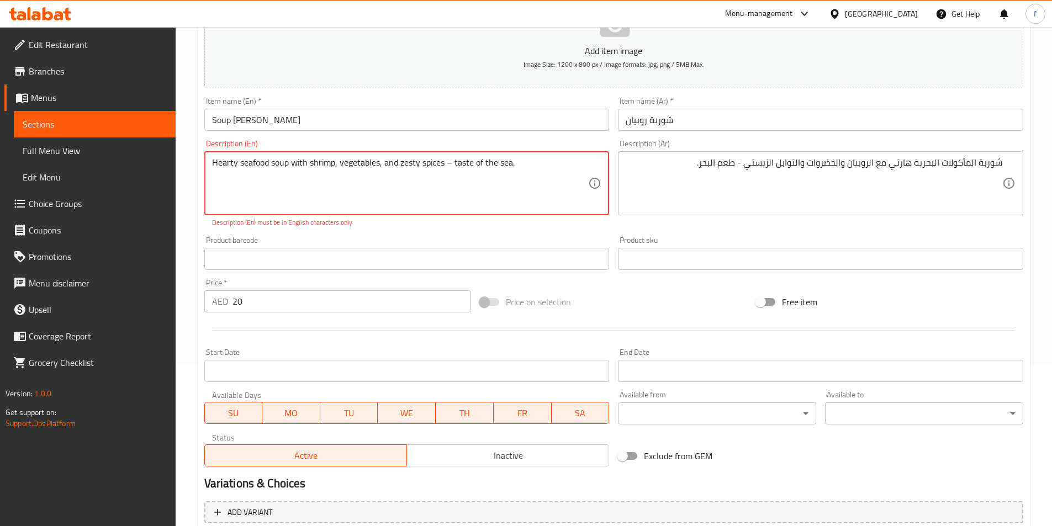
scroll to position [0, 0]
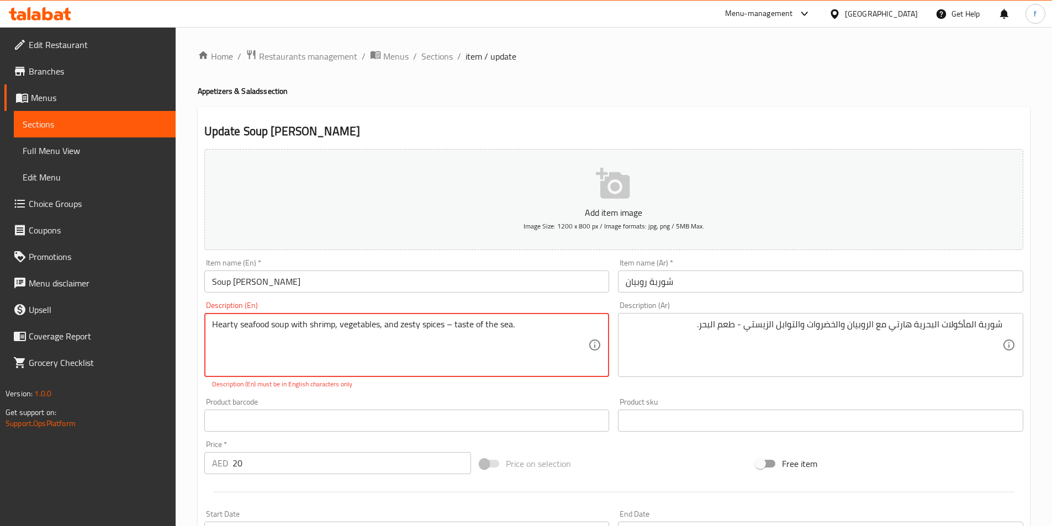
click at [451, 320] on textarea "Hearty seafood soup with shrimp, vegetables, and zesty spices – taste of the se…" at bounding box center [400, 345] width 377 height 52
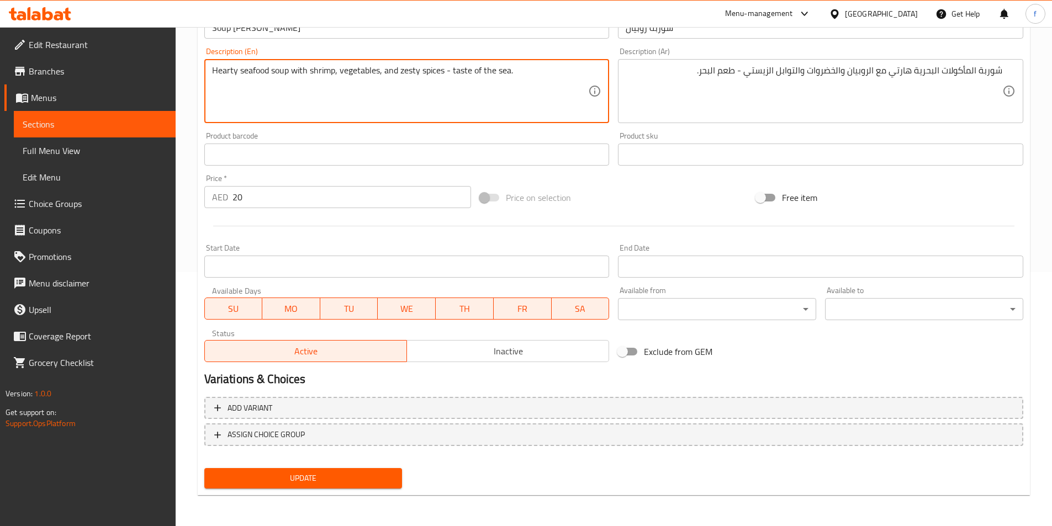
type textarea "Hearty seafood soup with shrimp, vegetables, and zesty spices - taste of the se…"
click at [275, 480] on span "Update" at bounding box center [303, 479] width 181 height 14
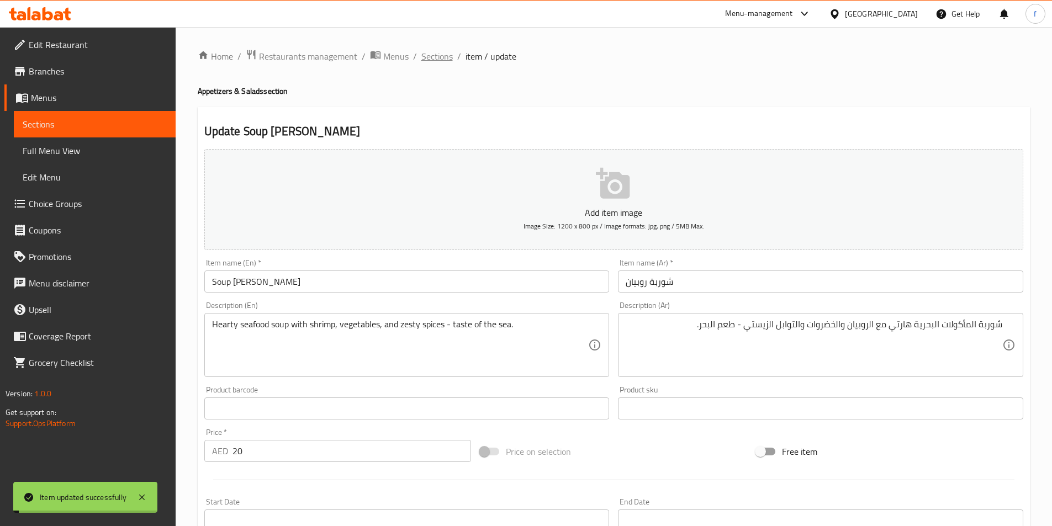
click at [435, 54] on span "Sections" at bounding box center [436, 56] width 31 height 13
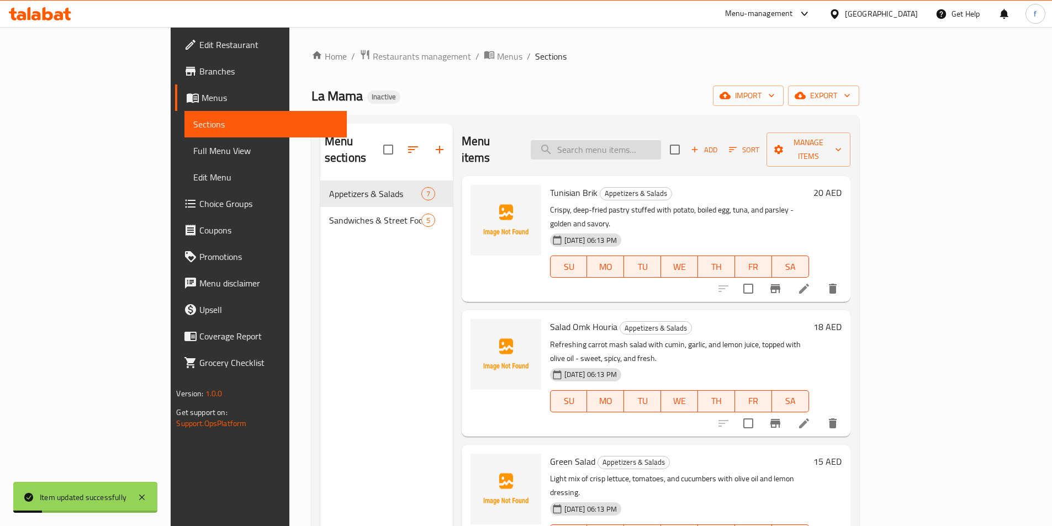
click at [630, 147] on input "search" at bounding box center [596, 149] width 130 height 19
paste input "Kafteji Escalope"
type input "Kafteji Escalope"
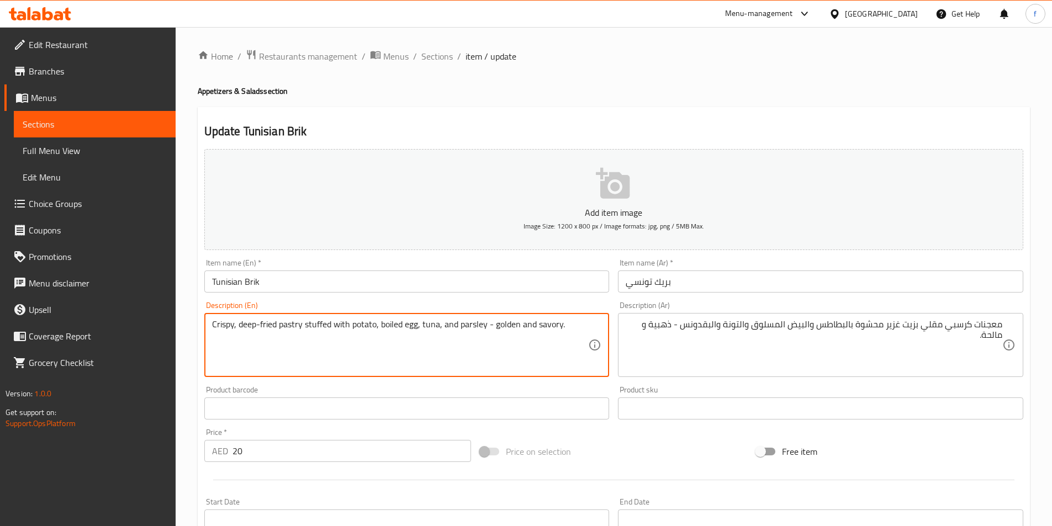
drag, startPoint x: 220, startPoint y: 325, endPoint x: 575, endPoint y: 329, distance: 355.6
click at [478, 343] on textarea "Crispy, deep-fried pastry stuffed with potato, boiled egg, tuna, and parsley - …" at bounding box center [400, 345] width 377 height 52
drag, startPoint x: 432, startPoint y: 56, endPoint x: 462, endPoint y: 1, distance: 62.5
click at [433, 54] on span "Sections" at bounding box center [436, 56] width 31 height 13
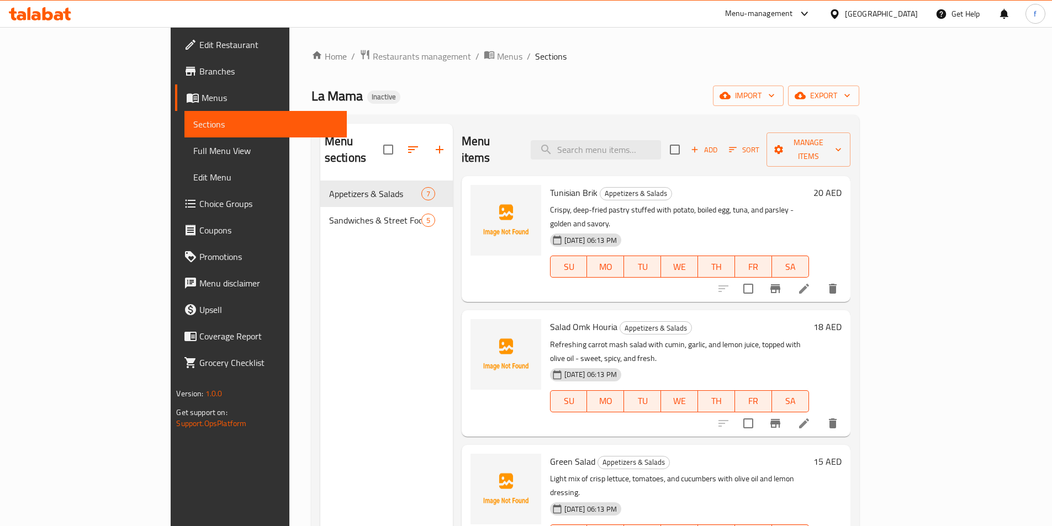
click at [684, 151] on div "Menu items Add Sort Manage items" at bounding box center [656, 150] width 389 height 52
click at [661, 140] on input "search" at bounding box center [596, 149] width 130 height 19
paste input "Kafteji Escalope"
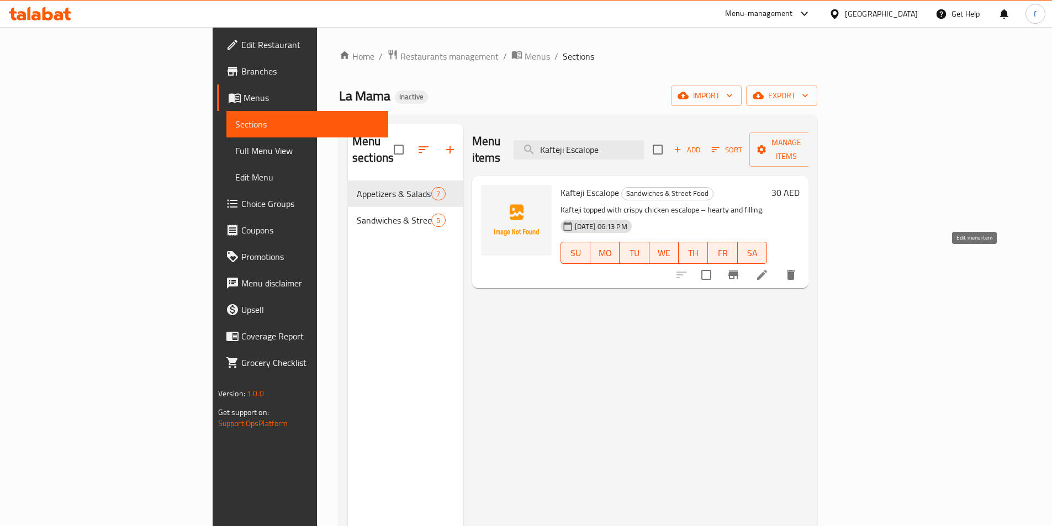
type input "Kafteji Escalope"
click at [769, 268] on icon at bounding box center [761, 274] width 13 height 13
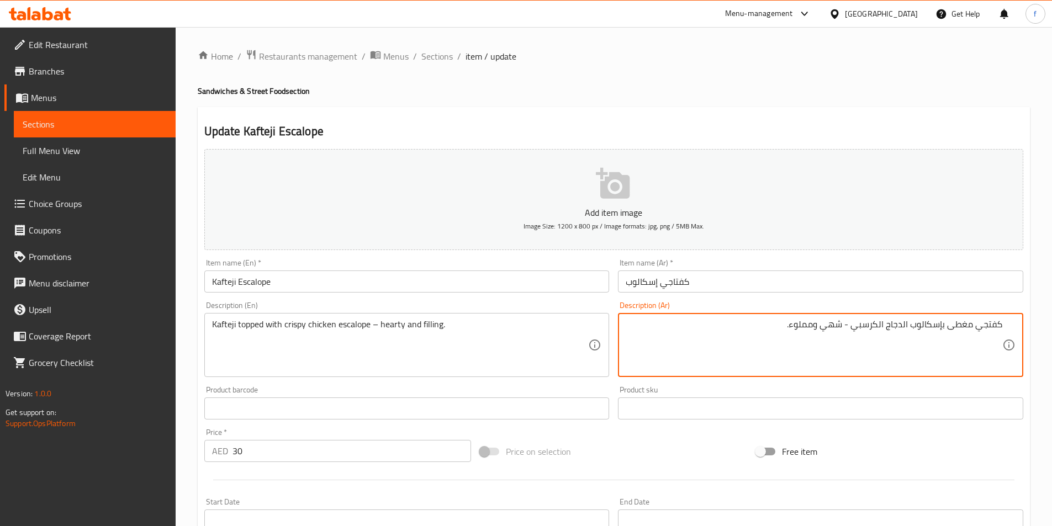
click at [837, 328] on textarea "كفتجي مغطى بإسكالوب الدجاج الكرسبي - شهي ومملوء." at bounding box center [814, 345] width 377 height 52
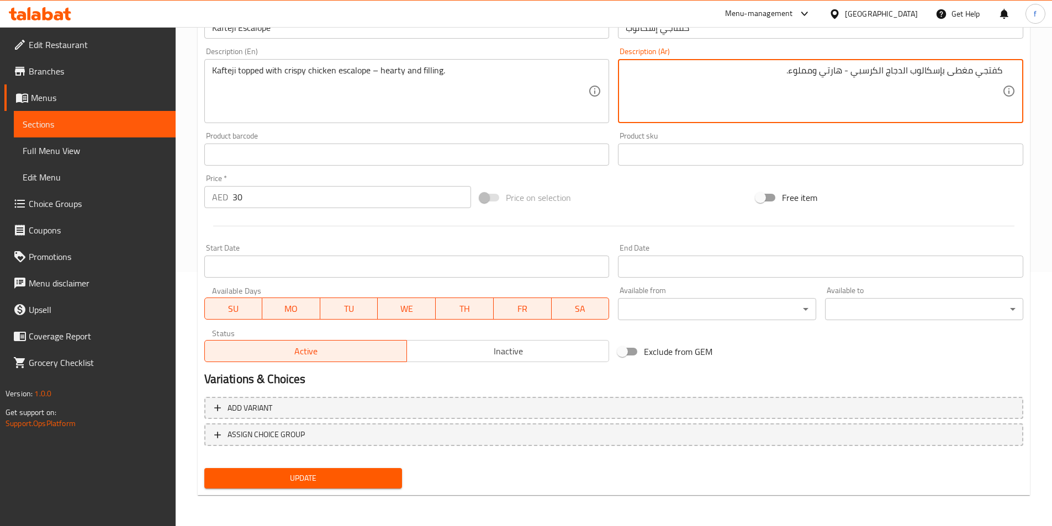
type textarea "كفتجي مغطى بإسكالوب الدجاج الكرسبي - هارتي ومملوء."
click at [348, 488] on button "Update" at bounding box center [303, 478] width 198 height 20
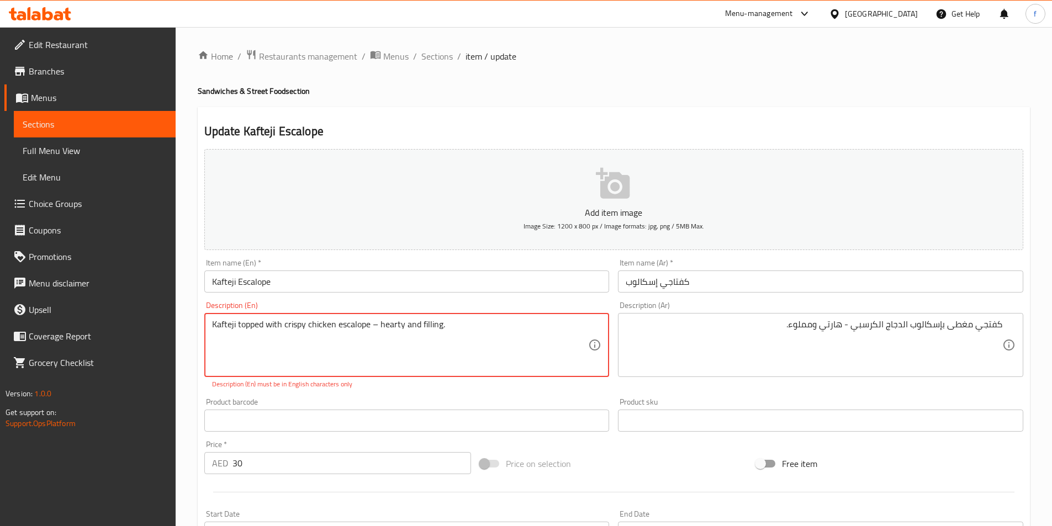
click at [382, 326] on textarea "Kafteji topped with crispy chicken escalope – hearty and filling." at bounding box center [400, 345] width 377 height 52
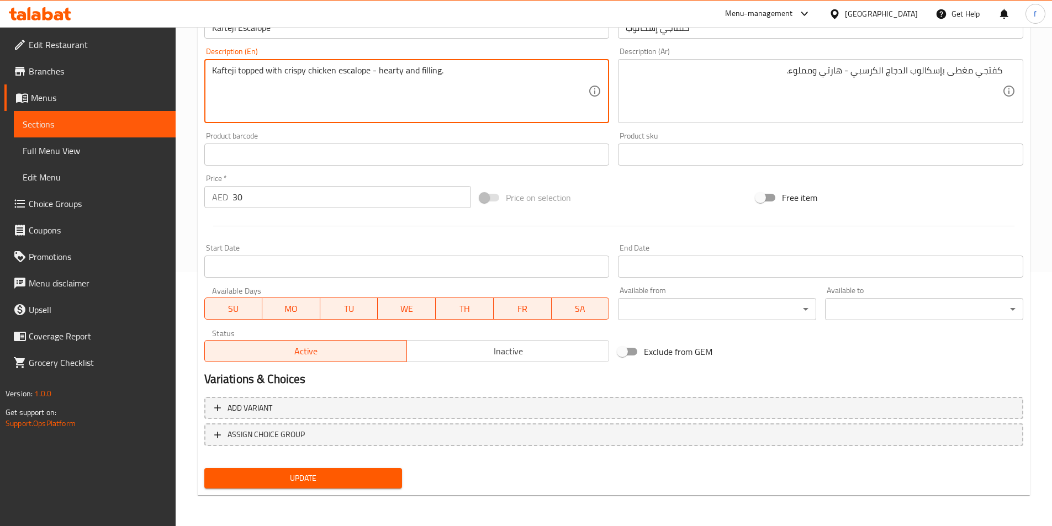
type textarea "Kafteji topped with crispy chicken escalope - hearty and filling."
click at [354, 468] on button "Update" at bounding box center [303, 478] width 198 height 20
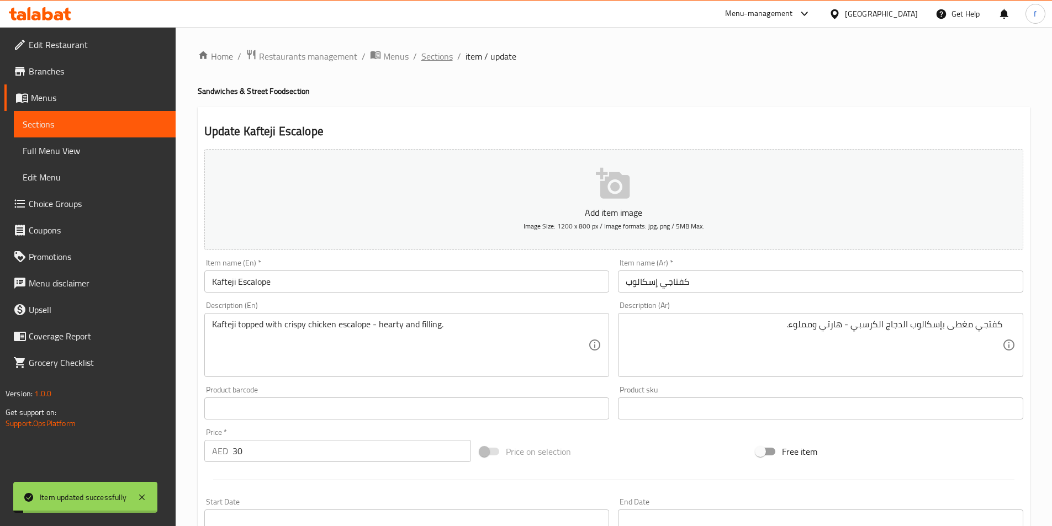
click at [449, 57] on span "Sections" at bounding box center [436, 56] width 31 height 13
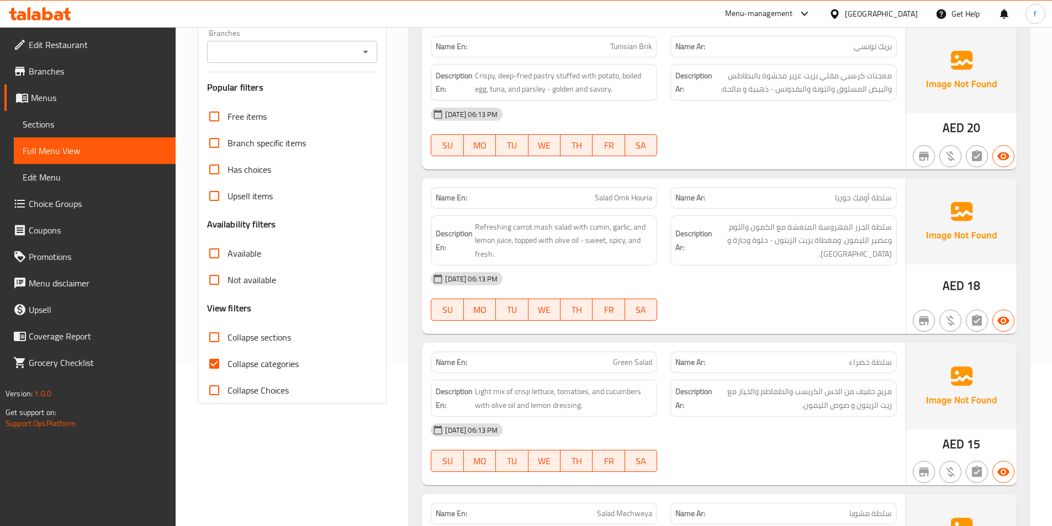
scroll to position [166, 0]
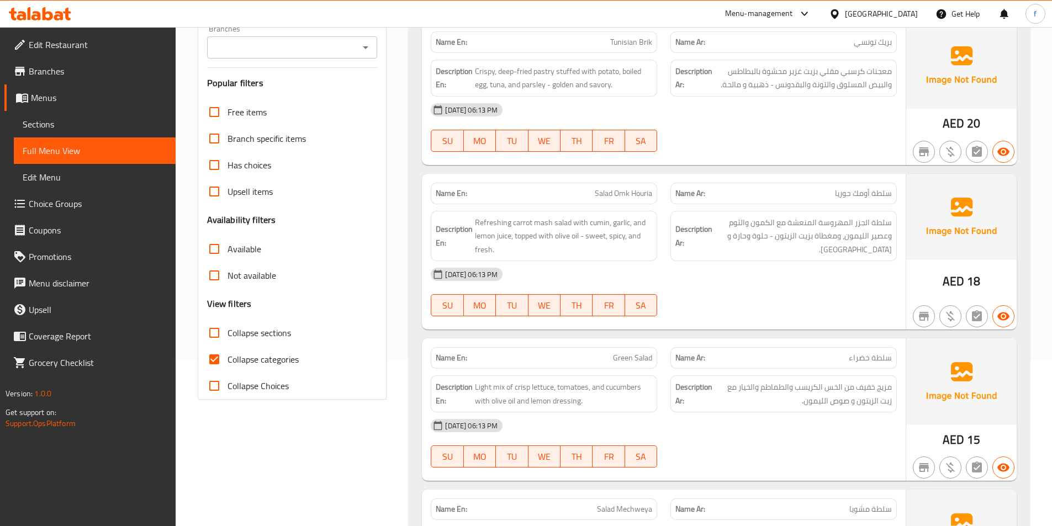
click at [245, 362] on span "Collapse categories" at bounding box center [262, 359] width 71 height 13
click at [227, 362] on input "Collapse categories" at bounding box center [214, 359] width 27 height 27
checkbox input "false"
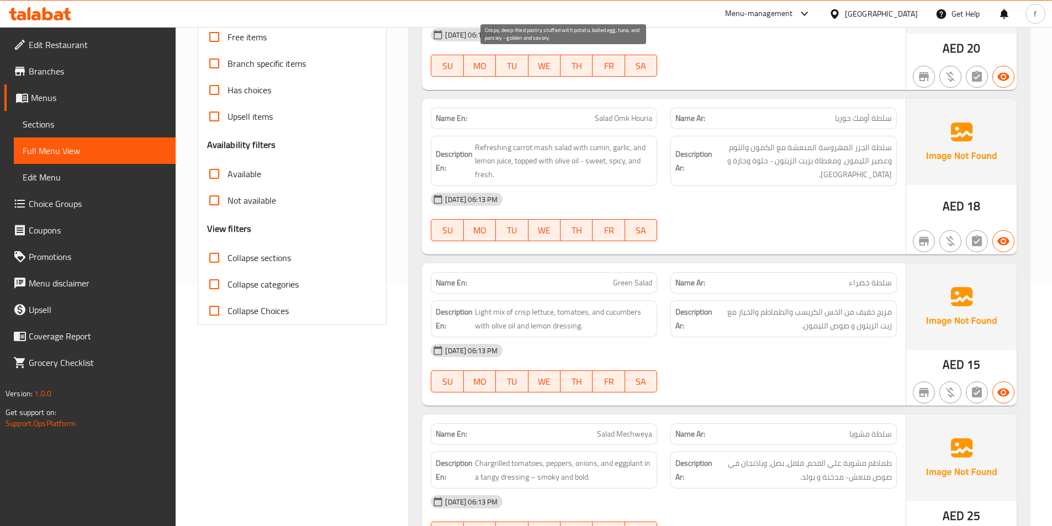
scroll to position [276, 0]
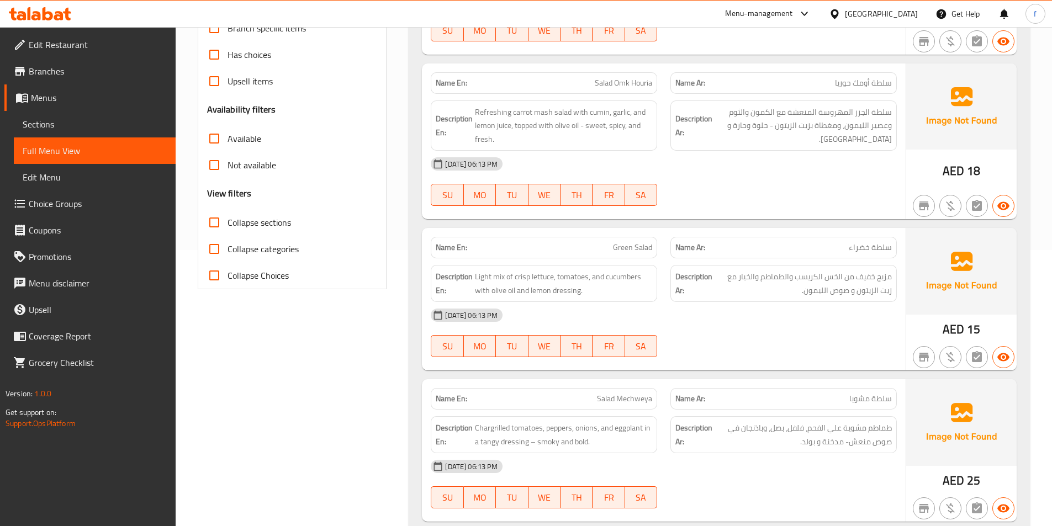
click at [90, 105] on link "Menus" at bounding box center [89, 97] width 171 height 27
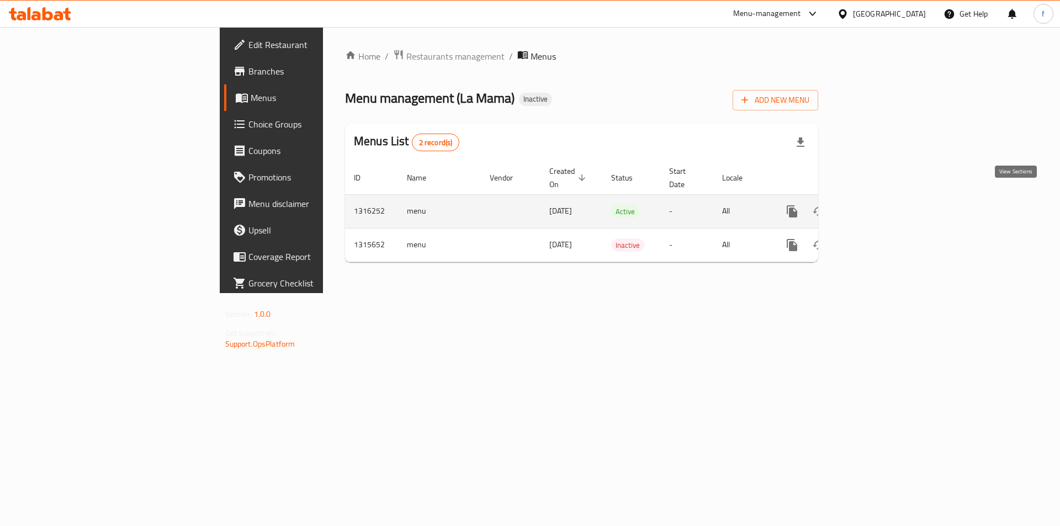
click at [885, 202] on link "enhanced table" at bounding box center [872, 211] width 27 height 27
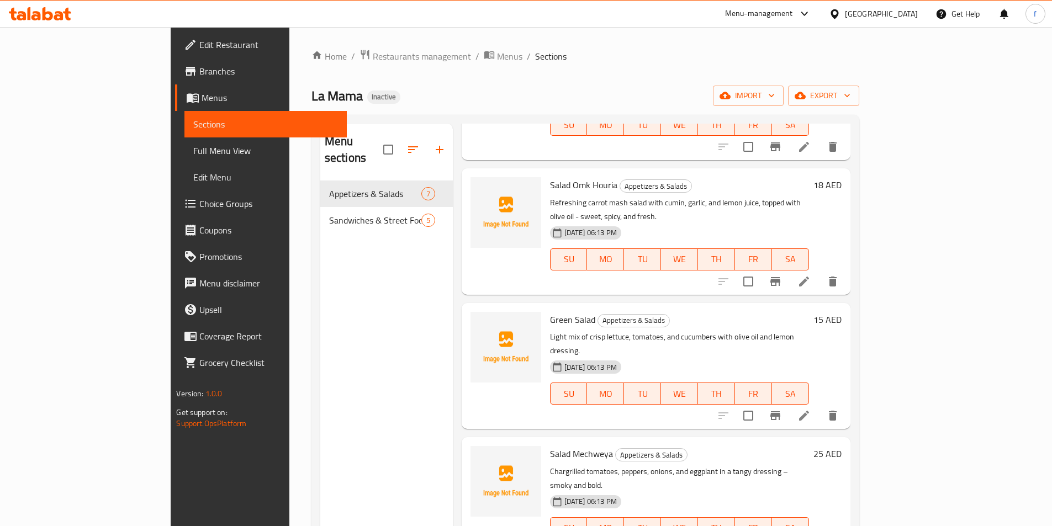
scroll to position [247, 0]
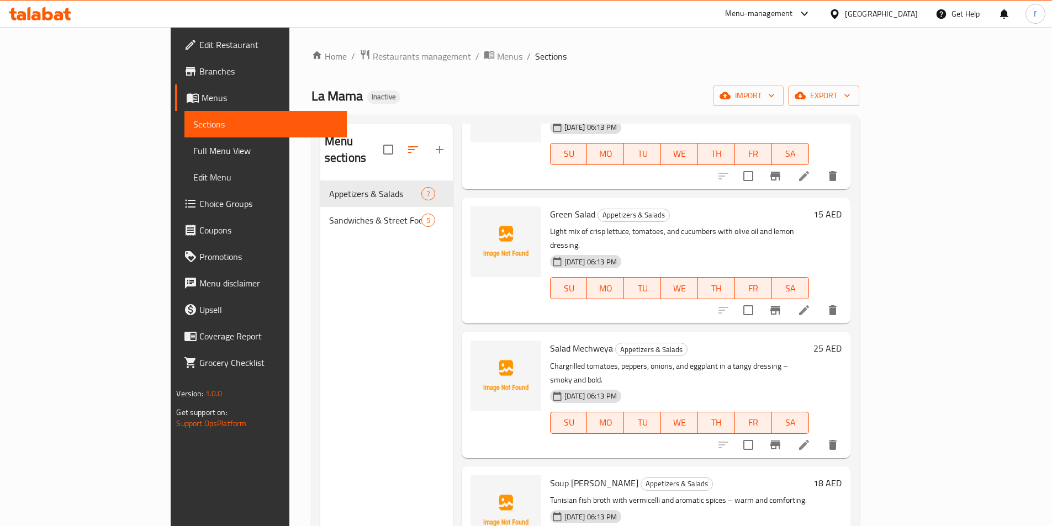
click at [193, 151] on span "Full Menu View" at bounding box center [265, 150] width 144 height 13
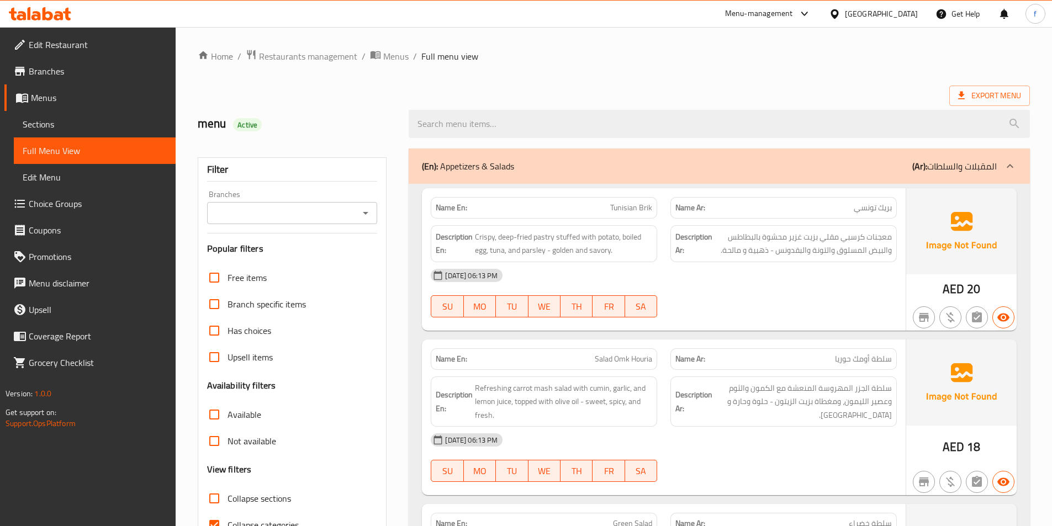
scroll to position [110, 0]
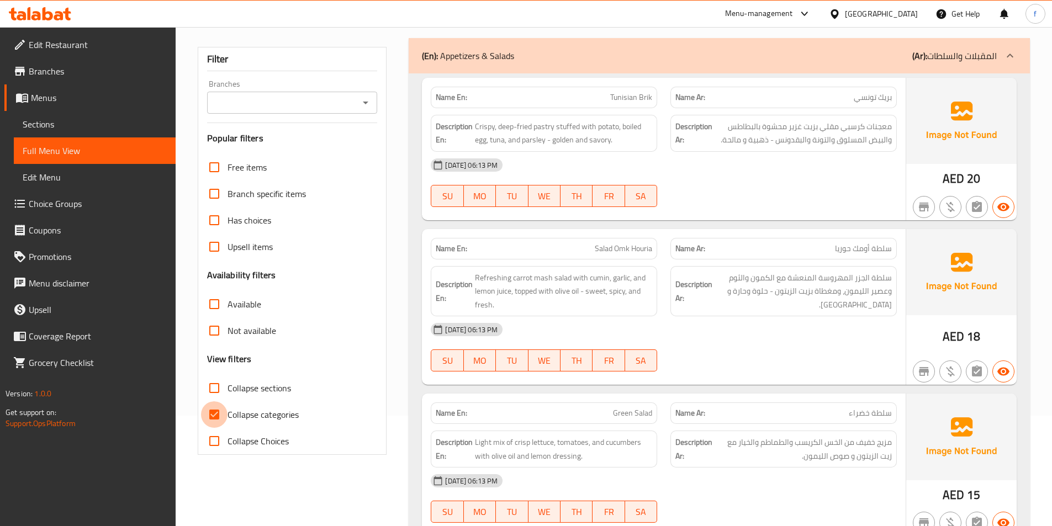
click at [216, 418] on input "Collapse categories" at bounding box center [214, 414] width 27 height 27
checkbox input "false"
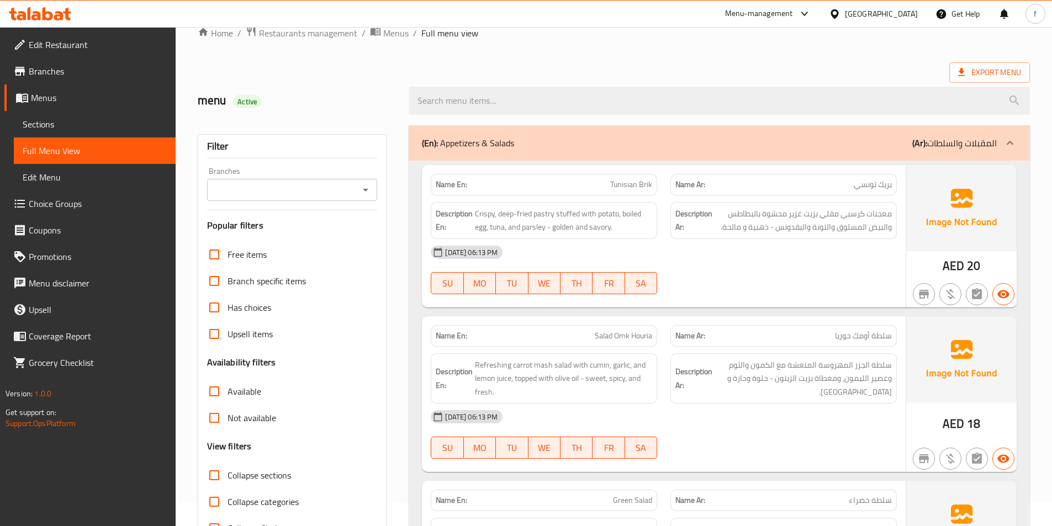
scroll to position [0, 0]
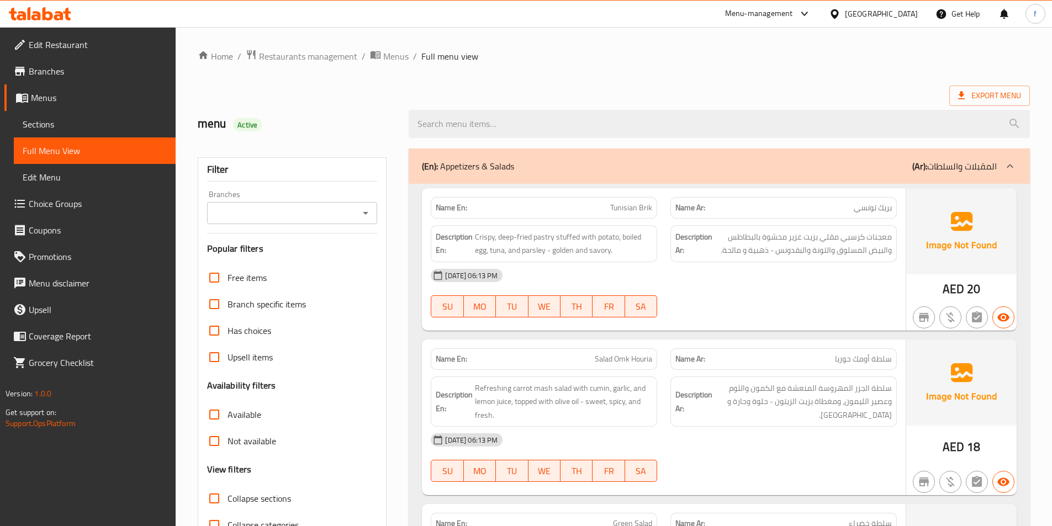
click at [650, 220] on div "Description En: Crispy, deep-fried pastry stuffed with potato, boiled egg, tuna…" at bounding box center [544, 244] width 240 height 50
click at [628, 223] on div "Description En: Crispy, deep-fried pastry stuffed with potato, boiled egg, tuna…" at bounding box center [544, 244] width 240 height 50
drag, startPoint x: 632, startPoint y: 223, endPoint x: 629, endPoint y: 235, distance: 12.3
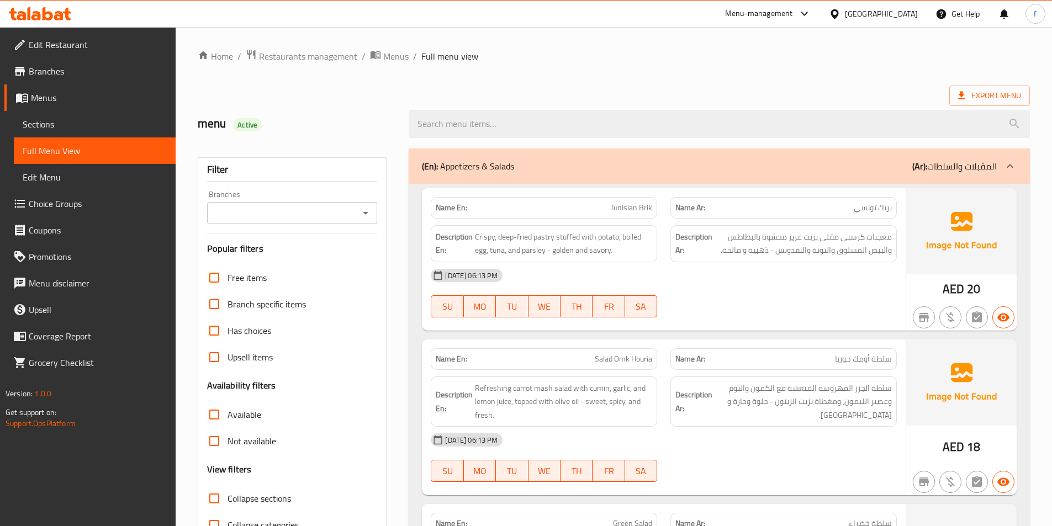
click at [632, 225] on div "Description En: Crispy, deep-fried pastry stuffed with potato, boiled egg, tuna…" at bounding box center [544, 244] width 240 height 50
click at [629, 235] on span "Crispy, deep-fried pastry stuffed with potato, boiled egg, tuna, and parsley - …" at bounding box center [563, 243] width 177 height 27
click at [630, 236] on span "Crispy, deep-fried pastry stuffed with potato, boiled egg, tuna, and parsley - …" at bounding box center [563, 243] width 177 height 27
click at [630, 237] on span "Crispy, deep-fried pastry stuffed with potato, boiled egg, tuna, and parsley - …" at bounding box center [563, 243] width 177 height 27
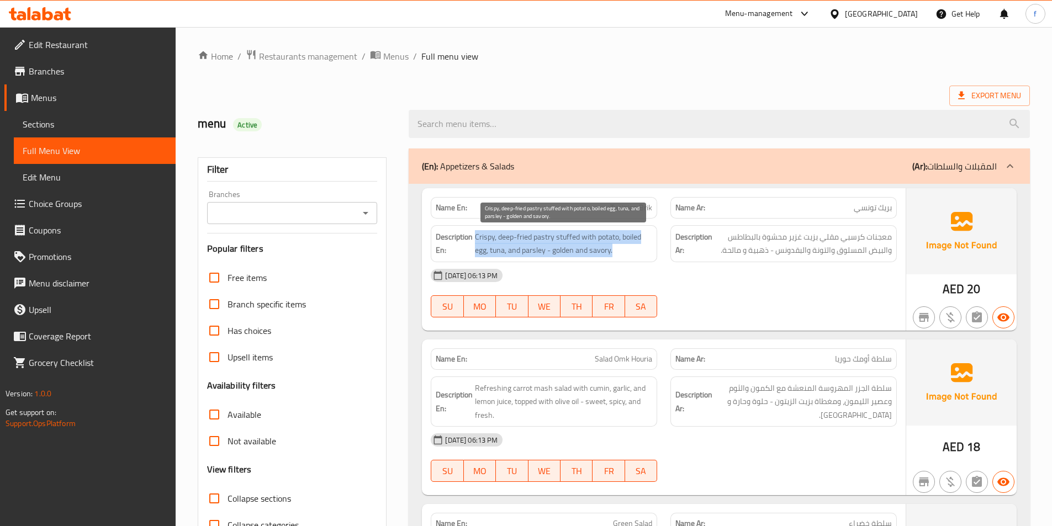
click at [630, 237] on span "Crispy, deep-fried pastry stuffed with potato, boiled egg, tuna, and parsley - …" at bounding box center [563, 243] width 177 height 27
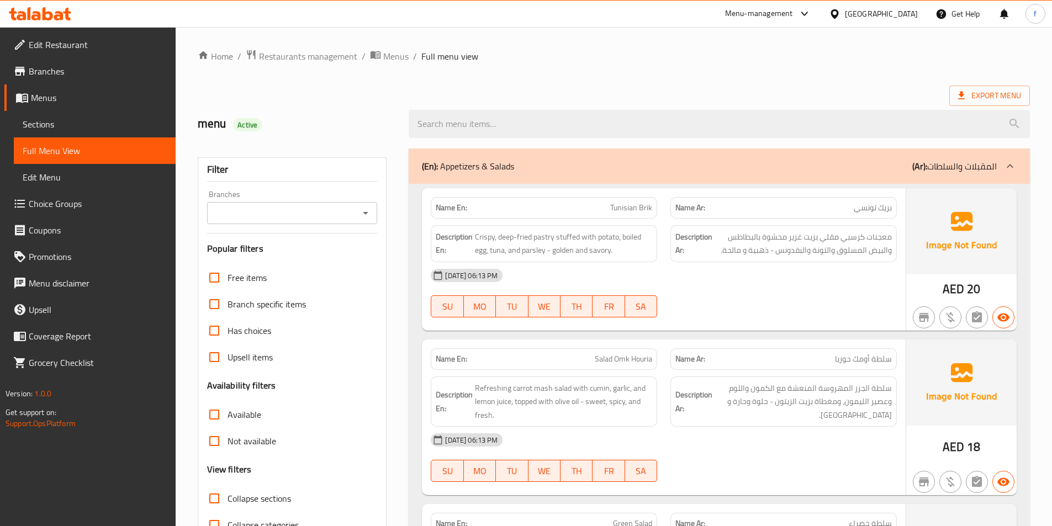
click at [648, 211] on span "Tunisian Brik" at bounding box center [631, 208] width 42 height 12
click at [650, 268] on div "[DATE] 06:13 PM" at bounding box center [663, 275] width 479 height 27
click at [618, 266] on div "[DATE] 06:13 PM" at bounding box center [663, 275] width 479 height 27
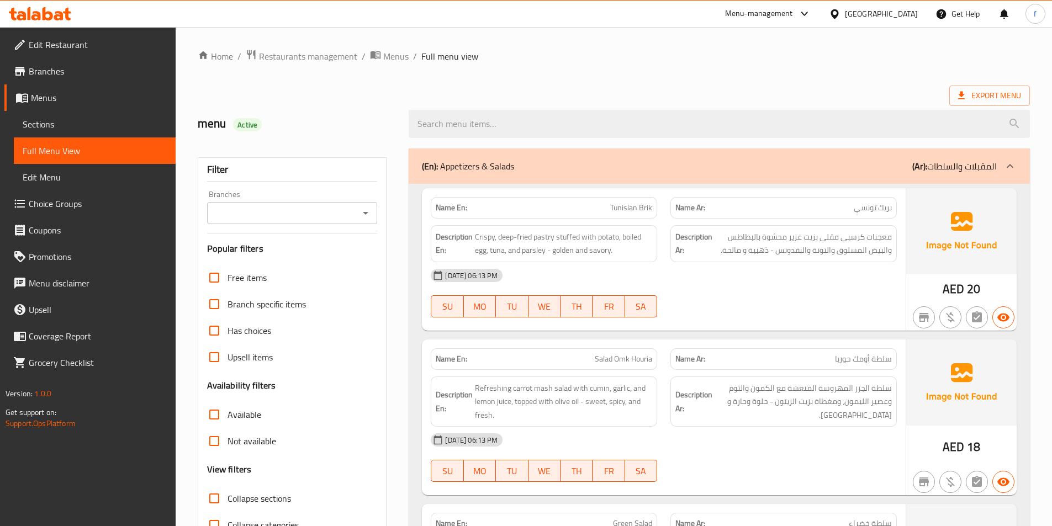
click at [618, 266] on div "[DATE] 06:13 PM" at bounding box center [663, 275] width 479 height 27
click at [721, 257] on span "معجنات كرسبي مقلي بزيت غزير محشوة بالبطاطس والبيض المسلوق والتونة والبقدونس - ذ…" at bounding box center [802, 243] width 177 height 27
click at [627, 206] on span "Tunisian Brik" at bounding box center [631, 208] width 42 height 12
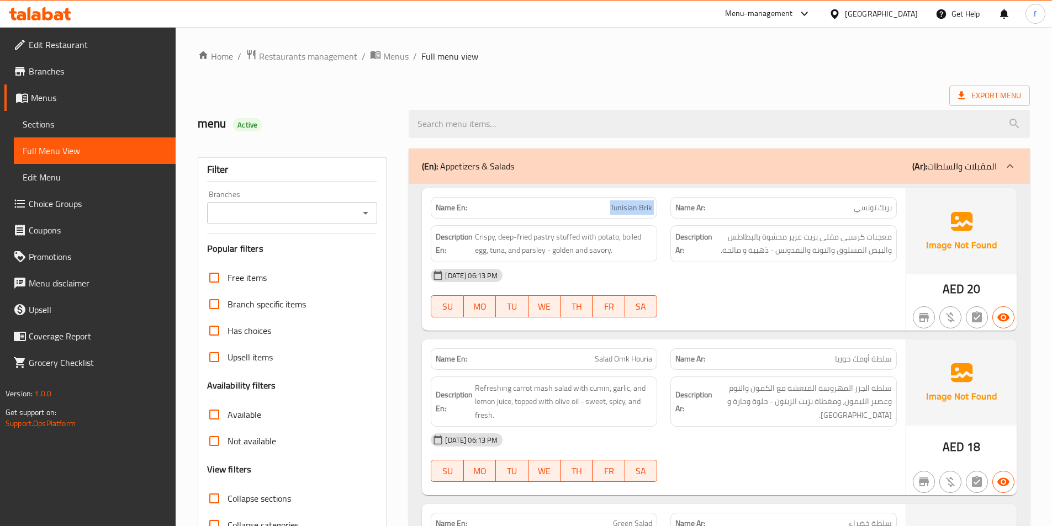
click at [627, 206] on span "Tunisian Brik" at bounding box center [631, 208] width 42 height 12
click at [544, 240] on span "Crispy, deep-fried pastry stuffed with potato, boiled egg, tuna, and parsley - …" at bounding box center [563, 243] width 177 height 27
click at [483, 240] on span "Crispy, deep-fried pastry stuffed with potato, boiled egg, tuna, and parsley - …" at bounding box center [563, 243] width 177 height 27
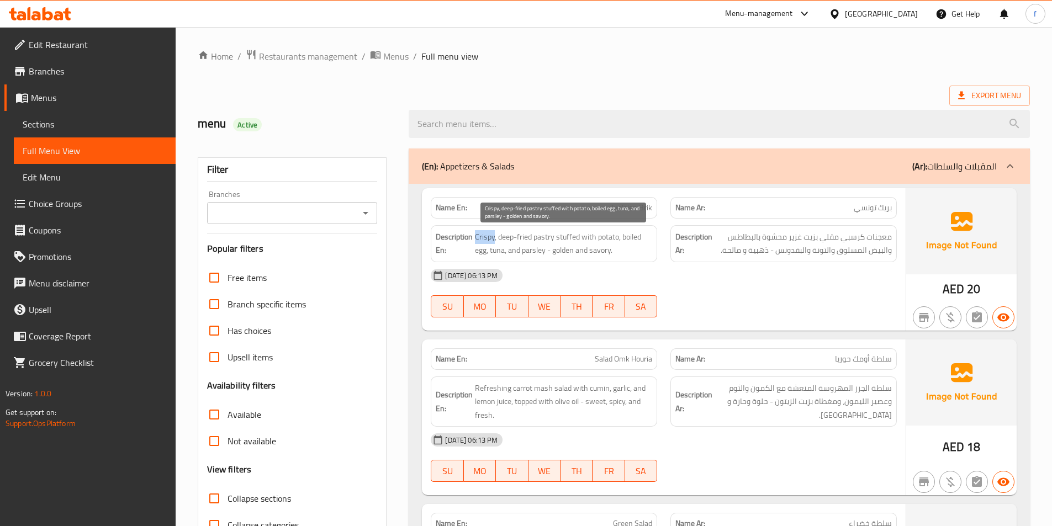
click at [495, 238] on span "Crispy, deep-fried pastry stuffed with potato, boiled egg, tuna, and parsley - …" at bounding box center [563, 243] width 177 height 27
click at [518, 235] on span "Crispy, deep-fried pastry stuffed with potato, boiled egg, tuna, and parsley - …" at bounding box center [563, 243] width 177 height 27
click at [567, 235] on span "Crispy, deep-fried pastry stuffed with potato, boiled egg, tuna, and parsley - …" at bounding box center [563, 243] width 177 height 27
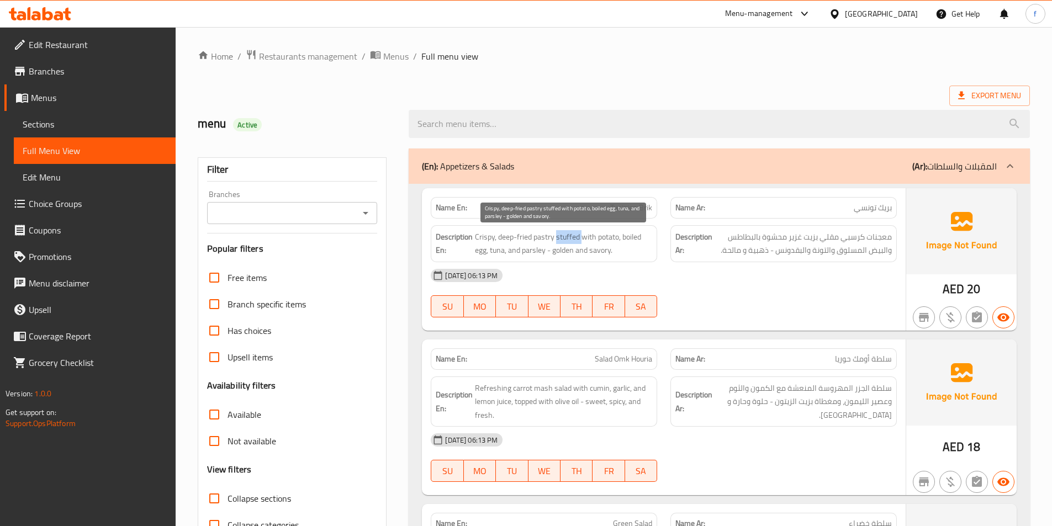
drag, startPoint x: 567, startPoint y: 235, endPoint x: 586, endPoint y: 236, distance: 19.4
click at [568, 235] on span "Crispy, deep-fried pastry stuffed with potato, boiled egg, tuna, and parsley - …" at bounding box center [563, 243] width 177 height 27
click at [587, 236] on span "Crispy, deep-fried pastry stuffed with potato, boiled egg, tuna, and parsley - …" at bounding box center [563, 243] width 177 height 27
click at [611, 237] on span "Crispy, deep-fried pastry stuffed with potato, boiled egg, tuna, and parsley - …" at bounding box center [563, 243] width 177 height 27
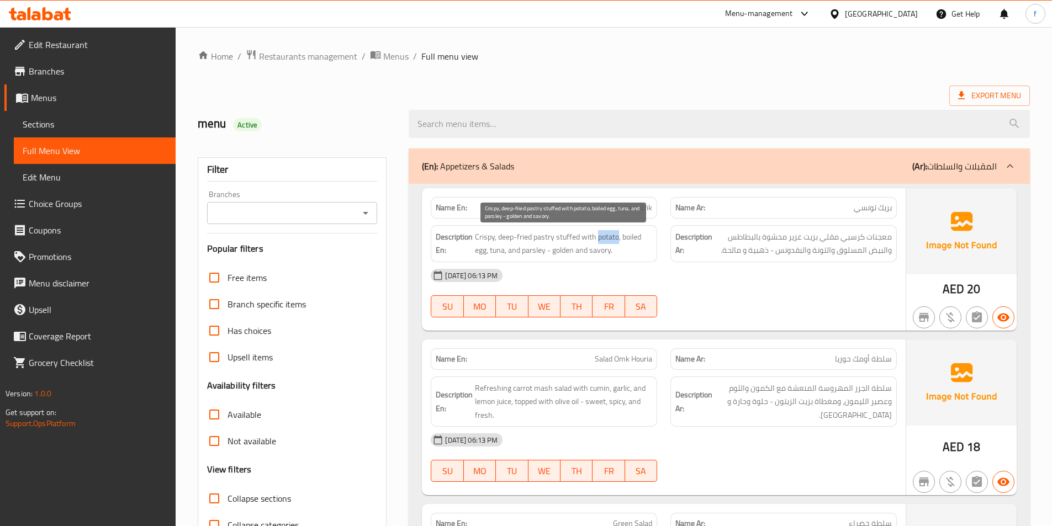
click at [611, 237] on span "Crispy, deep-fried pastry stuffed with potato, boiled egg, tuna, and parsley - …" at bounding box center [563, 243] width 177 height 27
click at [632, 238] on span "Crispy, deep-fried pastry stuffed with potato, boiled egg, tuna, and parsley - …" at bounding box center [563, 243] width 177 height 27
click at [480, 251] on span "Crispy, deep-fried pastry stuffed with potato, boiled egg, tuna, and parsley - …" at bounding box center [563, 243] width 177 height 27
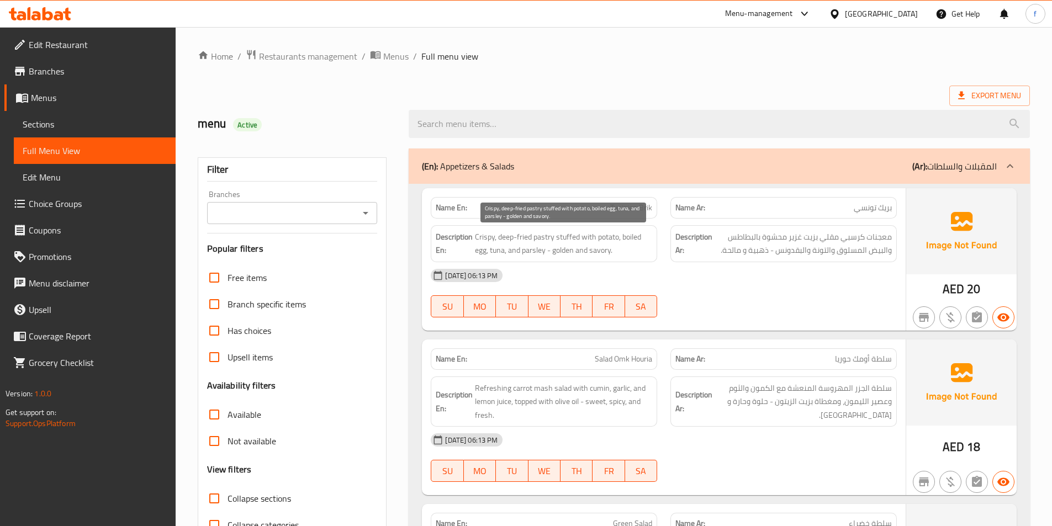
click at [491, 248] on span "Crispy, deep-fried pastry stuffed with potato, boiled egg, tuna, and parsley - …" at bounding box center [563, 243] width 177 height 27
click at [532, 251] on span "Crispy, deep-fried pastry stuffed with potato, boiled egg, tuna, and parsley - …" at bounding box center [563, 243] width 177 height 27
click at [563, 251] on span "Crispy, deep-fried pastry stuffed with potato, boiled egg, tuna, and parsley - …" at bounding box center [563, 243] width 177 height 27
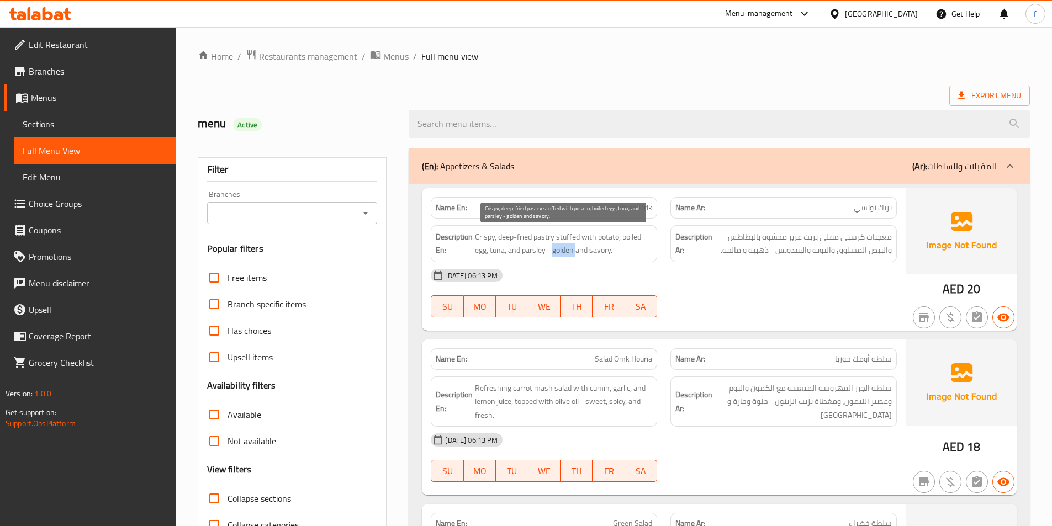
click at [563, 251] on span "Crispy, deep-fried pastry stuffed with potato, boiled egg, tuna, and parsley - …" at bounding box center [563, 243] width 177 height 27
click at [608, 243] on span "Crispy, deep-fried pastry stuffed with potato, boiled egg, tuna, and parsley - …" at bounding box center [563, 243] width 177 height 27
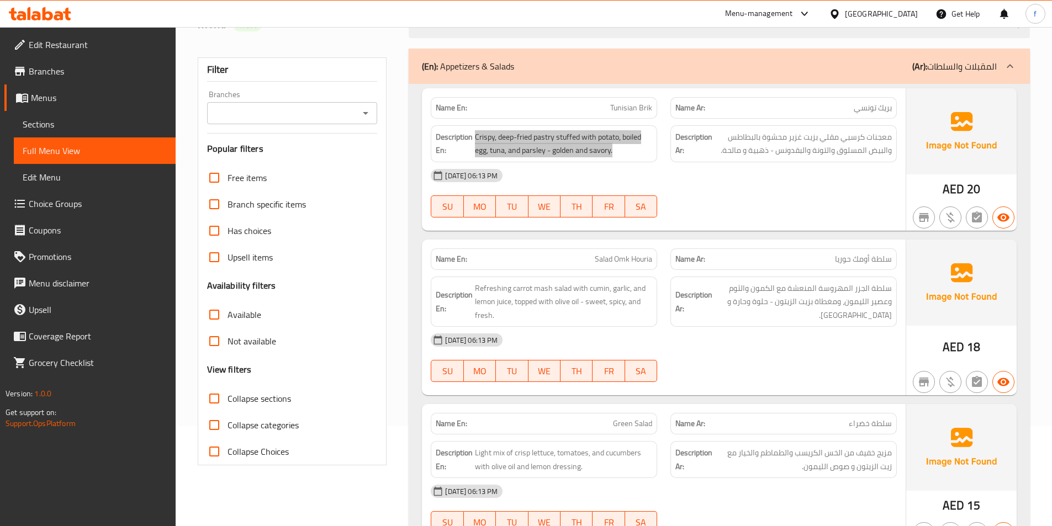
scroll to position [110, 0]
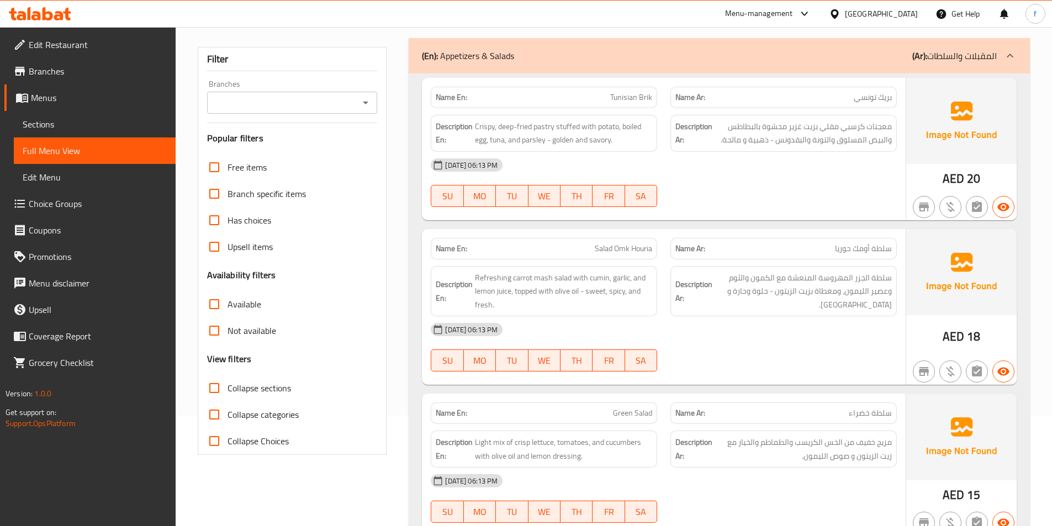
click at [606, 251] on span "Salad Omk Houria" at bounding box center [623, 249] width 57 height 12
click at [624, 248] on span "Salad Omk Houria" at bounding box center [623, 249] width 57 height 12
click at [647, 243] on span "Salad Omk Houria" at bounding box center [623, 249] width 57 height 12
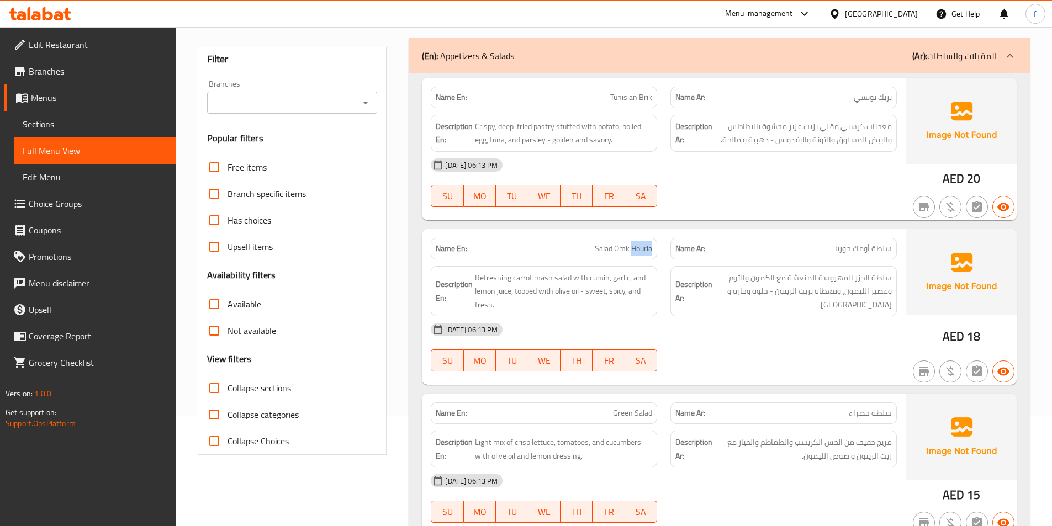
click at [647, 243] on span "Salad Omk Houria" at bounding box center [623, 249] width 57 height 12
click at [560, 277] on span "Refreshing carrot mash salad with cumin, garlic, and lemon juice, topped with o…" at bounding box center [563, 291] width 177 height 41
click at [517, 278] on span "Refreshing carrot mash salad with cumin, garlic, and lemon juice, topped with o…" at bounding box center [563, 291] width 177 height 41
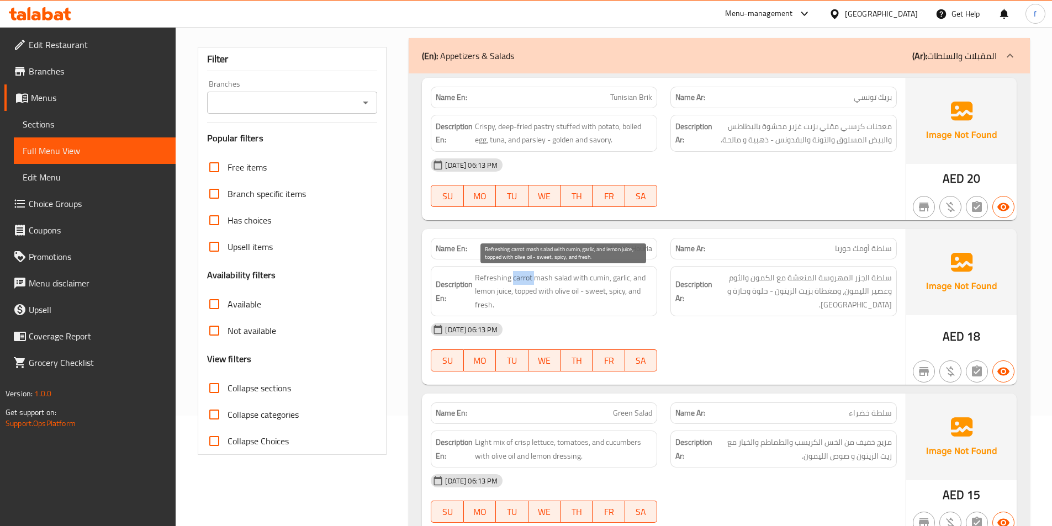
click at [539, 275] on span "Refreshing carrot mash salad with cumin, garlic, and lemon juice, topped with o…" at bounding box center [563, 291] width 177 height 41
click at [508, 277] on span "Refreshing carrot mash salad with cumin, garlic, and lemon juice, topped with o…" at bounding box center [563, 291] width 177 height 41
click at [592, 280] on span "Refreshing carrot mash salad with cumin, garlic, and lemon juice, topped with o…" at bounding box center [563, 291] width 177 height 41
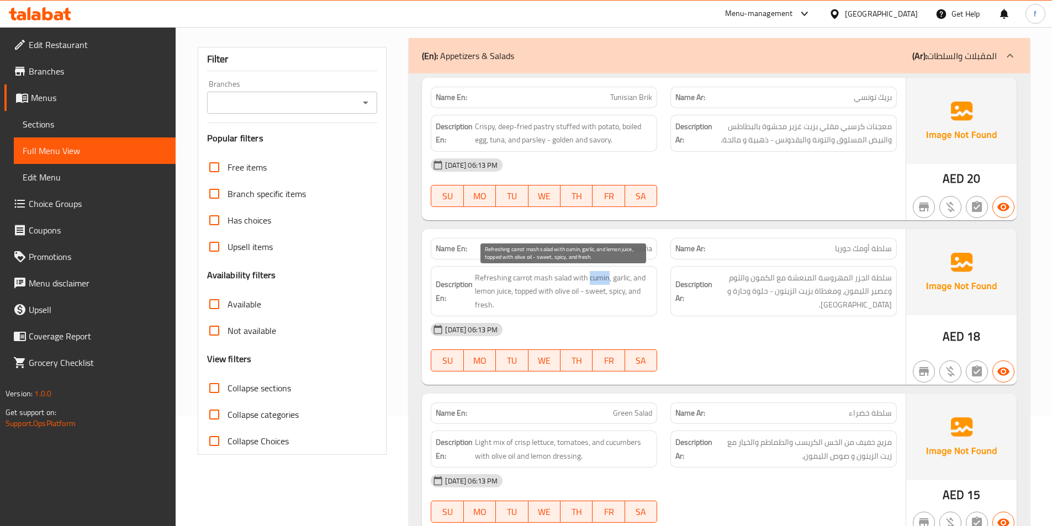
click at [592, 280] on span "Refreshing carrot mash salad with cumin, garlic, and lemon juice, topped with o…" at bounding box center [563, 291] width 177 height 41
click at [620, 279] on span "Refreshing carrot mash salad with cumin, garlic, and lemon juice, topped with o…" at bounding box center [563, 291] width 177 height 41
click at [636, 278] on span "Refreshing carrot mash salad with cumin, garlic, and lemon juice, topped with o…" at bounding box center [563, 291] width 177 height 41
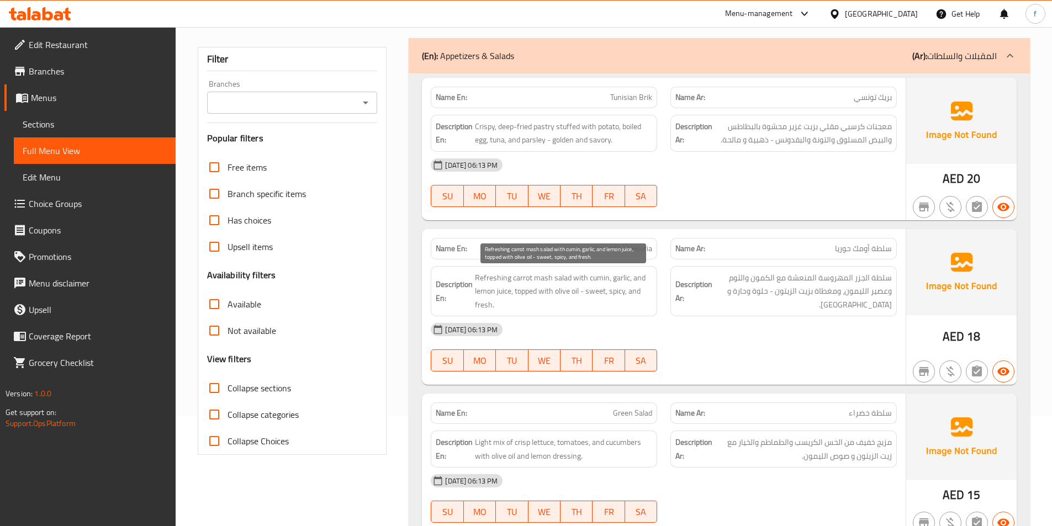
click at [503, 294] on span "Refreshing carrot mash salad with cumin, garlic, and lemon juice, topped with o…" at bounding box center [563, 291] width 177 height 41
click at [480, 296] on span "Refreshing carrot mash salad with cumin, garlic, and lemon juice, topped with o…" at bounding box center [563, 291] width 177 height 41
click at [527, 292] on span "Refreshing carrot mash salad with cumin, garlic, and lemon juice, topped with o…" at bounding box center [563, 291] width 177 height 41
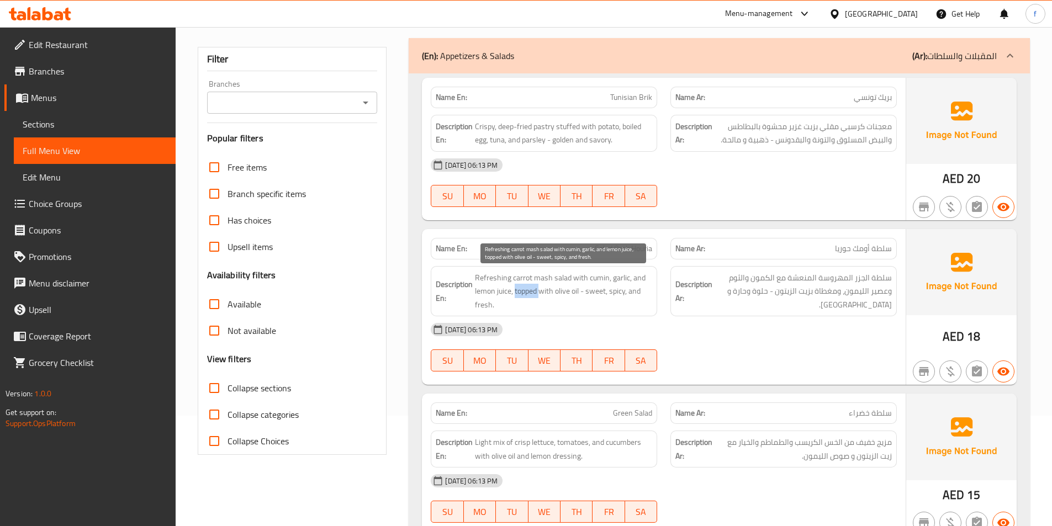
click at [527, 292] on span "Refreshing carrot mash salad with cumin, garlic, and lemon juice, topped with o…" at bounding box center [563, 291] width 177 height 41
click at [539, 290] on span "Refreshing carrot mash salad with cumin, garlic, and lemon juice, topped with o…" at bounding box center [563, 291] width 177 height 41
drag, startPoint x: 539, startPoint y: 290, endPoint x: 565, endPoint y: 294, distance: 25.8
click at [540, 290] on span "Refreshing carrot mash salad with cumin, garlic, and lemon juice, topped with o…" at bounding box center [563, 291] width 177 height 41
click at [565, 294] on span "Refreshing carrot mash salad with cumin, garlic, and lemon juice, topped with o…" at bounding box center [563, 291] width 177 height 41
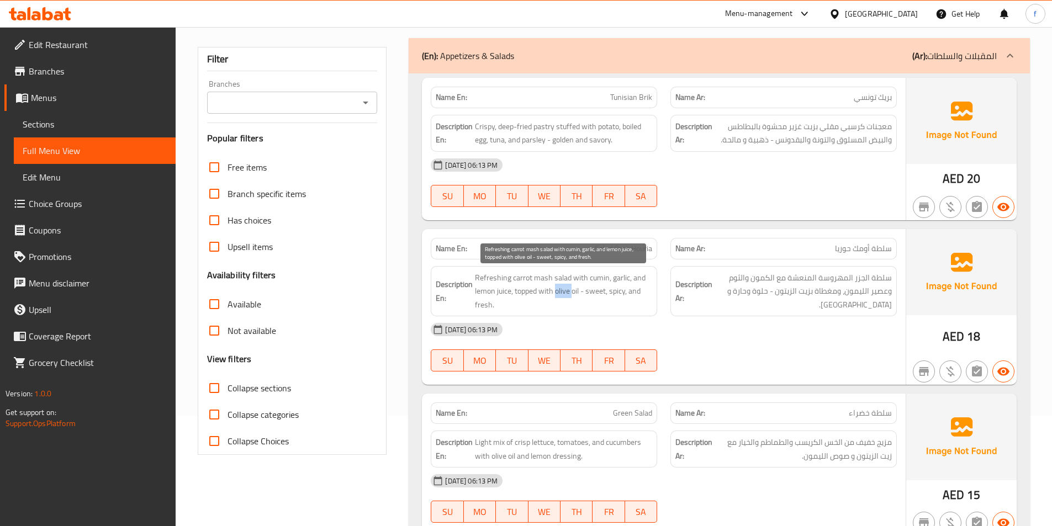
click at [565, 294] on span "Refreshing carrot mash salad with cumin, garlic, and lemon juice, topped with o…" at bounding box center [563, 291] width 177 height 41
click at [575, 289] on span "Refreshing carrot mash salad with cumin, garlic, and lemon juice, topped with o…" at bounding box center [563, 291] width 177 height 41
click at [594, 288] on span "Refreshing carrot mash salad with cumin, garlic, and lemon juice, topped with o…" at bounding box center [563, 291] width 177 height 41
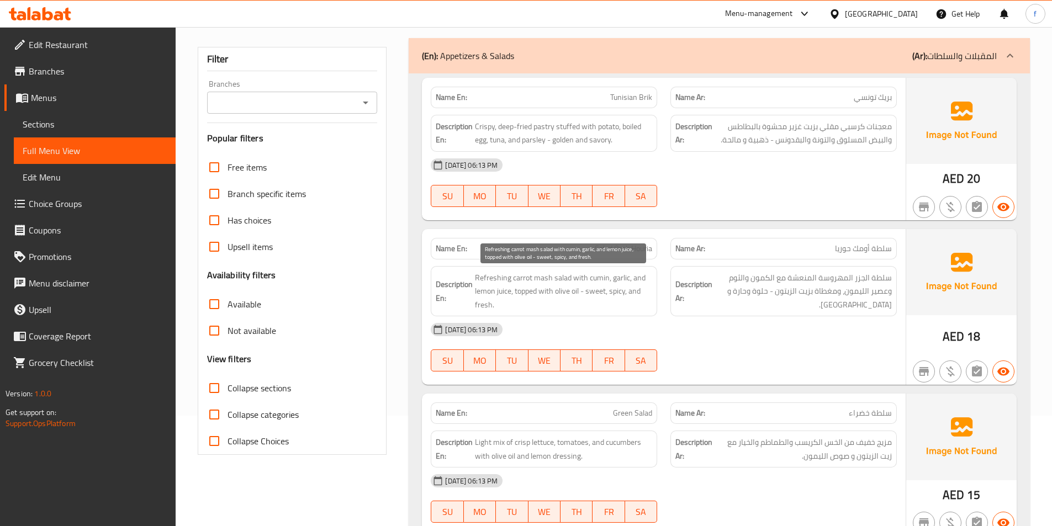
click at [618, 292] on span "Refreshing carrot mash salad with cumin, garlic, and lemon juice, topped with o…" at bounding box center [563, 291] width 177 height 41
click at [638, 298] on span "Refreshing carrot mash salad with cumin, garlic, and lemon juice, topped with o…" at bounding box center [563, 291] width 177 height 41
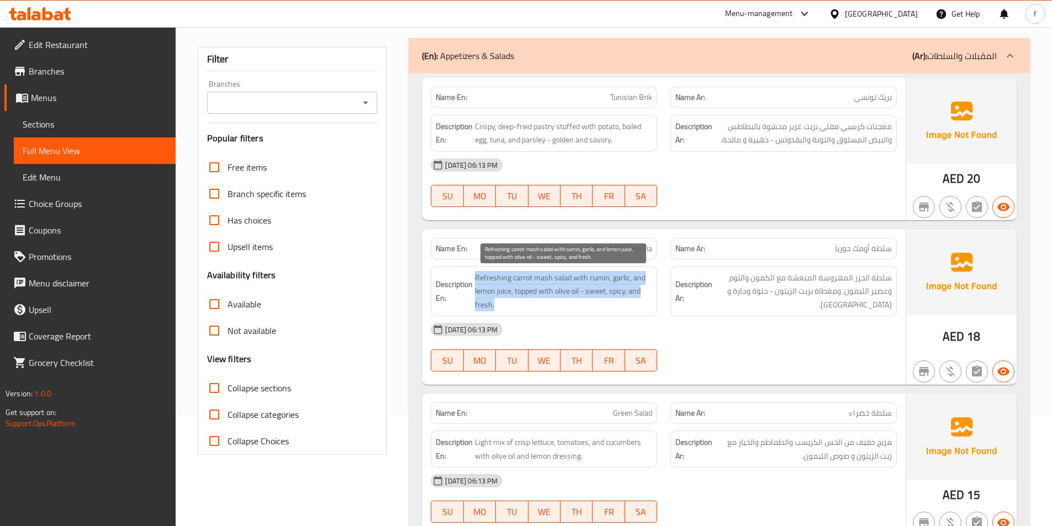
click at [541, 302] on span "Refreshing carrot mash salad with cumin, garlic, and lemon juice, topped with o…" at bounding box center [563, 291] width 177 height 41
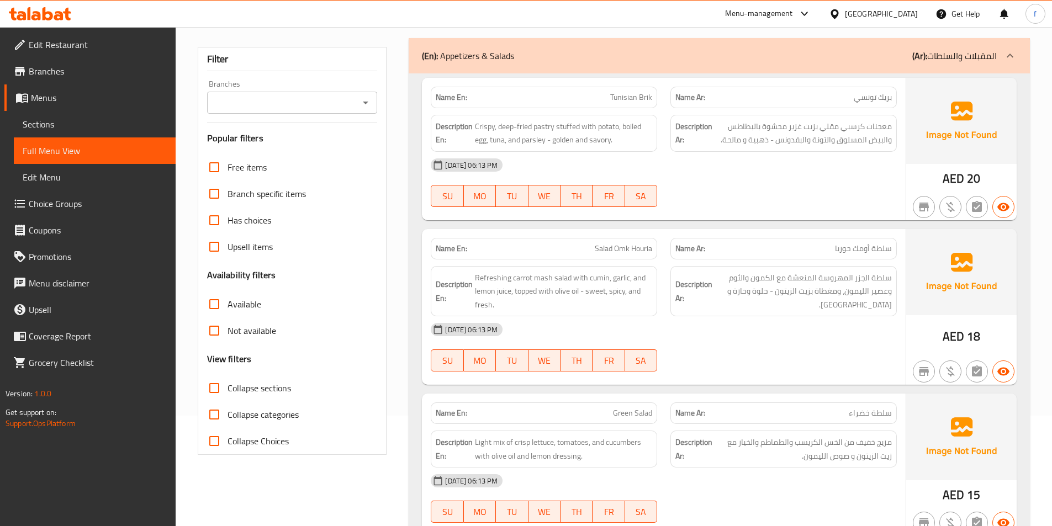
click at [623, 250] on span "Salad Omk Houria" at bounding box center [623, 249] width 57 height 12
copy span "Salad Omk Houria"
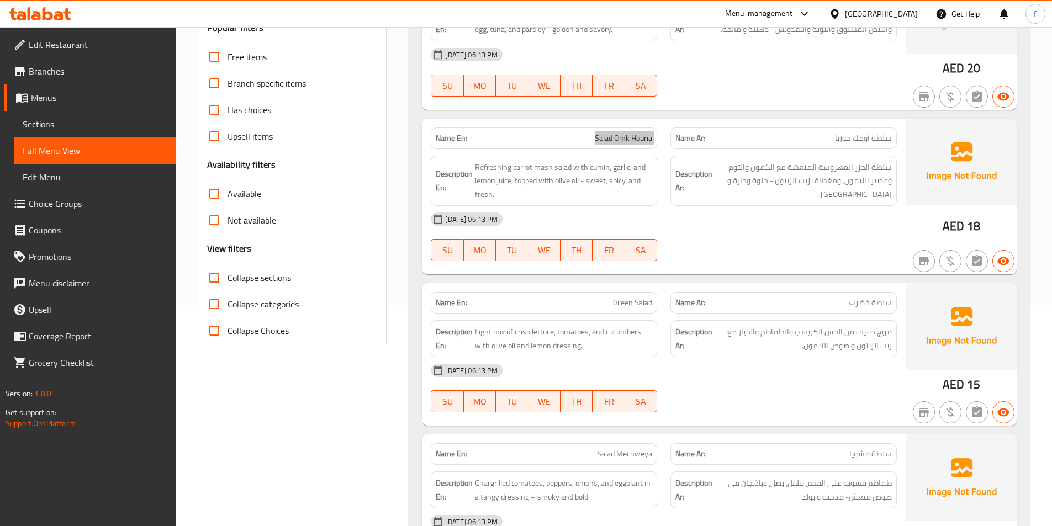
scroll to position [276, 0]
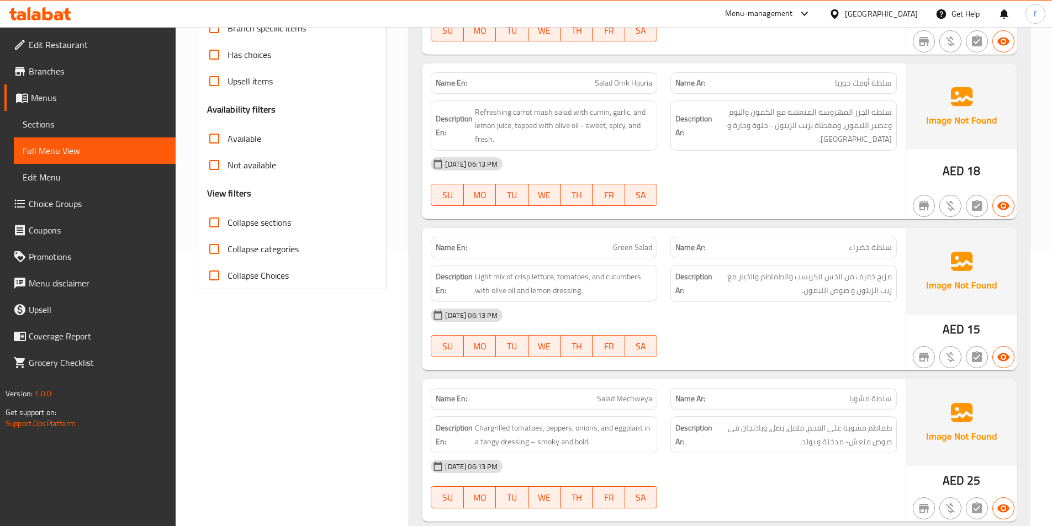
click at [625, 240] on div "Name En: Green Salad" at bounding box center [544, 248] width 226 height 22
click at [492, 279] on span "Light mix of crisp lettuce, tomatoes, and cucumbers with olive oil and lemon dr…" at bounding box center [563, 283] width 177 height 27
drag, startPoint x: 492, startPoint y: 279, endPoint x: 476, endPoint y: 278, distance: 15.5
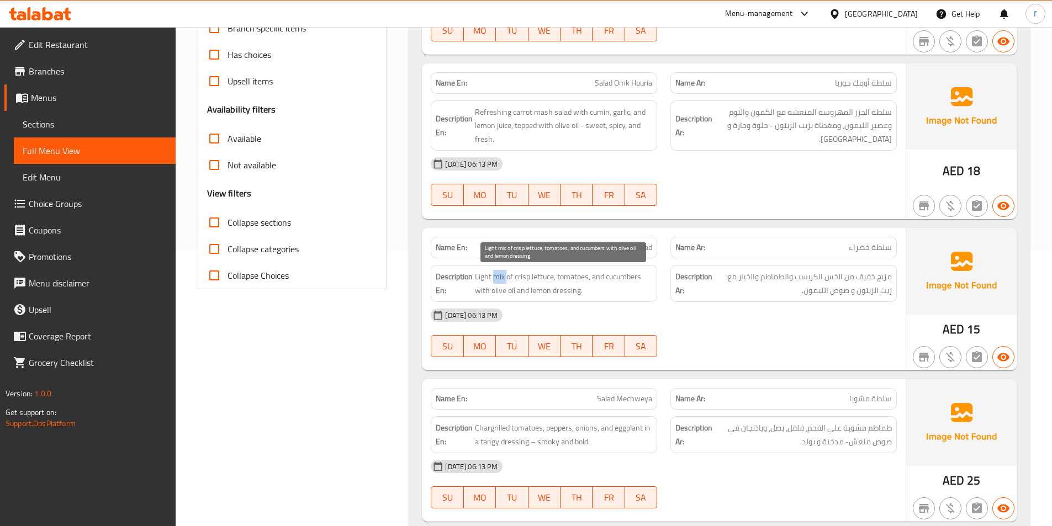
click at [489, 279] on span "Light mix of crisp lettuce, tomatoes, and cucumbers with olive oil and lemon dr…" at bounding box center [563, 283] width 177 height 27
click at [479, 277] on span "Light mix of crisp lettuce, tomatoes, and cucumbers with olive oil and lemon dr…" at bounding box center [563, 283] width 177 height 27
click at [513, 278] on span "Light mix of crisp lettuce, tomatoes, and cucumbers with olive oil and lemon dr…" at bounding box center [563, 283] width 177 height 27
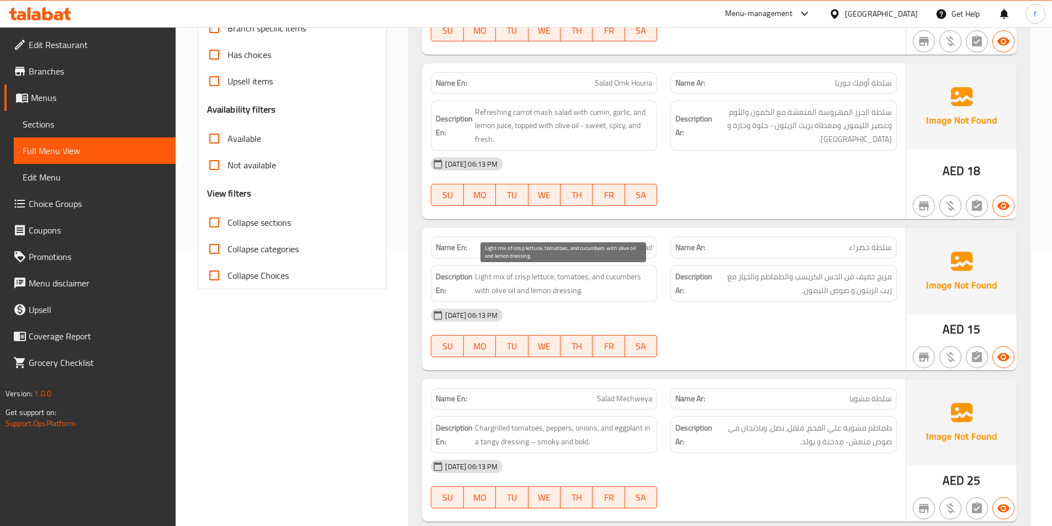
click at [534, 274] on span "Light mix of crisp lettuce, tomatoes, and cucumbers with olive oil and lemon dr…" at bounding box center [563, 283] width 177 height 27
click at [523, 276] on span "Light mix of crisp lettuce, tomatoes, and cucumbers with olive oil and lemon dr…" at bounding box center [563, 283] width 177 height 27
click at [570, 275] on span "Light mix of crisp lettuce, tomatoes, and cucumbers with olive oil and lemon dr…" at bounding box center [563, 283] width 177 height 27
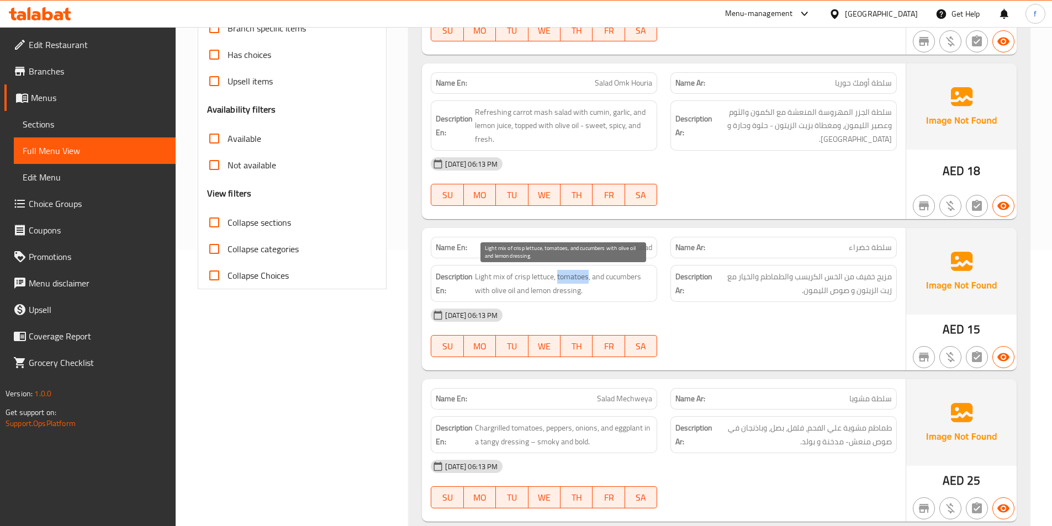
click at [570, 275] on span "Light mix of crisp lettuce, tomatoes, and cucumbers with olive oil and lemon dr…" at bounding box center [563, 283] width 177 height 27
click at [628, 279] on span "Light mix of crisp lettuce, tomatoes, and cucumbers with olive oil and lemon dr…" at bounding box center [563, 283] width 177 height 27
click at [510, 292] on span "Light mix of crisp lettuce, tomatoes, and cucumbers with olive oil and lemon dr…" at bounding box center [563, 283] width 177 height 27
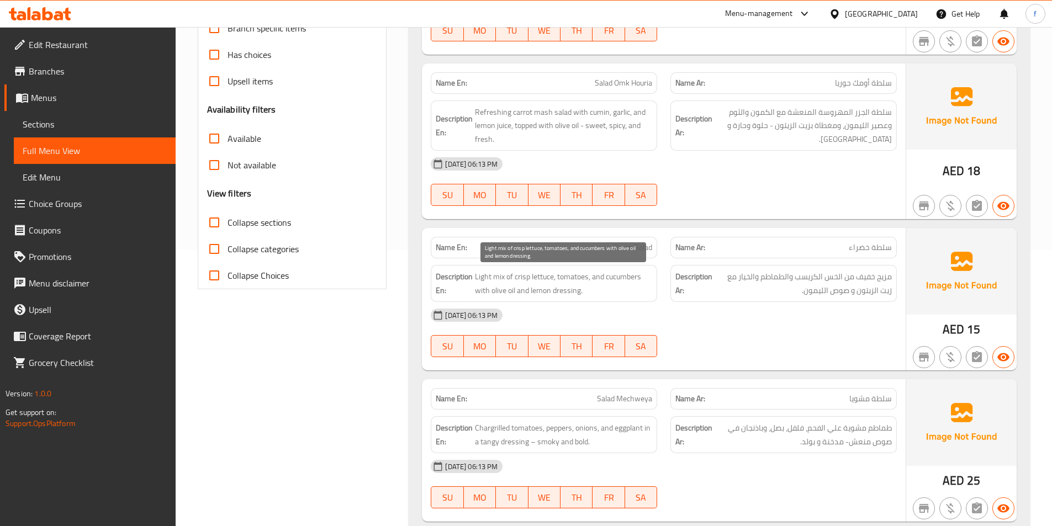
click at [504, 292] on span "Light mix of crisp lettuce, tomatoes, and cucumbers with olive oil and lemon dr…" at bounding box center [563, 283] width 177 height 27
click at [547, 291] on span "Light mix of crisp lettuce, tomatoes, and cucumbers with olive oil and lemon dr…" at bounding box center [563, 283] width 177 height 27
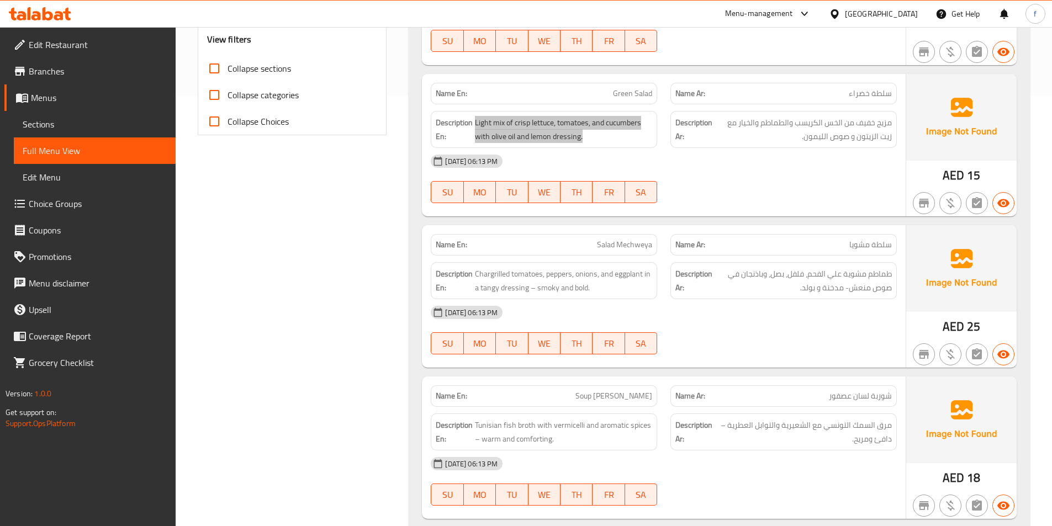
scroll to position [442, 0]
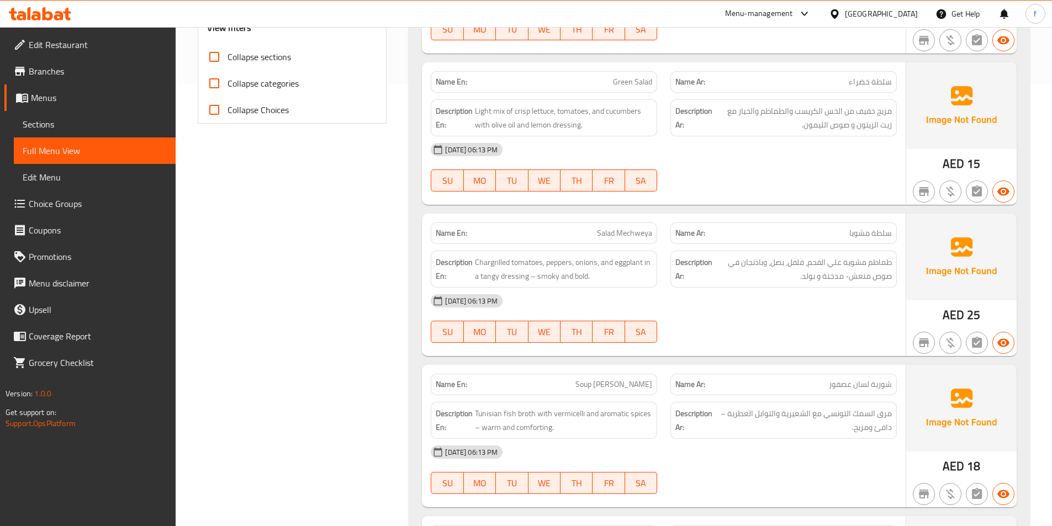
click at [628, 238] on span "Salad Mechweya" at bounding box center [624, 233] width 55 height 12
click at [516, 256] on span "Chargrilled tomatoes, peppers, onions, and eggplant in a tangy dressing – smoky…" at bounding box center [563, 269] width 177 height 27
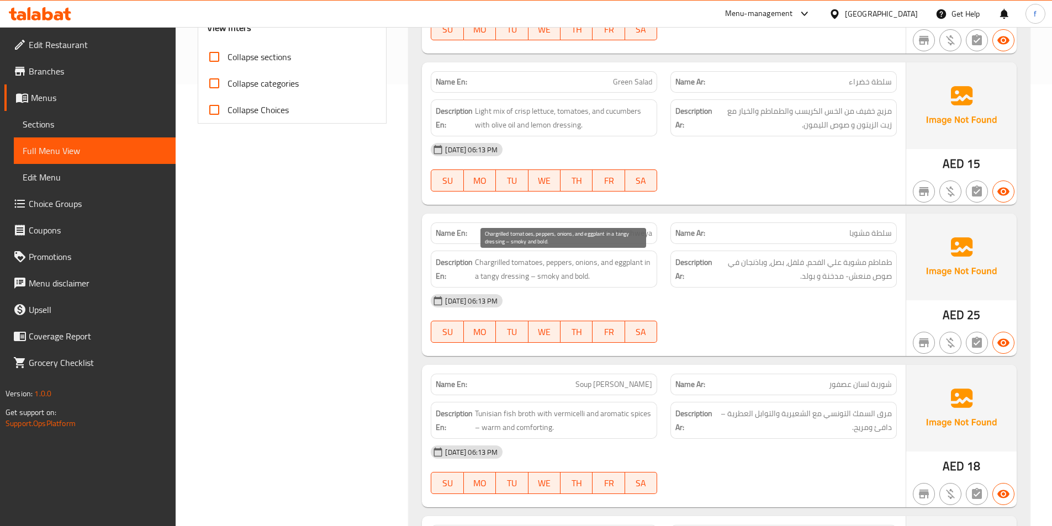
click at [496, 263] on span "Chargrilled tomatoes, peppers, onions, and eggplant in a tangy dressing – smoky…" at bounding box center [563, 269] width 177 height 27
click at [564, 263] on span "Chargrilled tomatoes, peppers, onions, and eggplant in a tangy dressing – smoky…" at bounding box center [563, 269] width 177 height 27
click at [594, 258] on span "Chargrilled tomatoes, peppers, onions, and eggplant in a tangy dressing – smoky…" at bounding box center [563, 269] width 177 height 27
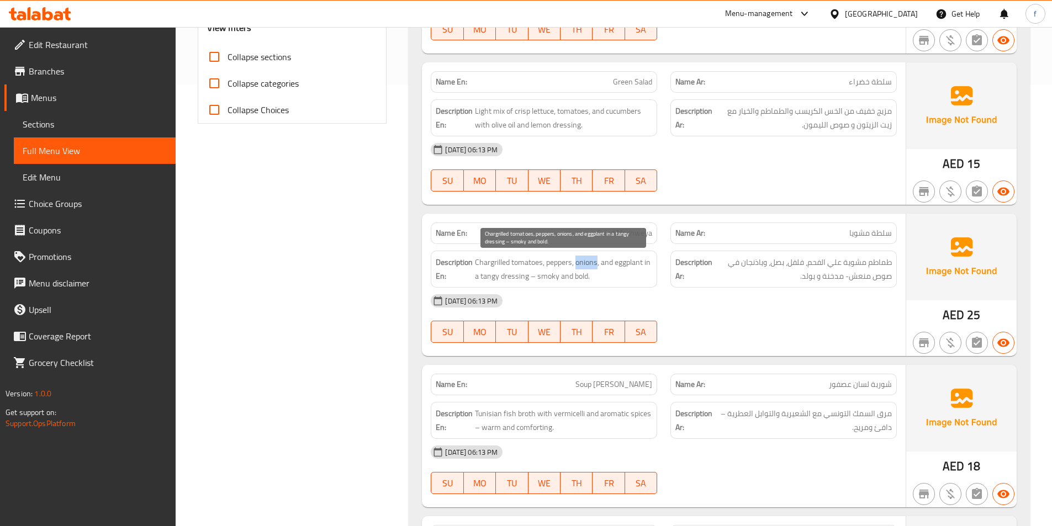
click at [594, 258] on span "Chargrilled tomatoes, peppers, onions, and eggplant in a tangy dressing – smoky…" at bounding box center [563, 269] width 177 height 27
click at [621, 263] on span "Chargrilled tomatoes, peppers, onions, and eggplant in a tangy dressing – smoky…" at bounding box center [563, 269] width 177 height 27
click at [519, 274] on span "Chargrilled tomatoes, peppers, onions, and eggplant in a tangy dressing – smoky…" at bounding box center [563, 269] width 177 height 27
drag, startPoint x: 519, startPoint y: 274, endPoint x: 489, endPoint y: 277, distance: 30.0
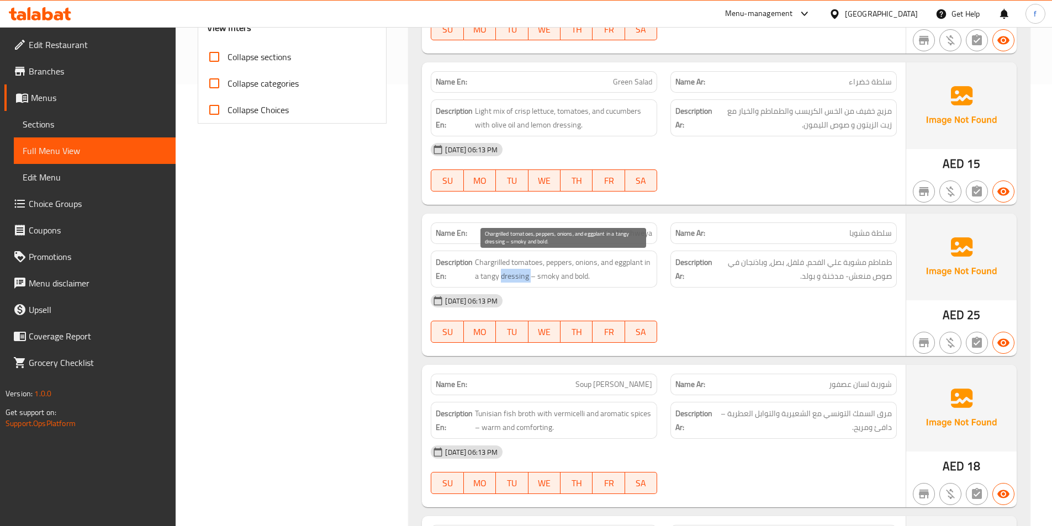
click at [518, 274] on span "Chargrilled tomatoes, peppers, onions, and eggplant in a tangy dressing – smoky…" at bounding box center [563, 269] width 177 height 27
click at [489, 277] on span "Chargrilled tomatoes, peppers, onions, and eggplant in a tangy dressing – smoky…" at bounding box center [563, 269] width 177 height 27
click at [554, 276] on span "Chargrilled tomatoes, peppers, onions, and eggplant in a tangy dressing – smoky…" at bounding box center [563, 269] width 177 height 27
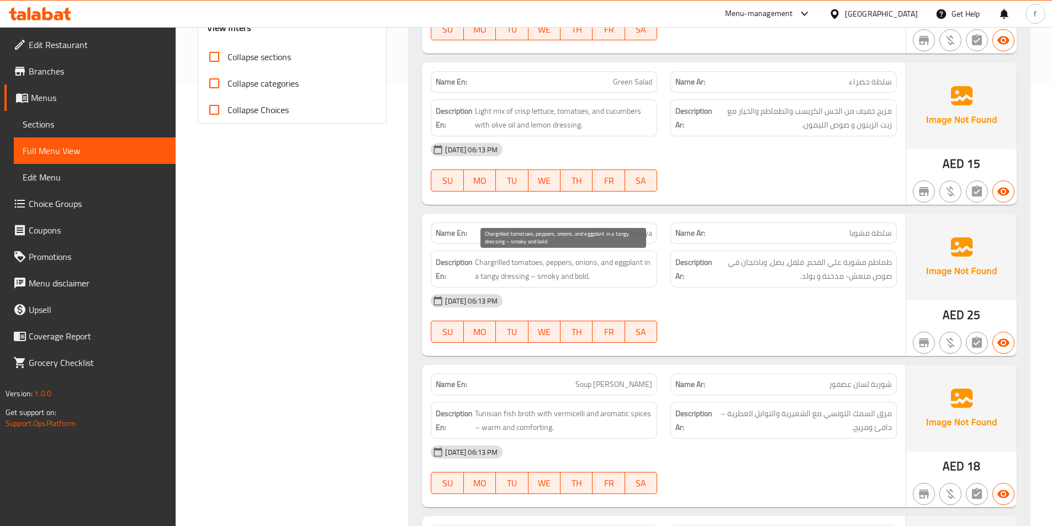
click at [586, 275] on span "Chargrilled tomatoes, peppers, onions, and eggplant in a tangy dressing – smoky…" at bounding box center [563, 269] width 177 height 27
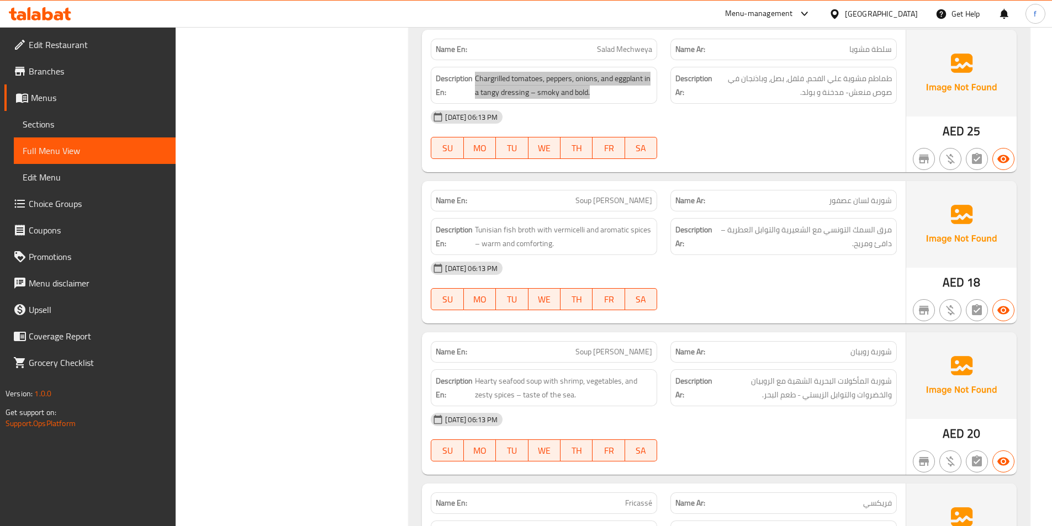
scroll to position [663, 0]
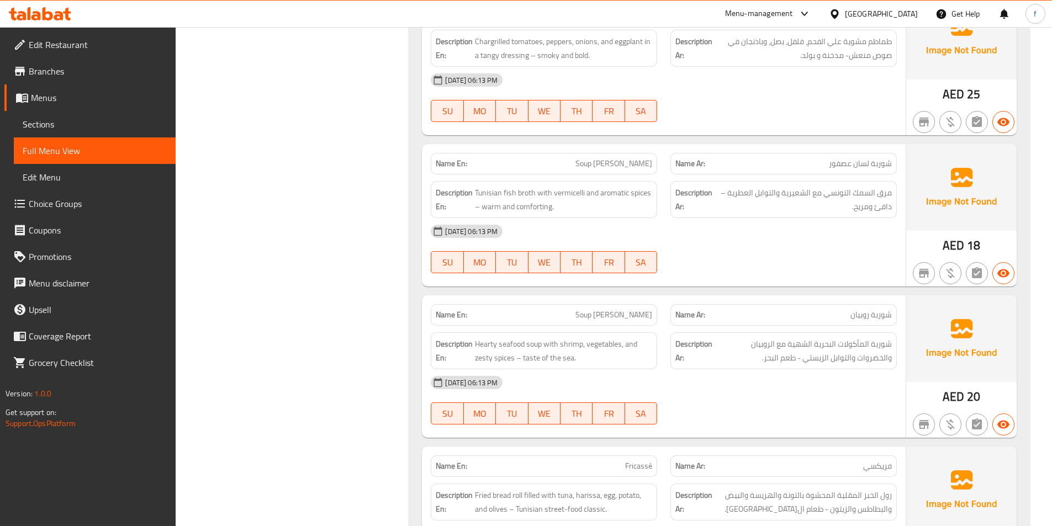
click at [643, 166] on span "Soup [PERSON_NAME]" at bounding box center [613, 164] width 77 height 12
click at [589, 159] on p "Name En: Soup Lesan Asfour" at bounding box center [544, 164] width 216 height 12
click at [598, 159] on span "Soup [PERSON_NAME]" at bounding box center [613, 164] width 77 height 12
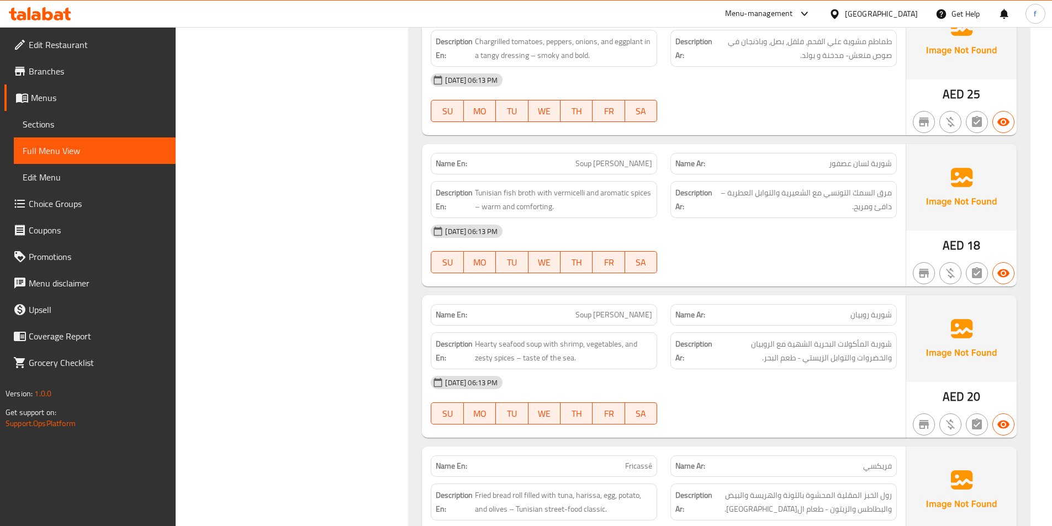
click at [620, 162] on span "Soup [PERSON_NAME]" at bounding box center [613, 164] width 77 height 12
click at [640, 162] on span "Soup [PERSON_NAME]" at bounding box center [613, 164] width 77 height 12
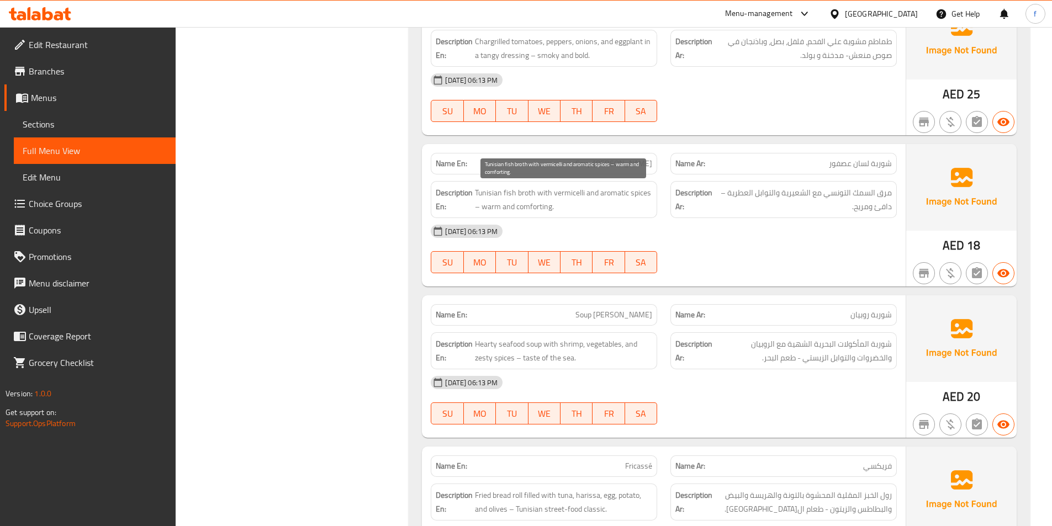
click at [522, 193] on span "Tunisian fish broth with vermicelli and aromatic spices – warm and comforting." at bounding box center [563, 199] width 177 height 27
copy span "broth"
click at [491, 192] on span "Tunisian fish broth with vermicelli and aromatic spices – warm and comforting." at bounding box center [563, 199] width 177 height 27
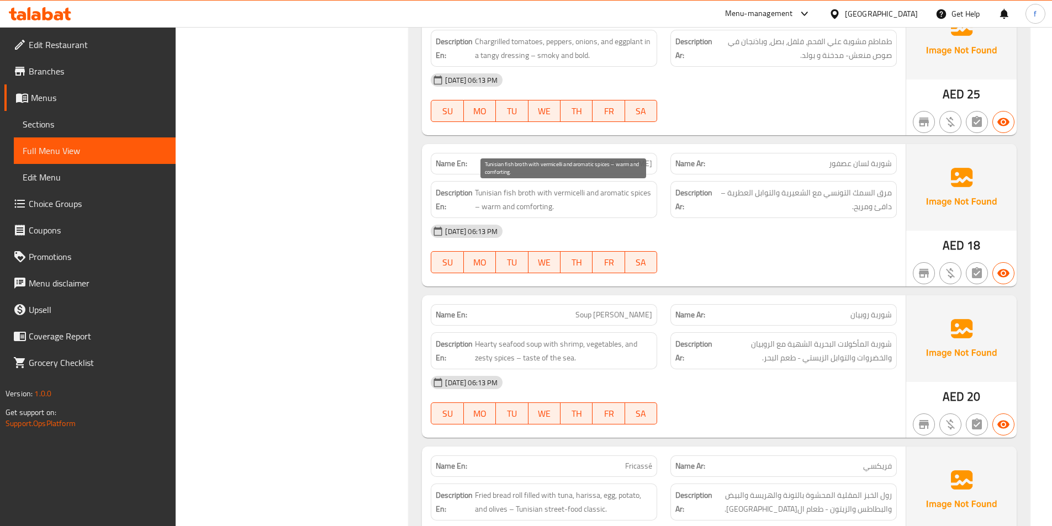
click at [532, 190] on span "Tunisian fish broth with vermicelli and aromatic spices – warm and comforting." at bounding box center [563, 199] width 177 height 27
click at [498, 195] on span "Tunisian fish broth with vermicelli and aromatic spices – warm and comforting." at bounding box center [563, 199] width 177 height 27
click at [491, 196] on span "Tunisian fish broth with vermicelli and aromatic spices – warm and comforting." at bounding box center [563, 199] width 177 height 27
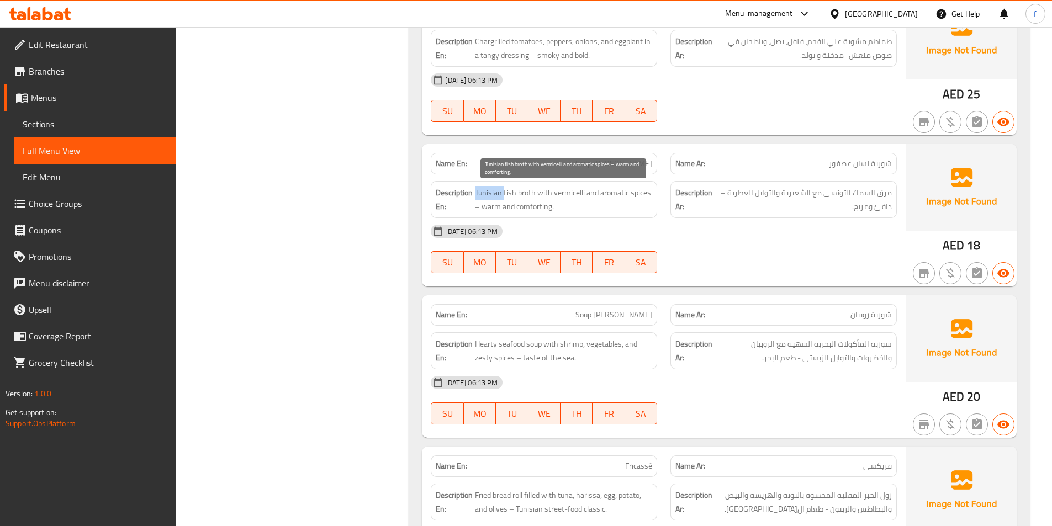
click at [491, 196] on span "Tunisian fish broth with vermicelli and aromatic spices – warm and comforting." at bounding box center [563, 199] width 177 height 27
click at [567, 188] on span "Tunisian fish broth with vermicelli and aromatic spices – warm and comforting." at bounding box center [563, 199] width 177 height 27
copy span "vermicelli"
click at [628, 192] on span "Tunisian fish broth with vermicelli and aromatic spices – warm and comforting." at bounding box center [563, 199] width 177 height 27
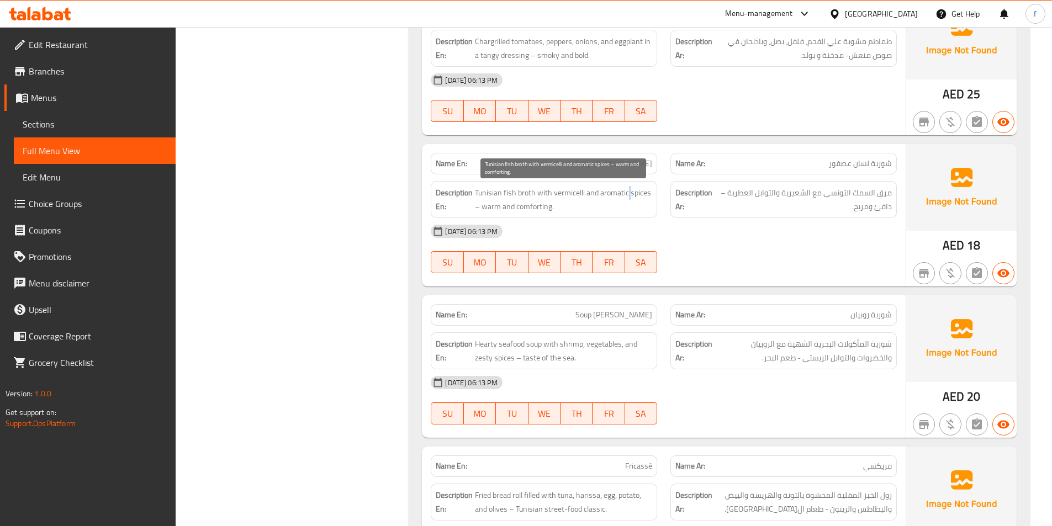
click at [628, 192] on span "Tunisian fish broth with vermicelli and aromatic spices – warm and comforting." at bounding box center [563, 199] width 177 height 27
click at [642, 192] on span "Tunisian fish broth with vermicelli and aromatic spices – warm and comforting." at bounding box center [563, 199] width 177 height 27
click at [624, 193] on span "Tunisian fish broth with vermicelli and aromatic spices – warm and comforting." at bounding box center [563, 199] width 177 height 27
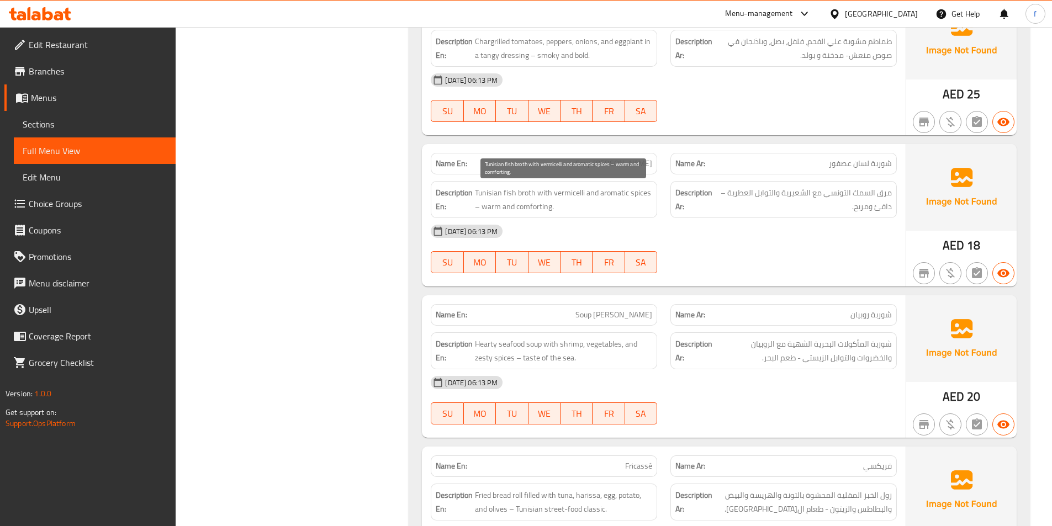
click at [490, 206] on span "Tunisian fish broth with vermicelli and aromatic spices – warm and comforting." at bounding box center [563, 199] width 177 height 27
click at [534, 205] on span "Tunisian fish broth with vermicelli and aromatic spices – warm and comforting." at bounding box center [563, 199] width 177 height 27
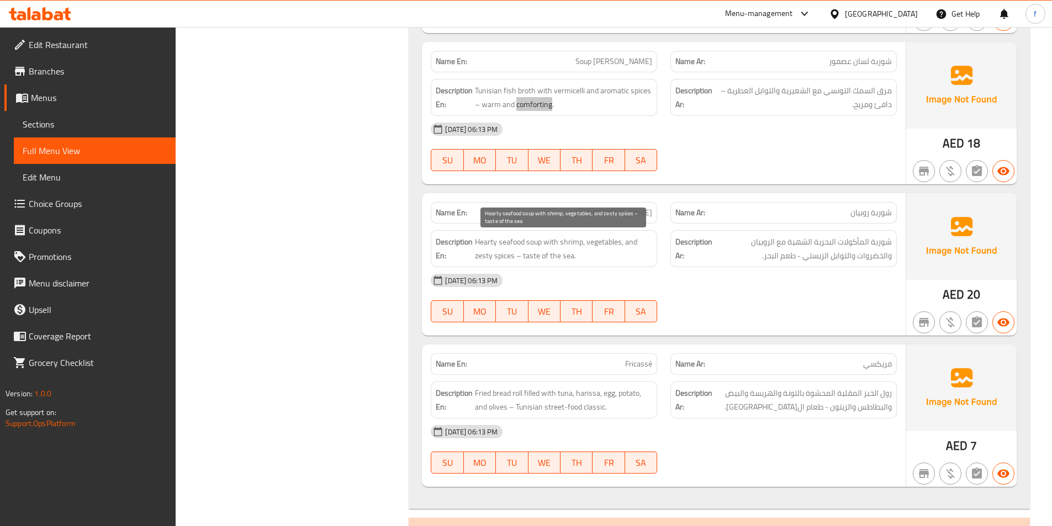
scroll to position [773, 0]
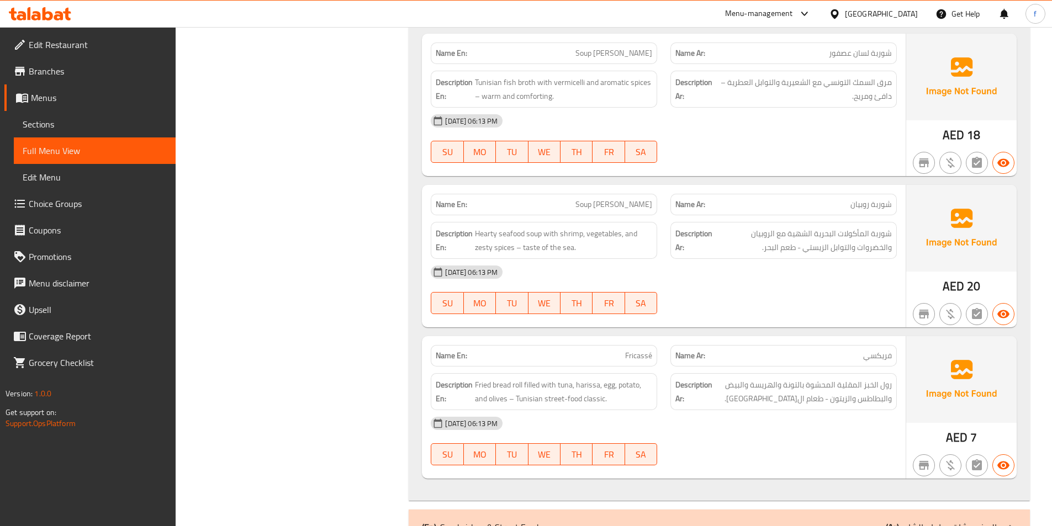
click at [625, 205] on span "Soup [PERSON_NAME]" at bounding box center [613, 205] width 77 height 12
click at [634, 204] on span "Soup [PERSON_NAME]" at bounding box center [613, 205] width 77 height 12
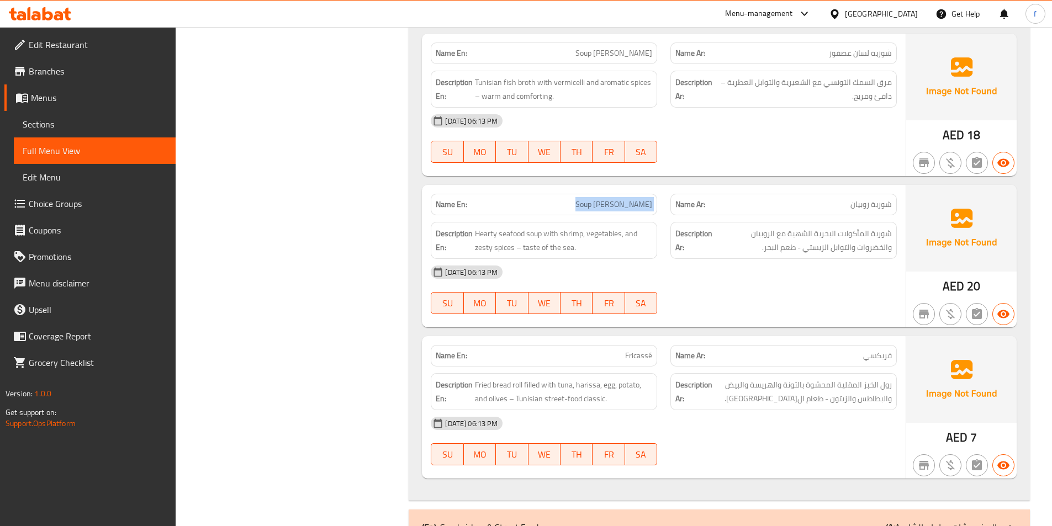
click at [634, 204] on span "Soup [PERSON_NAME]" at bounding box center [613, 205] width 77 height 12
click at [536, 234] on span "Hearty seafood soup with shrimp, vegetables, and zesty spices – taste of the se…" at bounding box center [563, 240] width 177 height 27
click at [521, 233] on span "Hearty seafood soup with shrimp, vegetables, and zesty spices – taste of the se…" at bounding box center [563, 240] width 177 height 27
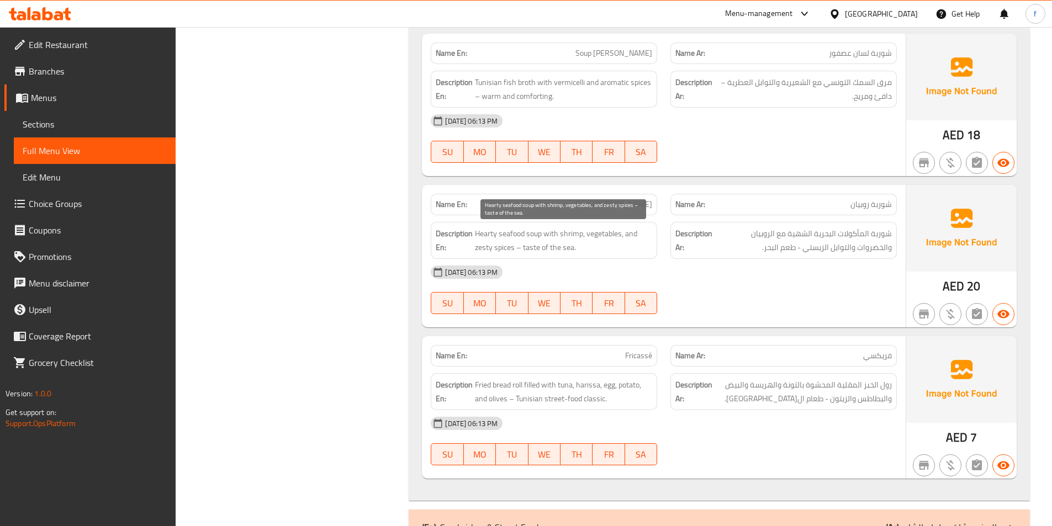
click at [478, 233] on span "Hearty seafood soup with shrimp, vegetables, and zesty spices – taste of the se…" at bounding box center [563, 240] width 177 height 27
click at [479, 233] on span "Hearty seafood soup with shrimp, vegetables, and zesty spices – taste of the se…" at bounding box center [563, 240] width 177 height 27
click at [550, 231] on span "Hearty seafood soup with shrimp, vegetables, and zesty spices – taste of the se…" at bounding box center [563, 240] width 177 height 27
click at [567, 231] on span "Hearty seafood soup with shrimp, vegetables, and zesty spices – taste of the se…" at bounding box center [563, 240] width 177 height 27
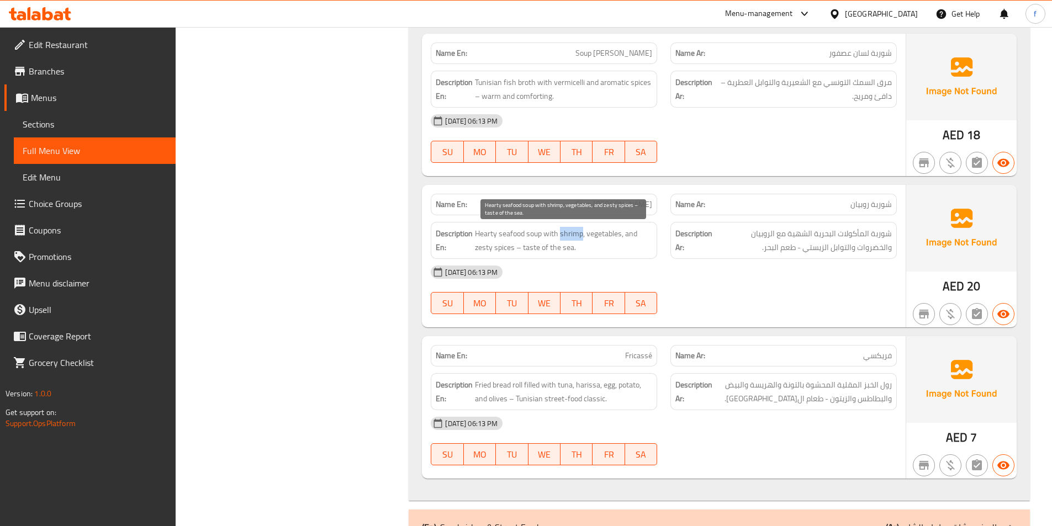
click at [567, 231] on span "Hearty seafood soup with shrimp, vegetables, and zesty spices – taste of the se…" at bounding box center [563, 240] width 177 height 27
click at [610, 234] on span "Hearty seafood soup with shrimp, vegetables, and zesty spices – taste of the se…" at bounding box center [563, 240] width 177 height 27
click at [633, 235] on span "Hearty seafood soup with shrimp, vegetables, and zesty spices – taste of the se…" at bounding box center [563, 240] width 177 height 27
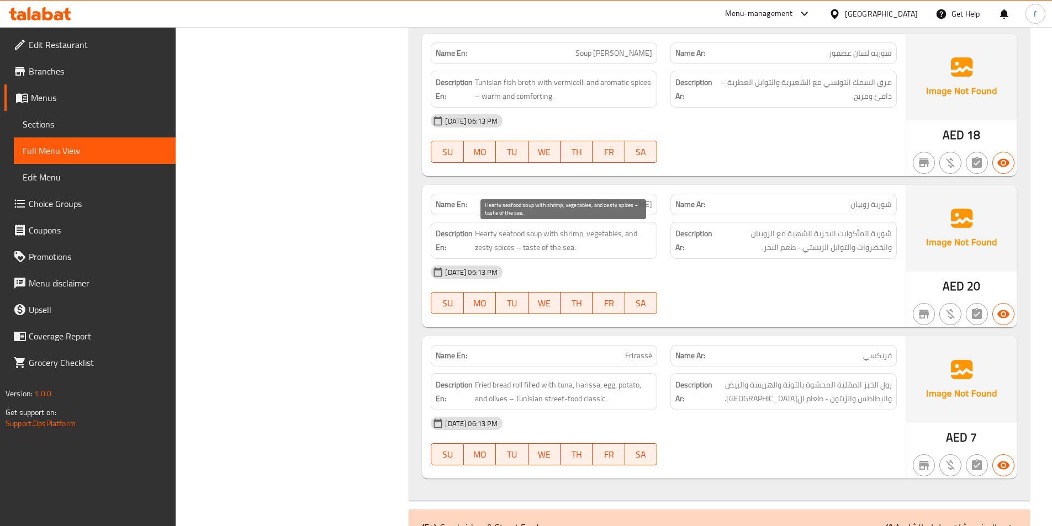
click at [487, 245] on span "Hearty seafood soup with shrimp, vegetables, and zesty spices – taste of the se…" at bounding box center [563, 240] width 177 height 27
click at [505, 246] on span "Hearty seafood soup with shrimp, vegetables, and zesty spices – taste of the se…" at bounding box center [563, 240] width 177 height 27
click at [533, 246] on span "Hearty seafood soup with shrimp, vegetables, and zesty spices – taste of the se…" at bounding box center [563, 240] width 177 height 27
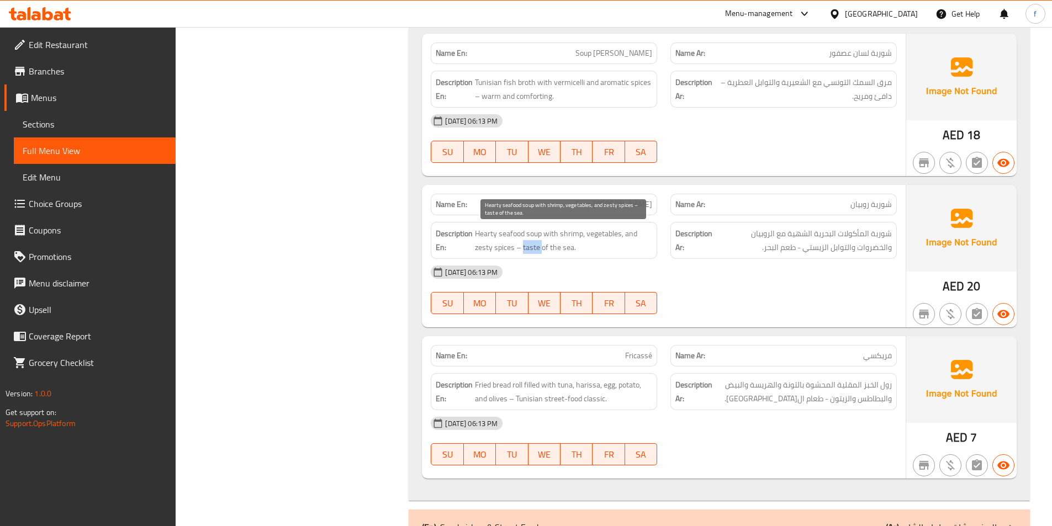
click at [533, 246] on span "Hearty seafood soup with shrimp, vegetables, and zesty spices – taste of the se…" at bounding box center [563, 240] width 177 height 27
click at [553, 246] on span "Hearty seafood soup with shrimp, vegetables, and zesty spices – taste of the se…" at bounding box center [563, 240] width 177 height 27
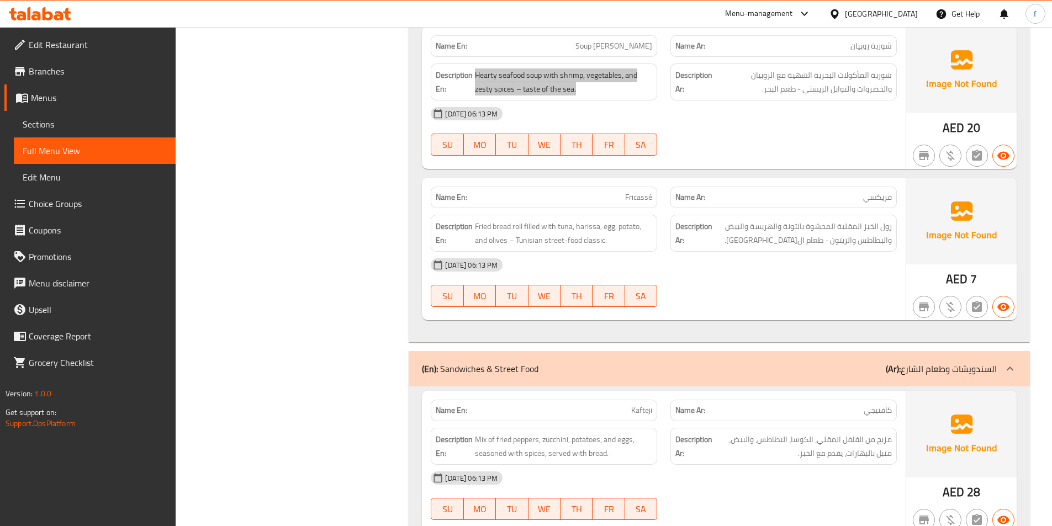
scroll to position [939, 0]
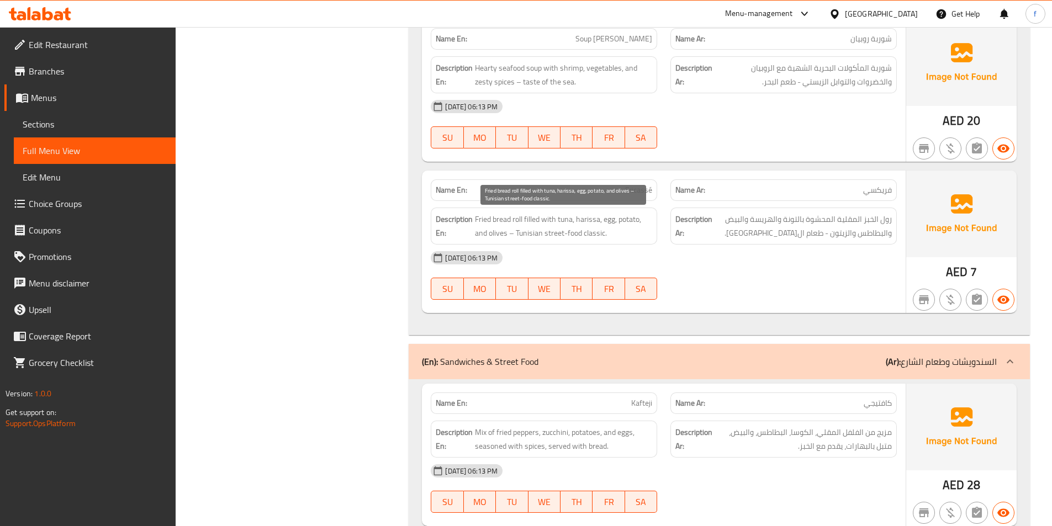
click at [515, 216] on span "Fried bread roll filled with tuna, harissa, egg, potato, and olives – Tunisian …" at bounding box center [563, 226] width 177 height 27
click at [506, 216] on span "Fried bread roll filled with tuna, harissa, egg, potato, and olives – Tunisian …" at bounding box center [563, 226] width 177 height 27
click at [505, 218] on span "Fried bread roll filled with tuna, harissa, egg, potato, and olives – Tunisian …" at bounding box center [563, 226] width 177 height 27
click at [480, 219] on span "Fried bread roll filled with tuna, harissa, egg, potato, and olives – Tunisian …" at bounding box center [563, 226] width 177 height 27
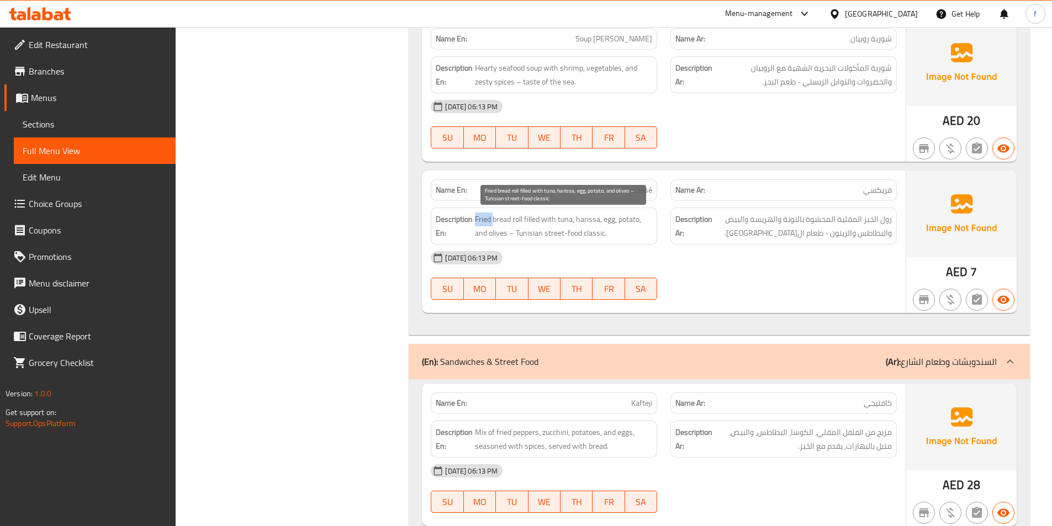
click at [480, 219] on span "Fried bread roll filled with tuna, harissa, egg, potato, and olives – Tunisian …" at bounding box center [563, 226] width 177 height 27
click at [533, 220] on span "Fried bread roll filled with tuna, harissa, egg, potato, and olives – Tunisian …" at bounding box center [563, 226] width 177 height 27
click at [562, 214] on span "Fried bread roll filled with tuna, harissa, egg, potato, and olives – Tunisian …" at bounding box center [563, 226] width 177 height 27
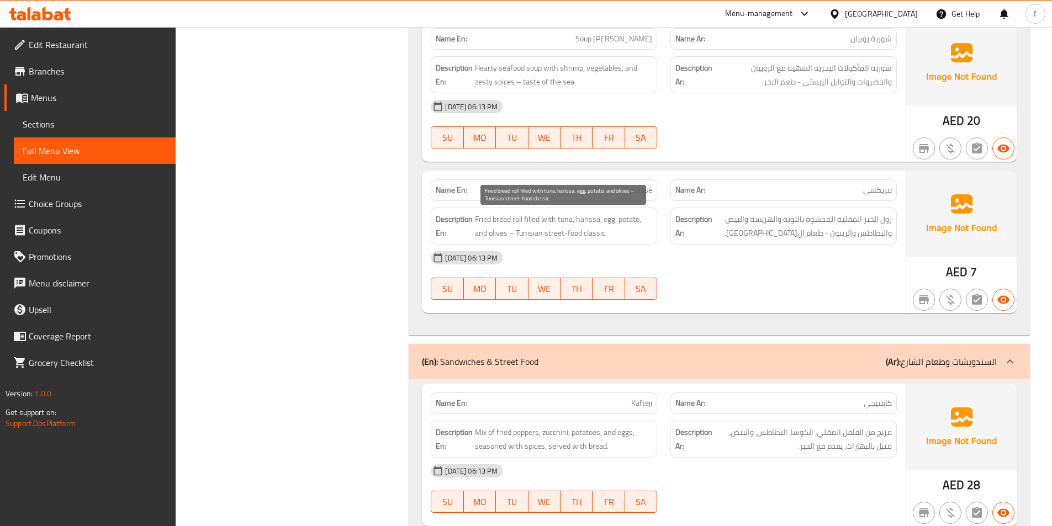
click at [586, 216] on span "Fried bread roll filled with tuna, harissa, egg, potato, and olives – Tunisian …" at bounding box center [563, 226] width 177 height 27
click at [609, 224] on span "Fried bread roll filled with tuna, harissa, egg, potato, and olives – Tunisian …" at bounding box center [563, 226] width 177 height 27
click at [631, 218] on span "Fried bread roll filled with tuna, harissa, egg, potato, and olives – Tunisian …" at bounding box center [563, 226] width 177 height 27
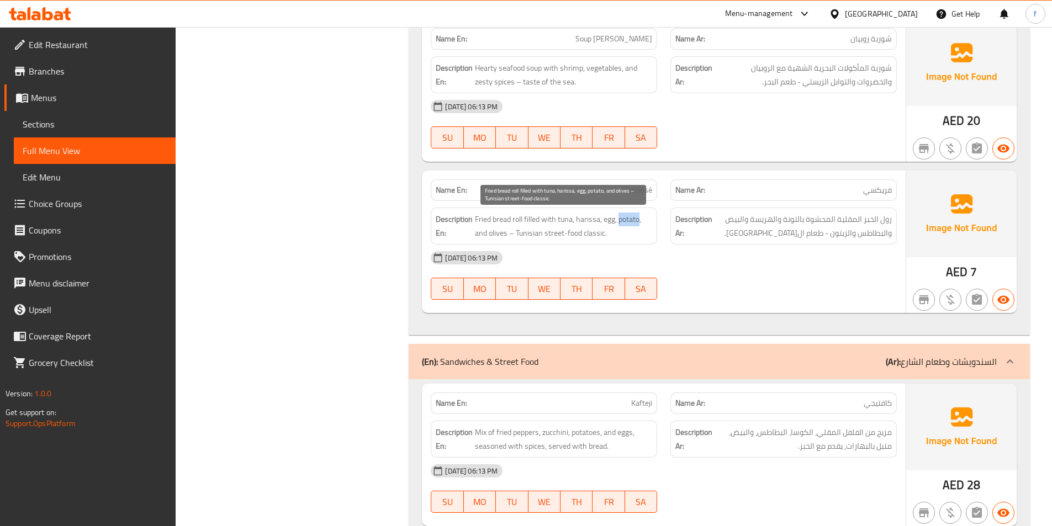
click at [631, 218] on span "Fried bread roll filled with tuna, harissa, egg, potato, and olives – Tunisian …" at bounding box center [563, 226] width 177 height 27
click at [495, 234] on span "Fried bread roll filled with tuna, harissa, egg, potato, and olives – Tunisian …" at bounding box center [563, 226] width 177 height 27
click at [572, 233] on span "Fried bread roll filled with tuna, harissa, egg, potato, and olives – Tunisian …" at bounding box center [563, 226] width 177 height 27
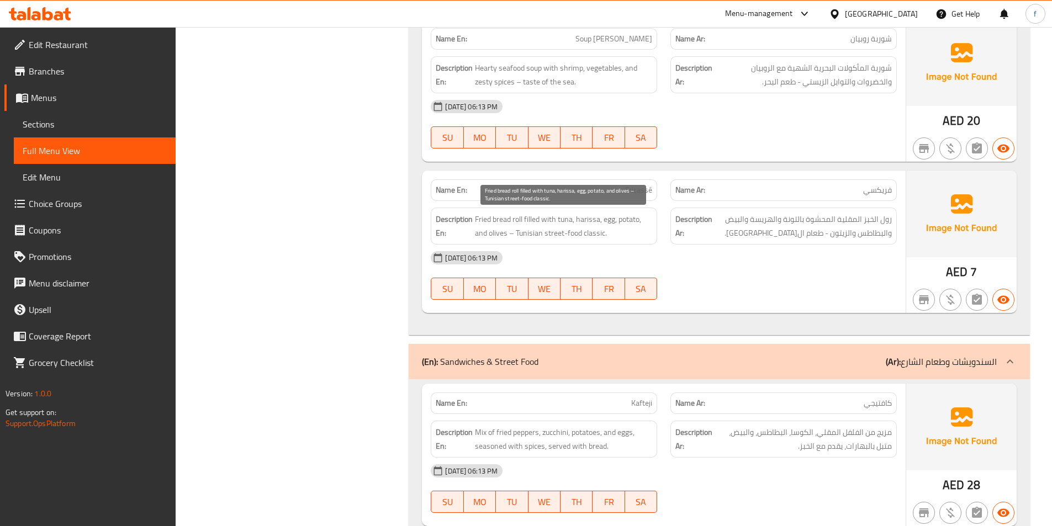
click at [555, 236] on span "Fried bread roll filled with tuna, harissa, egg, potato, and olives – Tunisian …" at bounding box center [563, 226] width 177 height 27
click at [642, 186] on span "Fricassé" at bounding box center [638, 190] width 27 height 12
copy span "Fricassé"
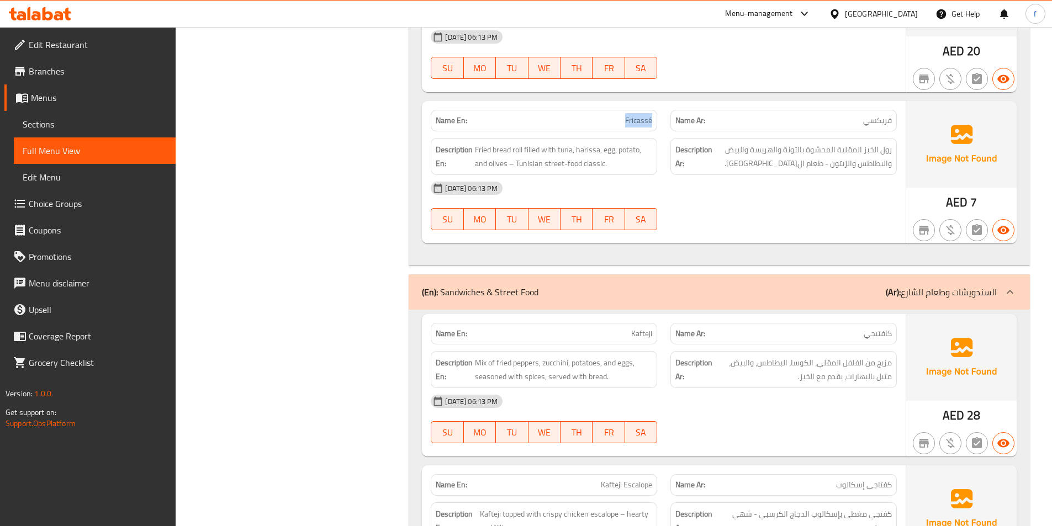
scroll to position [994, 0]
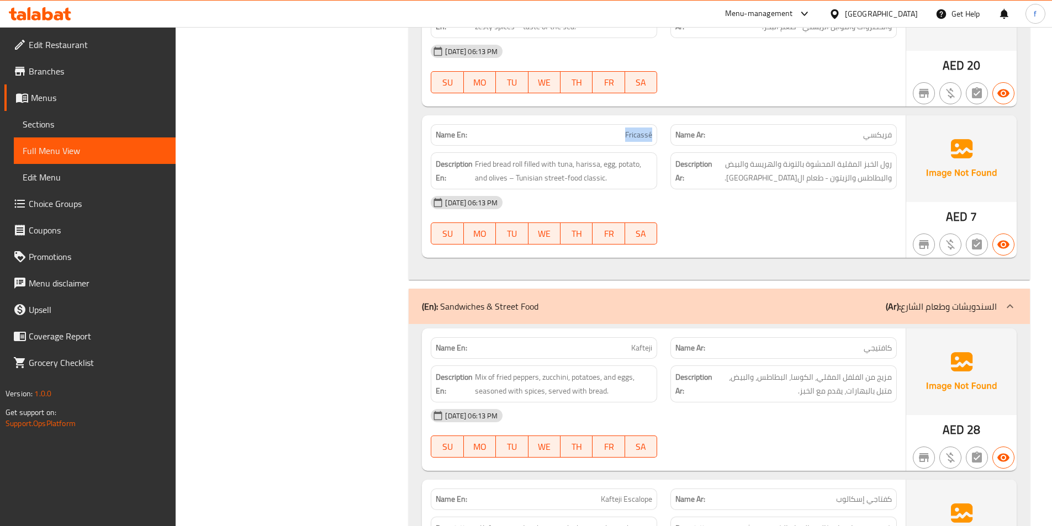
click at [624, 140] on p "Name En: Fricassé" at bounding box center [544, 135] width 216 height 12
click at [516, 166] on span "Fried bread roll filled with tuna, harissa, egg, potato, and olives – Tunisian …" at bounding box center [563, 170] width 177 height 27
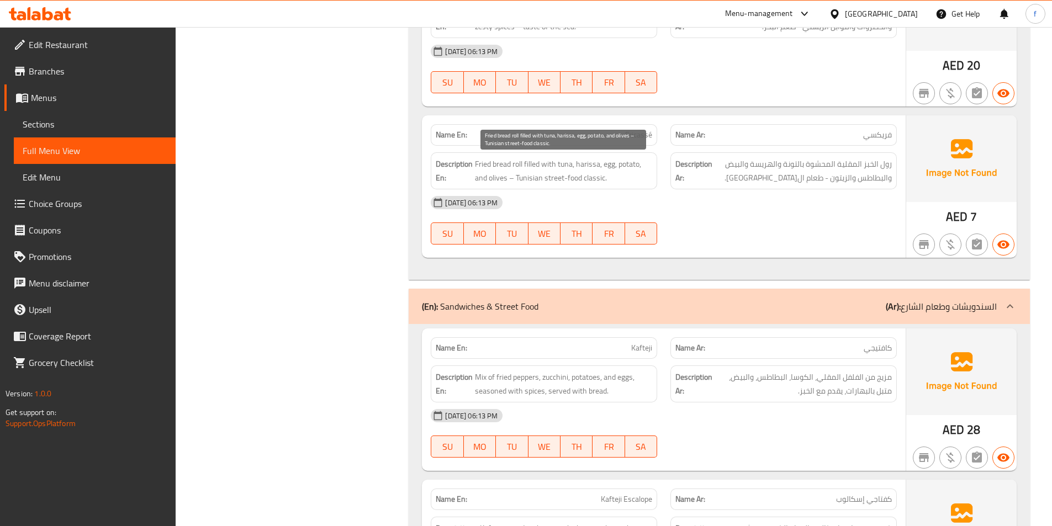
click at [509, 166] on span "Fried bread roll filled with tuna, harissa, egg, potato, and olives – Tunisian …" at bounding box center [563, 170] width 177 height 27
click at [480, 163] on span "Fried bread roll filled with tuna, harissa, egg, potato, and olives – Tunisian …" at bounding box center [563, 170] width 177 height 27
click at [533, 163] on span "Fried bread roll filled with tuna, harissa, egg, potato, and olives – Tunisian …" at bounding box center [563, 170] width 177 height 27
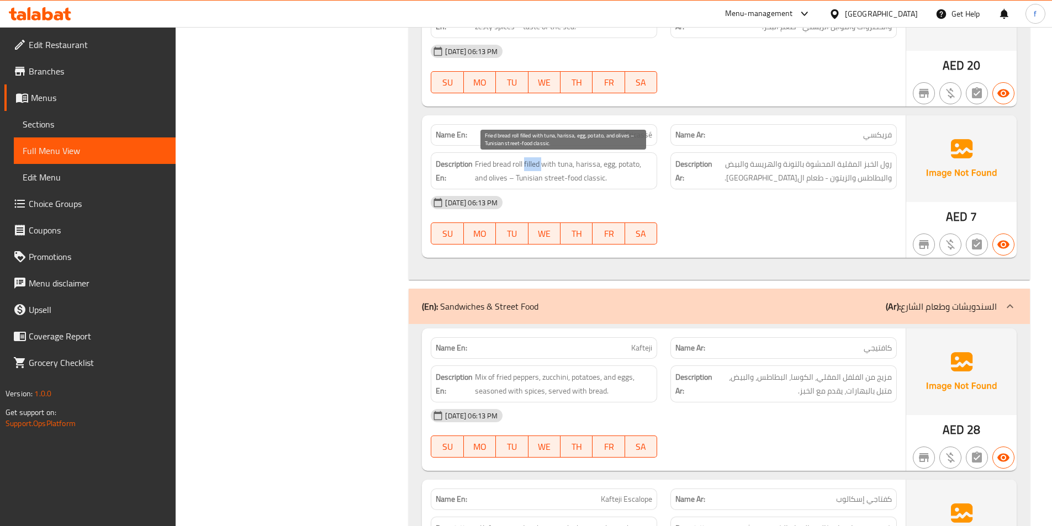
click at [533, 163] on span "Fried bread roll filled with tuna, harissa, egg, potato, and olives – Tunisian …" at bounding box center [563, 170] width 177 height 27
click at [539, 163] on span "Fried bread roll filled with tuna, harissa, egg, potato, and olives – Tunisian …" at bounding box center [563, 170] width 177 height 27
click at [560, 165] on span "Fried bread roll filled with tuna, harissa, egg, potato, and olives – Tunisian …" at bounding box center [563, 170] width 177 height 27
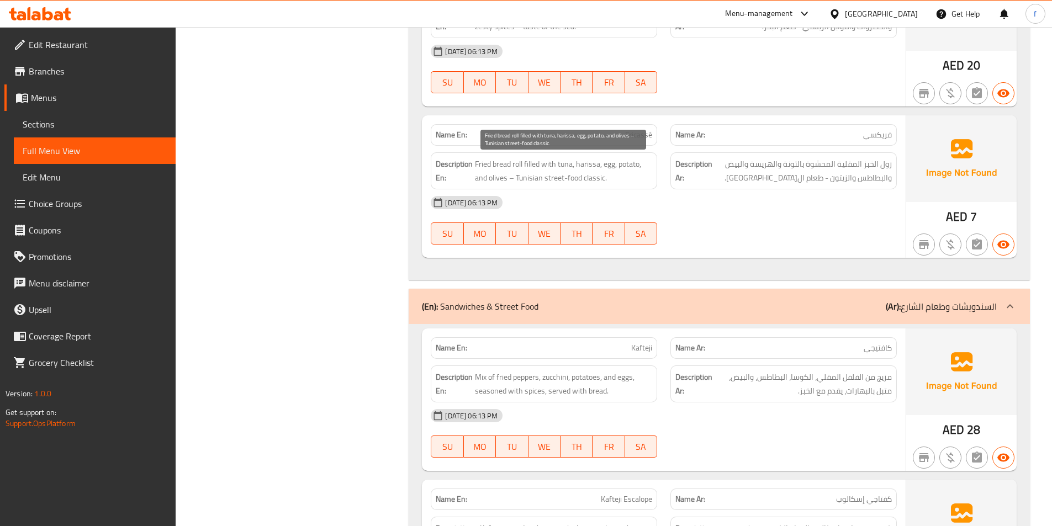
click at [584, 165] on span "Fried bread roll filled with tuna, harissa, egg, potato, and olives – Tunisian …" at bounding box center [563, 170] width 177 height 27
click at [608, 163] on span "Fried bread roll filled with tuna, harissa, egg, potato, and olives – Tunisian …" at bounding box center [563, 170] width 177 height 27
click at [633, 161] on span "Fried bread roll filled with tuna, harissa, egg, potato, and olives – Tunisian …" at bounding box center [563, 170] width 177 height 27
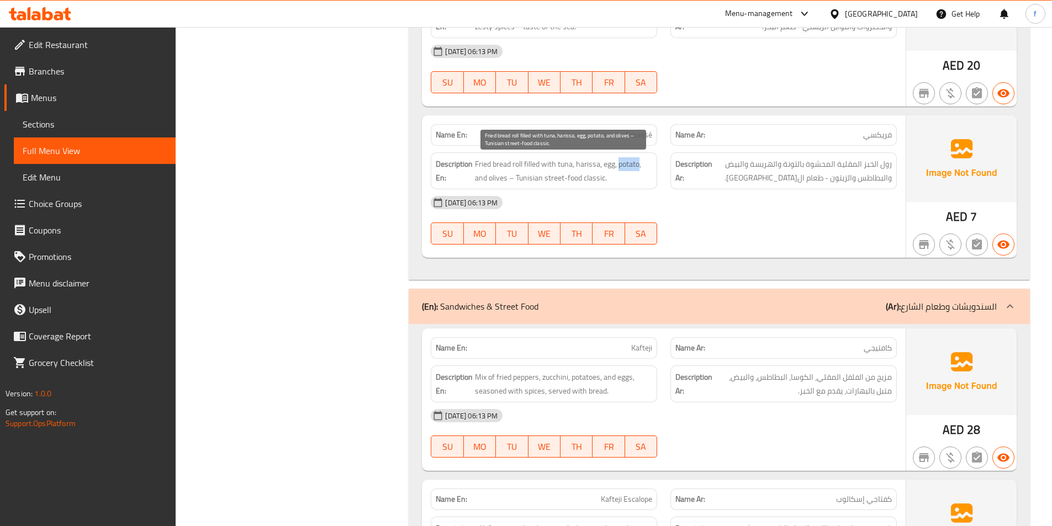
click at [633, 161] on span "Fried bread roll filled with tuna, harissa, egg, potato, and olives – Tunisian …" at bounding box center [563, 170] width 177 height 27
click at [493, 180] on span "Fried bread roll filled with tuna, harissa, egg, potato, and olives – Tunisian …" at bounding box center [563, 170] width 177 height 27
click at [570, 179] on span "Fried bread roll filled with tuna, harissa, egg, potato, and olives – Tunisian …" at bounding box center [563, 170] width 177 height 27
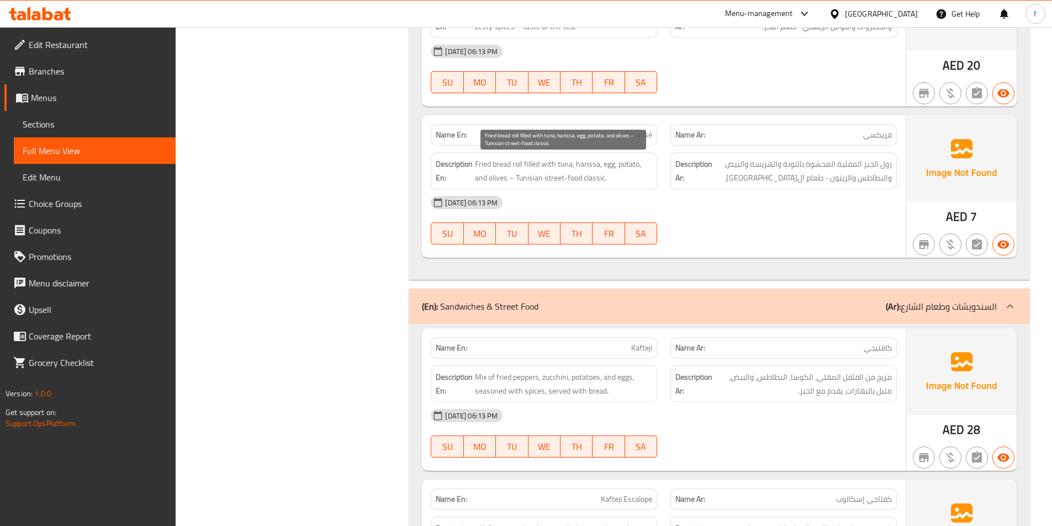
click at [551, 180] on span "Fried bread roll filled with tuna, harissa, egg, potato, and olives – Tunisian …" at bounding box center [563, 170] width 177 height 27
click at [637, 139] on span "Fricassé" at bounding box center [638, 135] width 27 height 12
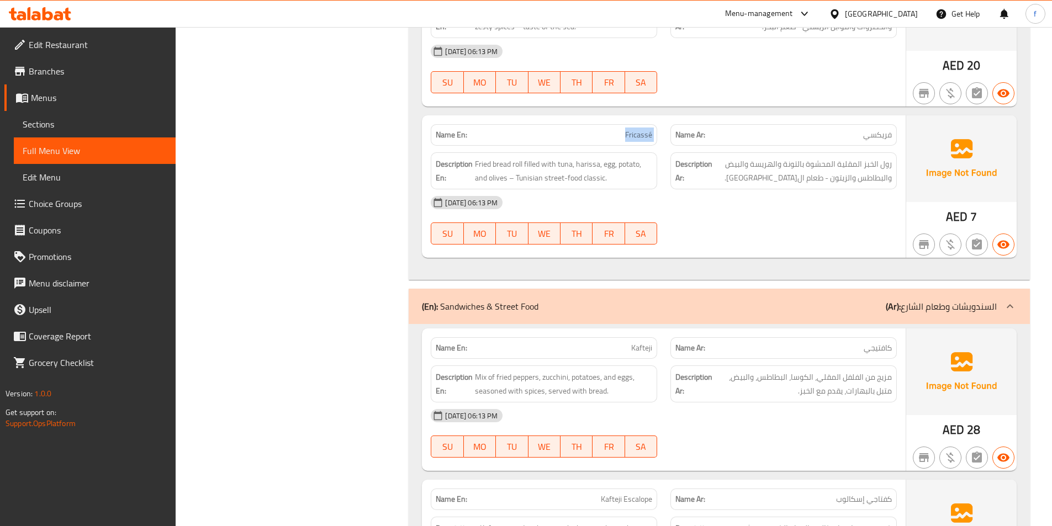
copy span "Fricassé"
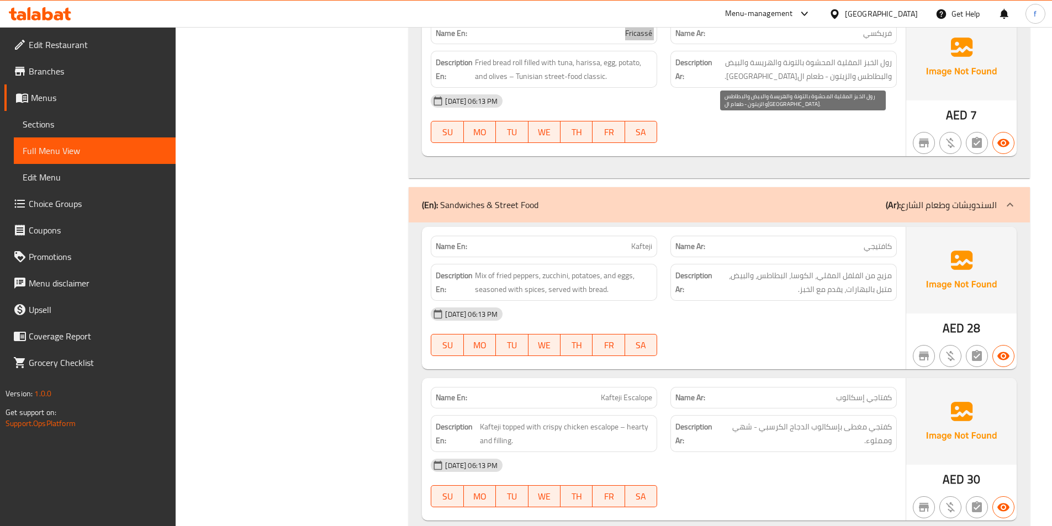
scroll to position [1215, 0]
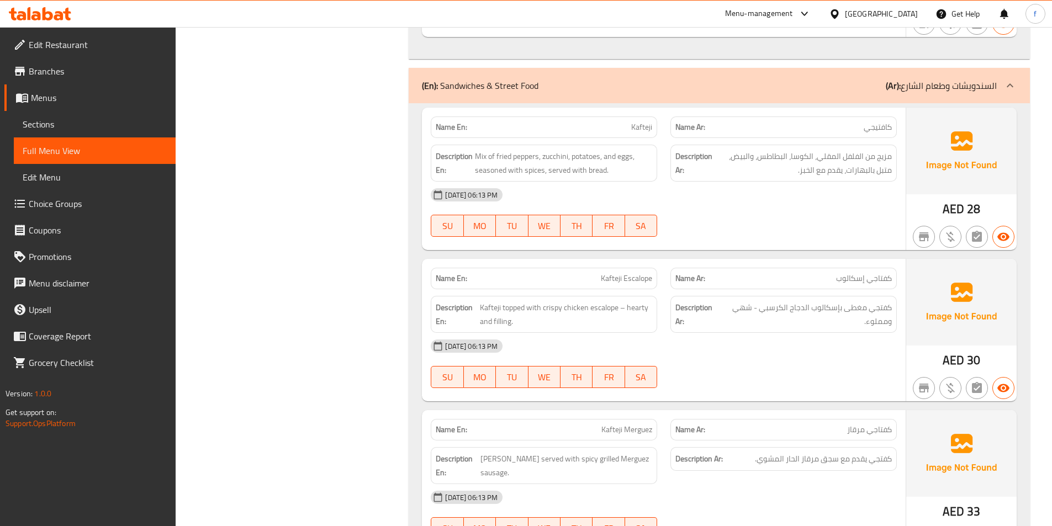
click at [655, 129] on div "Name En: Kafteji" at bounding box center [544, 128] width 226 height 22
click at [643, 128] on span "Kafteji" at bounding box center [641, 127] width 21 height 12
click at [481, 156] on span "Mix of fried peppers, zucchini, potatoes, and eggs, seasoned with spices, serve…" at bounding box center [563, 163] width 177 height 27
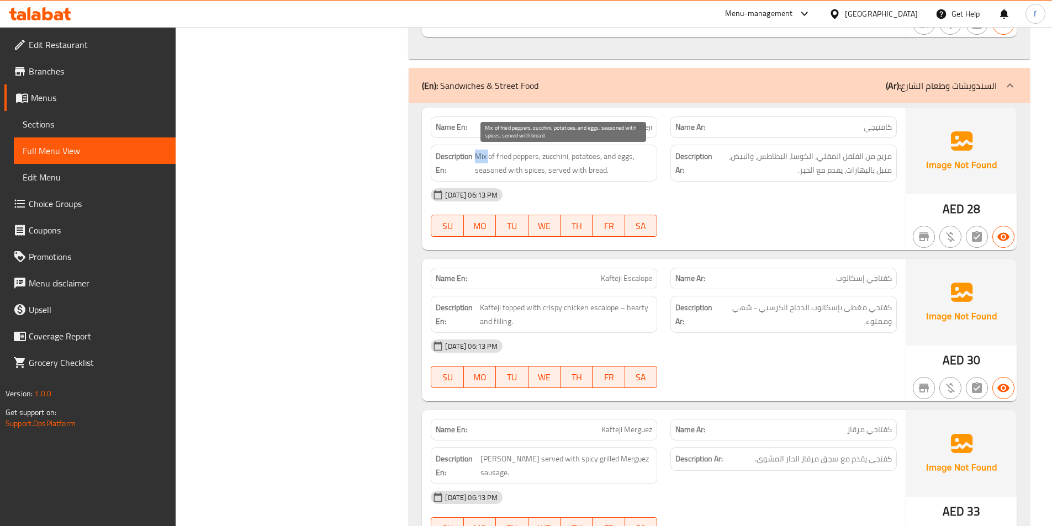
click at [481, 156] on span "Mix of fried peppers, zucchini, potatoes, and eggs, seasoned with spices, serve…" at bounding box center [563, 163] width 177 height 27
click at [522, 156] on span "Mix of fried peppers, zucchini, potatoes, and eggs, seasoned with spices, serve…" at bounding box center [563, 163] width 177 height 27
click at [509, 156] on span "Mix of fried peppers, zucchini, potatoes, and eggs, seasoned with spices, serve…" at bounding box center [563, 163] width 177 height 27
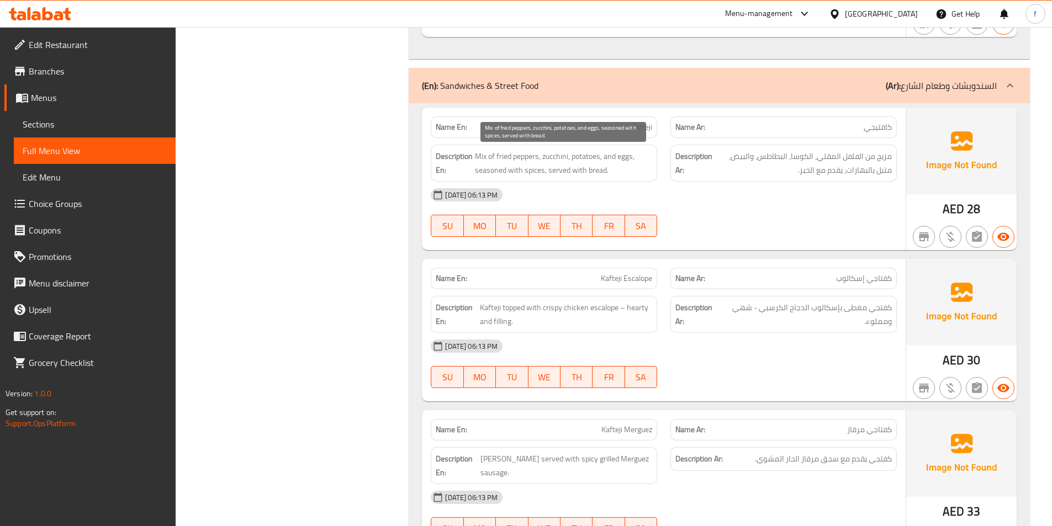
click at [553, 155] on span "Mix of fried peppers, zucchini, potatoes, and eggs, seasoned with spices, serve…" at bounding box center [563, 163] width 177 height 27
click at [593, 156] on span "Mix of fried peppers, zucchini, potatoes, and eggs, seasoned with spices, serve…" at bounding box center [563, 163] width 177 height 27
click at [631, 156] on span "Mix of fried peppers, zucchini, potatoes, and eggs, seasoned with spices, serve…" at bounding box center [563, 163] width 177 height 27
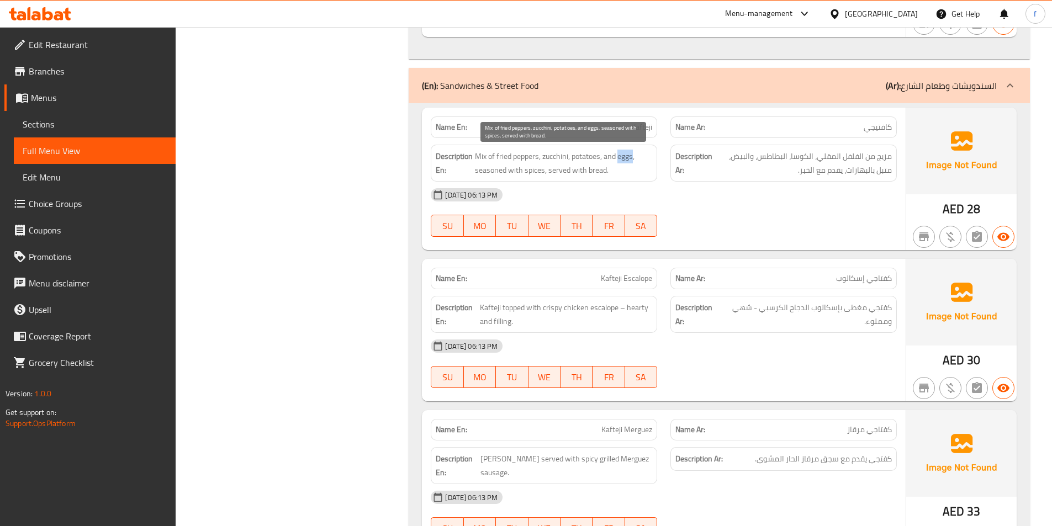
click at [631, 156] on span "Mix of fried peppers, zucchini, potatoes, and eggs, seasoned with spices, serve…" at bounding box center [563, 163] width 177 height 27
click at [489, 167] on span "Mix of fried peppers, zucchini, potatoes, and eggs, seasoned with spices, serve…" at bounding box center [563, 163] width 177 height 27
drag, startPoint x: 489, startPoint y: 167, endPoint x: 496, endPoint y: 170, distance: 7.2
click at [494, 168] on span "Mix of fried peppers, zucchini, potatoes, and eggs, seasoned with spices, serve…" at bounding box center [563, 163] width 177 height 27
click at [513, 171] on span "Mix of fried peppers, zucchini, potatoes, and eggs, seasoned with spices, serve…" at bounding box center [563, 163] width 177 height 27
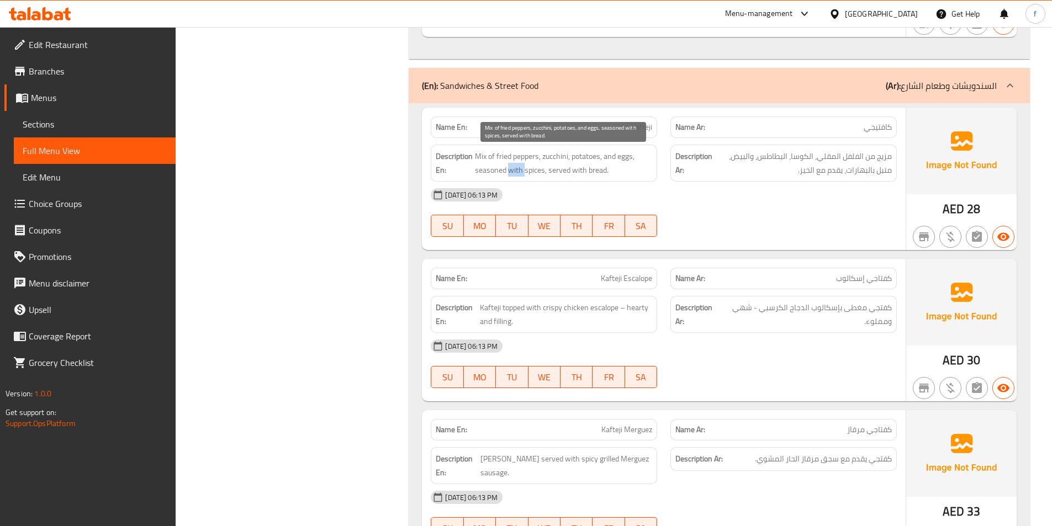
click at [513, 171] on span "Mix of fried peppers, zucchini, potatoes, and eggs, seasoned with spices, serve…" at bounding box center [563, 163] width 177 height 27
click at [533, 173] on span "Mix of fried peppers, zucchini, potatoes, and eggs, seasoned with spices, serve…" at bounding box center [563, 163] width 177 height 27
click at [558, 170] on span "Mix of fried peppers, zucchini, potatoes, and eggs, seasoned with spices, serve…" at bounding box center [563, 163] width 177 height 27
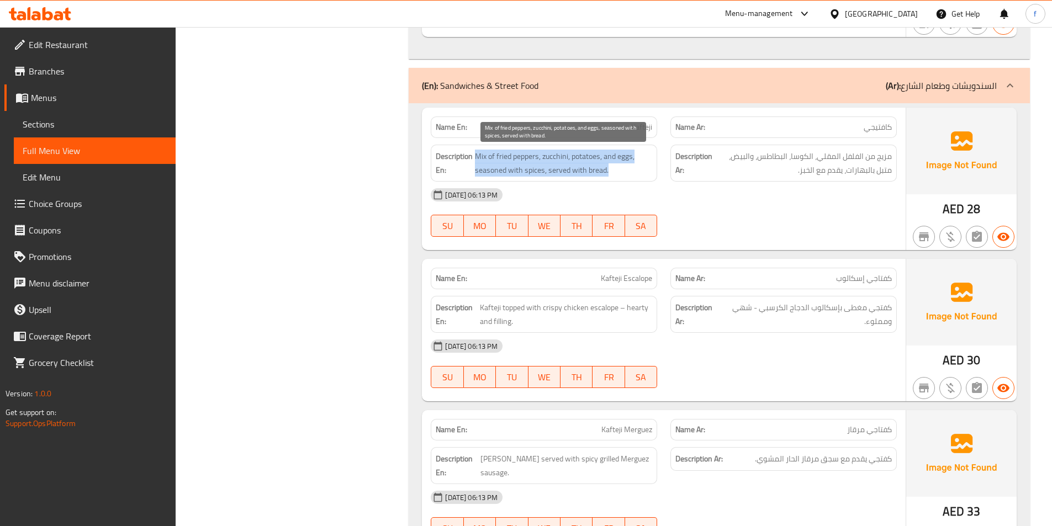
click at [558, 170] on span "Mix of fried peppers, zucchini, potatoes, and eggs, seasoned with spices, serve…" at bounding box center [563, 163] width 177 height 27
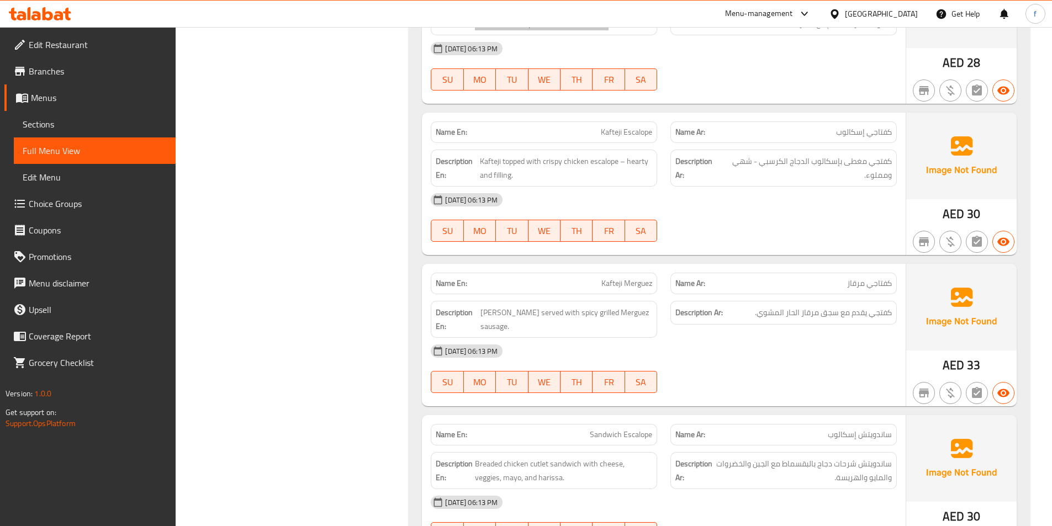
scroll to position [1380, 0]
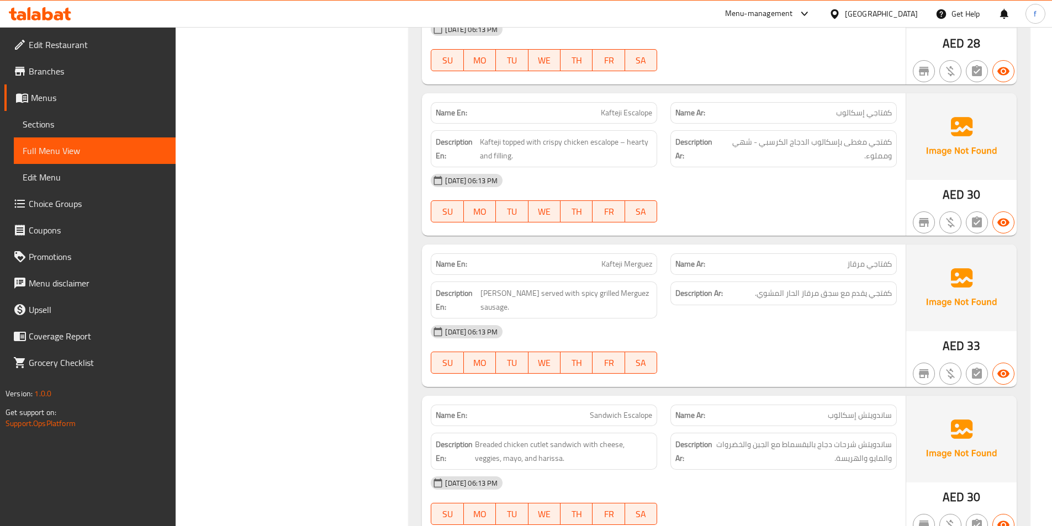
click at [614, 115] on span "Kafteji Escalope" at bounding box center [626, 113] width 51 height 12
click at [496, 142] on span "Kafteji topped with crispy chicken escalope – hearty and filling." at bounding box center [566, 148] width 172 height 27
drag, startPoint x: 496, startPoint y: 142, endPoint x: 508, endPoint y: 142, distance: 12.1
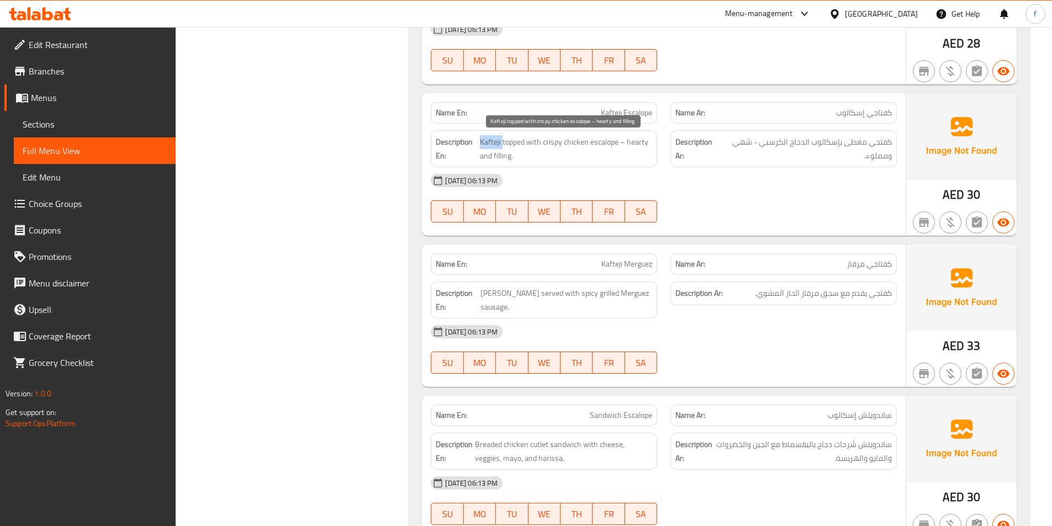
click at [497, 143] on span "Kafteji topped with crispy chicken escalope – hearty and filling." at bounding box center [566, 148] width 172 height 27
click at [509, 142] on span "Kafteji topped with crispy chicken escalope – hearty and filling." at bounding box center [566, 148] width 172 height 27
click at [601, 144] on span "Kafteji topped with crispy chicken escalope – hearty and filling." at bounding box center [566, 148] width 172 height 27
drag, startPoint x: 601, startPoint y: 144, endPoint x: 559, endPoint y: 151, distance: 43.0
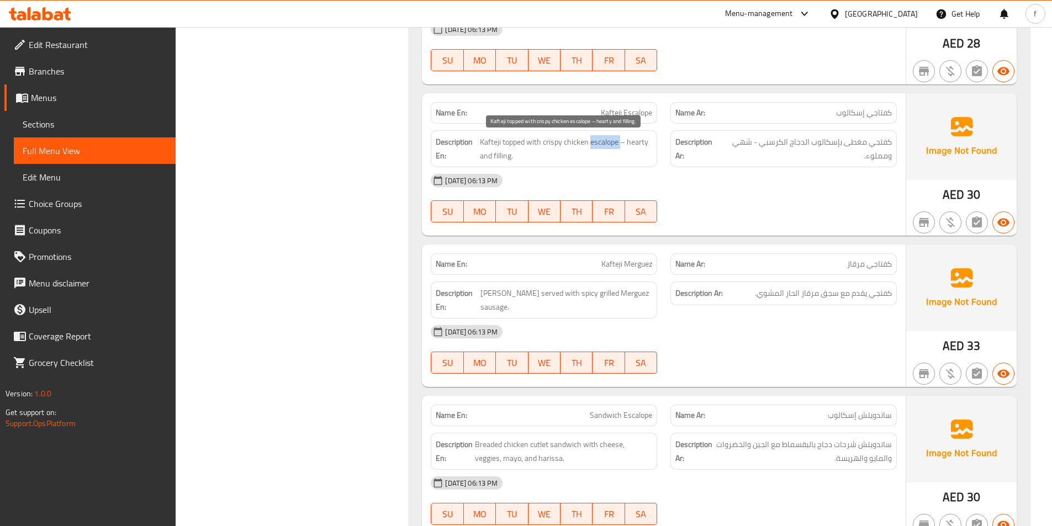
click at [597, 148] on span "Kafteji topped with crispy chicken escalope – hearty and filling." at bounding box center [566, 148] width 172 height 27
click at [558, 151] on span "Kafteji topped with crispy chicken escalope – hearty and filling." at bounding box center [566, 148] width 172 height 27
click at [576, 147] on span "Kafteji topped with crispy chicken escalope – hearty and filling." at bounding box center [566, 148] width 172 height 27
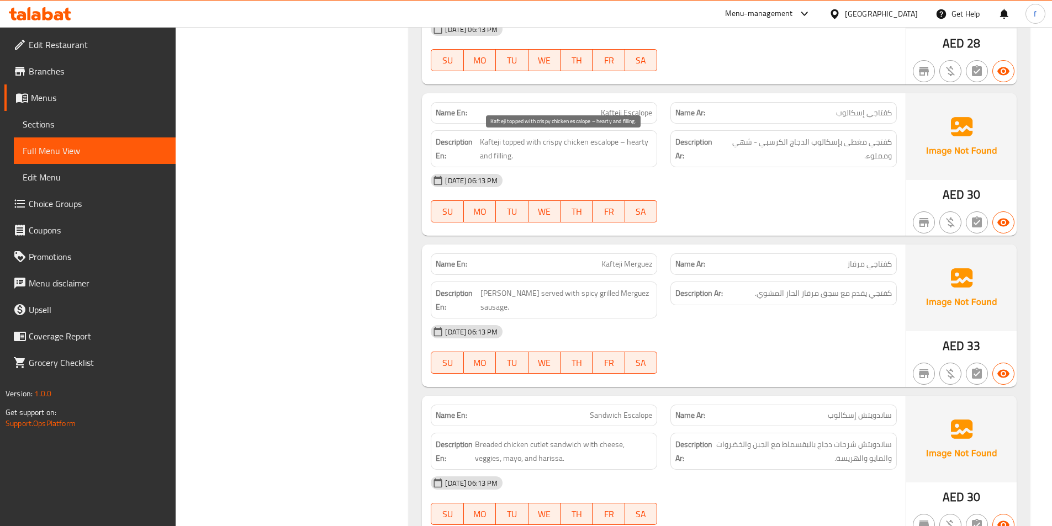
click at [554, 145] on span "Kafteji topped with crispy chicken escalope – hearty and filling." at bounding box center [566, 148] width 172 height 27
click at [642, 143] on span "Kafteji topped with crispy chicken escalope – hearty and filling." at bounding box center [566, 148] width 172 height 27
click at [501, 157] on span "Kafteji topped with crispy chicken escalope – hearty and filling." at bounding box center [566, 148] width 172 height 27
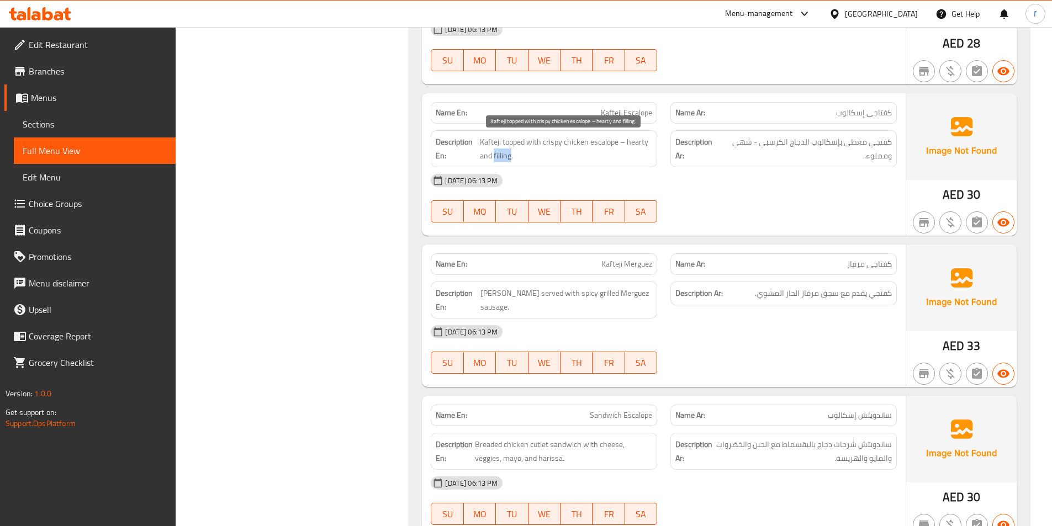
click at [501, 157] on span "Kafteji topped with crispy chicken escalope – hearty and filling." at bounding box center [566, 148] width 172 height 27
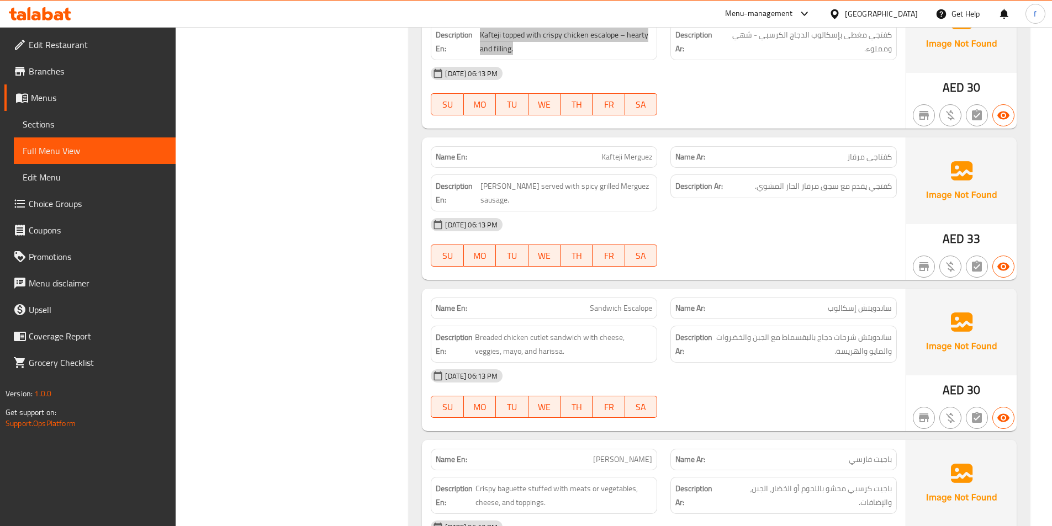
scroll to position [1491, 0]
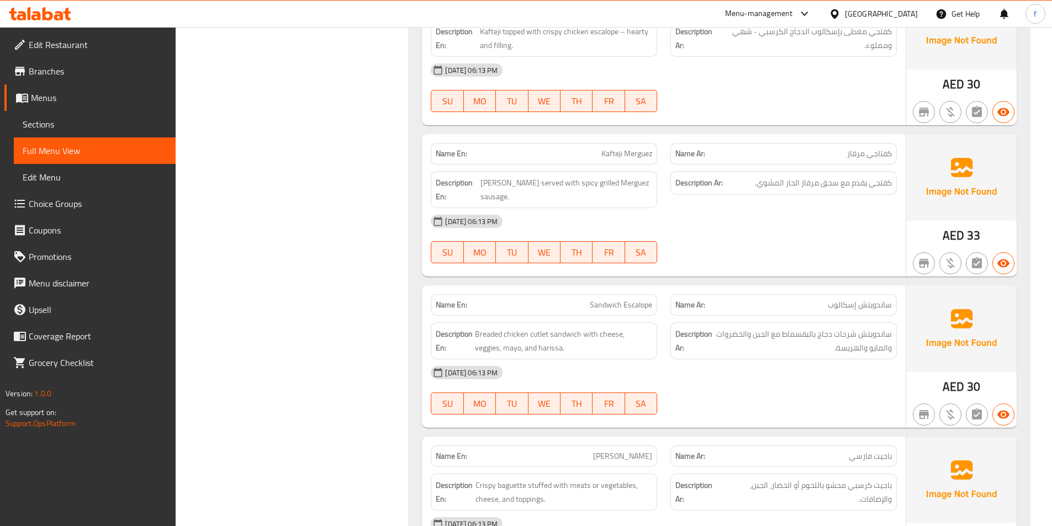
click at [605, 152] on span "Kafteji Merguez" at bounding box center [626, 154] width 51 height 12
click at [499, 178] on span "[PERSON_NAME] served with spicy grilled Merguez sausage." at bounding box center [566, 189] width 172 height 27
drag, startPoint x: 499, startPoint y: 178, endPoint x: 512, endPoint y: 186, distance: 15.1
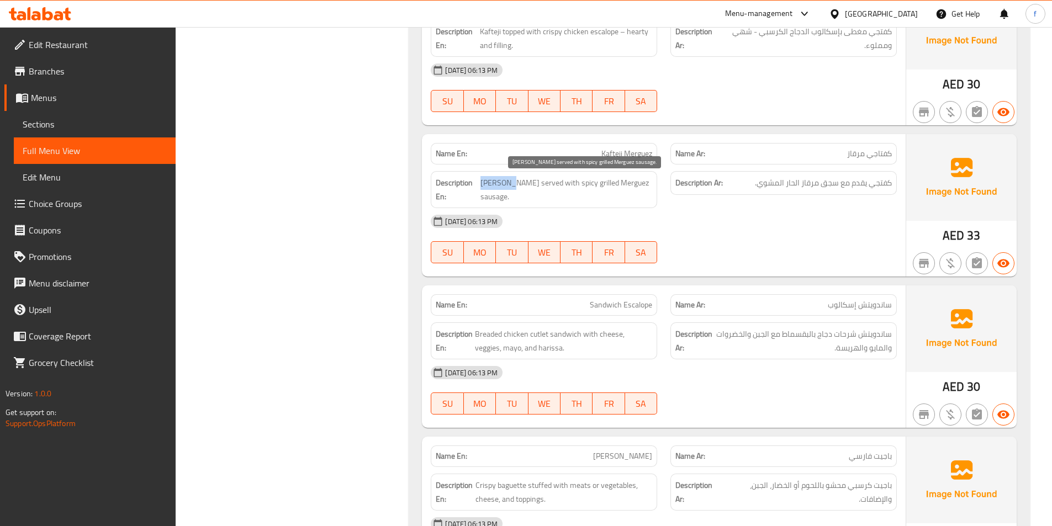
click at [506, 183] on span "[PERSON_NAME] served with spicy grilled Merguez sausage." at bounding box center [566, 189] width 172 height 27
click at [534, 184] on span "[PERSON_NAME] served with spicy grilled Merguez sausage." at bounding box center [566, 189] width 172 height 27
click at [644, 183] on span "[PERSON_NAME] served with spicy grilled Merguez sausage." at bounding box center [566, 189] width 172 height 27
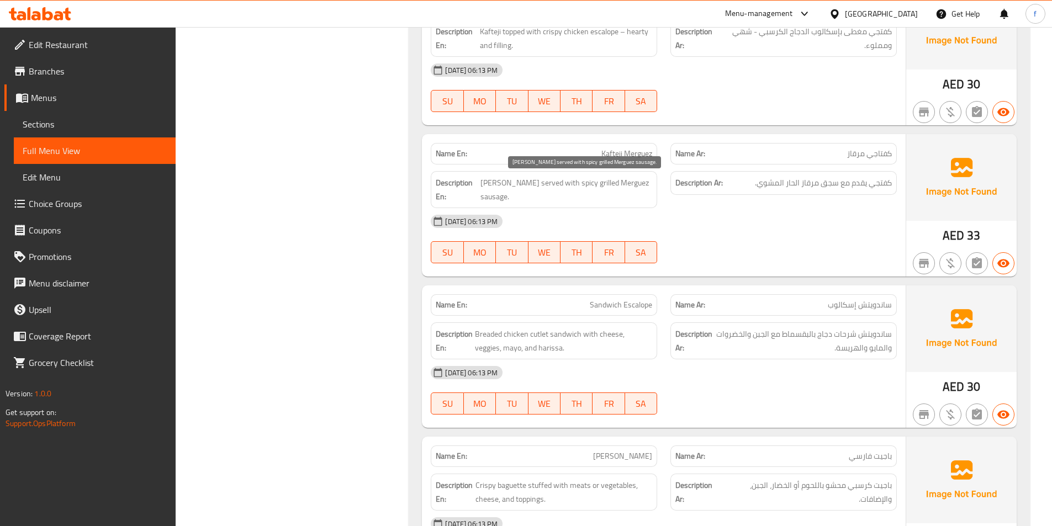
click at [610, 184] on span "[PERSON_NAME] served with spicy grilled Merguez sausage." at bounding box center [566, 189] width 172 height 27
click at [565, 184] on span "[PERSON_NAME] served with spicy grilled Merguez sausage." at bounding box center [566, 189] width 172 height 27
click at [580, 183] on span "[PERSON_NAME] served with spicy grilled Merguez sausage." at bounding box center [566, 189] width 172 height 27
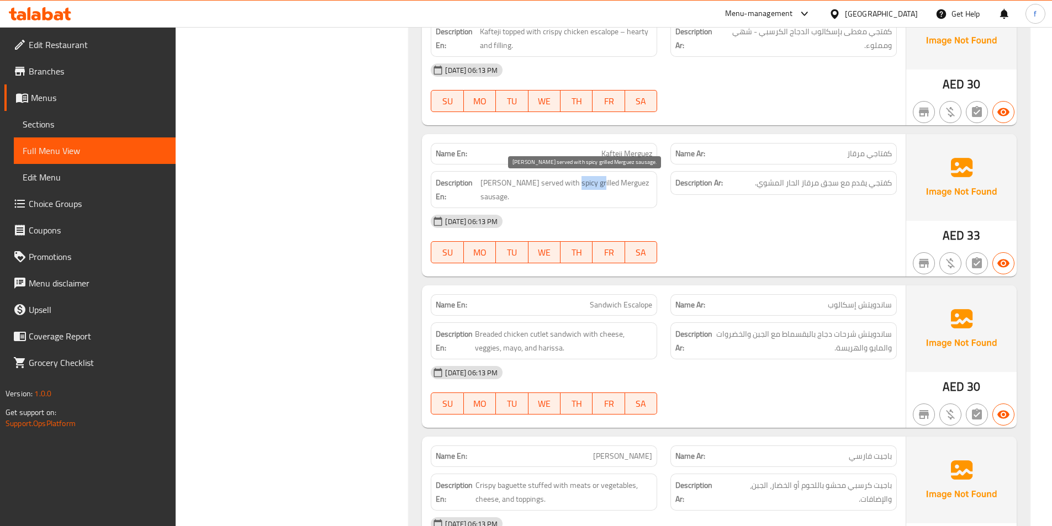
click at [580, 183] on span "[PERSON_NAME] served with spicy grilled Merguez sausage." at bounding box center [566, 189] width 172 height 27
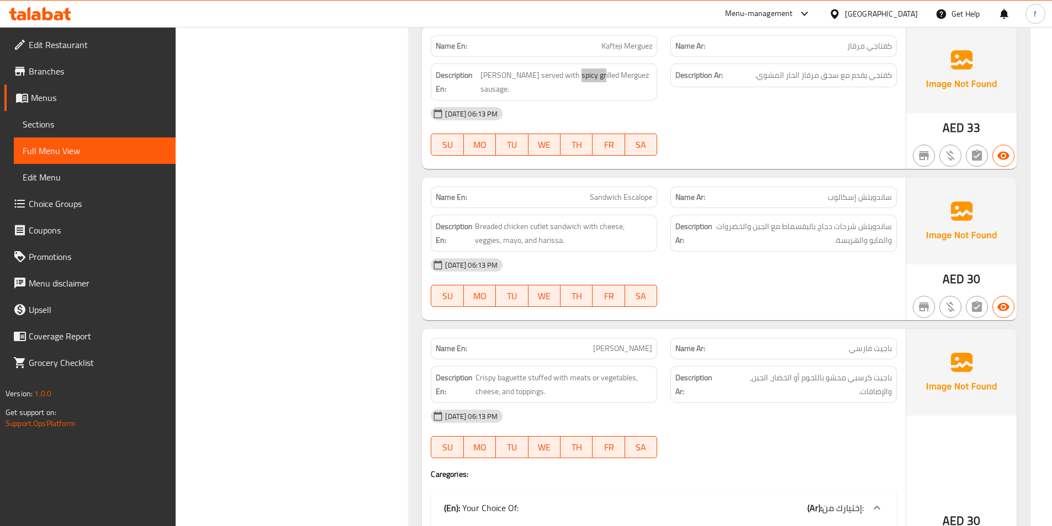
scroll to position [1601, 0]
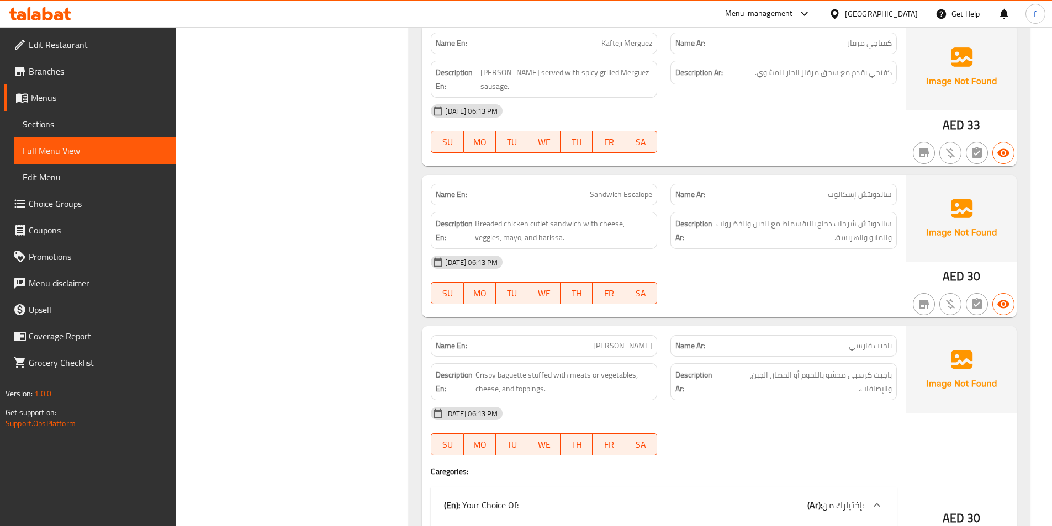
click at [615, 189] on span "Sandwich Escalope" at bounding box center [621, 195] width 62 height 12
click at [568, 217] on span "Breaded chicken cutlet sandwich with cheese, veggies, mayo, and harissa." at bounding box center [563, 230] width 177 height 27
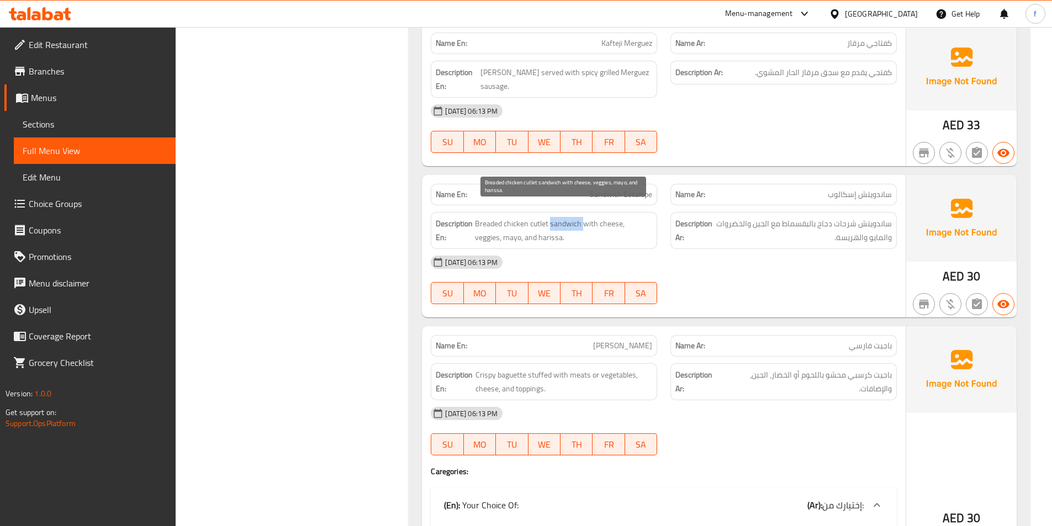
click at [568, 217] on span "Breaded chicken cutlet sandwich with cheese, veggies, mayo, and harissa." at bounding box center [563, 230] width 177 height 27
click at [535, 217] on span "Breaded chicken cutlet sandwich with cheese, veggies, mayo, and harissa." at bounding box center [563, 230] width 177 height 27
click at [518, 217] on span "Breaded chicken cutlet sandwich with cheese, veggies, mayo, and harissa." at bounding box center [563, 230] width 177 height 27
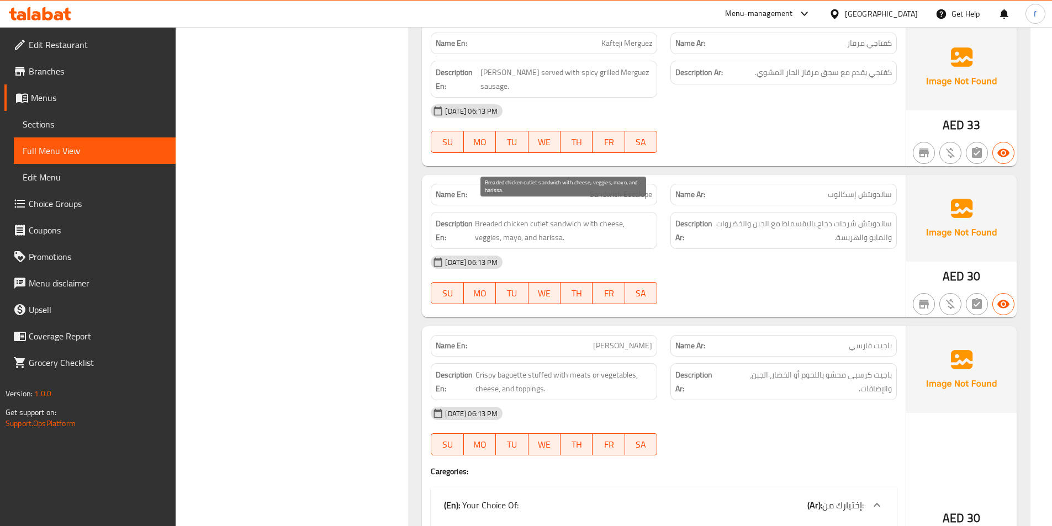
click at [495, 217] on span "Breaded chicken cutlet sandwich with cheese, veggies, mayo, and harissa." at bounding box center [563, 230] width 177 height 27
click at [589, 217] on span "Breaded chicken cutlet sandwich with cheese, veggies, mayo, and harissa." at bounding box center [563, 230] width 177 height 27
click at [607, 217] on span "Breaded chicken cutlet sandwich with cheese, veggies, mayo, and harissa." at bounding box center [563, 230] width 177 height 27
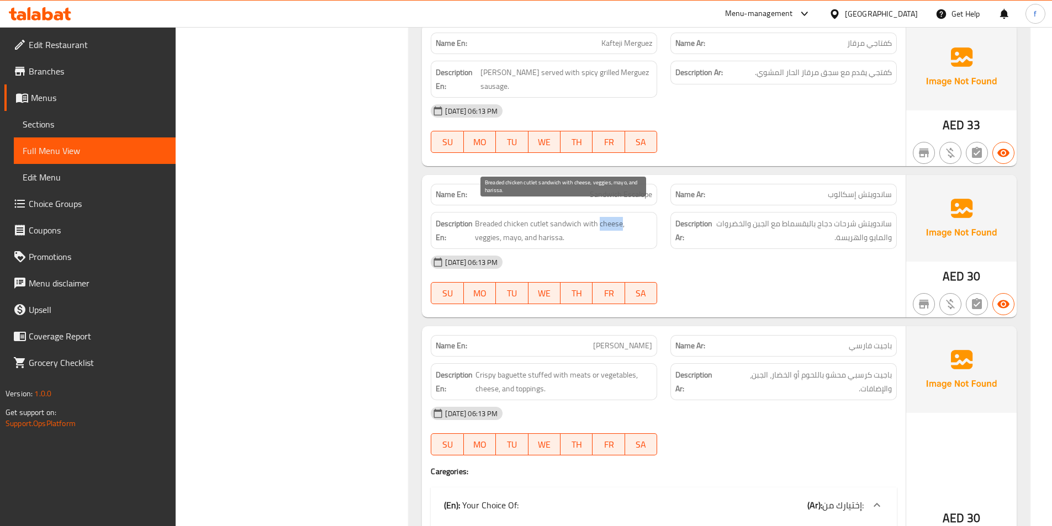
click at [607, 217] on span "Breaded chicken cutlet sandwich with cheese, veggies, mayo, and harissa." at bounding box center [563, 230] width 177 height 27
click at [638, 217] on span "Breaded chicken cutlet sandwich with cheese, veggies, mayo, and harissa." at bounding box center [563, 230] width 177 height 27
click at [486, 225] on span "Breaded chicken cutlet sandwich with cheese, veggies, mayo, and harissa." at bounding box center [563, 230] width 177 height 27
drag, startPoint x: 486, startPoint y: 225, endPoint x: 534, endPoint y: 225, distance: 48.6
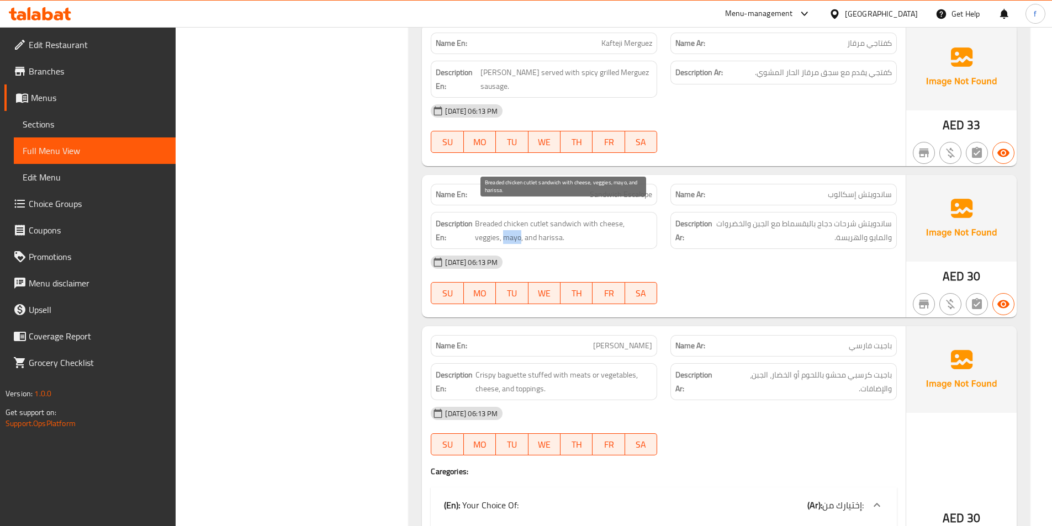
click at [521, 226] on span "Breaded chicken cutlet sandwich with cheese, veggies, mayo, and harissa." at bounding box center [563, 230] width 177 height 27
click at [534, 225] on span "Breaded chicken cutlet sandwich with cheese, veggies, mayo, and harissa." at bounding box center [563, 230] width 177 height 27
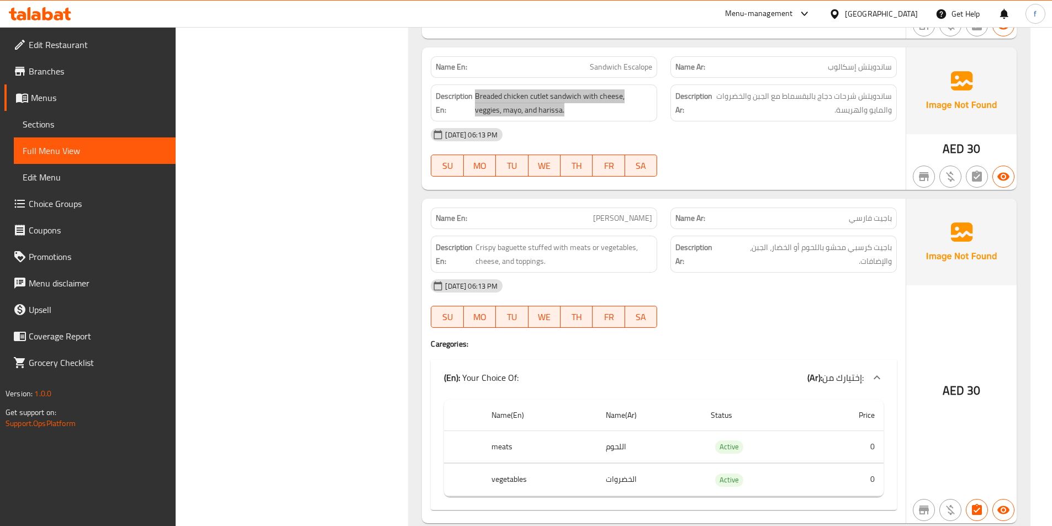
scroll to position [1757, 0]
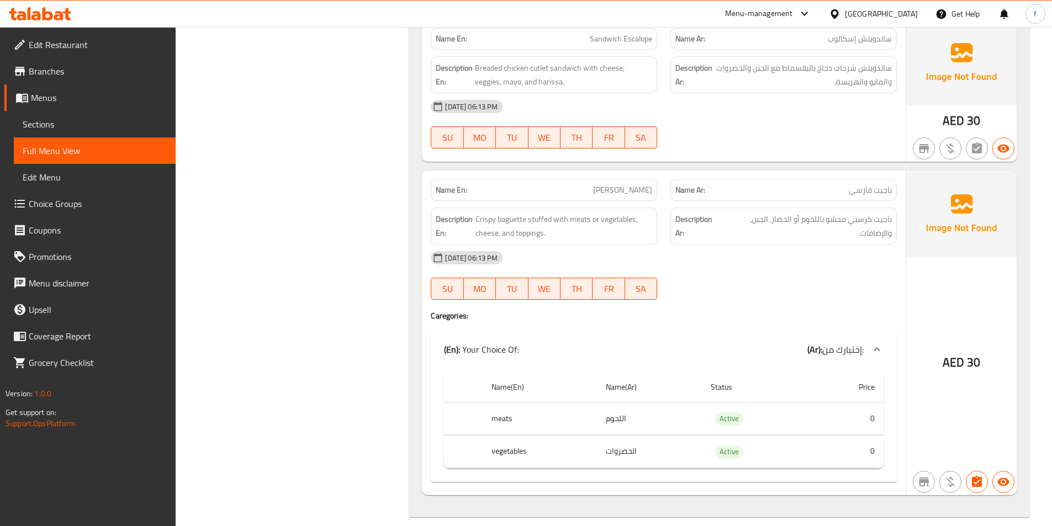
click at [623, 201] on div "Description En: Crispy baguette stuffed with meats or vegetables, cheese, and t…" at bounding box center [544, 226] width 240 height 50
click at [628, 184] on span "[PERSON_NAME]" at bounding box center [622, 190] width 59 height 12
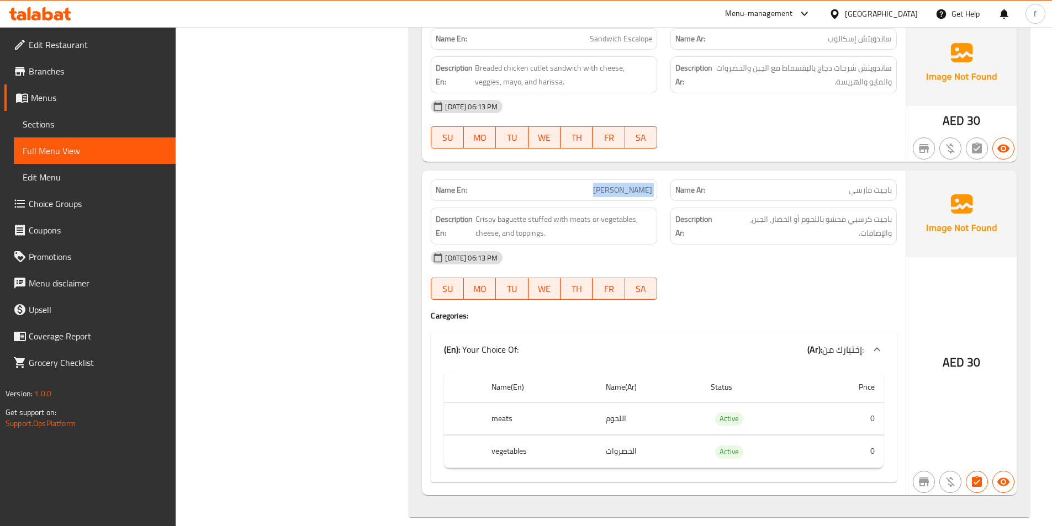
click at [629, 184] on span "[PERSON_NAME]" at bounding box center [622, 190] width 59 height 12
click at [630, 184] on span "[PERSON_NAME]" at bounding box center [622, 190] width 59 height 12
click at [634, 184] on span "[PERSON_NAME]" at bounding box center [622, 190] width 59 height 12
click at [623, 184] on span "[PERSON_NAME]" at bounding box center [622, 190] width 59 height 12
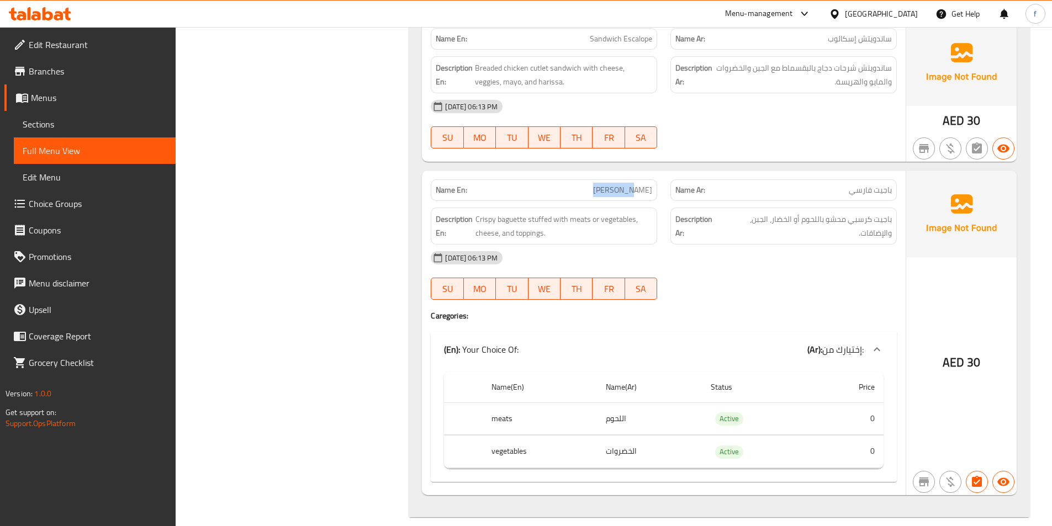
click at [623, 184] on span "[PERSON_NAME]" at bounding box center [622, 190] width 59 height 12
click at [511, 213] on span "Crispy baguette stuffed with meats or vegetables, cheese, and toppings." at bounding box center [563, 226] width 177 height 27
click at [485, 213] on span "Crispy baguette stuffed with meats or vegetables, cheese, and toppings." at bounding box center [563, 226] width 177 height 27
drag, startPoint x: 485, startPoint y: 206, endPoint x: 500, endPoint y: 207, distance: 14.4
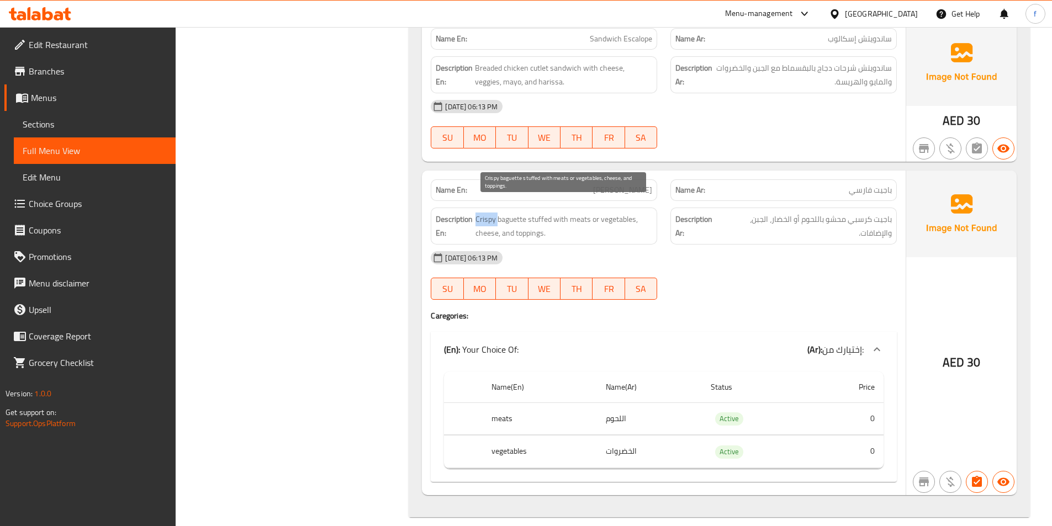
click at [488, 213] on span "Crispy baguette stuffed with meats or vegetables, cheese, and toppings." at bounding box center [563, 226] width 177 height 27
click at [546, 213] on span "Crispy baguette stuffed with meats or vegetables, cheese, and toppings." at bounding box center [563, 226] width 177 height 27
click at [581, 213] on span "Crispy baguette stuffed with meats or vegetables, cheese, and toppings." at bounding box center [563, 226] width 177 height 27
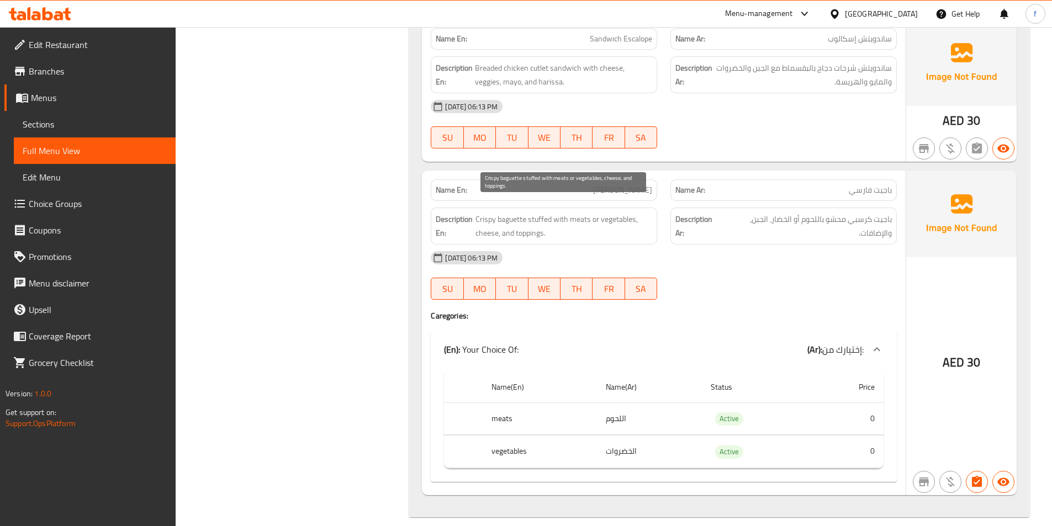
click at [618, 213] on span "Crispy baguette stuffed with meats or vegetables, cheese, and toppings." at bounding box center [563, 226] width 177 height 27
click at [489, 223] on span "Crispy baguette stuffed with meats or vegetables, cheese, and toppings." at bounding box center [563, 226] width 177 height 27
click at [512, 221] on span "Crispy baguette stuffed with meats or vegetables, cheese, and toppings." at bounding box center [563, 226] width 177 height 27
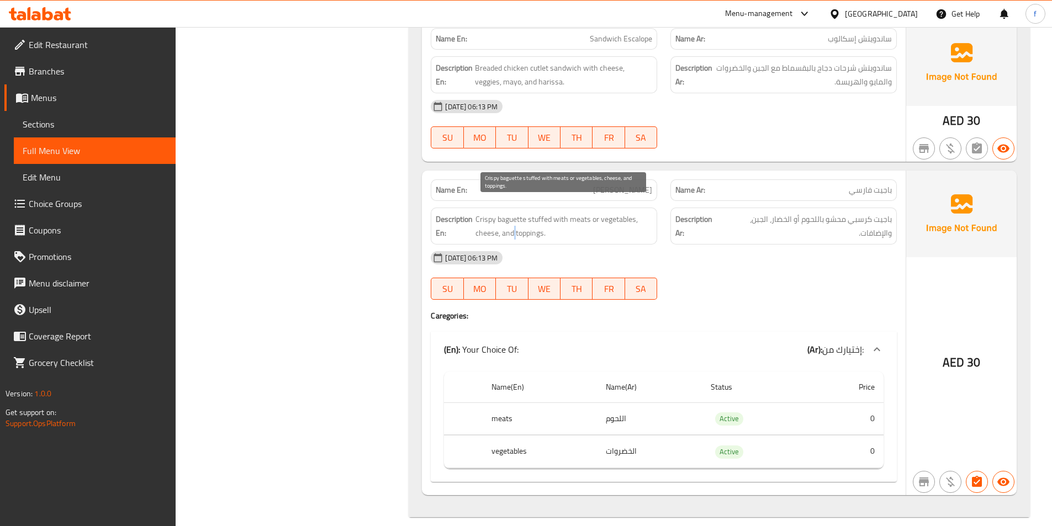
click at [512, 221] on span "Crispy baguette stuffed with meats or vegetables, cheese, and toppings." at bounding box center [563, 226] width 177 height 27
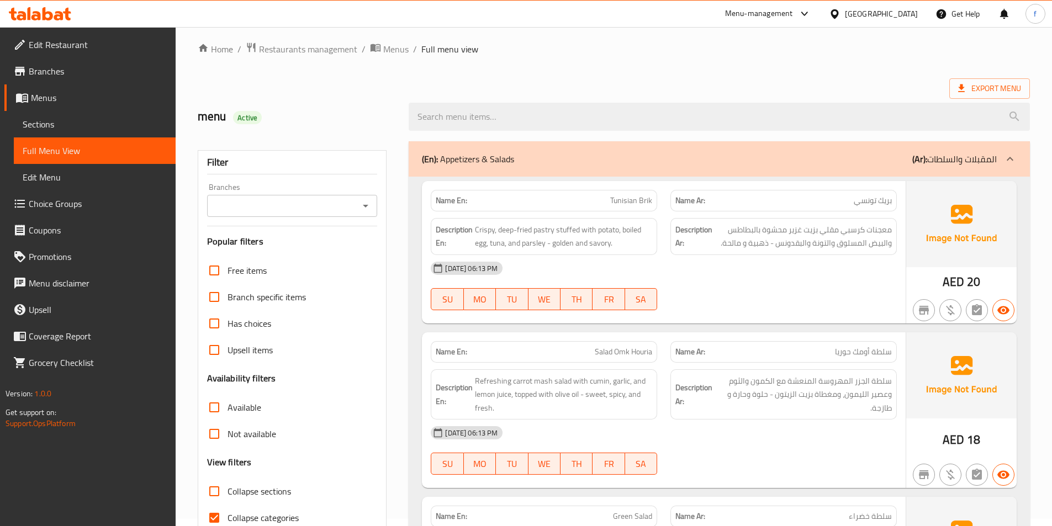
scroll to position [110, 0]
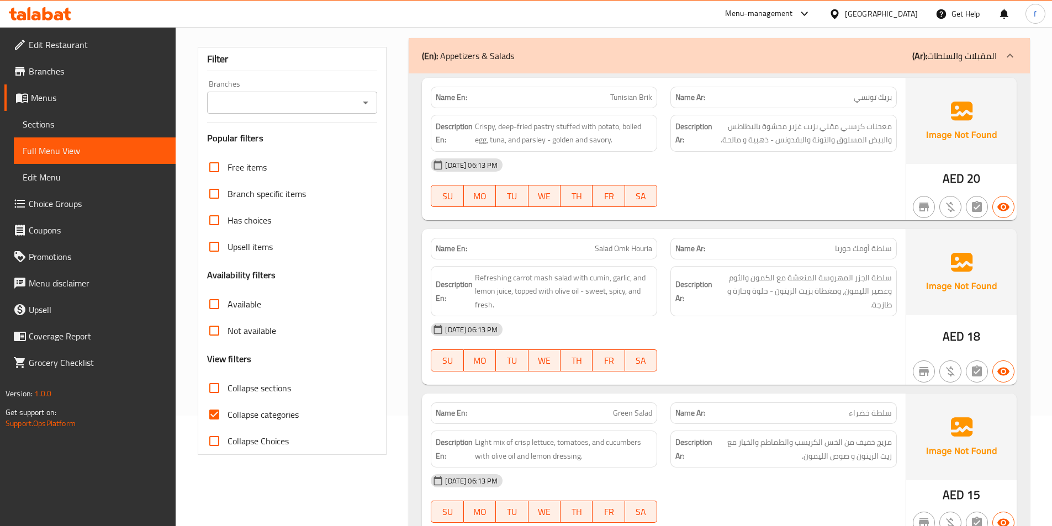
click at [300, 409] on div "Collapse categories" at bounding box center [292, 414] width 171 height 27
click at [266, 412] on span "Collapse categories" at bounding box center [262, 414] width 71 height 13
click at [227, 412] on input "Collapse categories" at bounding box center [214, 414] width 27 height 27
checkbox input "false"
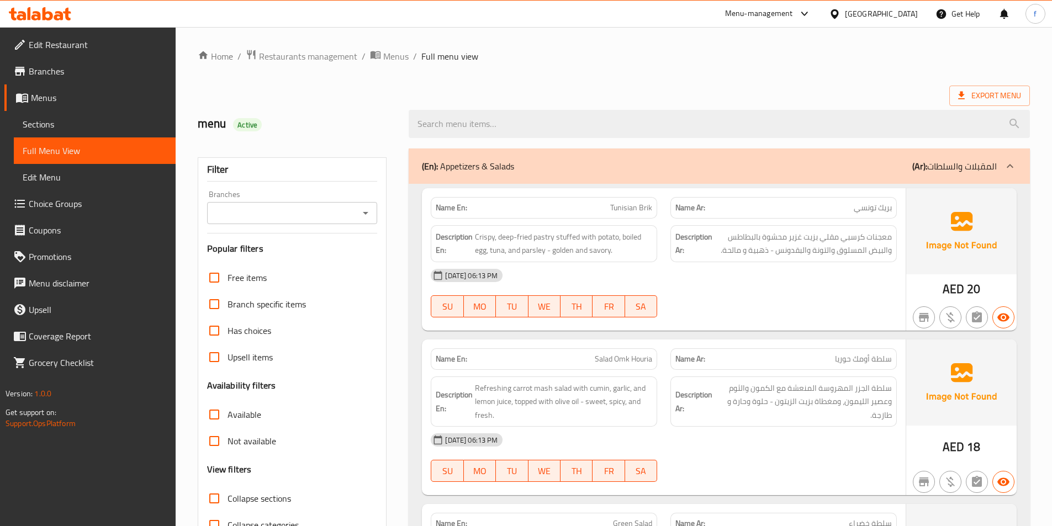
scroll to position [744, 0]
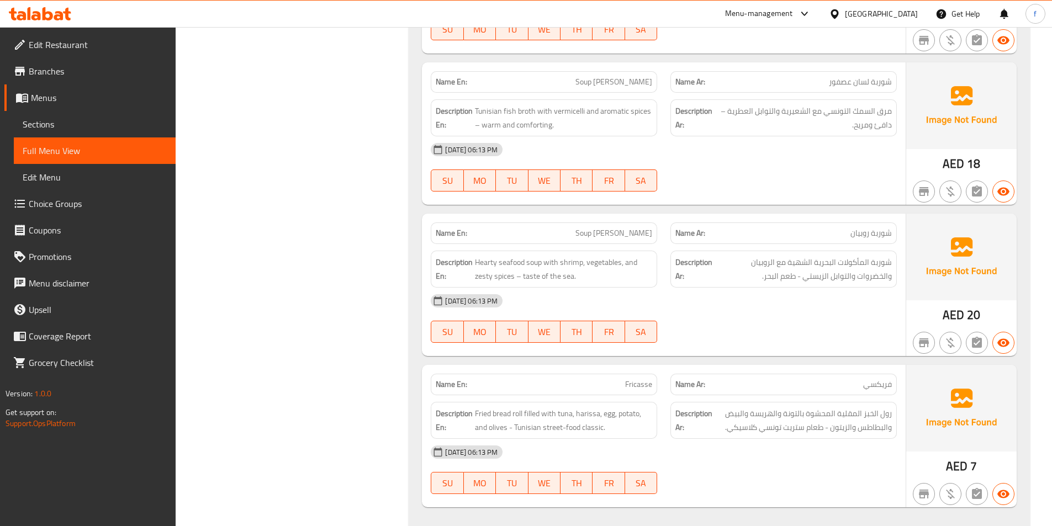
click at [622, 229] on span "Soup [PERSON_NAME]" at bounding box center [613, 233] width 77 height 12
copy span "Soup [PERSON_NAME]"
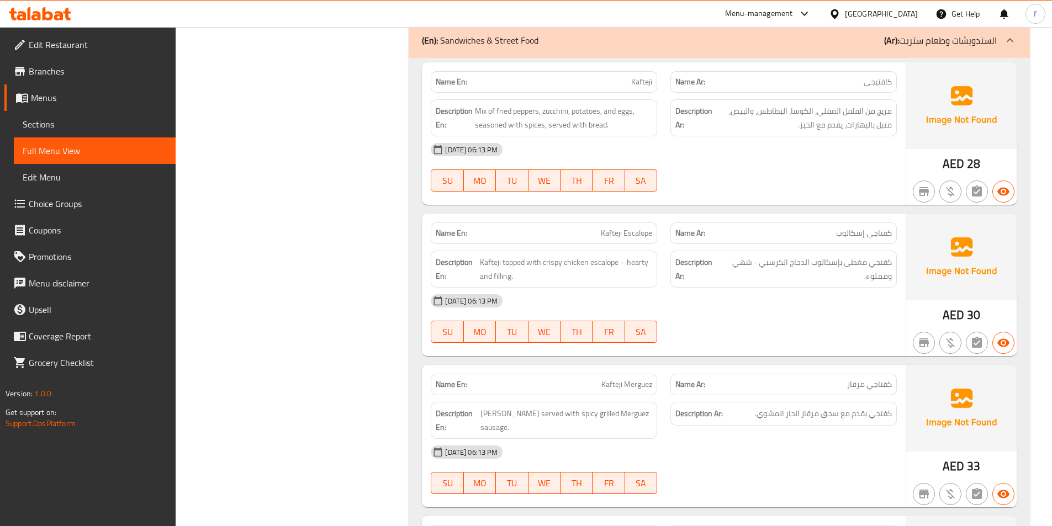
click at [632, 233] on span "Kafteji Escalope" at bounding box center [626, 233] width 51 height 12
copy span "Kafteji Escalope"
click at [636, 236] on span "Kafteji Escalope" at bounding box center [626, 233] width 51 height 12
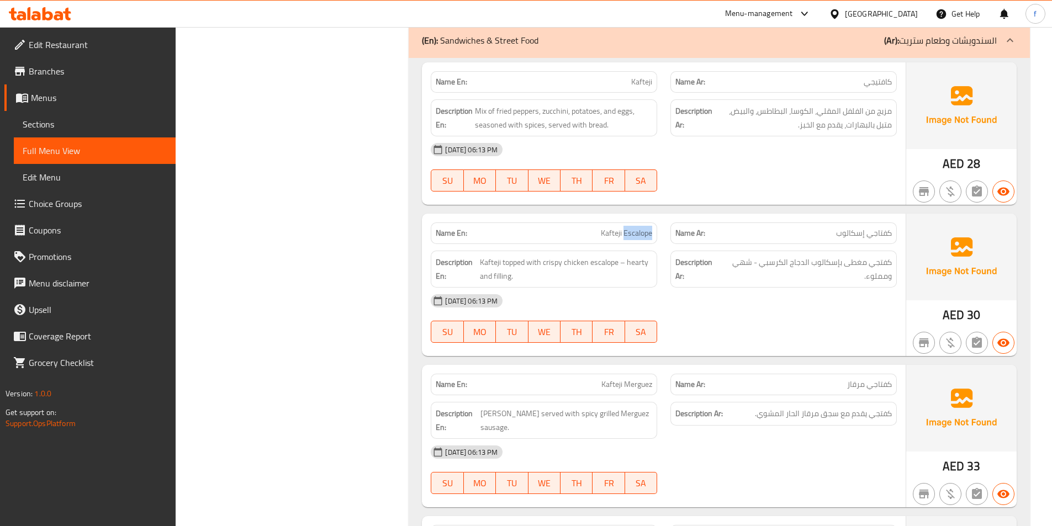
click at [636, 236] on span "Kafteji Escalope" at bounding box center [626, 233] width 51 height 12
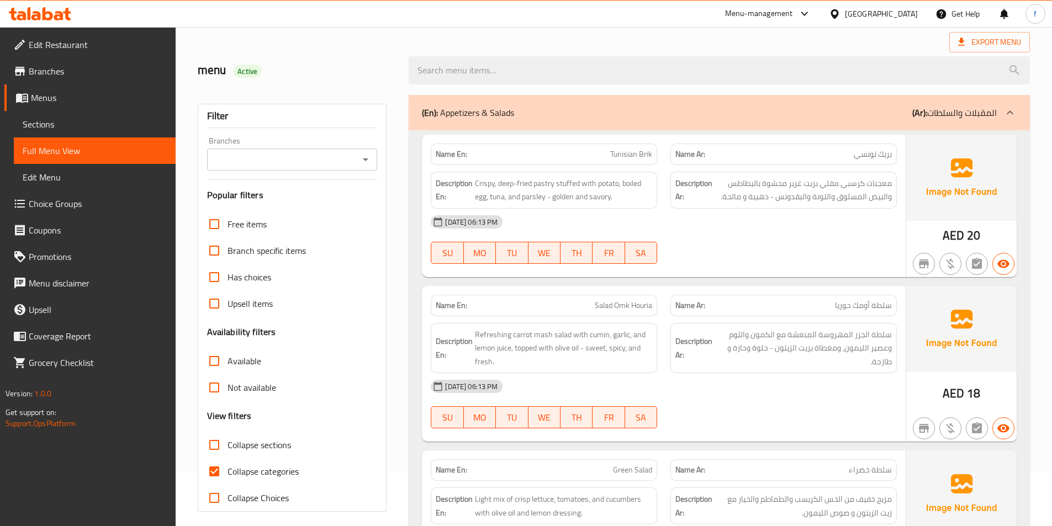
scroll to position [330, 0]
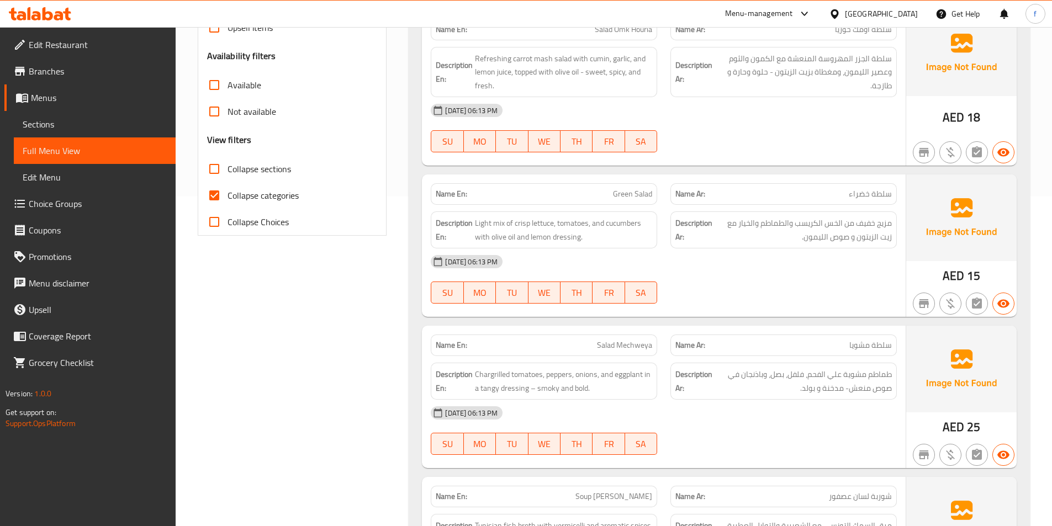
click at [256, 199] on span "Collapse categories" at bounding box center [262, 195] width 71 height 13
click at [227, 199] on input "Collapse categories" at bounding box center [214, 195] width 27 height 27
checkbox input "false"
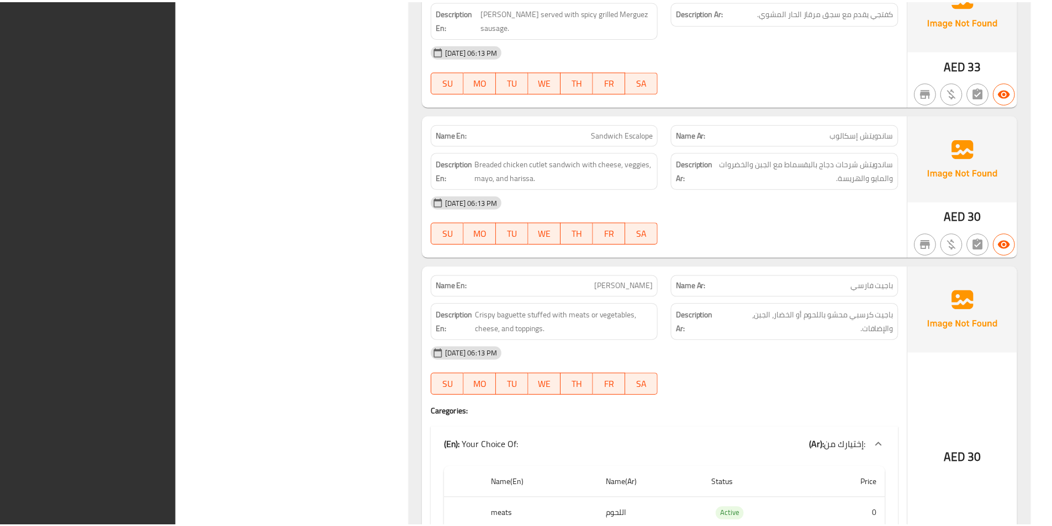
scroll to position [1757, 0]
